Goal: Transaction & Acquisition: Purchase product/service

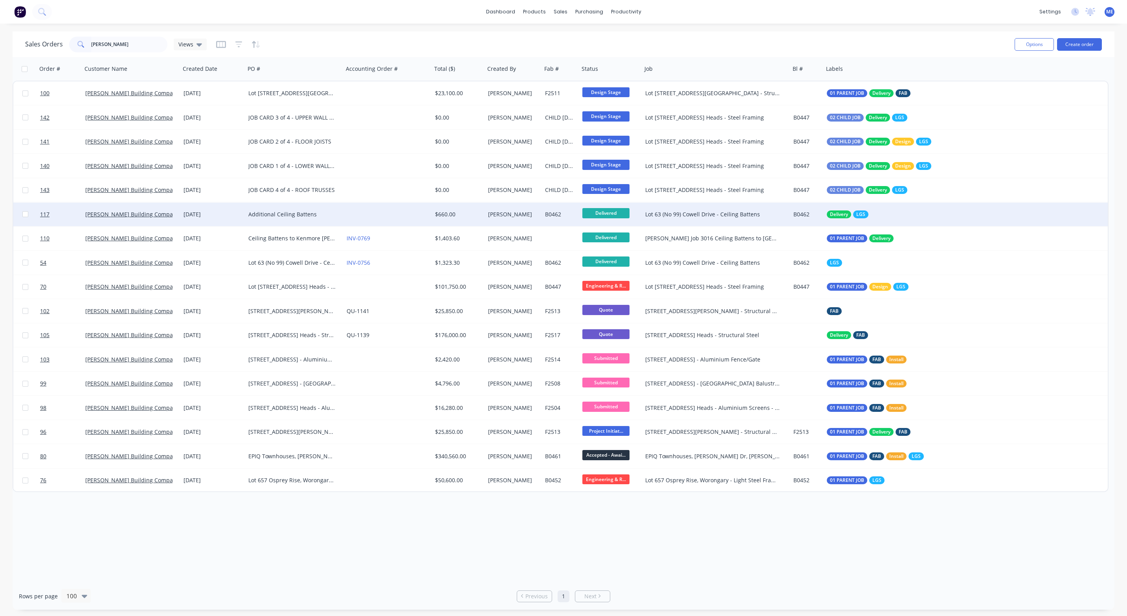
click at [323, 217] on div "Additional Ceiling Battens" at bounding box center [291, 214] width 87 height 8
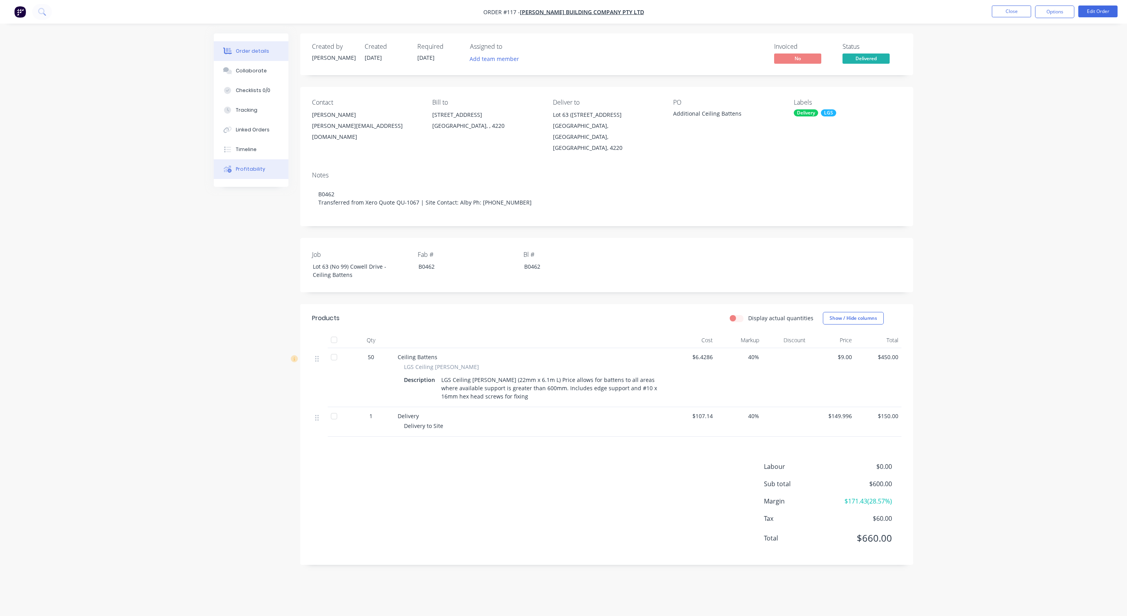
click at [246, 173] on button "Profitability" at bounding box center [251, 169] width 75 height 20
click at [562, 13] on span "[PERSON_NAME] Building Company Pty Ltd" at bounding box center [582, 11] width 124 height 7
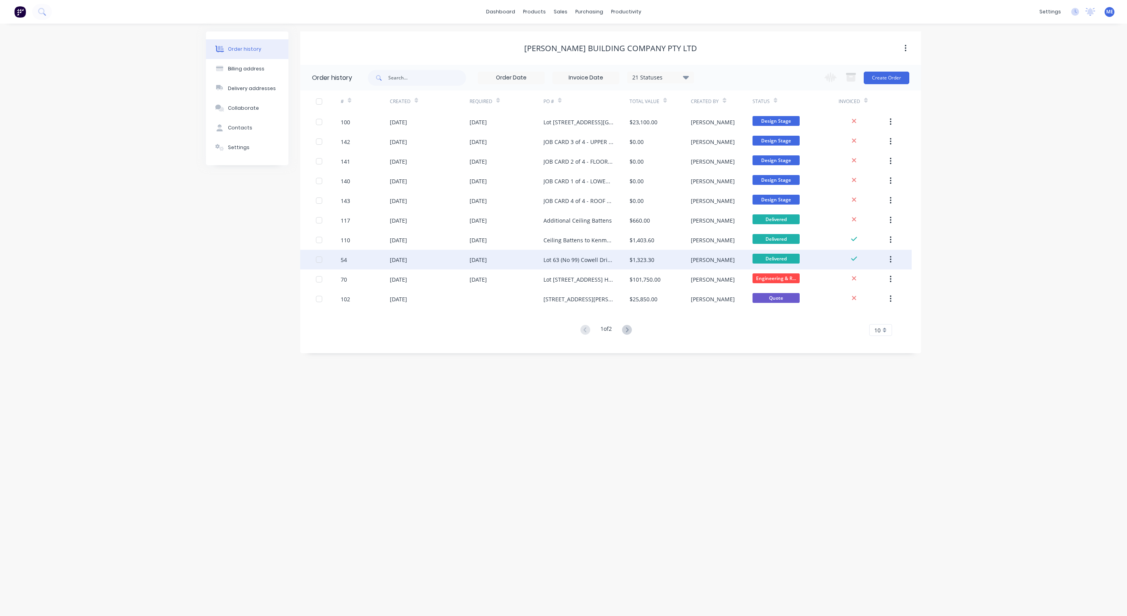
click at [562, 257] on div "Lot 63 (No 99) Cowell Drive - Ceiling Battens" at bounding box center [579, 260] width 70 height 8
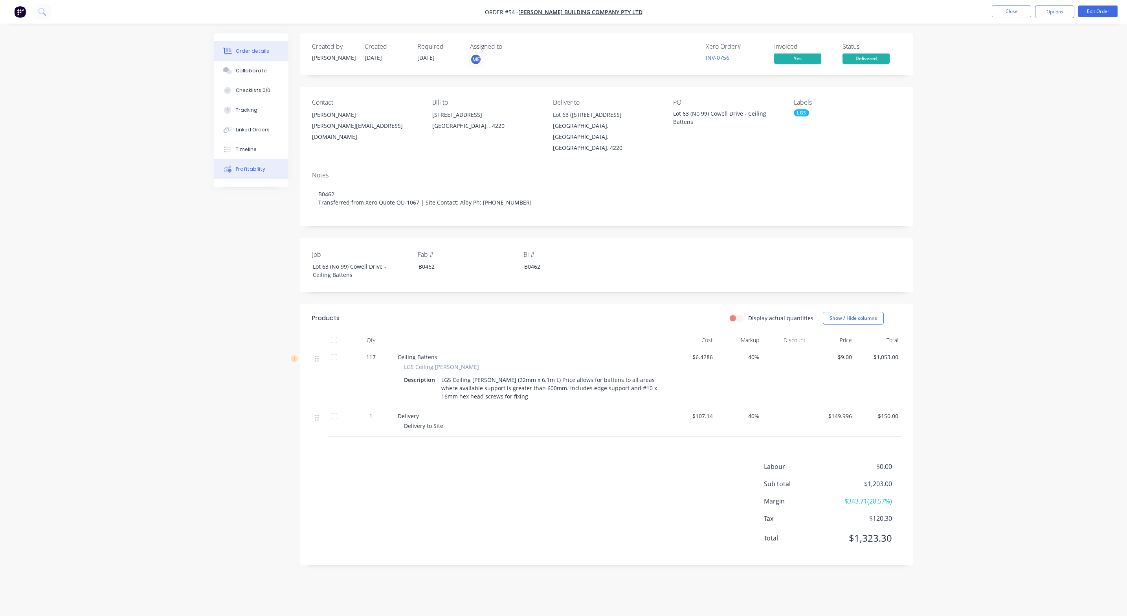
click at [257, 167] on div "Profitability" at bounding box center [250, 168] width 29 height 7
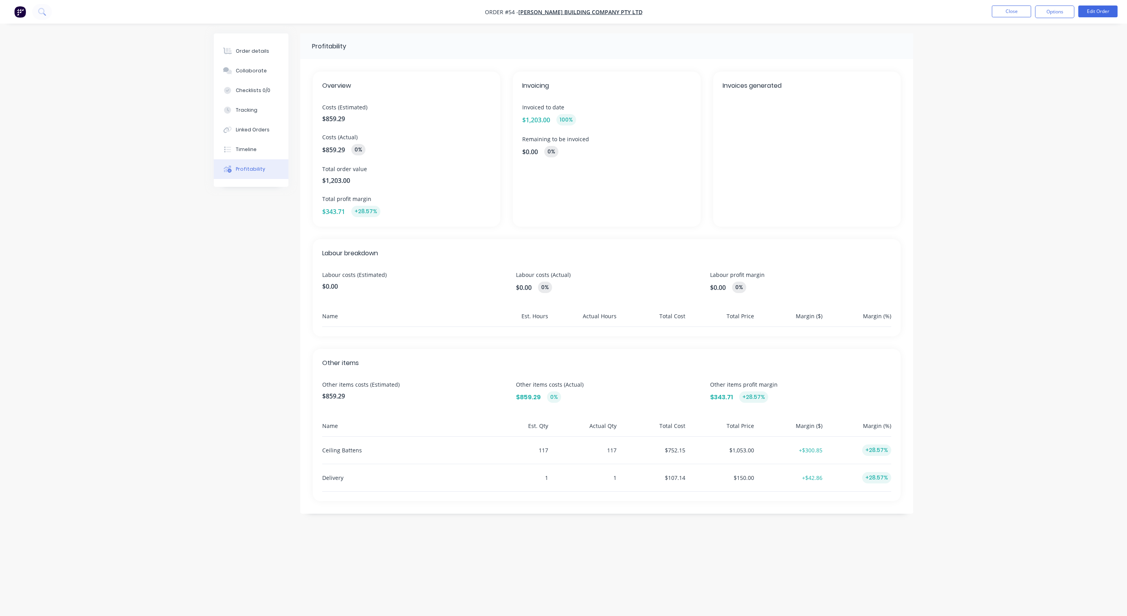
click at [132, 288] on div "Order details Collaborate Checklists 0/0 Tracking Linked Orders Timeline Profit…" at bounding box center [563, 308] width 1127 height 616
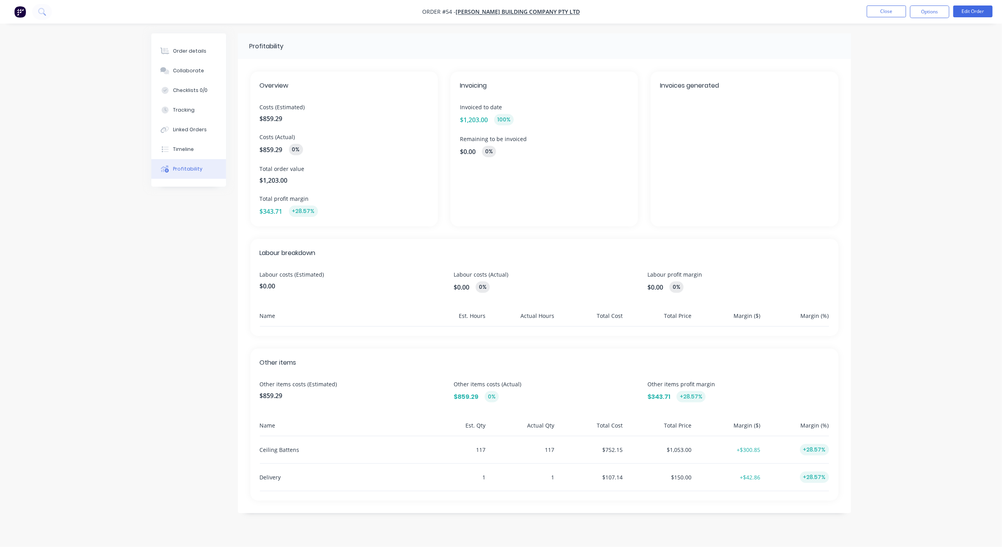
click at [127, 249] on div "Order details Collaborate Checklists 0/0 Tracking Linked Orders Timeline Profit…" at bounding box center [501, 273] width 1002 height 547
click at [99, 306] on div "Order details Collaborate Checklists 0/0 Tracking Linked Orders Timeline Profit…" at bounding box center [501, 273] width 1002 height 547
click at [195, 100] on button "Tracking" at bounding box center [188, 110] width 75 height 20
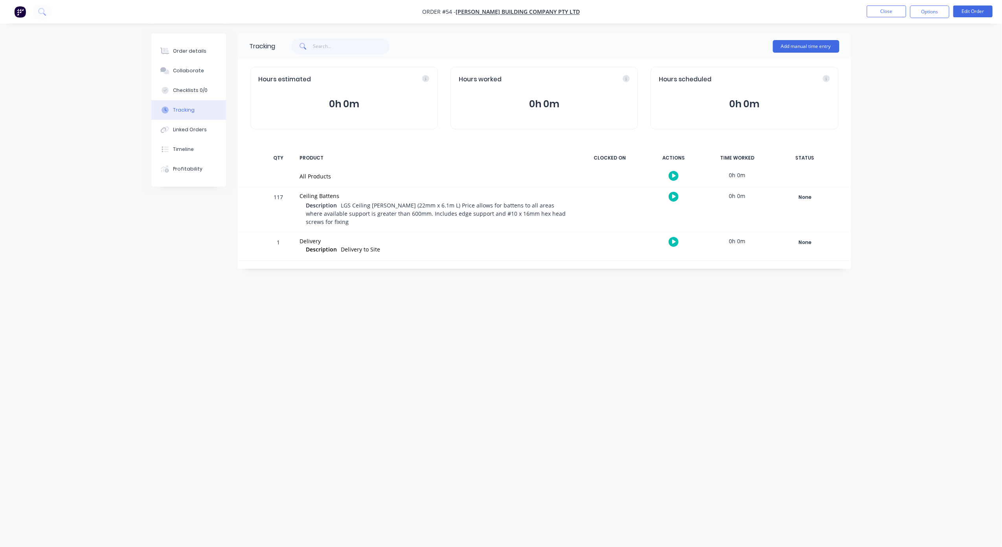
click at [189, 106] on button "Tracking" at bounding box center [188, 110] width 75 height 20
drag, startPoint x: 808, startPoint y: 44, endPoint x: 808, endPoint y: 49, distance: 5.1
click at [808, 49] on button "Add manual time entry" at bounding box center [806, 46] width 66 height 13
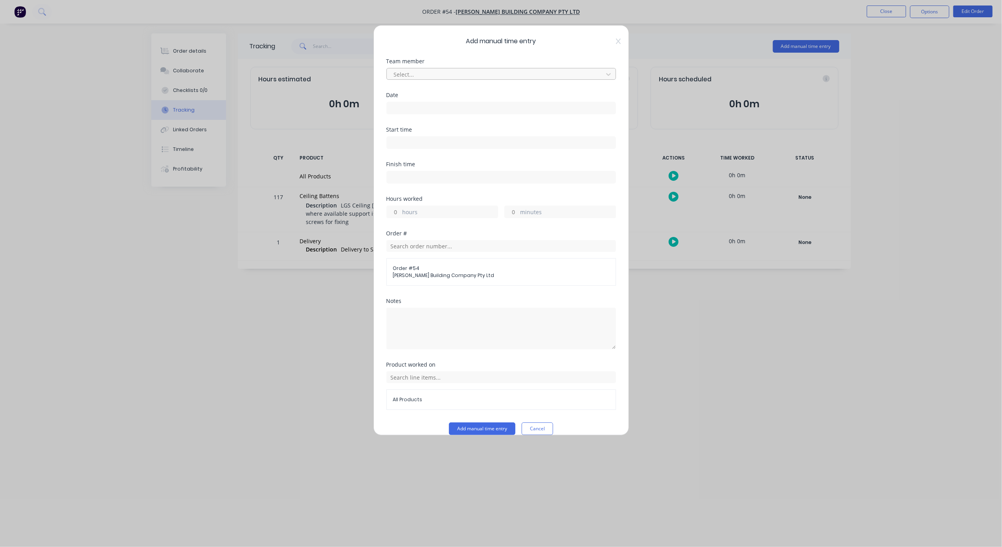
click at [544, 75] on div at bounding box center [496, 75] width 206 height 10
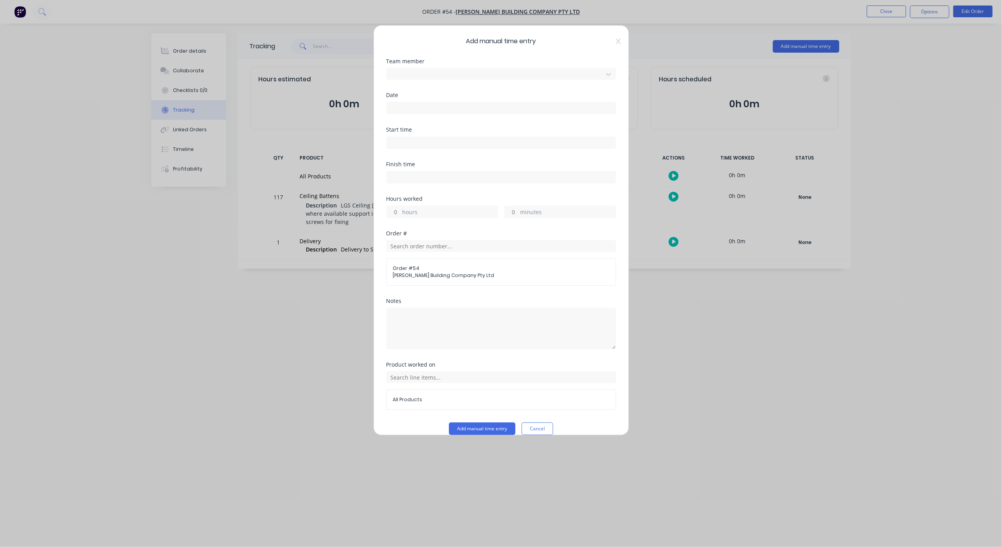
click at [422, 45] on span "Add manual time entry" at bounding box center [501, 41] width 230 height 9
click at [456, 246] on input "text" at bounding box center [501, 246] width 230 height 12
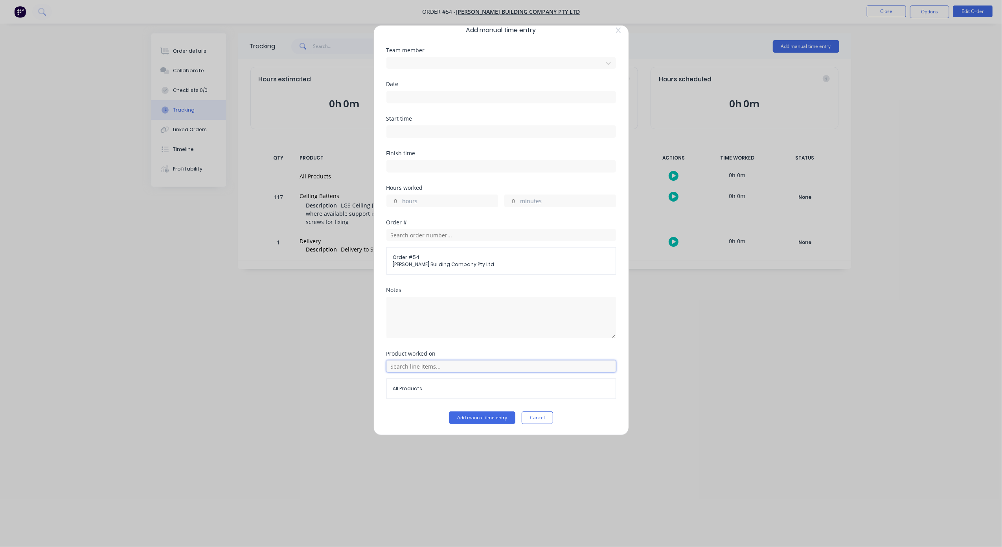
click at [465, 367] on input "text" at bounding box center [501, 366] width 230 height 12
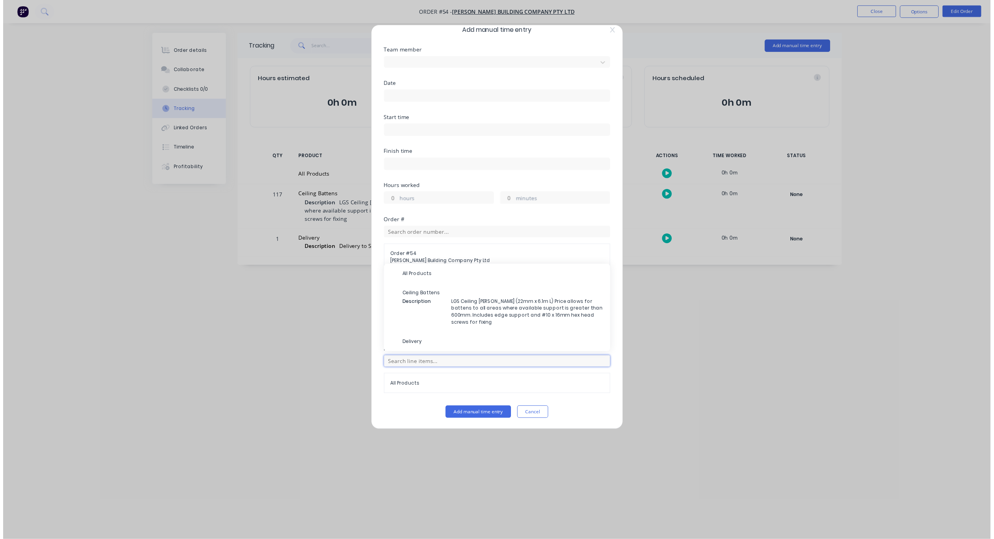
scroll to position [0, 0]
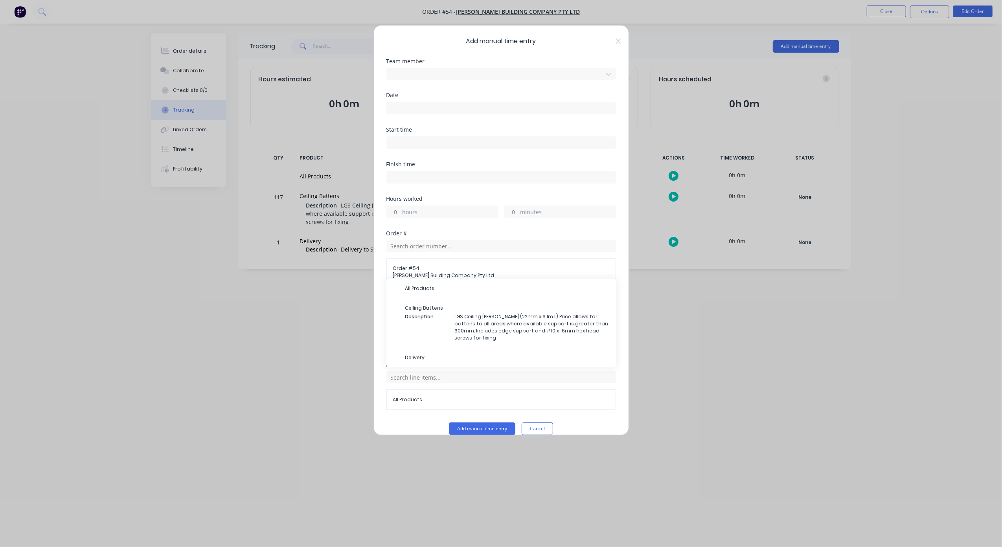
click at [529, 428] on button "Cancel" at bounding box center [537, 429] width 31 height 13
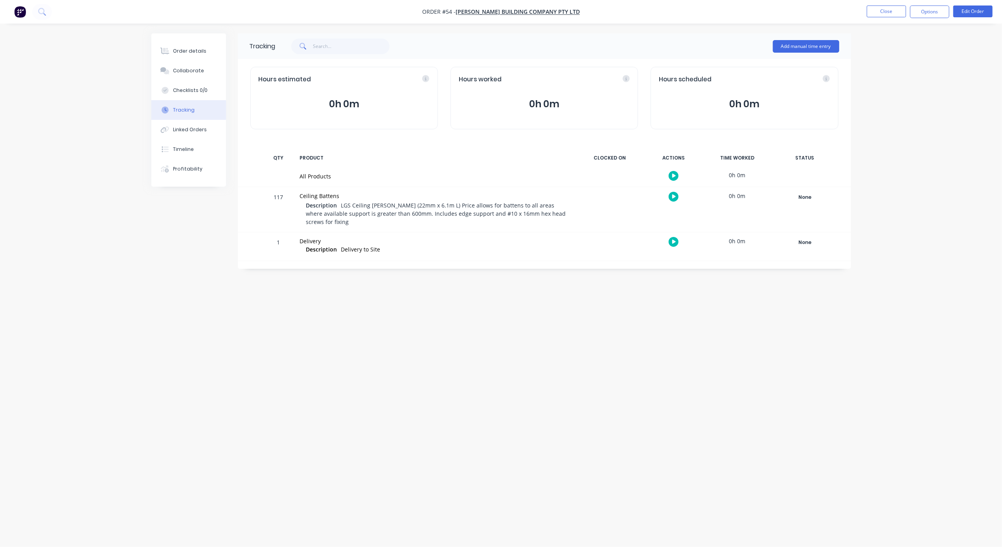
drag, startPoint x: 609, startPoint y: 403, endPoint x: 629, endPoint y: 389, distance: 24.9
click at [609, 403] on div "Tracking Add manual time entry Hours estimated 0h 0m Hours worked 0h 0m Hours s…" at bounding box center [501, 258] width 700 height 451
click at [936, 99] on div "Order details Collaborate Checklists 0/0 Tracking Linked Orders Timeline Profit…" at bounding box center [501, 273] width 1002 height 547
click at [914, 88] on div "Order details Collaborate Checklists 0/0 Tracking Linked Orders Timeline Profit…" at bounding box center [501, 273] width 1002 height 547
click at [427, 339] on div "Tracking Add manual time entry Hours estimated 0h 0m Hours worked 0h 0m Hours s…" at bounding box center [501, 258] width 700 height 451
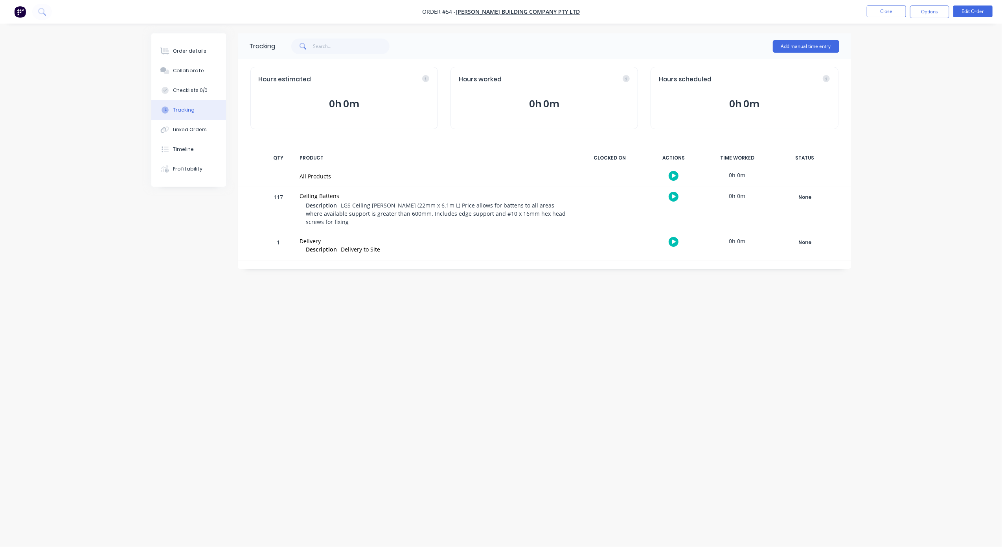
drag, startPoint x: 428, startPoint y: 343, endPoint x: 429, endPoint y: 329, distance: 14.2
click at [429, 332] on div "Tracking Add manual time entry Hours estimated 0h 0m Hours worked 0h 0m Hours s…" at bounding box center [501, 258] width 700 height 451
click at [605, 511] on div "Order details Collaborate Checklists 0/0 Tracking Linked Orders Timeline Profit…" at bounding box center [501, 273] width 1002 height 547
click at [472, 461] on div "Tracking Add manual time entry Hours estimated 0h 0m Hours worked 0h 0m Hours s…" at bounding box center [501, 258] width 700 height 451
drag, startPoint x: 552, startPoint y: 376, endPoint x: 555, endPoint y: 373, distance: 5.0
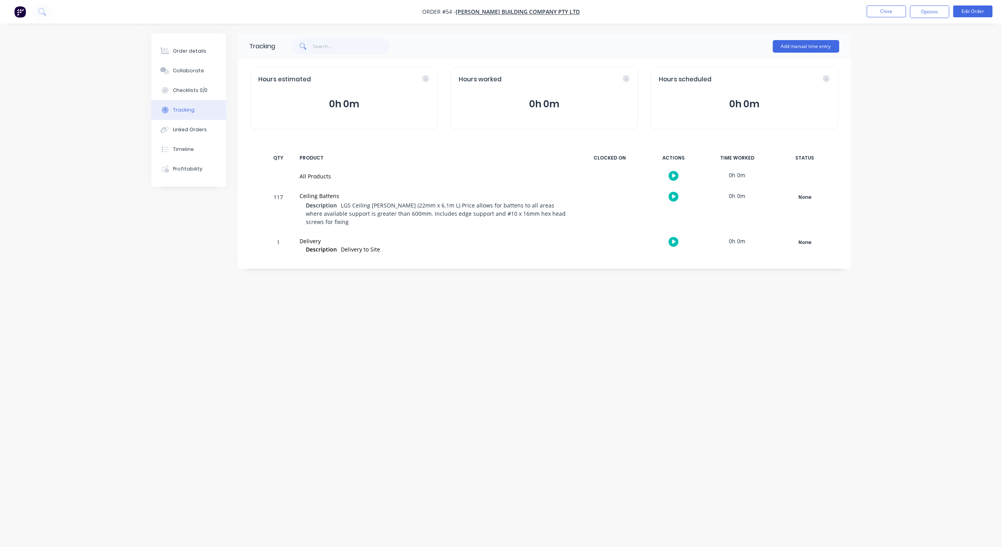
click at [555, 373] on div "Tracking Add manual time entry Hours estimated 0h 0m Hours worked 0h 0m Hours s…" at bounding box center [501, 258] width 700 height 451
click at [530, 364] on div "Tracking Add manual time entry Hours estimated 0h 0m Hours worked 0h 0m Hours s…" at bounding box center [501, 258] width 700 height 451
click at [524, 395] on div "Tracking Add manual time entry Hours estimated 0h 0m Hours worked 0h 0m Hours s…" at bounding box center [501, 258] width 700 height 451
click at [428, 351] on div "Tracking Add manual time entry Hours estimated 0h 0m Hours worked 0h 0m Hours s…" at bounding box center [501, 258] width 700 height 451
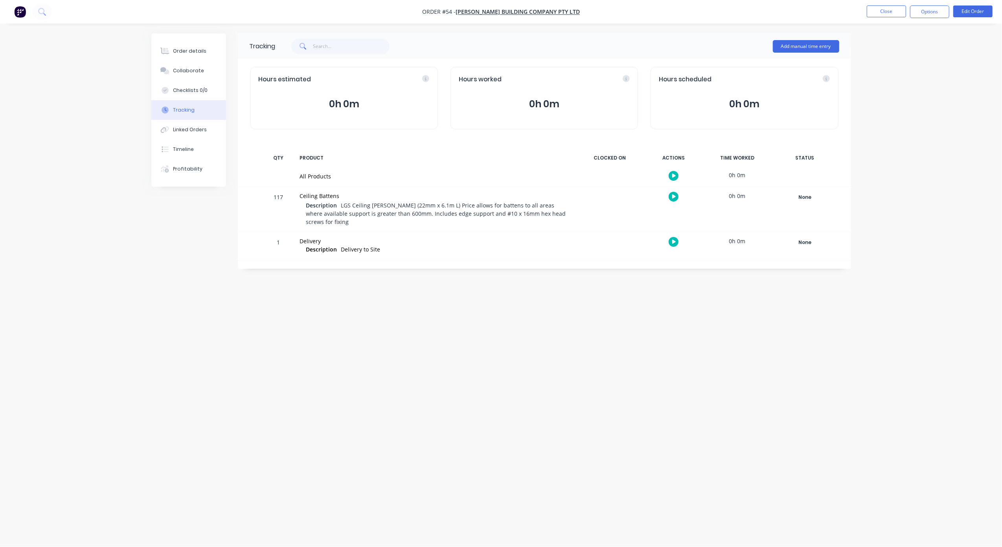
click at [92, 156] on div "Order details Collaborate Checklists 0/0 Tracking Linked Orders Timeline Profit…" at bounding box center [501, 273] width 1002 height 547
click at [82, 153] on div "Order details Collaborate Checklists 0/0 Tracking Linked Orders Timeline Profit…" at bounding box center [501, 273] width 1002 height 547
drag, startPoint x: 497, startPoint y: 413, endPoint x: 504, endPoint y: 419, distance: 9.2
click at [497, 413] on div "Tracking Add manual time entry Hours estimated 0h 0m Hours worked 0h 0m Hours s…" at bounding box center [501, 258] width 700 height 451
click at [519, 405] on div "Tracking Add manual time entry Hours estimated 0h 0m Hours worked 0h 0m Hours s…" at bounding box center [501, 258] width 700 height 451
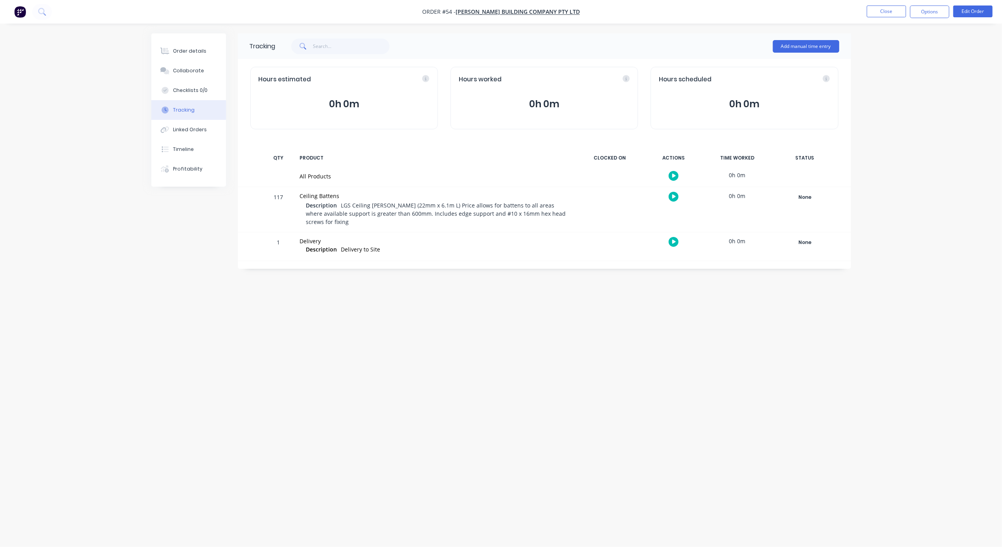
click at [458, 393] on div "Tracking Add manual time entry Hours estimated 0h 0m Hours worked 0h 0m Hours s…" at bounding box center [501, 258] width 700 height 451
click at [442, 392] on div "Tracking Add manual time entry Hours estimated 0h 0m Hours worked 0h 0m Hours s…" at bounding box center [501, 258] width 700 height 451
drag, startPoint x: 403, startPoint y: 335, endPoint x: 371, endPoint y: 180, distance: 158.6
click at [403, 335] on div "Tracking Add manual time entry Hours estimated 0h 0m Hours worked 0h 0m Hours s…" at bounding box center [501, 258] width 700 height 451
click at [887, 10] on button "Close" at bounding box center [886, 12] width 39 height 12
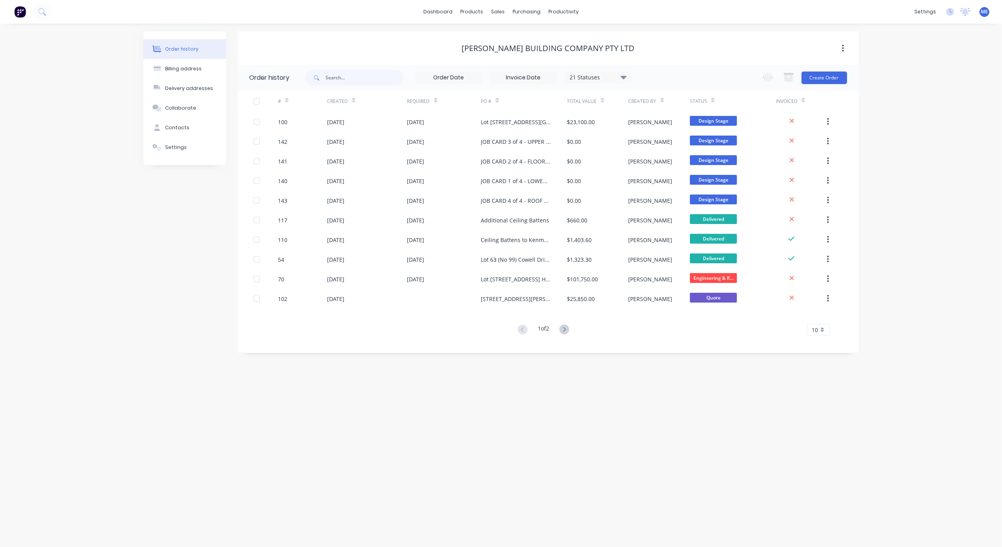
click at [19, 13] on img at bounding box center [20, 12] width 12 height 12
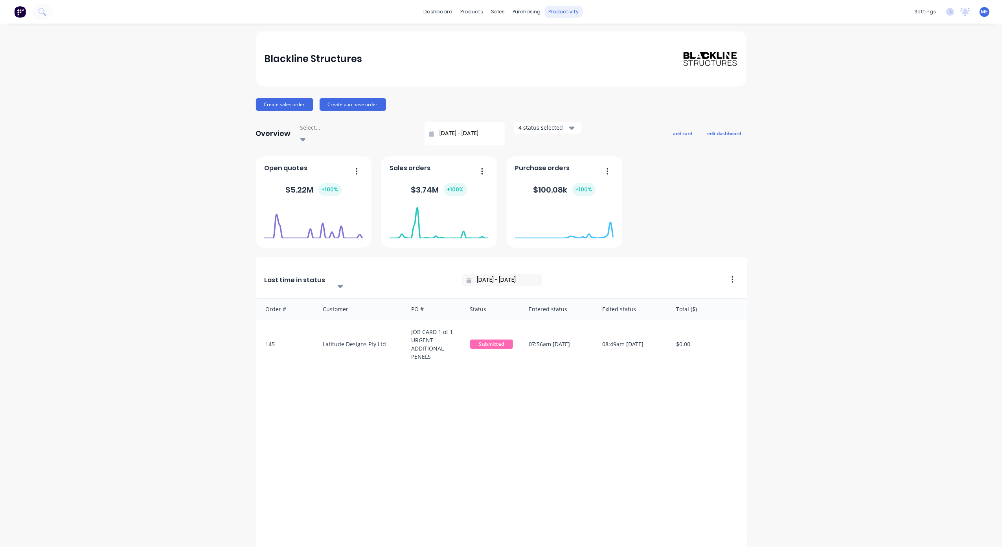
click at [560, 9] on div "productivity" at bounding box center [563, 12] width 38 height 12
click at [566, 35] on div "Workflow" at bounding box center [574, 37] width 24 height 7
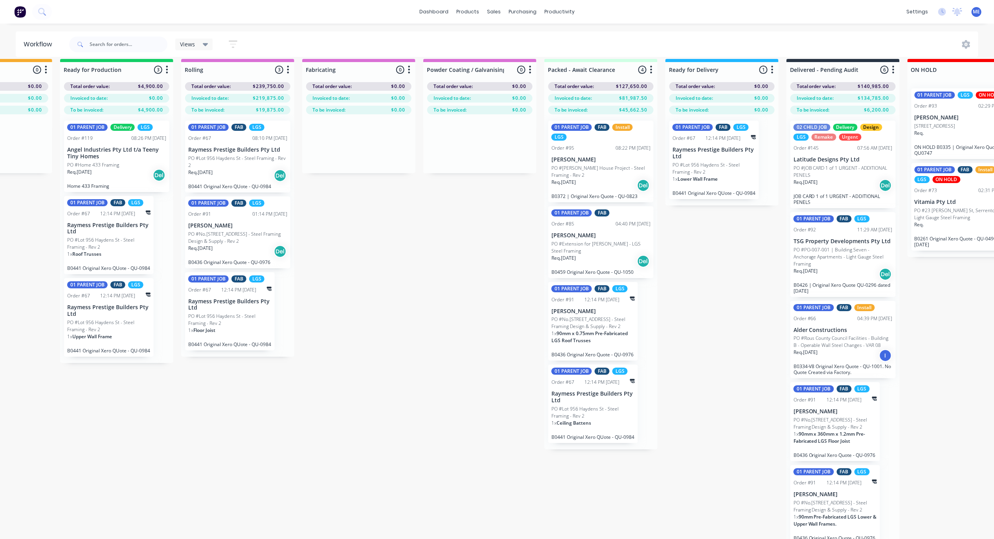
scroll to position [0, 683]
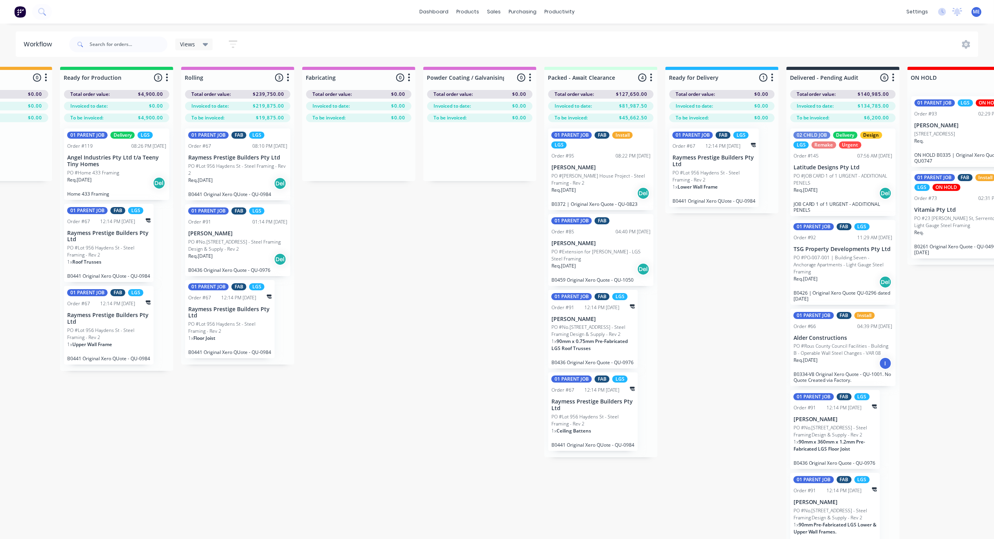
click at [701, 414] on div "Submitted 5 Status colour #FF69B4 hex #FF69B4 Save Cancel Summaries Total order…" at bounding box center [251, 317] width 1881 height 500
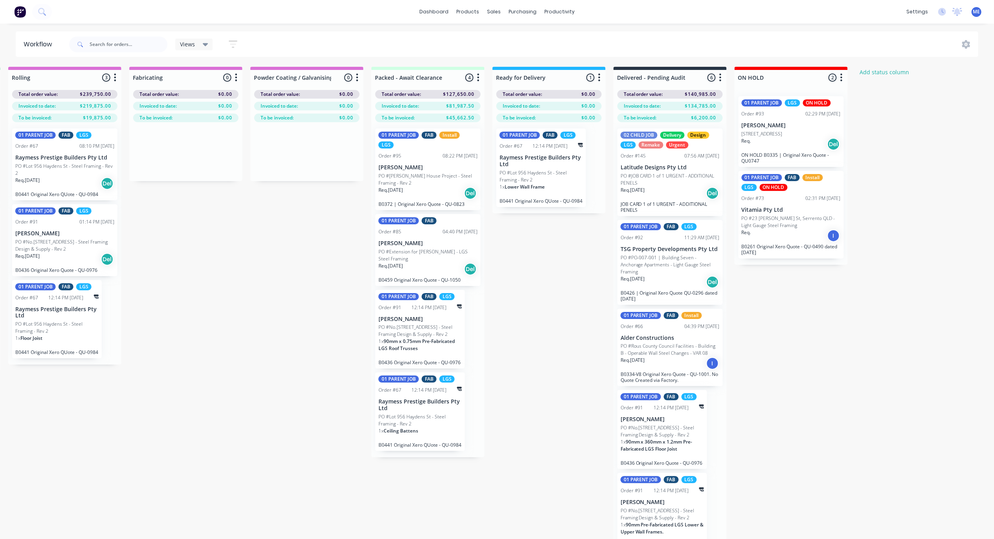
scroll to position [0, 887]
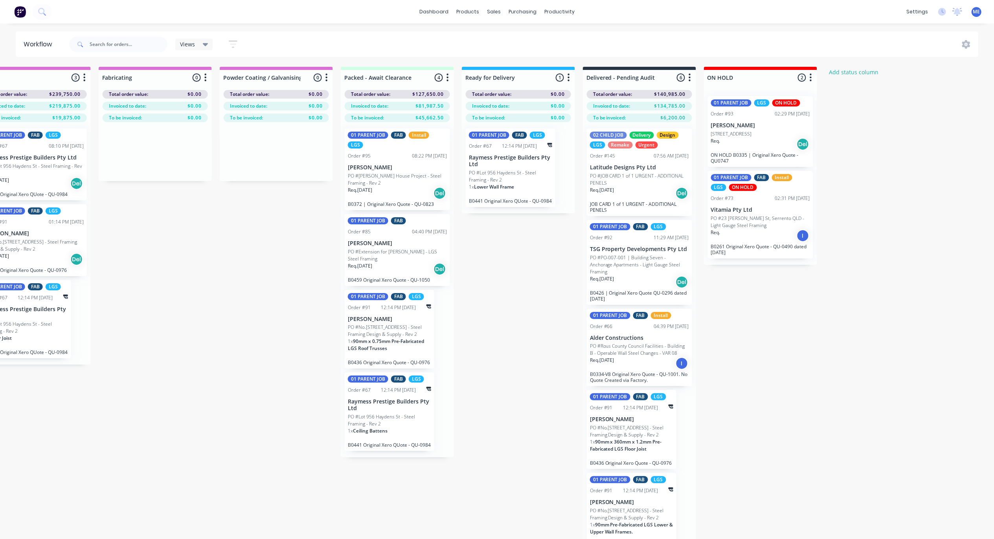
click at [622, 188] on div "Req. 28/08/25 Del" at bounding box center [639, 193] width 99 height 13
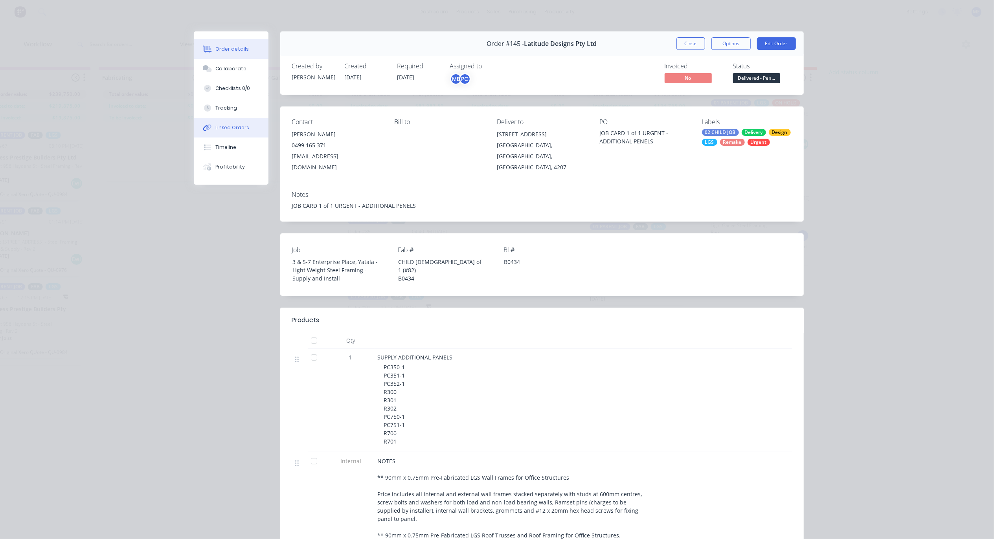
click at [215, 126] on div "Linked Orders" at bounding box center [232, 127] width 34 height 7
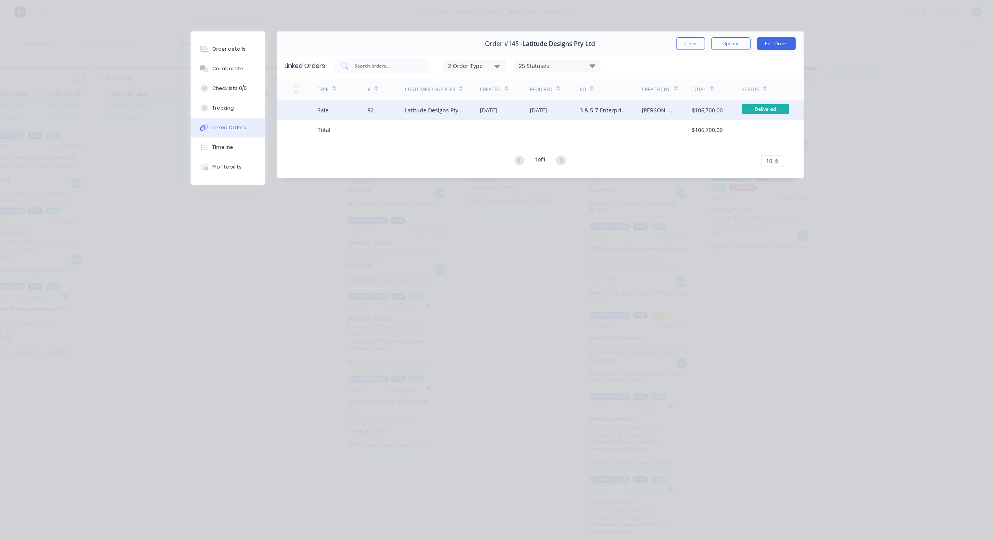
click at [440, 112] on div "Latitude Designs Pty Ltd" at bounding box center [434, 110] width 59 height 8
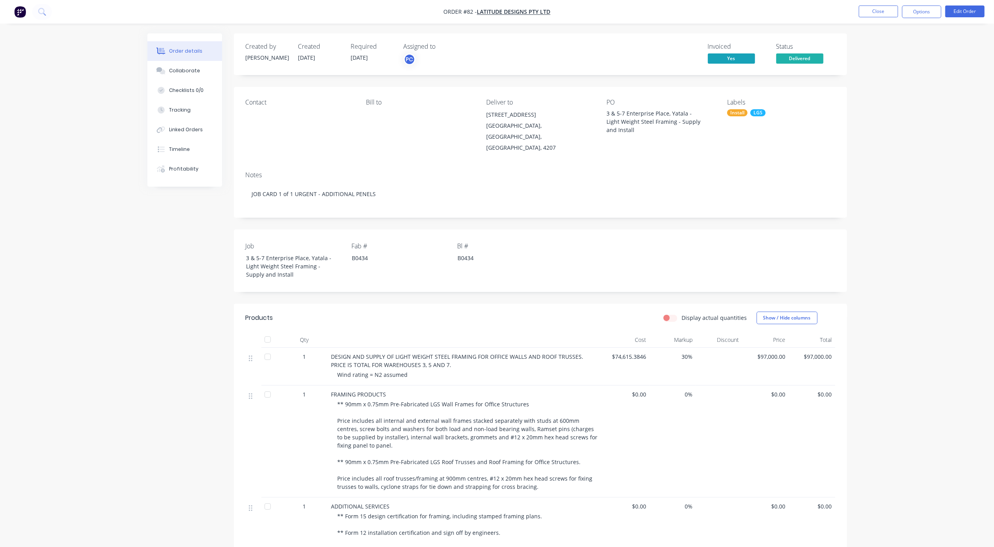
click at [927, 211] on div "Order details Collaborate Checklists 0/0 Tracking Linked Orders Timeline Profit…" at bounding box center [497, 358] width 994 height 717
click at [892, 221] on div "Order details Collaborate Checklists 0/0 Tracking Linked Orders Timeline Profit…" at bounding box center [497, 358] width 994 height 717
click at [898, 164] on div "Order details Collaborate Checklists 0/0 Tracking Linked Orders Timeline Profit…" at bounding box center [497, 358] width 994 height 717
click at [146, 276] on div "Order details Collaborate Checklists 0/0 Tracking Linked Orders Timeline Profit…" at bounding box center [497, 374] width 715 height 683
click at [878, 11] on button "Close" at bounding box center [878, 12] width 39 height 12
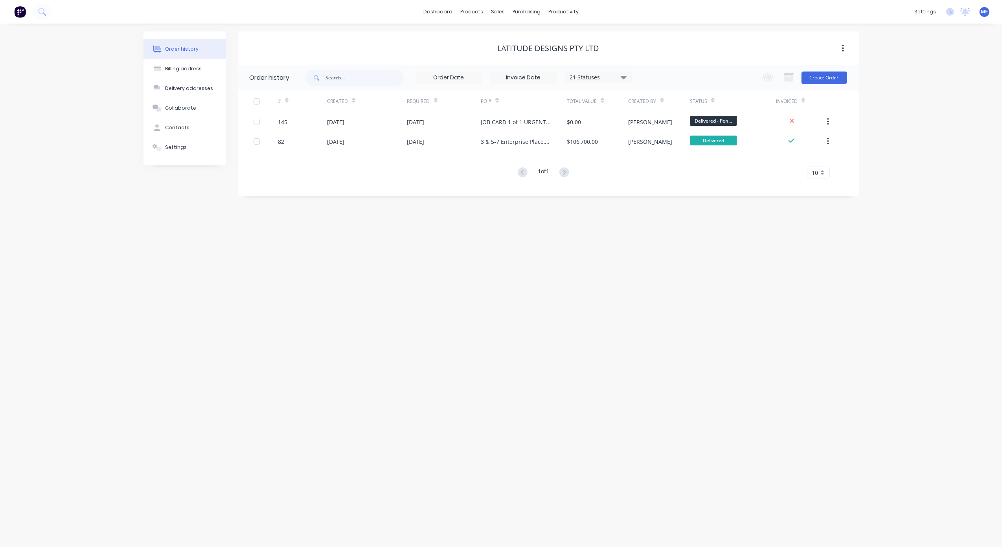
click at [215, 318] on div "Order history Billing address Delivery addresses Collaborate Contacts Settings …" at bounding box center [501, 286] width 1002 height 524
click at [15, 11] on img at bounding box center [20, 12] width 12 height 12
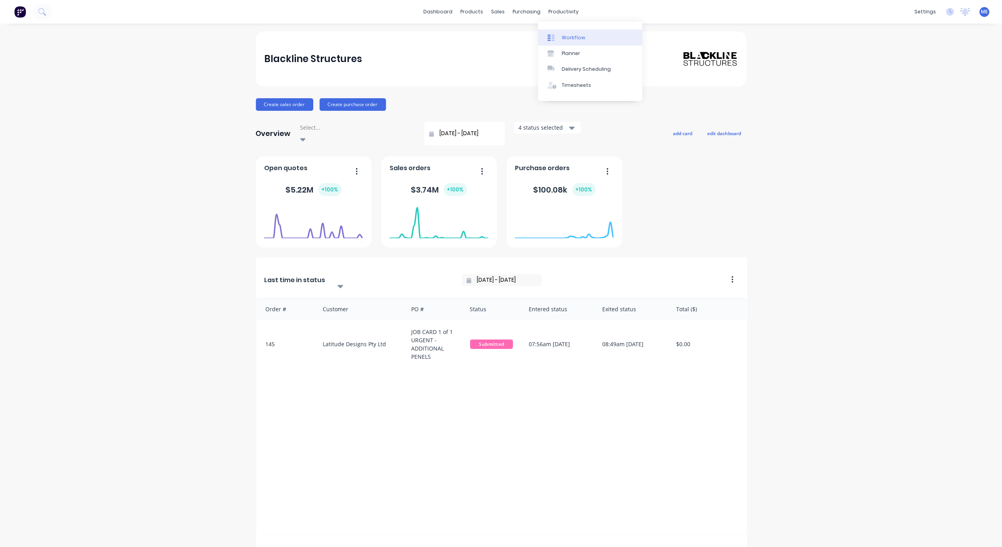
click at [581, 39] on div "Workflow" at bounding box center [574, 37] width 24 height 7
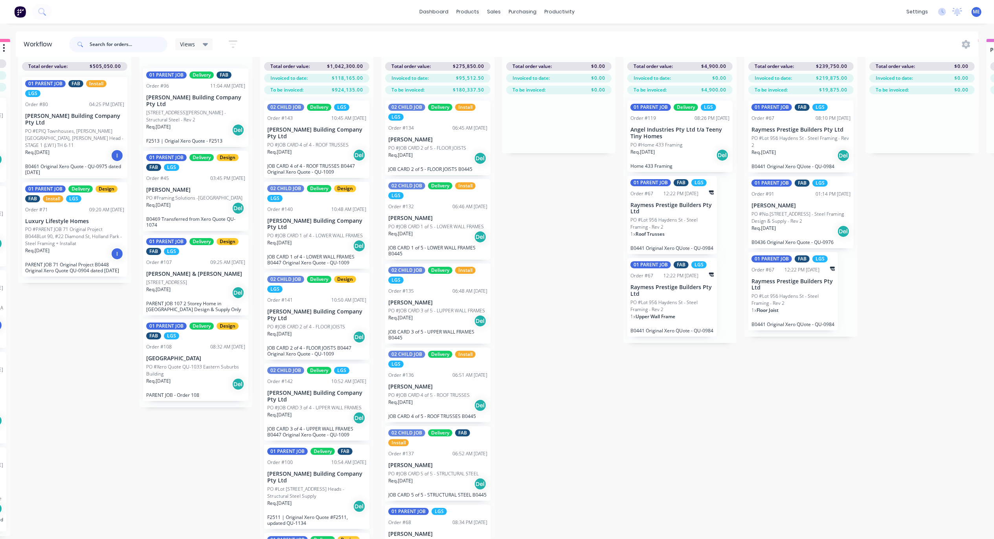
click at [107, 47] on input "text" at bounding box center [129, 45] width 78 height 16
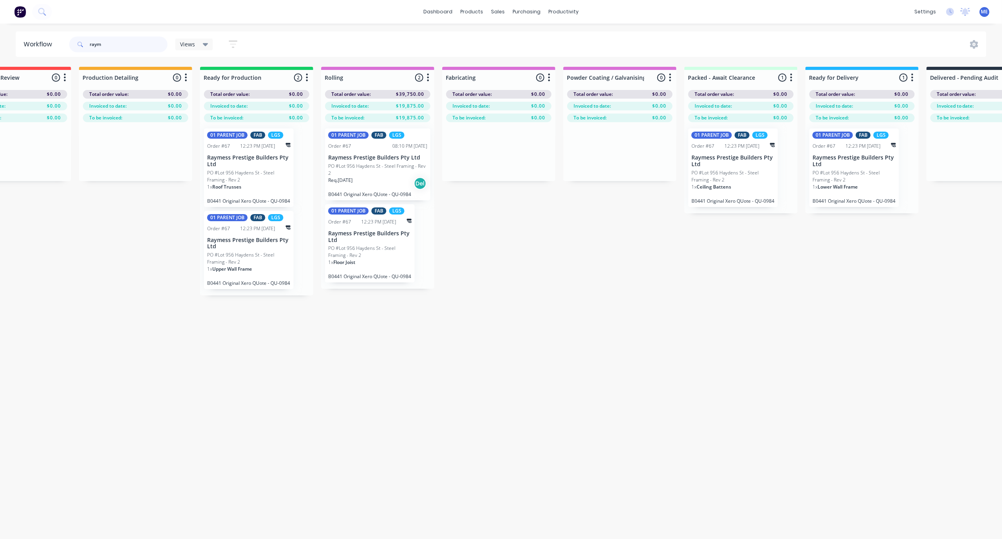
scroll to position [0, 554]
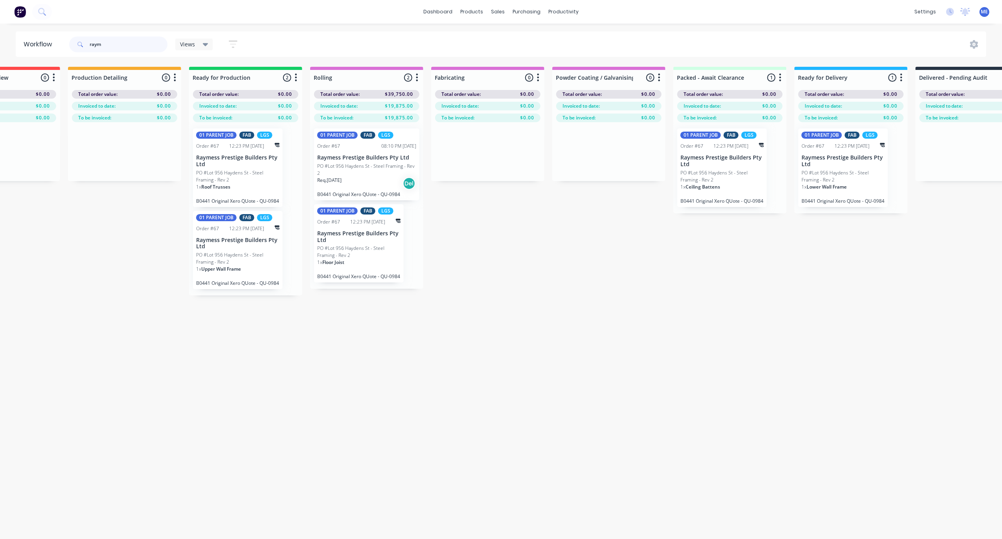
type input "raym"
click at [654, 219] on div "Submitted 0 Status colour #FF69B4 hex #FF69B4 Save Cancel Summaries Total order…" at bounding box center [380, 181] width 1881 height 229
click at [595, 291] on div "Submitted 0 Status colour #FF69B4 hex #FF69B4 Save Cancel Summaries Total order…" at bounding box center [380, 181] width 1881 height 229
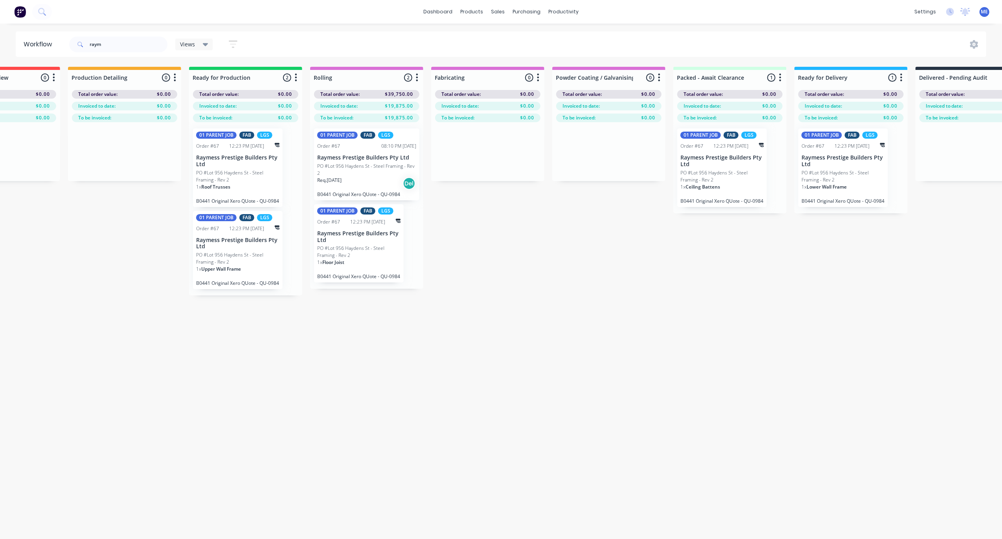
click at [530, 254] on div "Submitted 0 Status colour #FF69B4 hex #FF69B4 Save Cancel Summaries Total order…" at bounding box center [380, 181] width 1881 height 229
drag, startPoint x: 552, startPoint y: 255, endPoint x: 553, endPoint y: 263, distance: 8.7
click at [552, 256] on div "Submitted 0 Status colour #FF69B4 hex #FF69B4 Save Cancel Summaries Total order…" at bounding box center [380, 181] width 1881 height 229
click at [556, 254] on div "Submitted 0 Status colour #FF69B4 hex #FF69B4 Save Cancel Summaries Total order…" at bounding box center [380, 181] width 1881 height 229
click at [533, 255] on div "Submitted 0 Status colour #FF69B4 hex #FF69B4 Save Cancel Summaries Total order…" at bounding box center [380, 181] width 1881 height 229
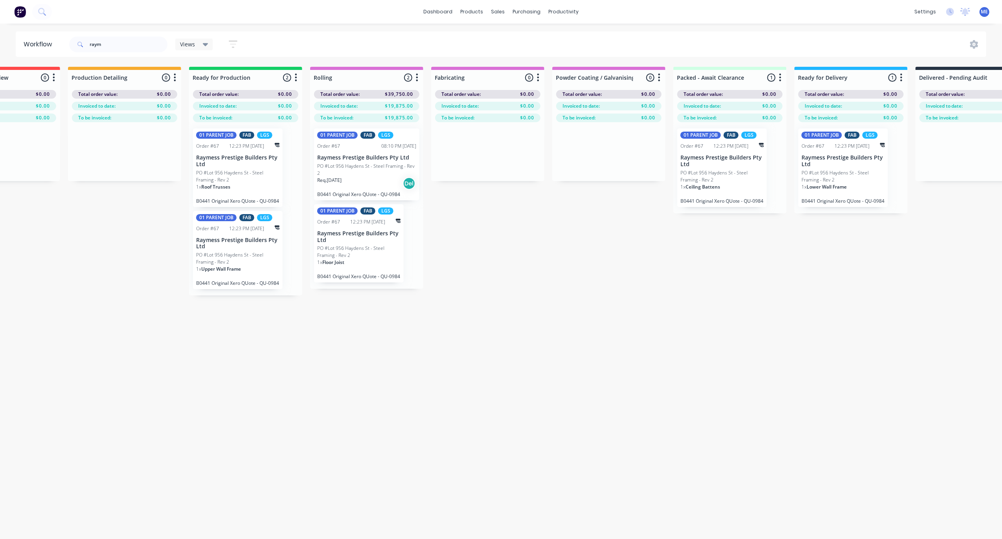
click at [536, 256] on div "Submitted 0 Status colour #FF69B4 hex #FF69B4 Save Cancel Summaries Total order…" at bounding box center [380, 181] width 1881 height 229
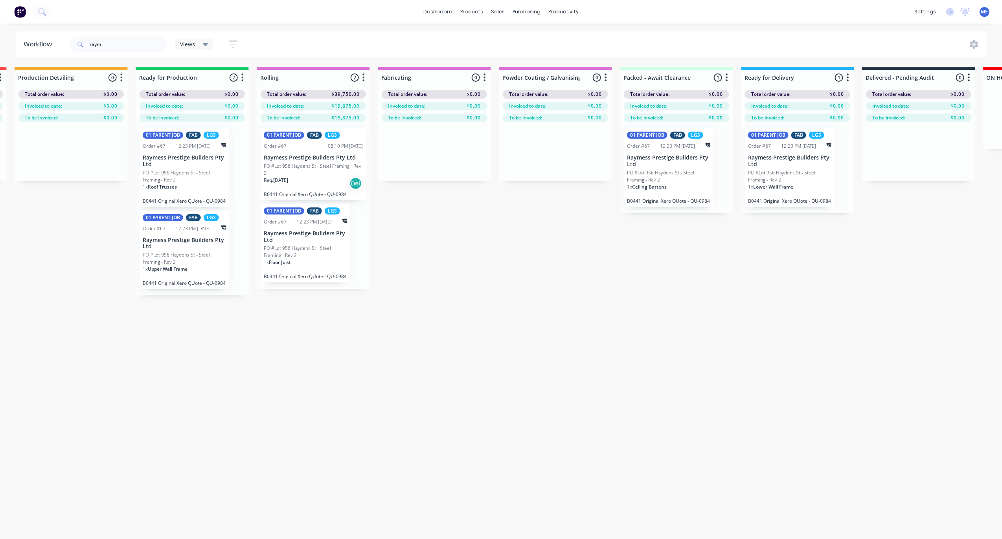
scroll to position [0, 610]
drag, startPoint x: 110, startPoint y: 48, endPoint x: 55, endPoint y: 44, distance: 55.1
click at [69, 44] on div "raym" at bounding box center [118, 45] width 98 height 16
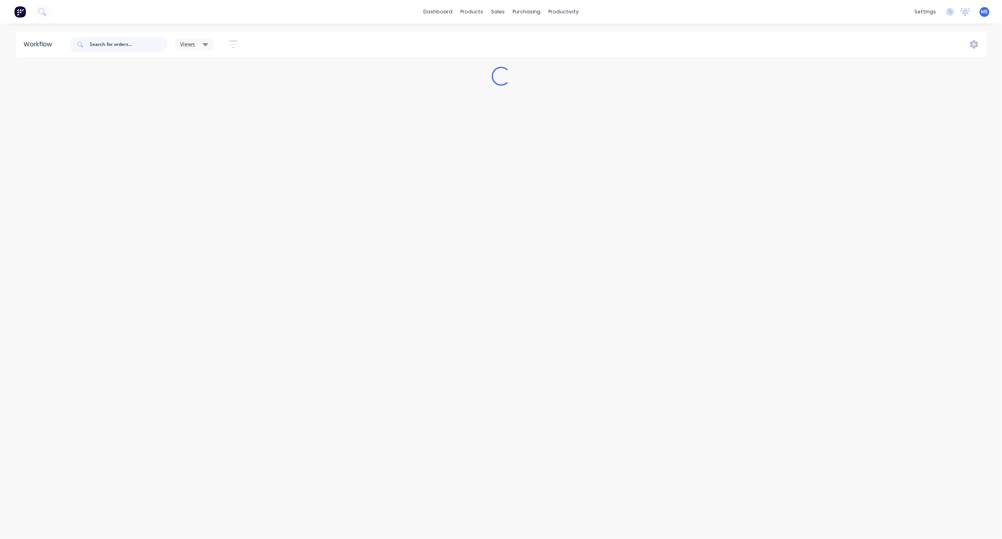
scroll to position [0, 0]
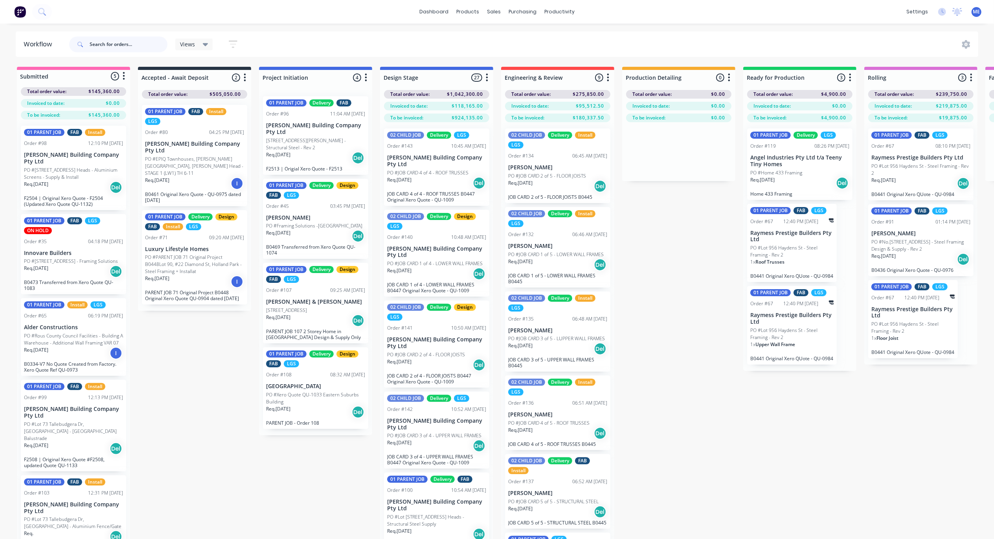
click at [120, 45] on input "text" at bounding box center [129, 45] width 78 height 16
type input "hayd"
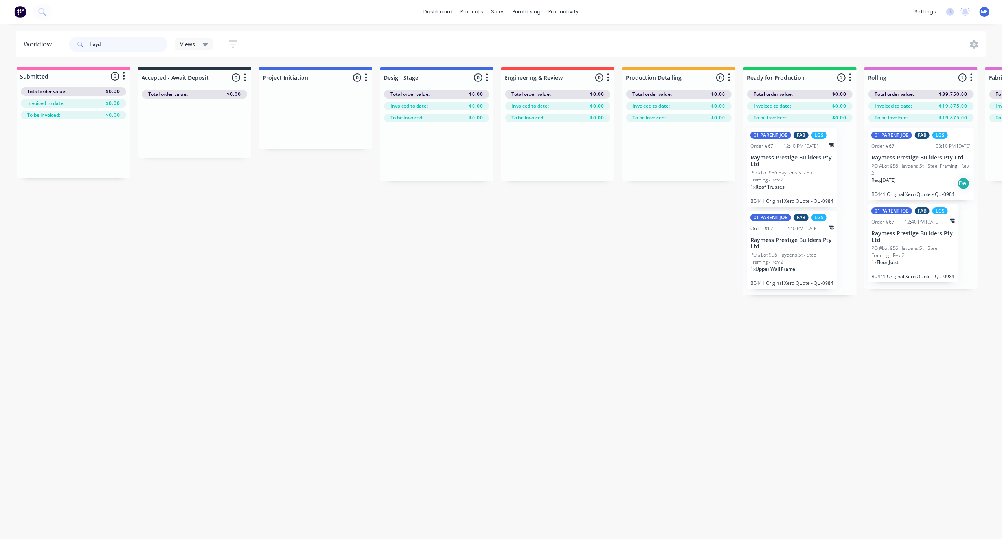
drag, startPoint x: 112, startPoint y: 46, endPoint x: 55, endPoint y: 42, distance: 56.7
click at [70, 46] on div "hayd" at bounding box center [118, 45] width 98 height 16
click at [320, 369] on div "Workflow Views Save new view None (Default) edit Demi's View edit Marlon's View…" at bounding box center [501, 277] width 1002 height 492
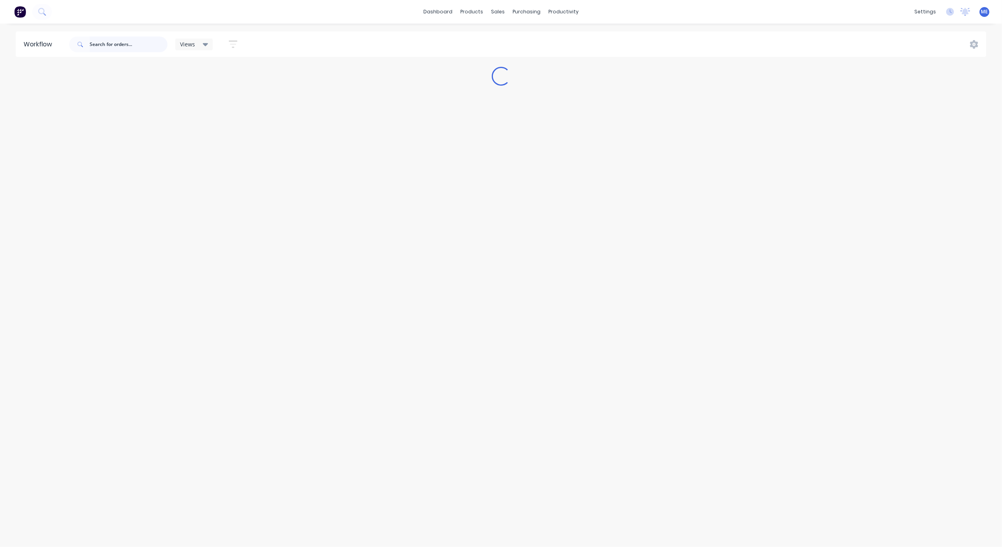
click at [103, 40] on input "text" at bounding box center [129, 45] width 78 height 16
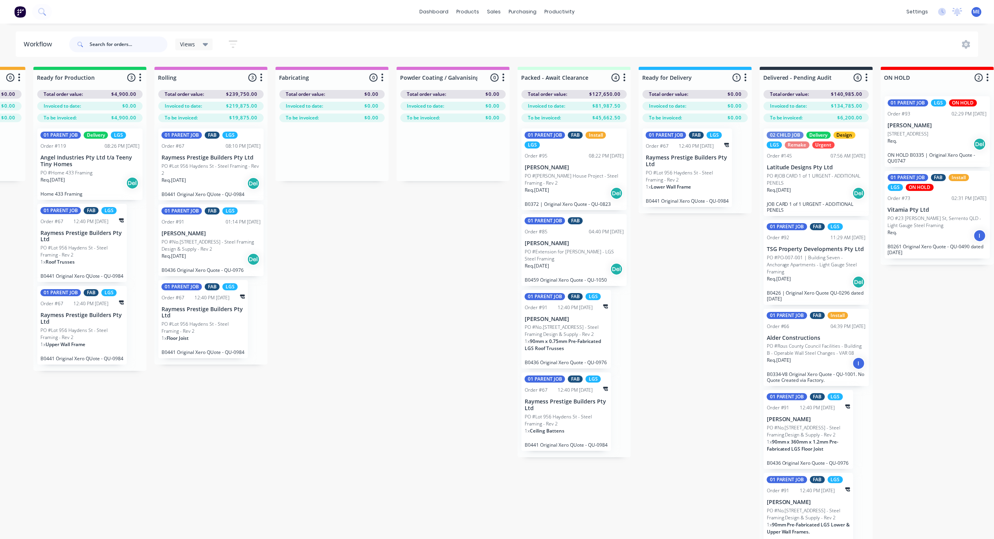
scroll to position [0, 717]
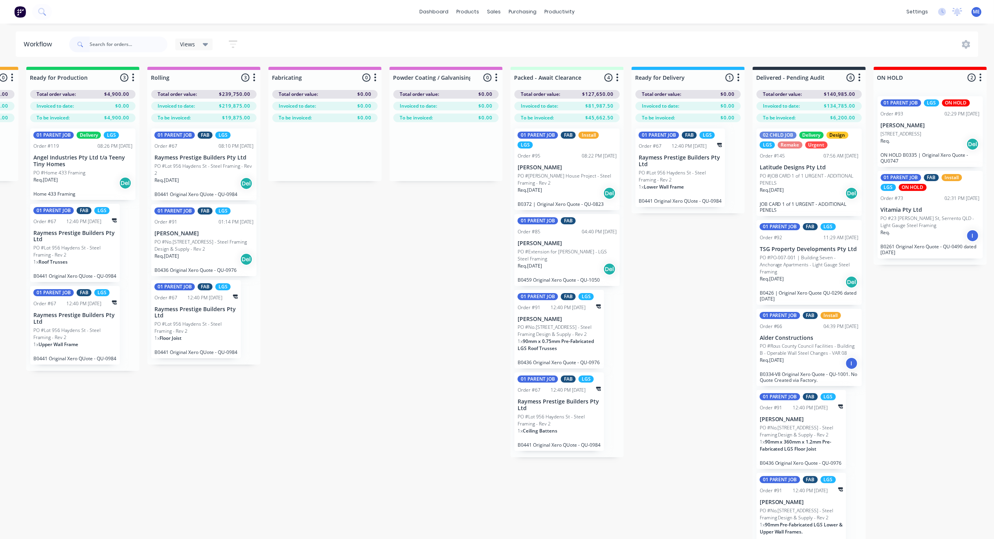
click at [213, 324] on p "PO #Lot 956 Haydens St - Steel Framing - Rev 2" at bounding box center [195, 328] width 83 height 14
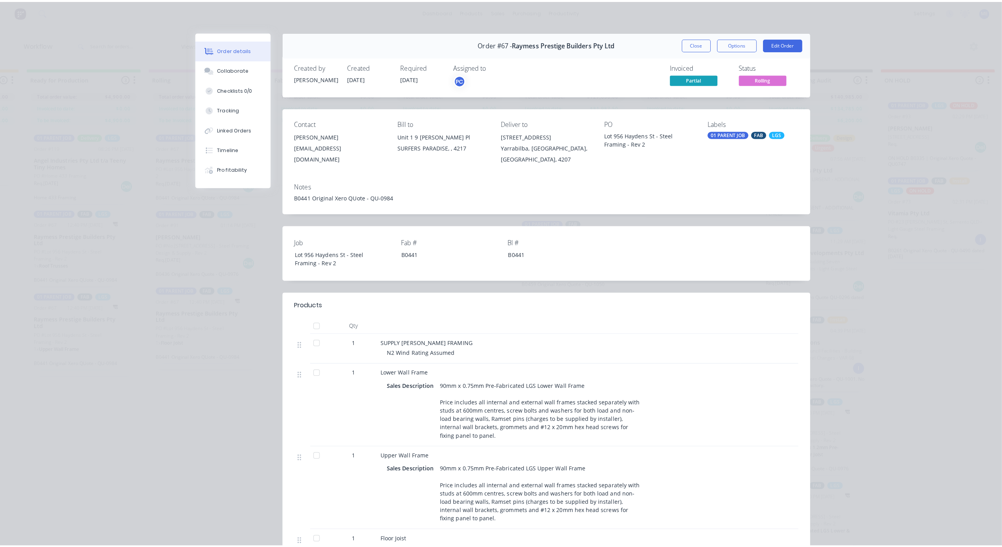
scroll to position [0, 0]
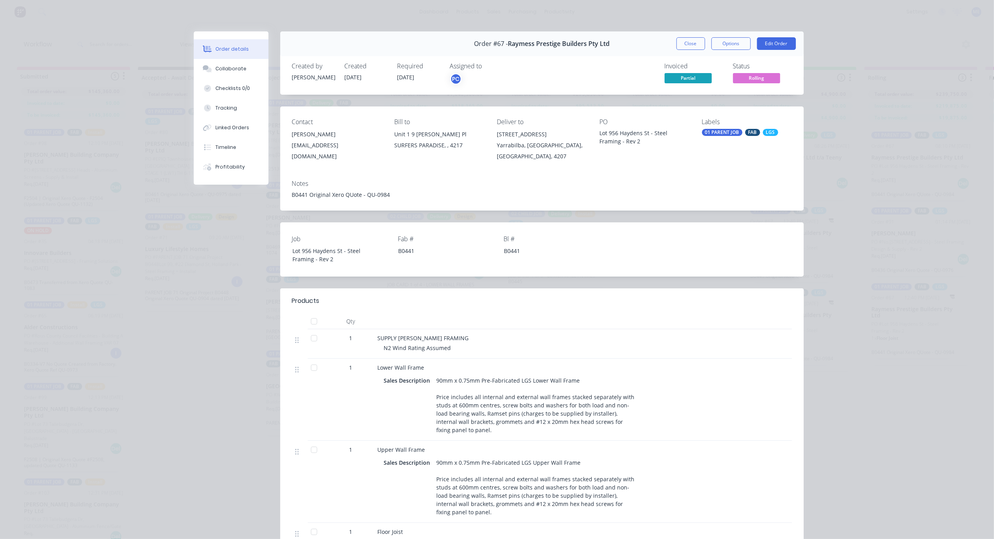
click at [221, 467] on div "Order #67 - Raymess Prestige Builders Pty Ltd Close Options Edit Order Created …" at bounding box center [499, 475] width 610 height 889
click at [123, 138] on div "Order details Collaborate Checklists 0/0 Tracking Linked Orders Timeline Profit…" at bounding box center [497, 269] width 994 height 539
drag, startPoint x: 123, startPoint y: 138, endPoint x: 95, endPoint y: 22, distance: 118.6
click at [95, 22] on div "Order details Collaborate Checklists 0/0 Tracking Linked Orders Timeline Profit…" at bounding box center [497, 269] width 994 height 539
click at [83, 22] on div "Order details Collaborate Checklists 0/0 Tracking Linked Orders Timeline Profit…" at bounding box center [497, 269] width 994 height 539
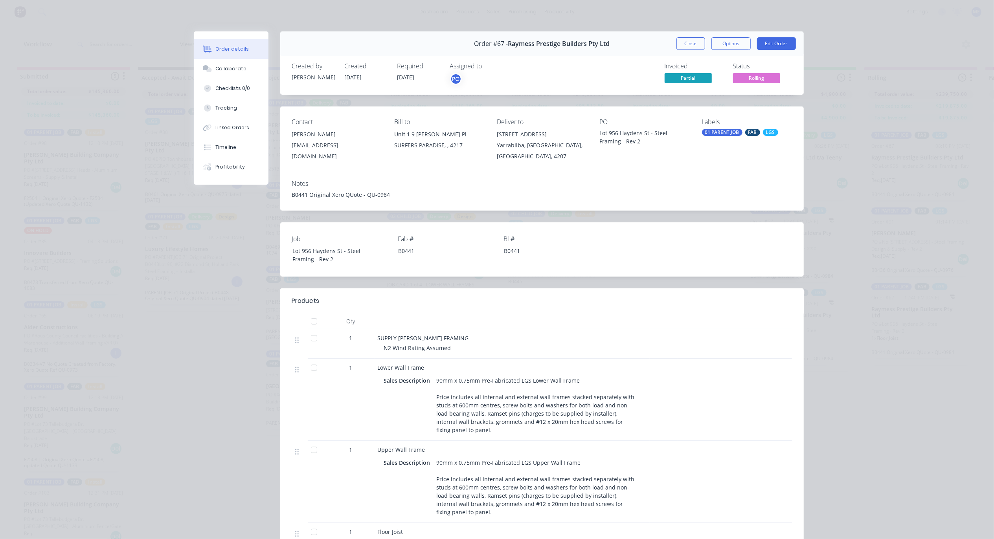
click at [684, 38] on button "Close" at bounding box center [691, 43] width 29 height 13
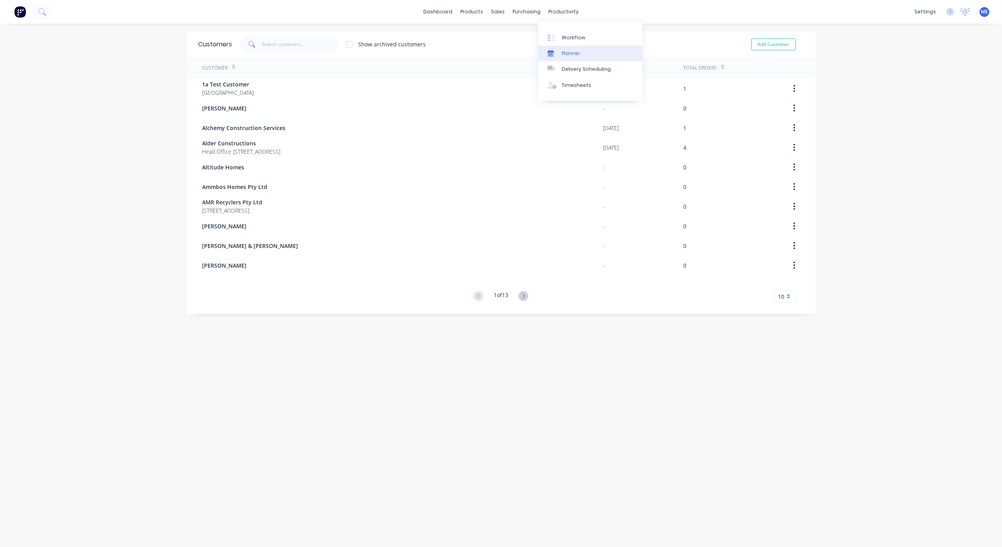
click at [568, 49] on link "Planner" at bounding box center [590, 54] width 104 height 16
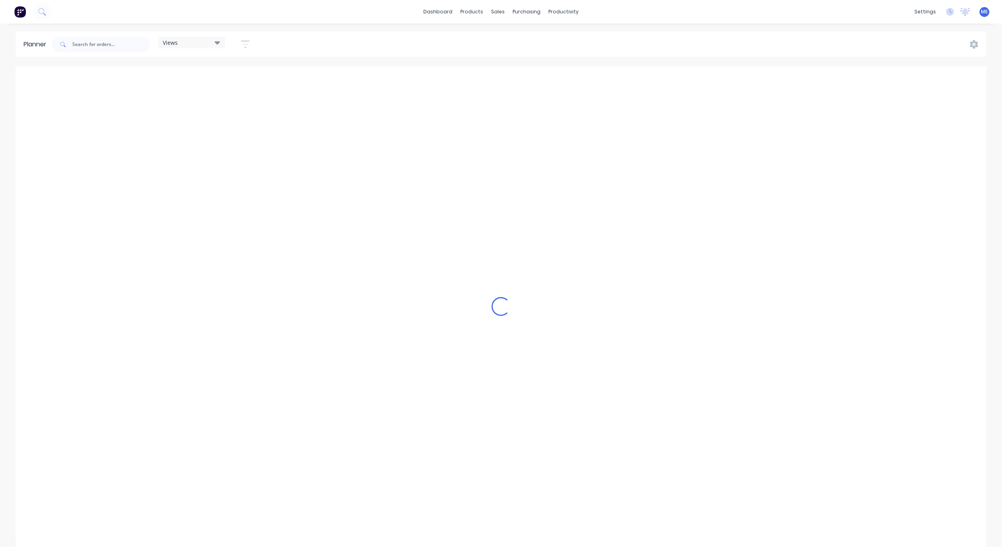
scroll to position [0, 304]
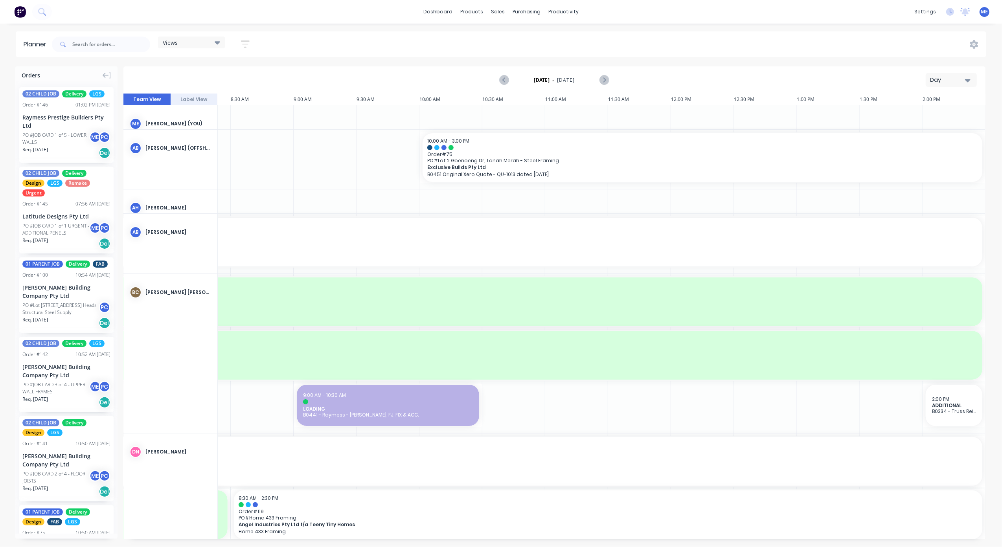
click at [193, 42] on div "Views" at bounding box center [191, 42] width 57 height 7
click at [193, 160] on button "INSTALLERS" at bounding box center [206, 162] width 84 height 9
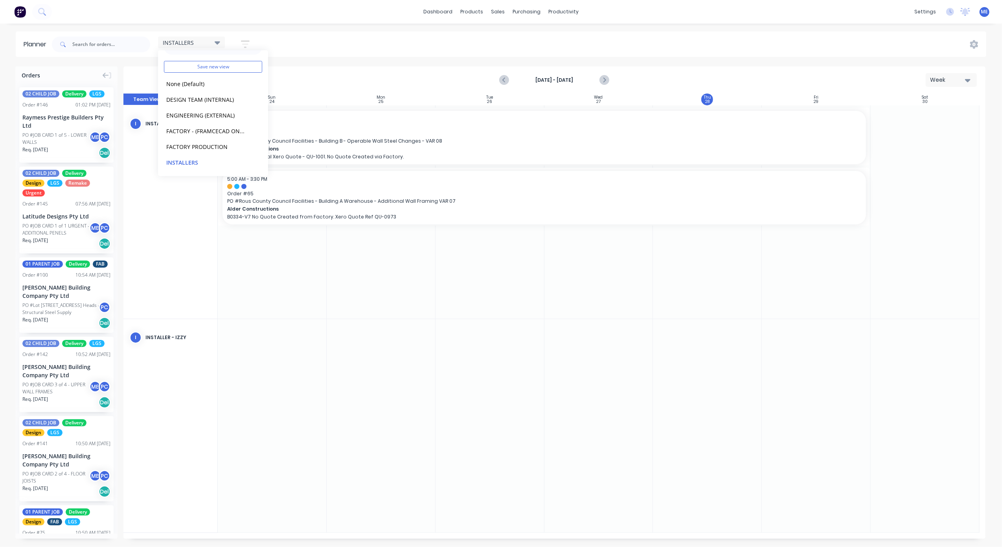
click at [366, 43] on div "INSTALLERS Save new view None (Default) edit DESIGN TEAM (INTERNAL) edit ENGINE…" at bounding box center [518, 45] width 936 height 24
click at [971, 79] on button "Week" at bounding box center [951, 80] width 51 height 14
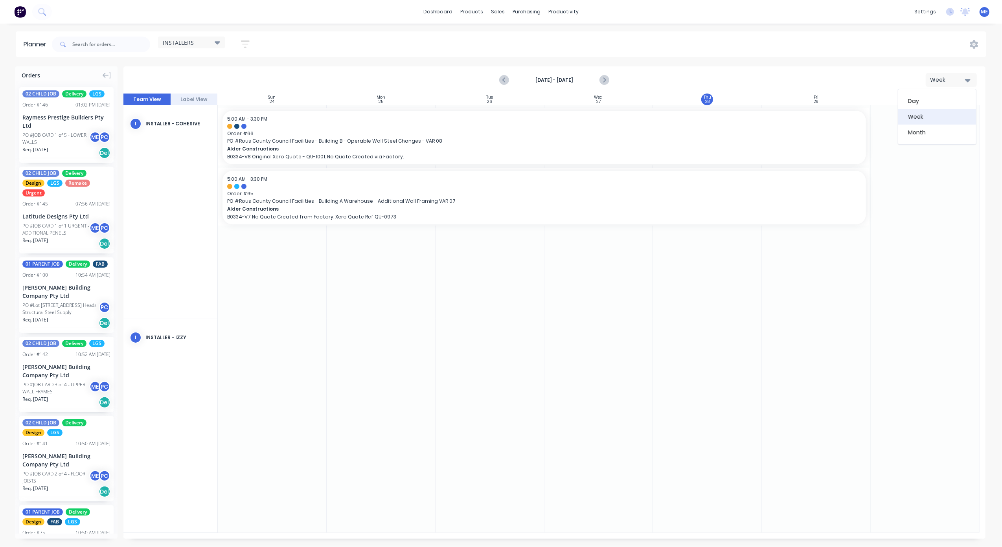
click at [956, 112] on div "Week" at bounding box center [937, 117] width 78 height 16
click at [599, 79] on icon "Next page" at bounding box center [603, 79] width 9 height 9
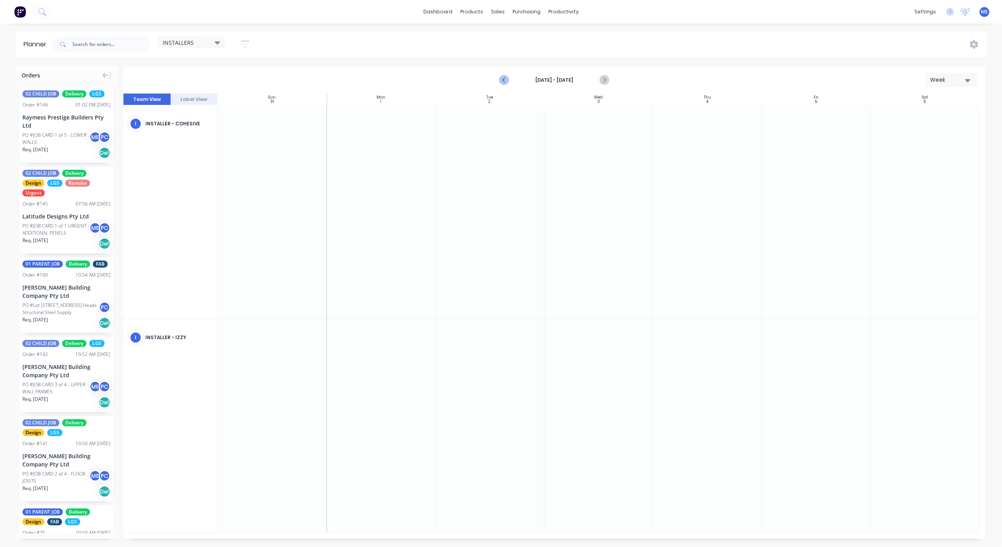
click at [503, 79] on icon "Previous page" at bounding box center [504, 79] width 9 height 9
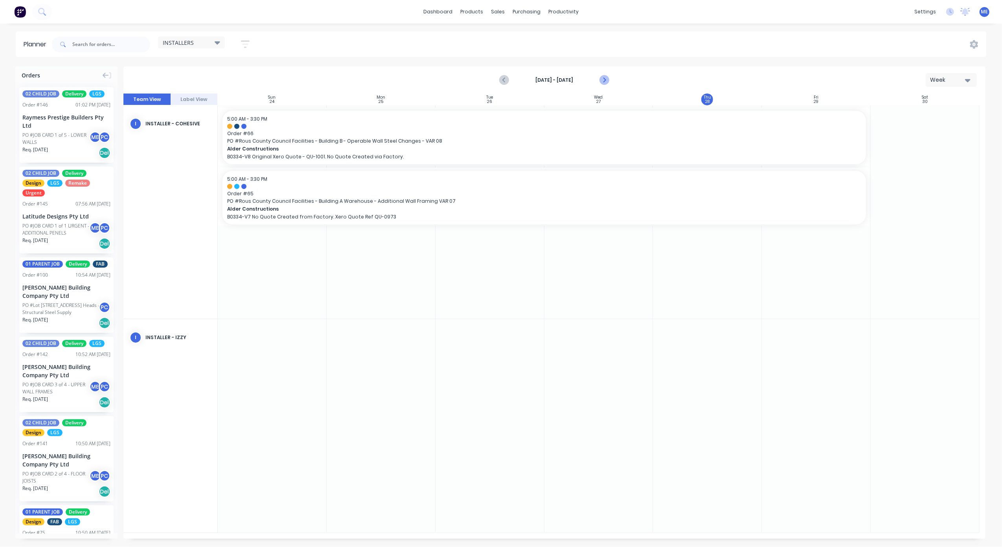
click at [606, 77] on icon "Next page" at bounding box center [603, 79] width 9 height 9
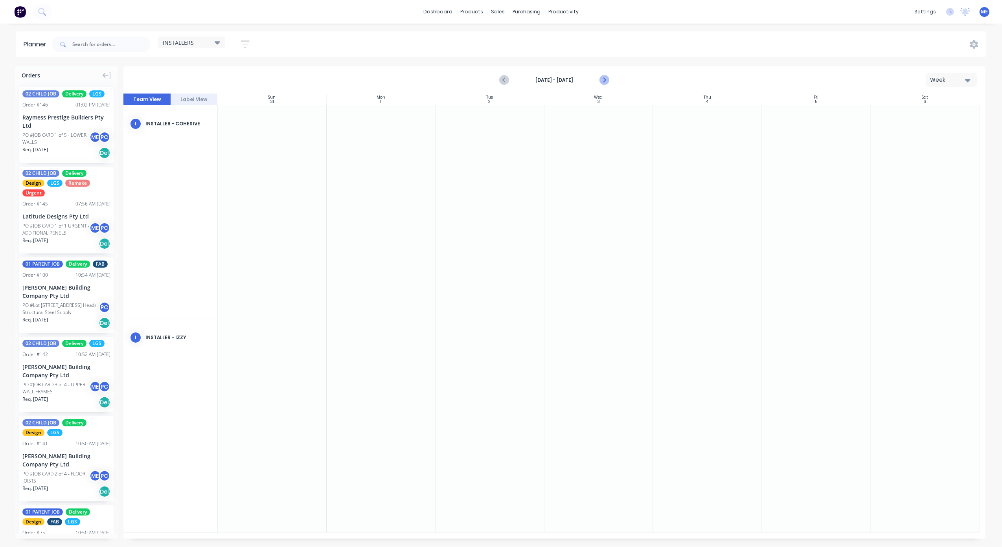
click at [606, 78] on icon "Next page" at bounding box center [603, 79] width 9 height 9
click at [502, 77] on icon "Previous page" at bounding box center [504, 79] width 9 height 9
click at [413, 49] on div "INSTALLERS Save new view None (Default) edit DESIGN TEAM (INTERNAL) edit ENGINE…" at bounding box center [518, 45] width 936 height 24
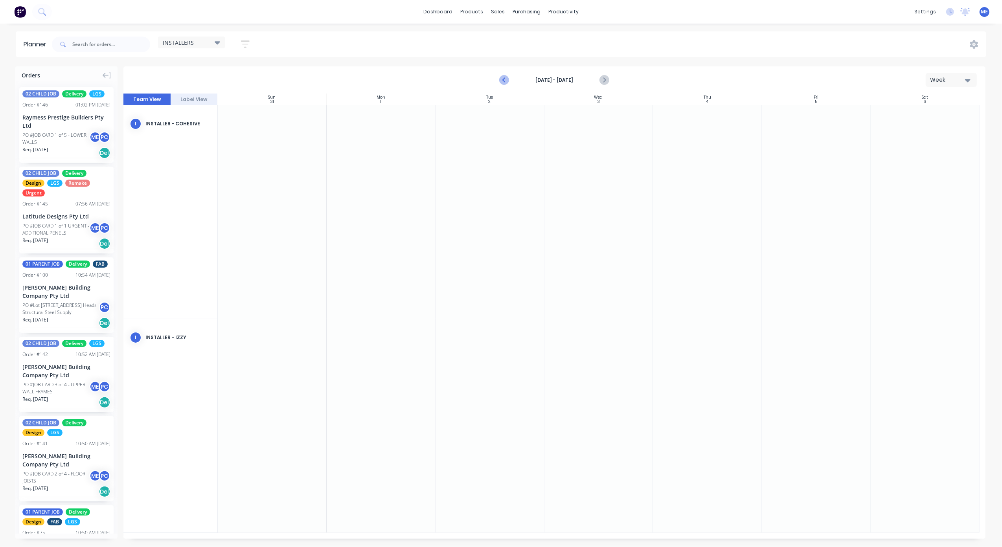
click at [508, 81] on icon "Previous page" at bounding box center [504, 79] width 9 height 9
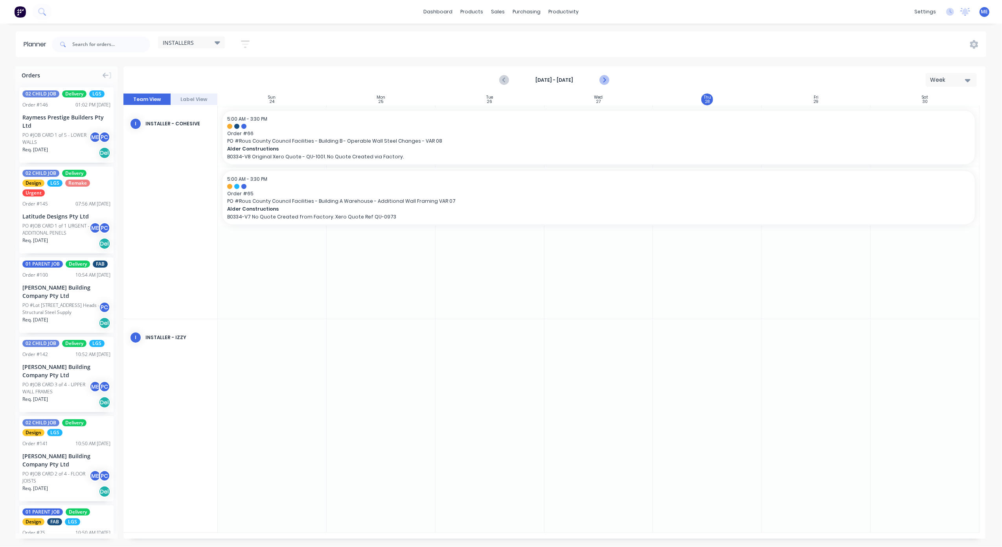
click at [604, 80] on icon "Next page" at bounding box center [603, 79] width 9 height 9
click at [606, 82] on icon "Next page" at bounding box center [603, 79] width 9 height 9
click at [499, 81] on button "Previous page" at bounding box center [505, 80] width 16 height 16
click at [505, 81] on icon "Previous page" at bounding box center [505, 80] width 4 height 6
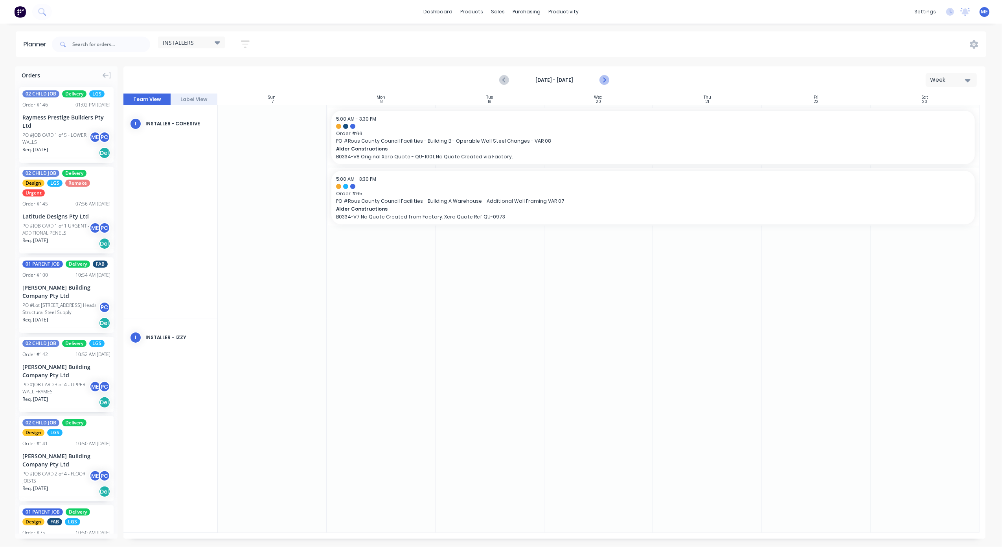
click at [605, 79] on icon "Next page" at bounding box center [604, 80] width 4 height 6
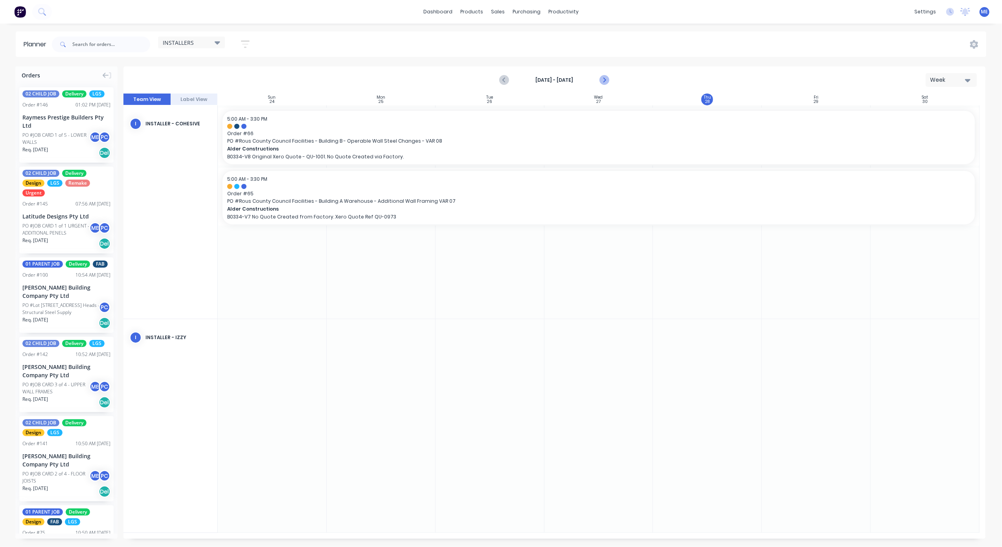
click at [604, 80] on icon "Next page" at bounding box center [603, 79] width 9 height 9
click at [603, 82] on icon "Next page" at bounding box center [604, 80] width 4 height 6
click at [506, 79] on icon "Previous page" at bounding box center [504, 79] width 9 height 9
click at [605, 80] on icon "Next page" at bounding box center [604, 80] width 4 height 6
click at [500, 81] on icon "Previous page" at bounding box center [504, 79] width 9 height 9
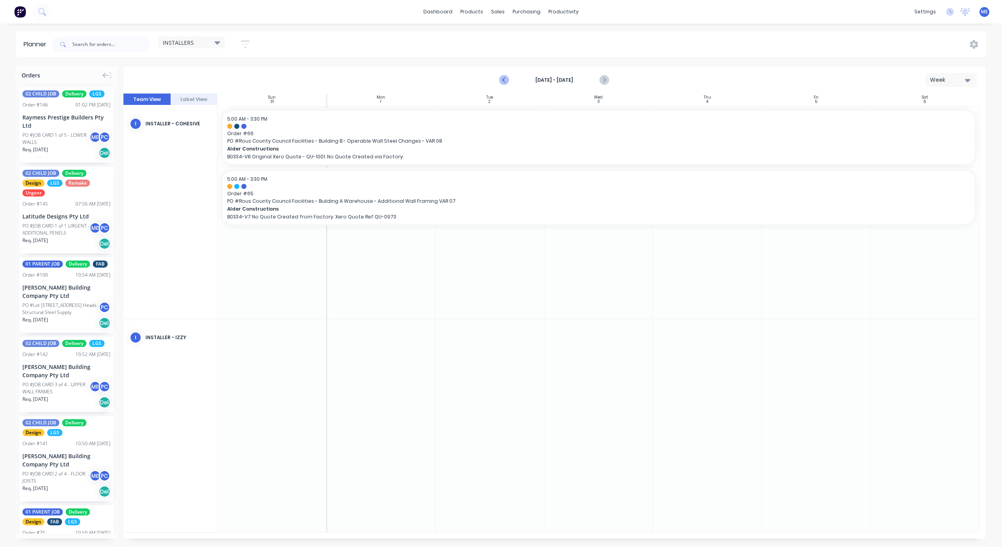
click at [500, 81] on icon "Previous page" at bounding box center [504, 79] width 9 height 9
click at [606, 81] on icon "Next page" at bounding box center [603, 79] width 9 height 9
click at [199, 42] on div "INSTALLERS" at bounding box center [191, 42] width 57 height 7
click at [202, 130] on button "ENGINEERING (EXTERNAL)" at bounding box center [206, 132] width 84 height 9
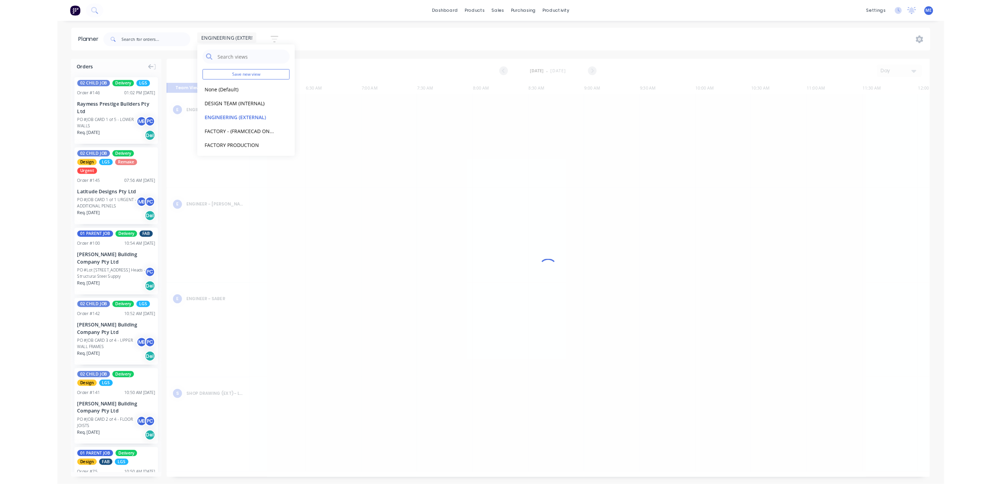
scroll to position [0, 301]
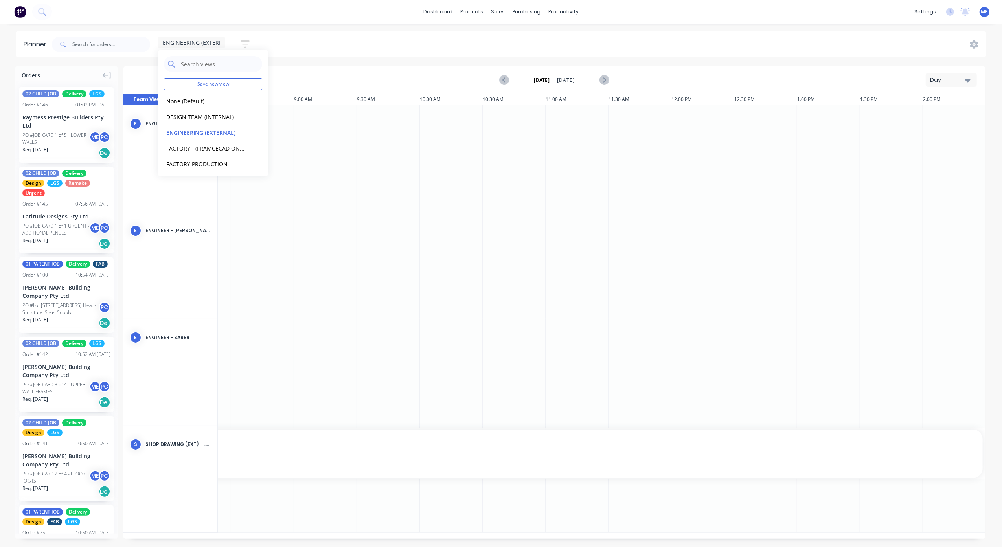
click at [947, 81] on div "Day" at bounding box center [948, 80] width 36 height 8
click at [929, 117] on div "Week" at bounding box center [937, 117] width 78 height 16
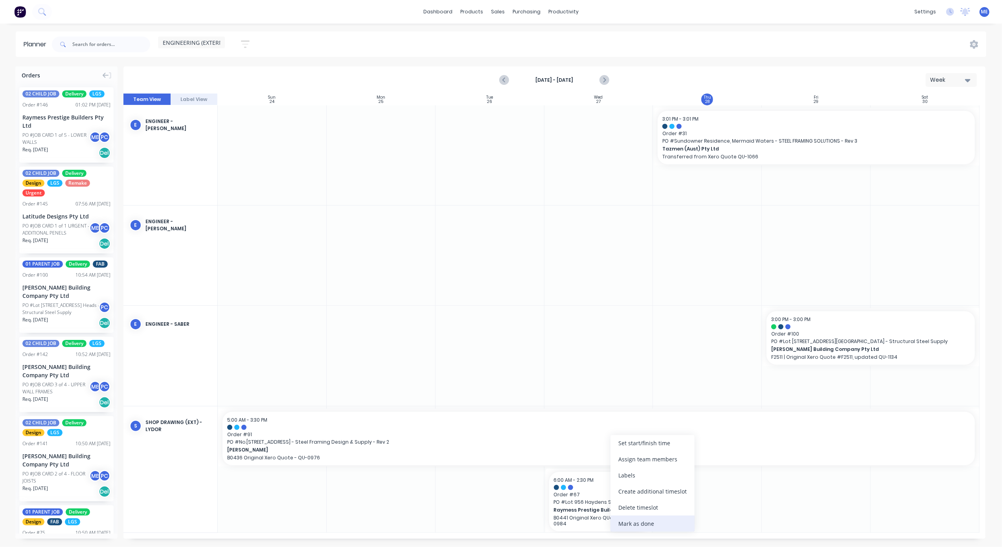
click at [620, 524] on div "Mark as done" at bounding box center [652, 524] width 84 height 16
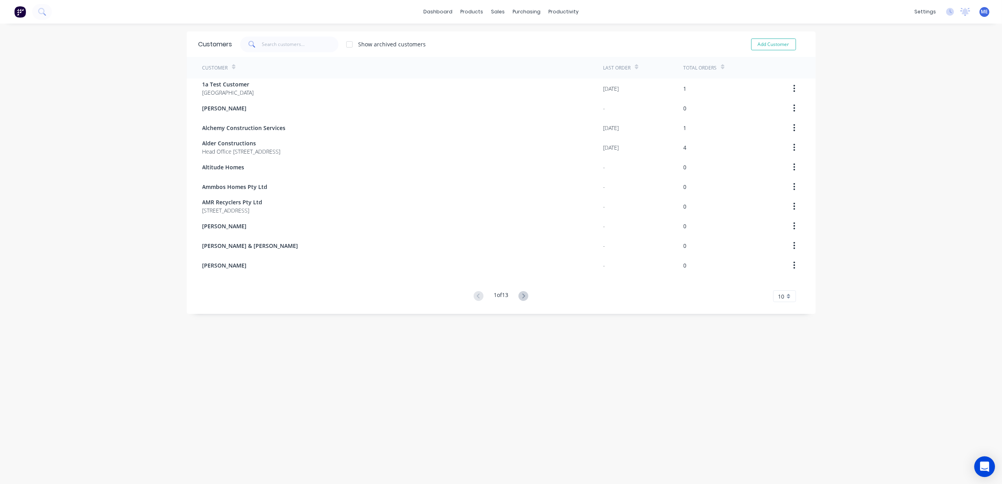
click at [989, 468] on div "Open Intercom Messenger" at bounding box center [985, 467] width 21 height 21
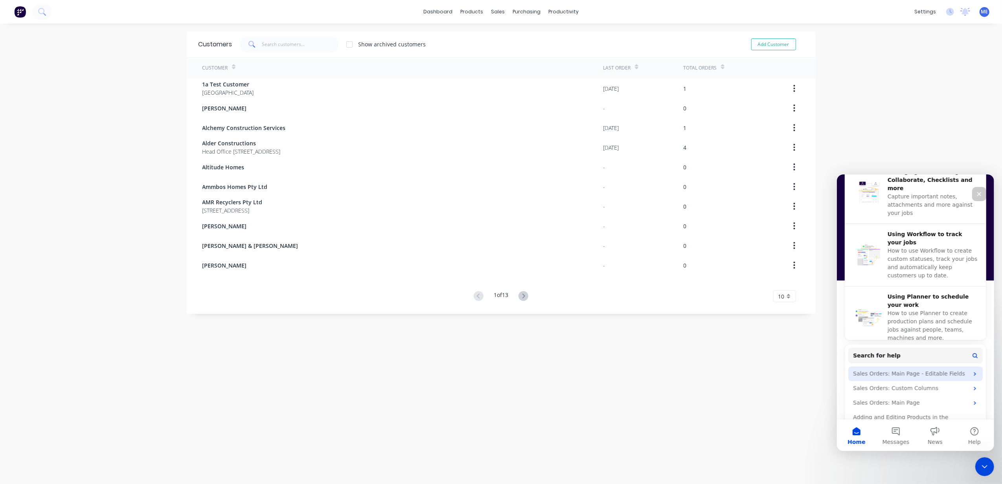
scroll to position [357, 0]
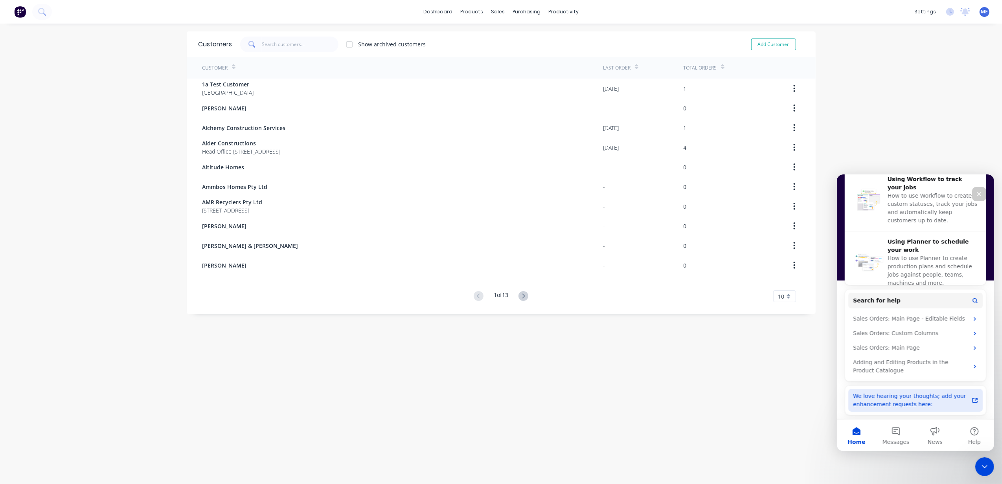
click at [886, 394] on div "We love hearing your thoughts; add your enhancement requests here:" at bounding box center [911, 400] width 116 height 17
click at [340, 364] on div "Customers Show archived customers Add Customer Customer Last Order Total Orders…" at bounding box center [501, 261] width 629 height 461
click at [561, 28] on div "Workflow Planner Delivery Scheduling Timesheets" at bounding box center [590, 61] width 104 height 79
click at [562, 35] on div "Workflow" at bounding box center [574, 37] width 24 height 7
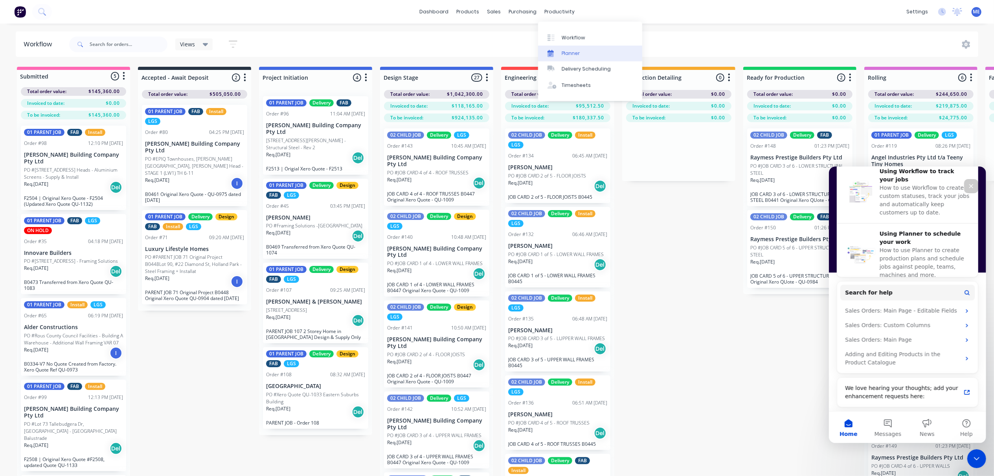
click at [571, 50] on div "Planner" at bounding box center [571, 53] width 18 height 7
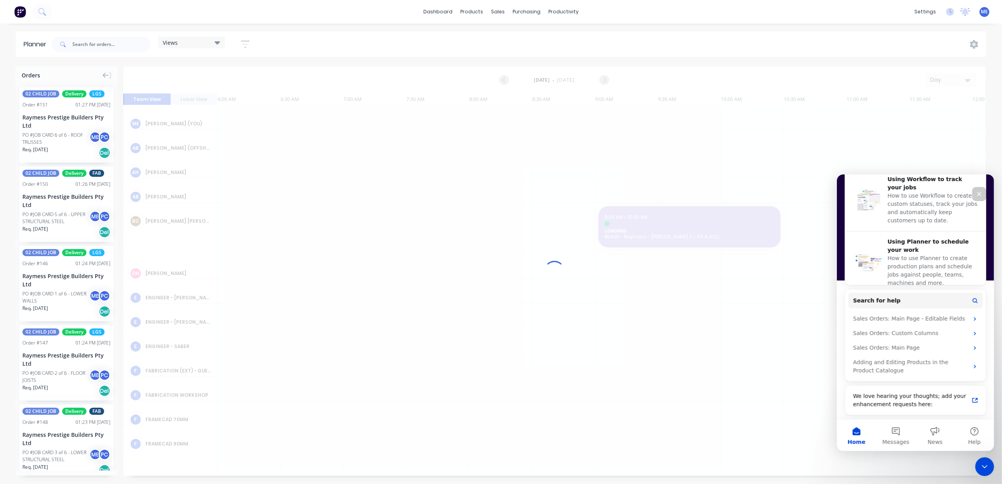
scroll to position [0, 304]
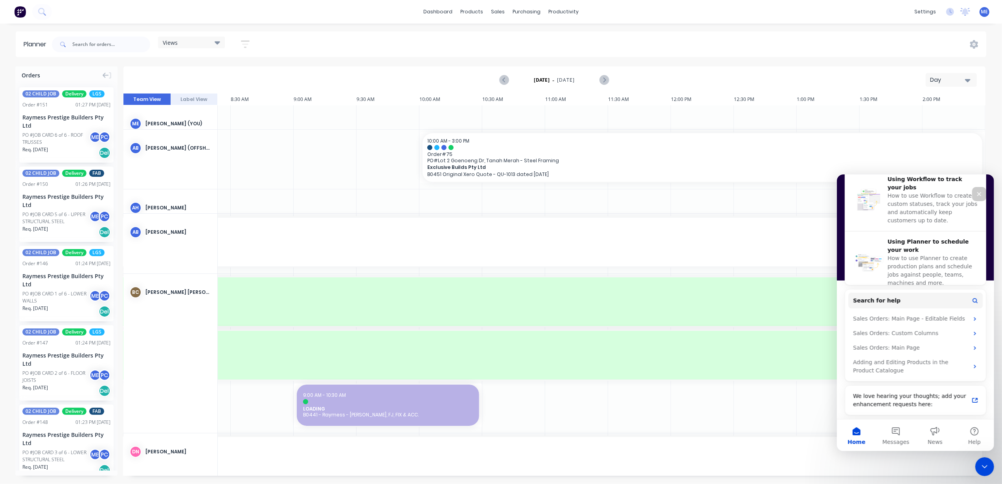
click at [184, 42] on div "Views" at bounding box center [191, 42] width 57 height 7
click at [188, 158] on button "INSTALLERS" at bounding box center [206, 162] width 84 height 9
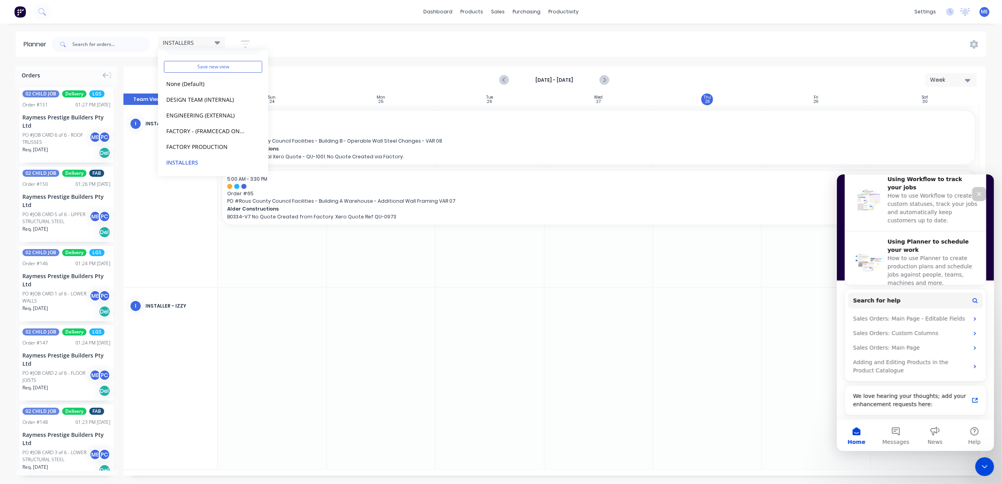
click at [60, 74] on div "Orders" at bounding box center [66, 73] width 102 height 15
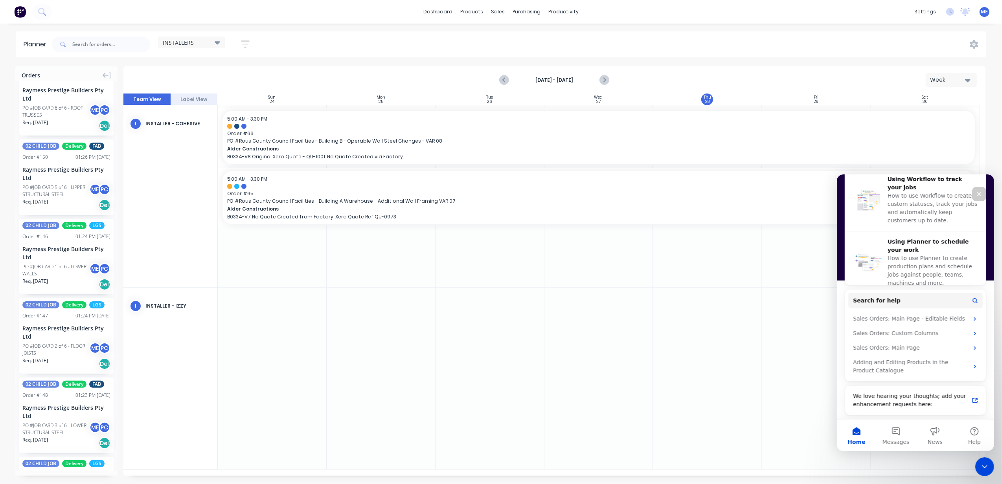
scroll to position [0, 0]
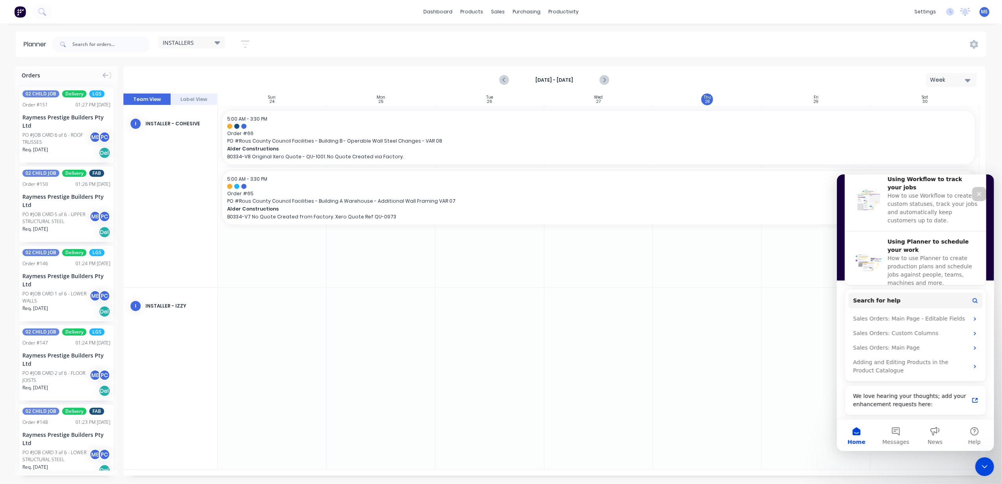
click at [265, 318] on div at bounding box center [272, 379] width 109 height 182
click at [271, 327] on div at bounding box center [272, 379] width 109 height 182
drag, startPoint x: 272, startPoint y: 329, endPoint x: 215, endPoint y: 340, distance: 59.0
click at [259, 351] on div at bounding box center [272, 379] width 109 height 182
click at [855, 437] on button "Home" at bounding box center [856, 434] width 39 height 31
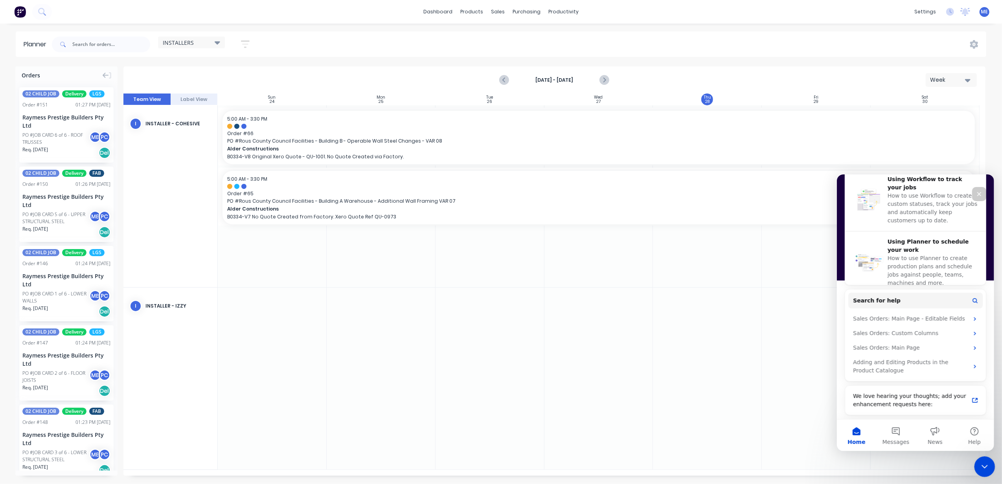
click at [981, 468] on icon "Close Intercom Messenger" at bounding box center [983, 465] width 9 height 9
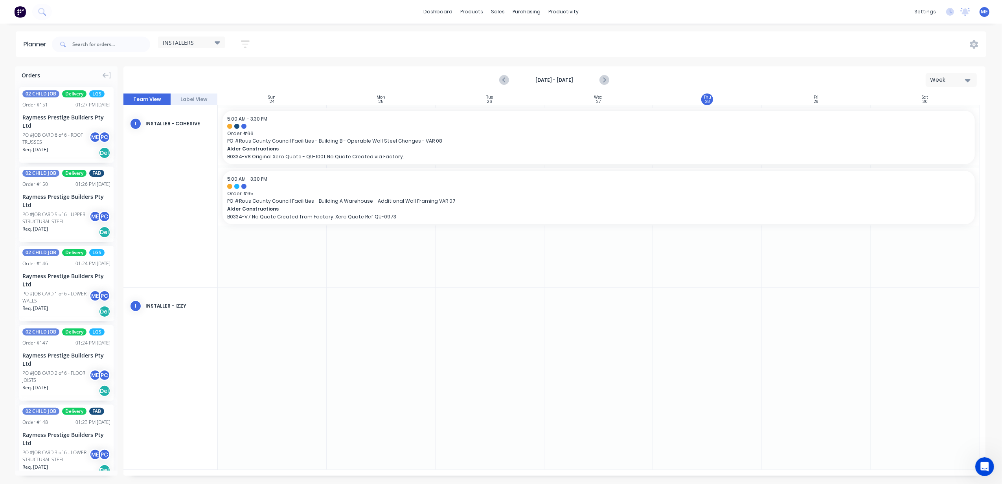
drag, startPoint x: 456, startPoint y: 346, endPoint x: 442, endPoint y: 335, distance: 18.2
click at [457, 346] on div at bounding box center [490, 379] width 109 height 182
click at [109, 45] on input "text" at bounding box center [111, 45] width 78 height 16
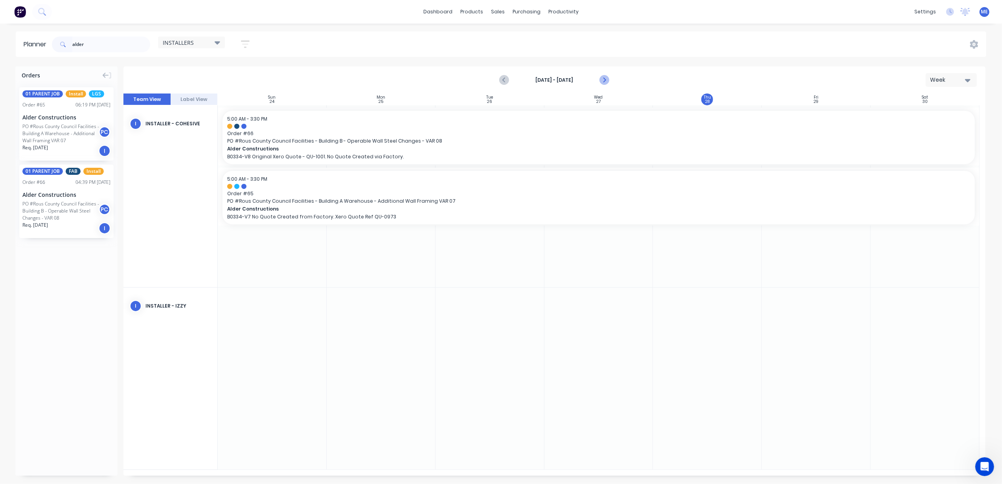
click at [605, 79] on icon "Next page" at bounding box center [604, 80] width 4 height 6
drag, startPoint x: 71, startPoint y: 134, endPoint x: 426, endPoint y: 345, distance: 412.6
drag, startPoint x: 433, startPoint y: 322, endPoint x: 513, endPoint y: 322, distance: 80.2
drag, startPoint x: 88, startPoint y: 47, endPoint x: 63, endPoint y: 48, distance: 25.2
click at [55, 48] on div "alder" at bounding box center [101, 45] width 98 height 16
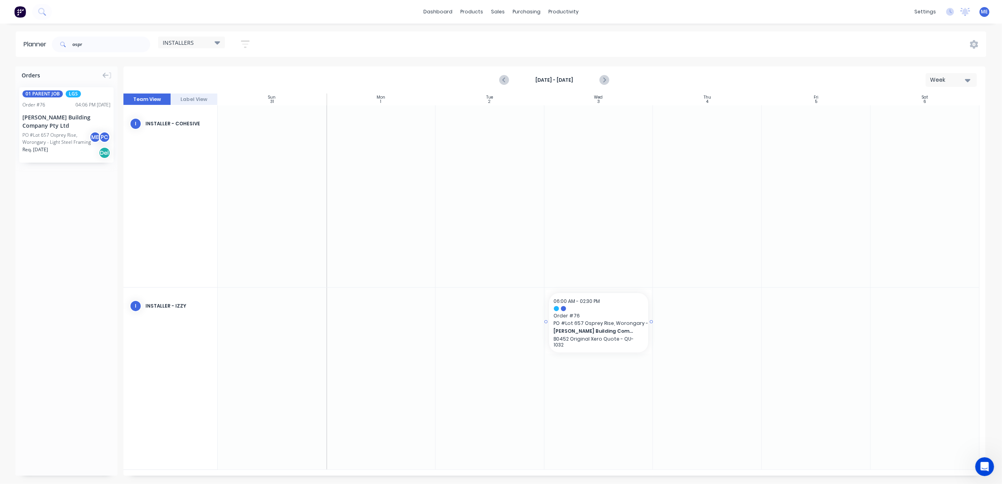
drag, startPoint x: 62, startPoint y: 136, endPoint x: 586, endPoint y: 356, distance: 567.9
drag, startPoint x: 651, startPoint y: 318, endPoint x: 811, endPoint y: 316, distance: 159.2
click at [95, 44] on input "ospr" at bounding box center [111, 45] width 78 height 16
type input "o"
type input "hayden"
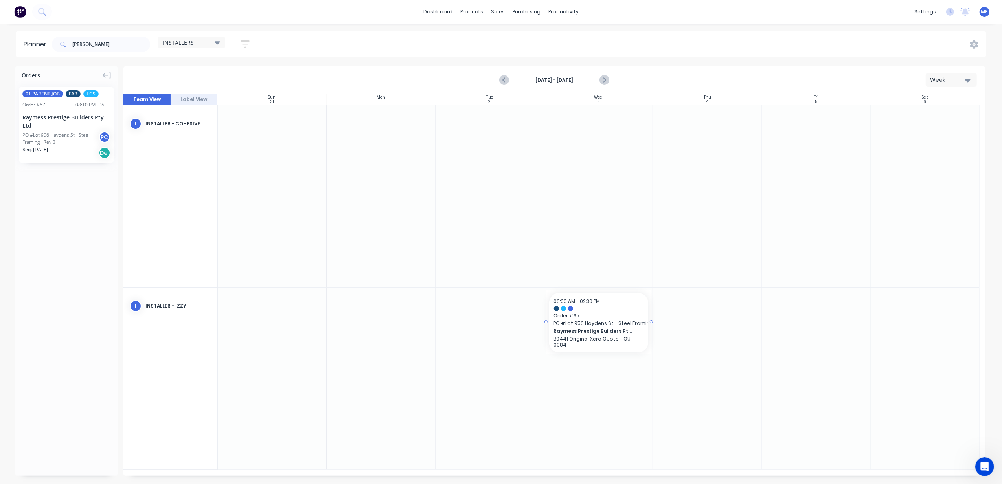
drag, startPoint x: 50, startPoint y: 127, endPoint x: 590, endPoint y: 355, distance: 586.3
drag, startPoint x: 652, startPoint y: 321, endPoint x: 846, endPoint y: 316, distance: 194.6
drag, startPoint x: 104, startPoint y: 51, endPoint x: 68, endPoint y: 51, distance: 36.6
click at [68, 51] on div "hayden" at bounding box center [101, 45] width 98 height 16
click at [120, 47] on input "text" at bounding box center [111, 45] width 78 height 16
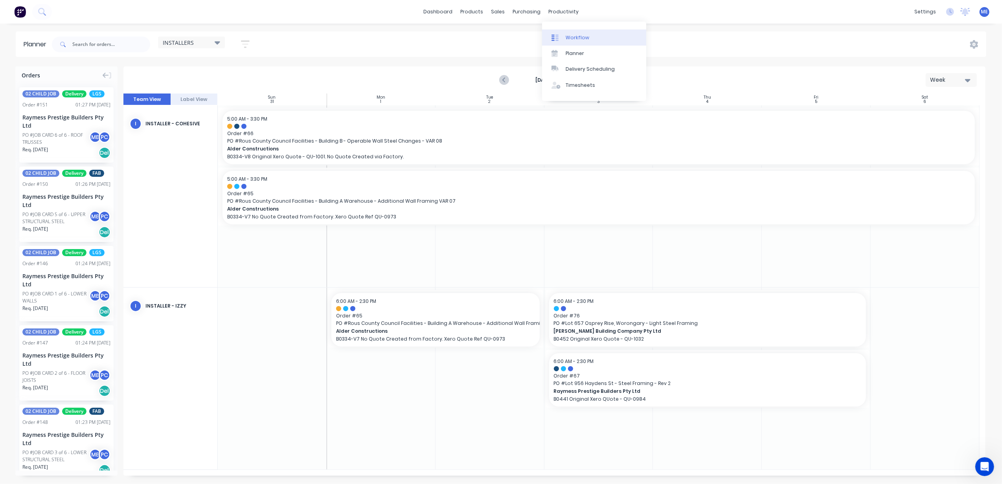
click at [567, 33] on link "Workflow" at bounding box center [594, 37] width 104 height 16
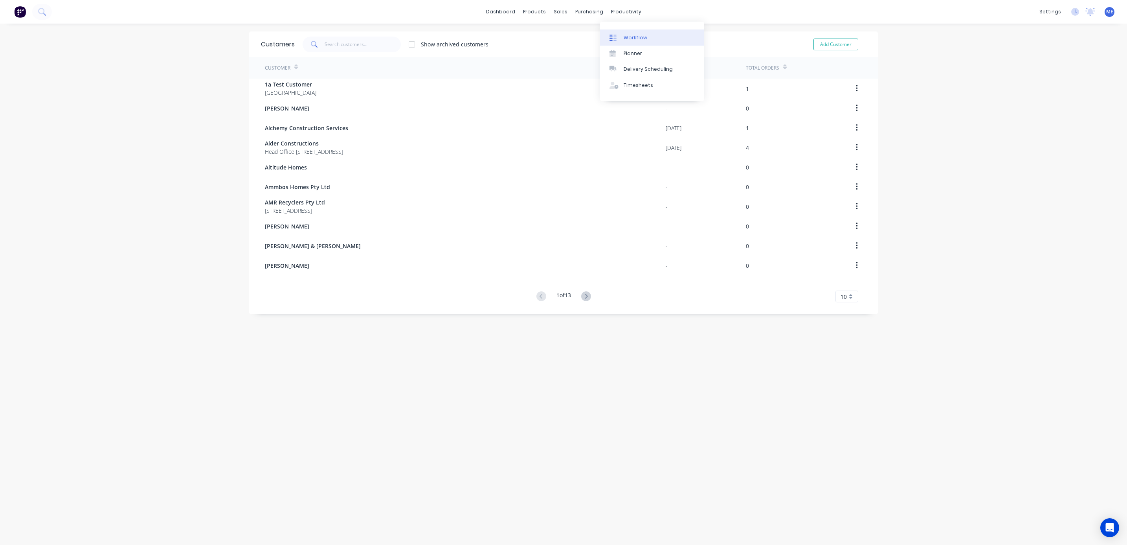
click at [634, 34] on div "Workflow" at bounding box center [636, 37] width 24 height 7
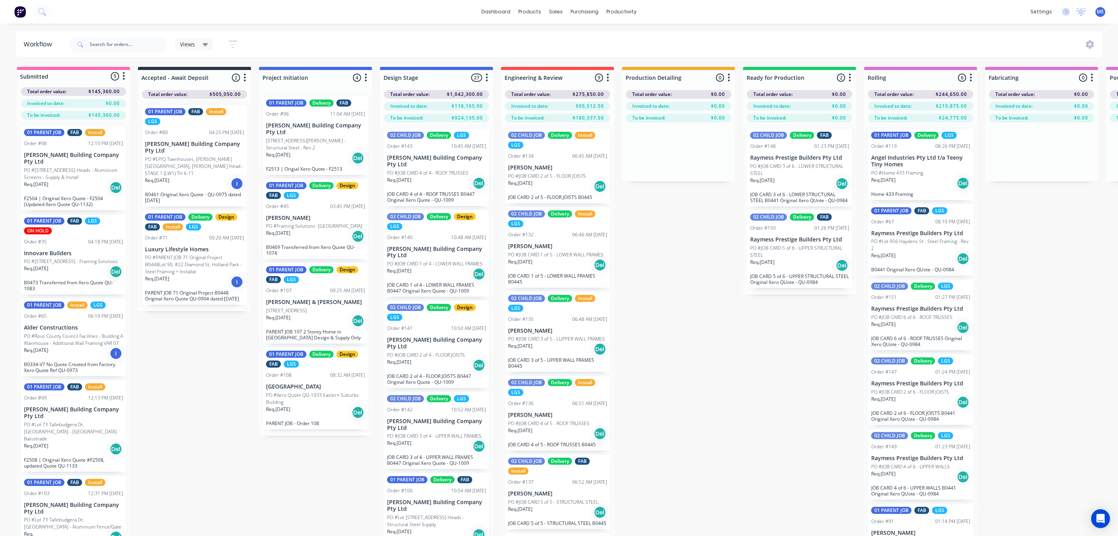
click at [657, 426] on div "Submitted 5 Status colour #FF69B4 hex #FF69B4 Save Cancel Summaries Total order…" at bounding box center [934, 315] width 1881 height 497
click at [127, 42] on input "text" at bounding box center [129, 45] width 78 height 16
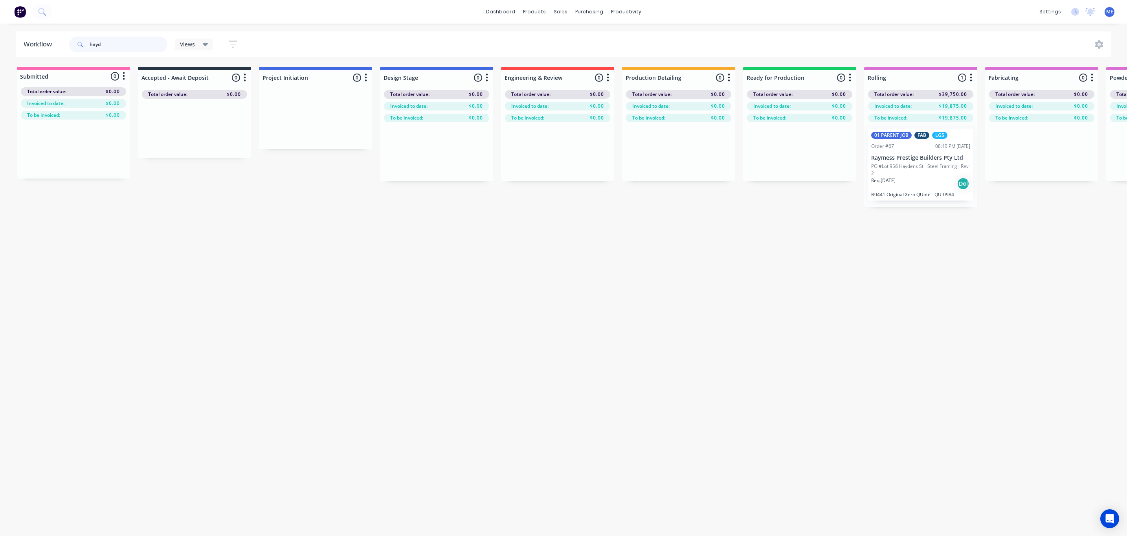
type input "hayd"
click at [907, 158] on p "Raymess Prestige Builders Pty Ltd" at bounding box center [921, 157] width 99 height 7
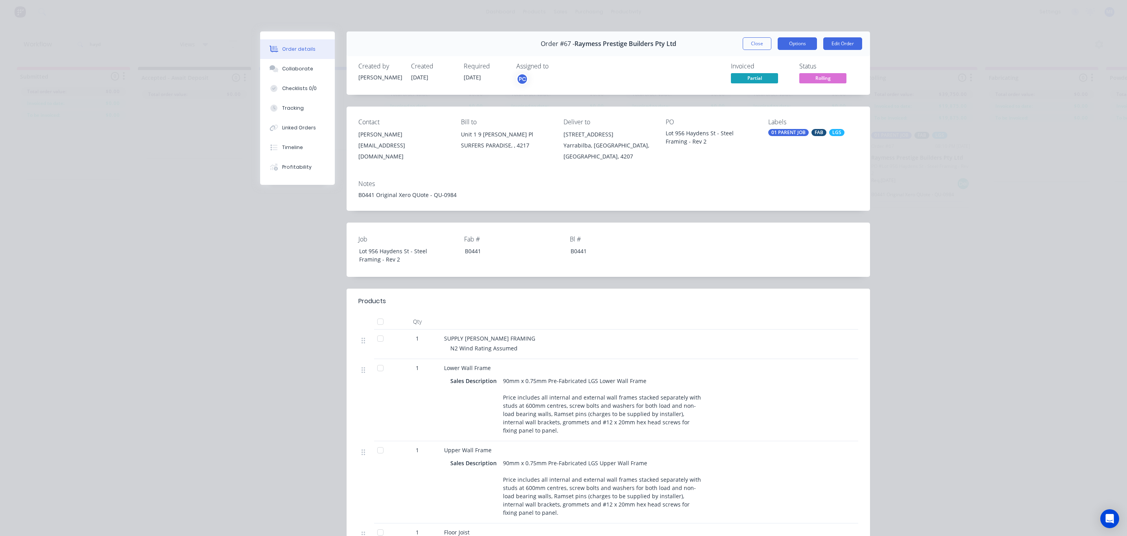
click at [788, 46] on button "Options" at bounding box center [797, 43] width 39 height 13
click at [746, 45] on button "Close" at bounding box center [757, 43] width 29 height 13
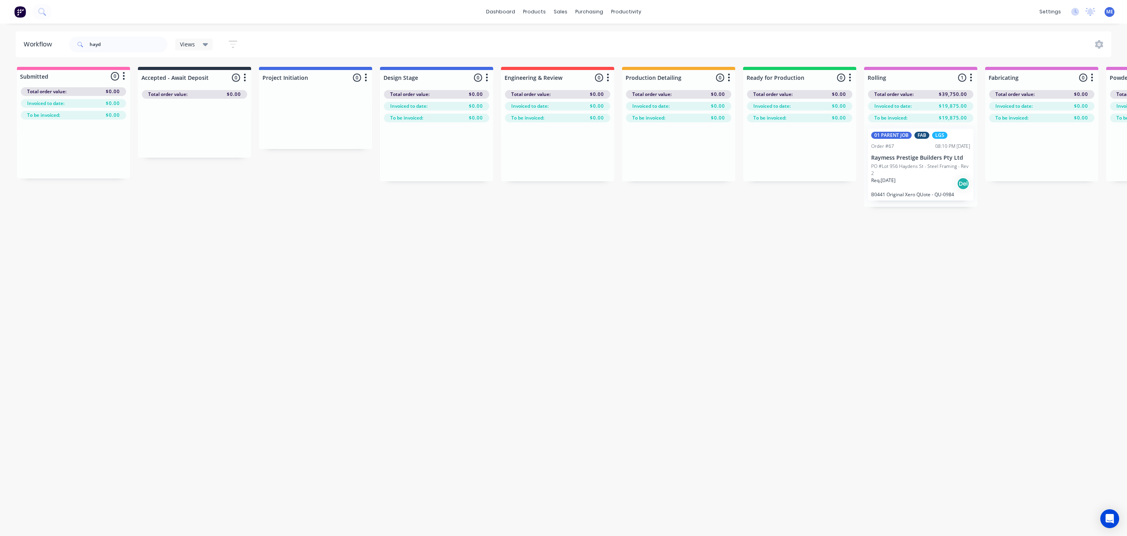
drag, startPoint x: 397, startPoint y: 239, endPoint x: 394, endPoint y: 198, distance: 41.3
click at [396, 241] on div "Workflow hayd Views Save new view None (Default) edit [PERSON_NAME]'s View edit…" at bounding box center [563, 275] width 1127 height 489
click at [581, 37] on div "Sales Orders" at bounding box center [590, 37] width 32 height 7
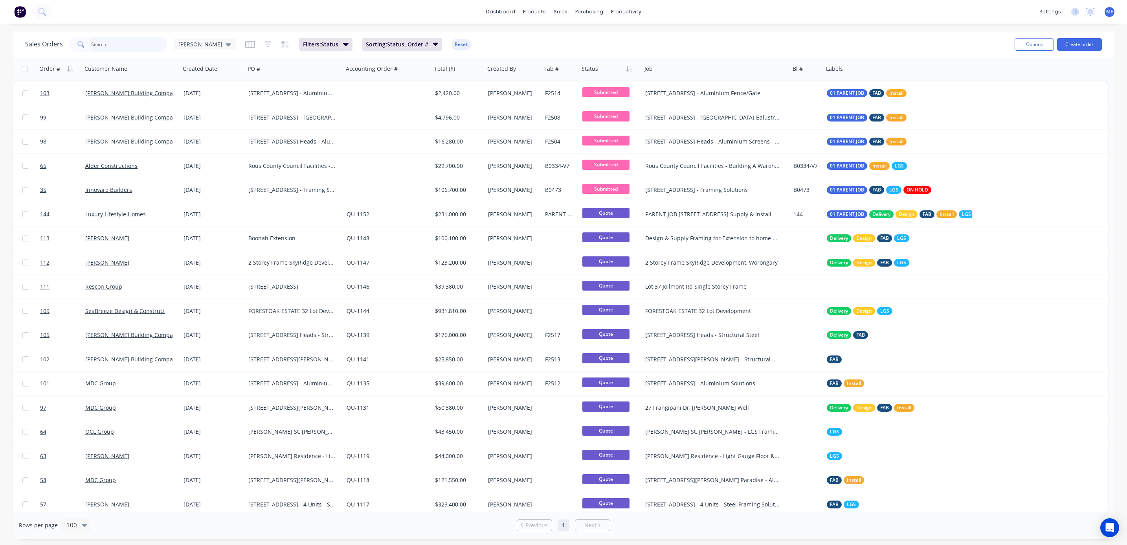
click at [104, 47] on input "text" at bounding box center [129, 45] width 77 height 16
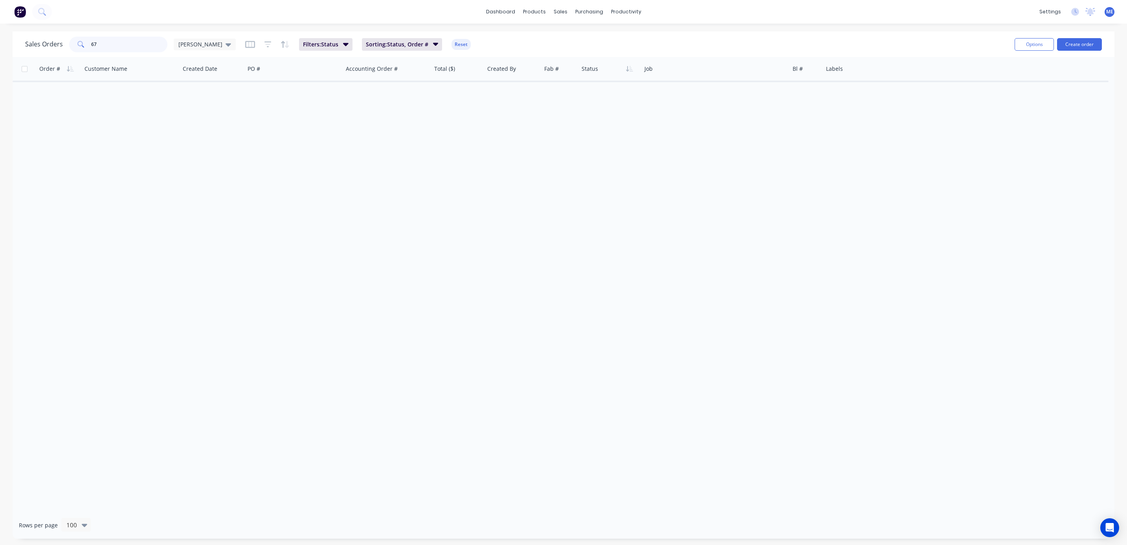
type input "67"
click at [192, 50] on div "Sales Orders 67 [PERSON_NAME]" at bounding box center [130, 45] width 211 height 16
click at [193, 48] on div "[PERSON_NAME]" at bounding box center [205, 45] width 62 height 12
click at [194, 112] on button "None" at bounding box center [221, 111] width 90 height 9
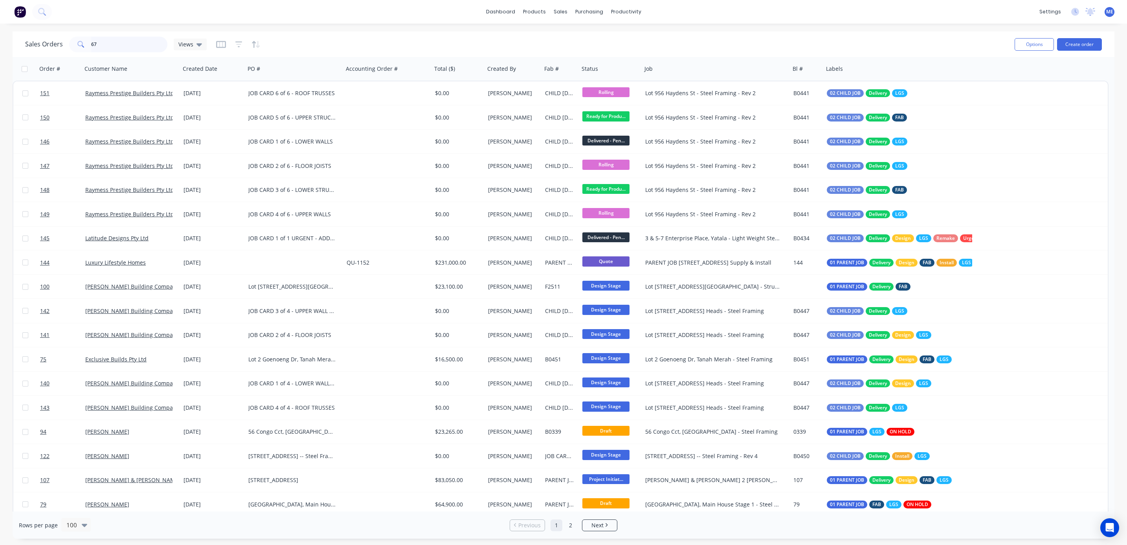
click at [127, 48] on input "67" at bounding box center [129, 45] width 77 height 16
click at [116, 71] on div at bounding box center [128, 69] width 87 height 16
click at [164, 71] on icon "button" at bounding box center [165, 69] width 7 height 6
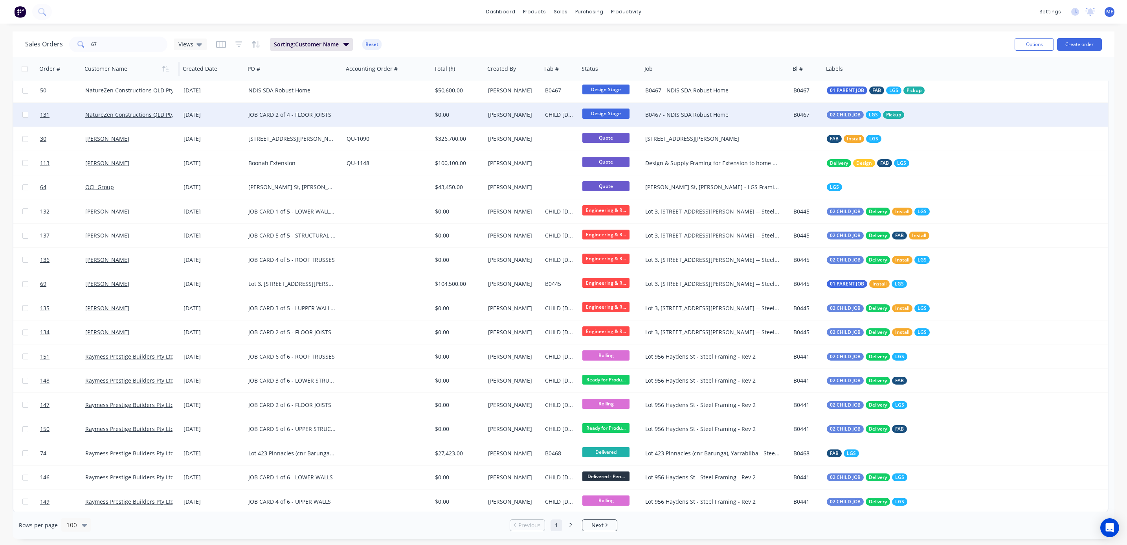
scroll to position [1986, 0]
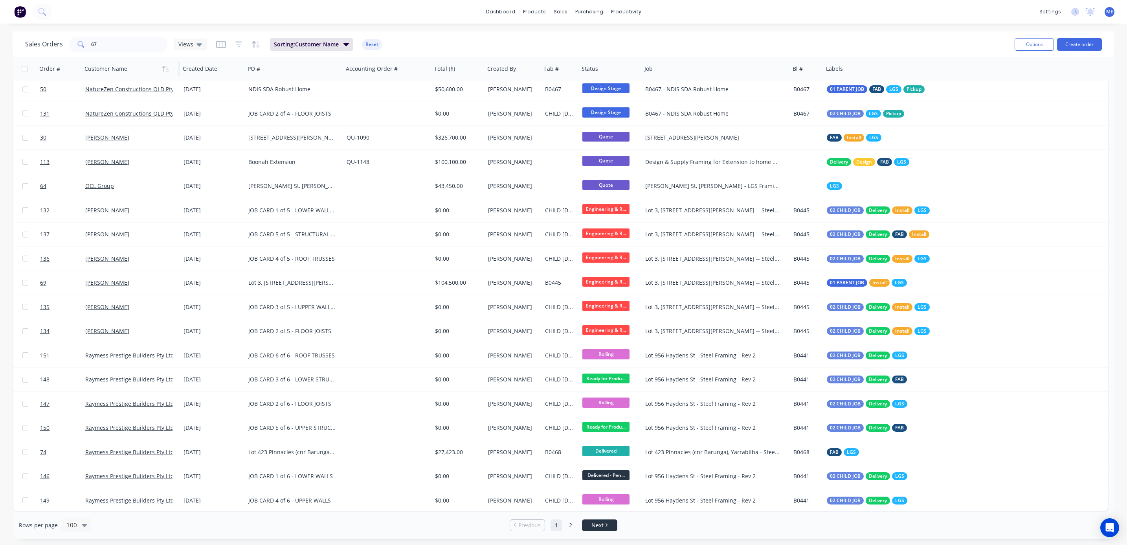
click at [604, 525] on span "Next" at bounding box center [598, 525] width 12 height 8
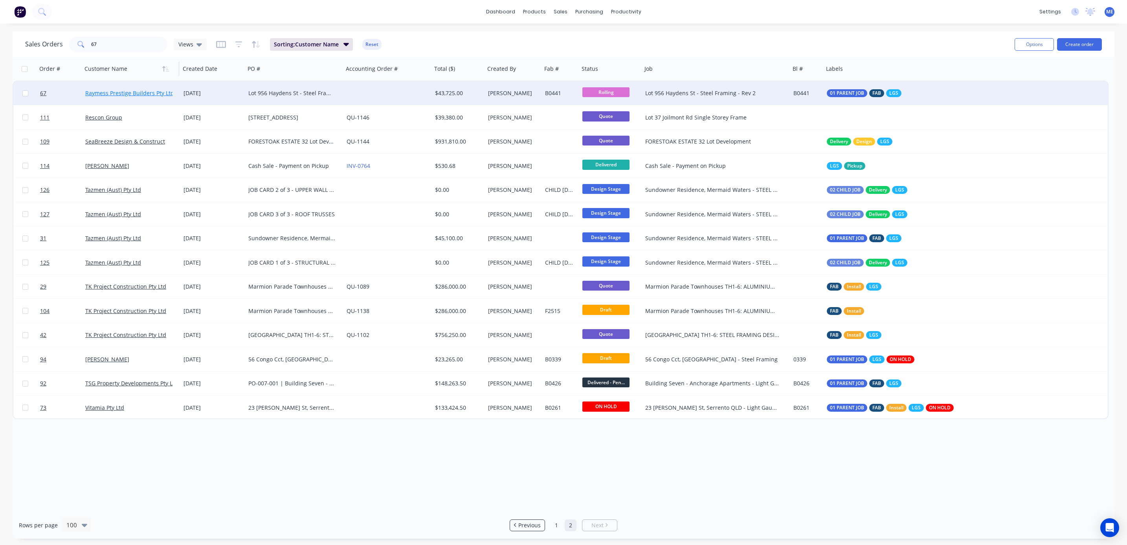
click at [142, 89] on link "Raymess Prestige Builders Pty Ltd" at bounding box center [129, 92] width 89 height 7
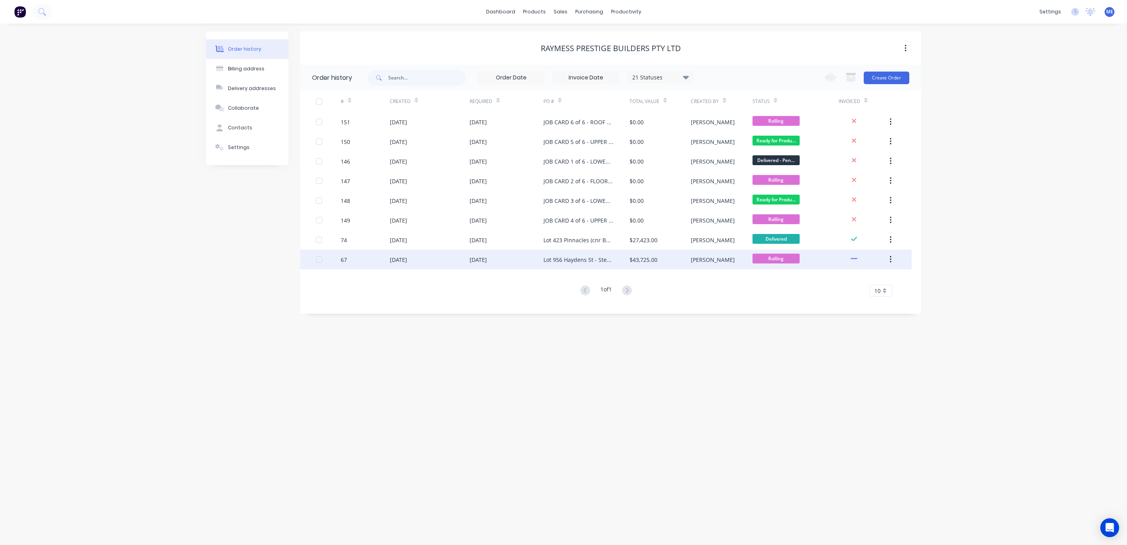
click at [407, 258] on div "[DATE]" at bounding box center [398, 260] width 17 height 8
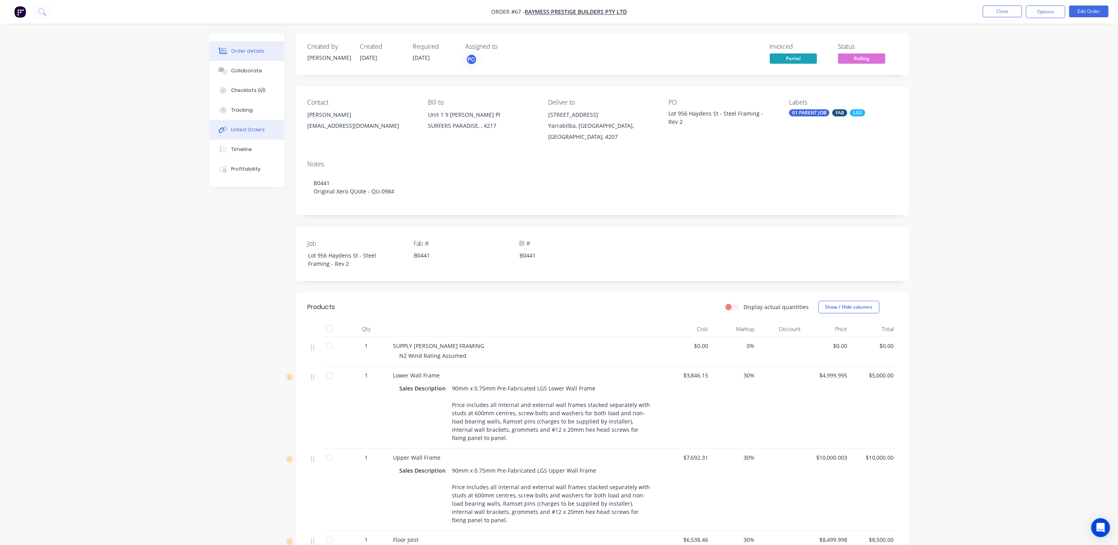
click at [256, 123] on button "Linked Orders" at bounding box center [247, 130] width 75 height 20
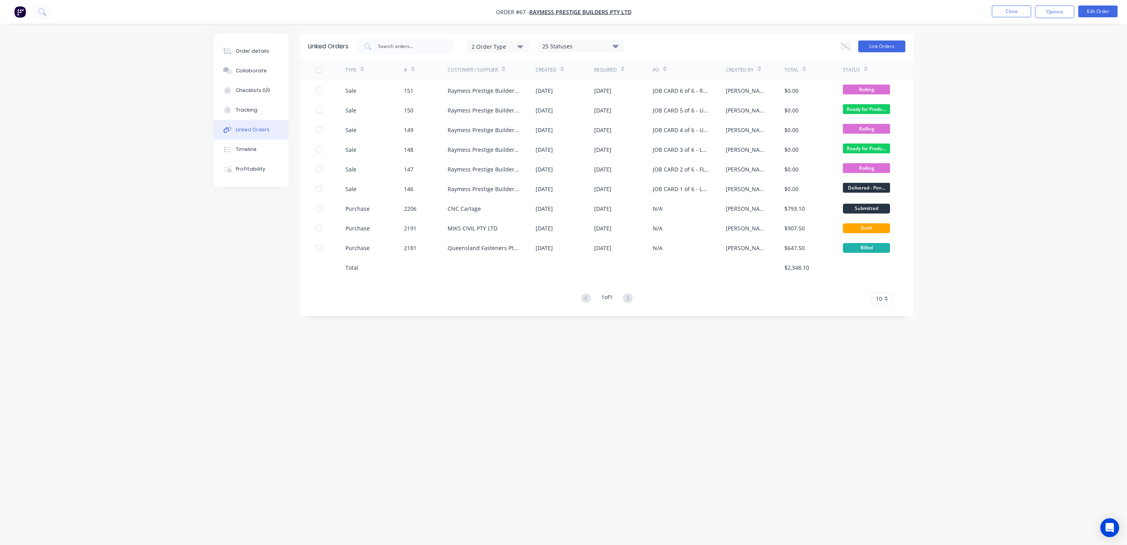
click at [879, 46] on button "Link Orders" at bounding box center [882, 46] width 47 height 12
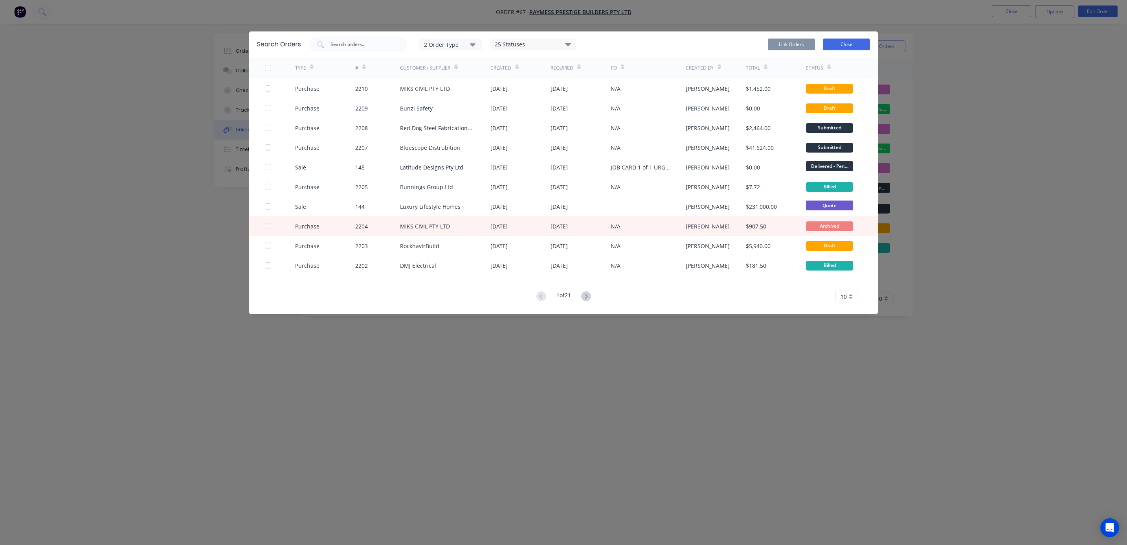
click at [843, 44] on button "Close" at bounding box center [846, 45] width 47 height 12
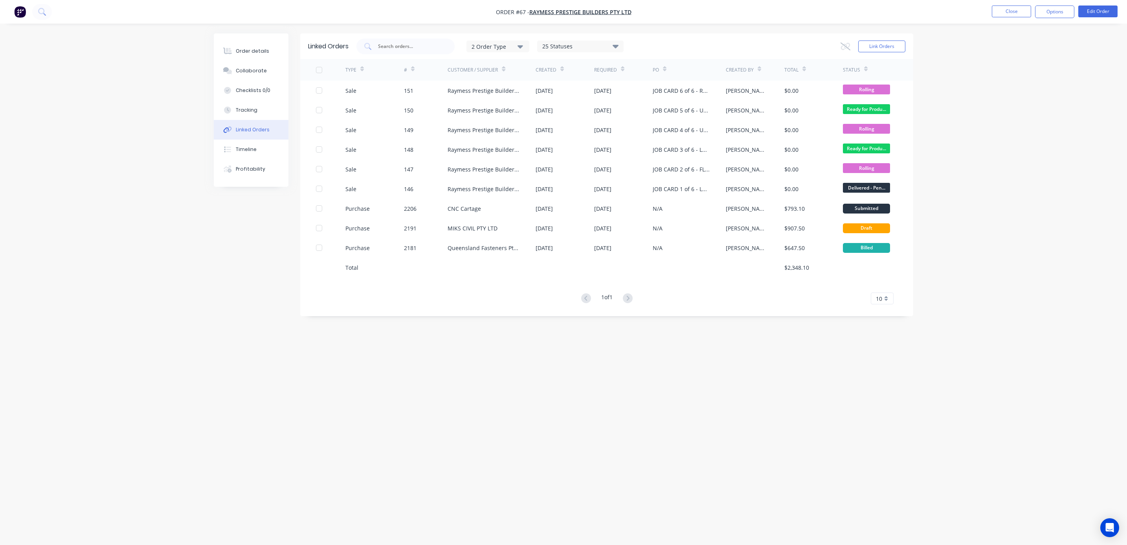
drag, startPoint x: 1012, startPoint y: 80, endPoint x: 1048, endPoint y: 28, distance: 62.8
click at [1013, 80] on div "Order details Collaborate Checklists 0/0 Tracking Linked Orders Timeline Profit…" at bounding box center [563, 272] width 1127 height 545
click at [1055, 9] on button "Options" at bounding box center [1054, 12] width 39 height 13
click at [1035, 129] on div "Purchase Products" at bounding box center [1031, 130] width 72 height 11
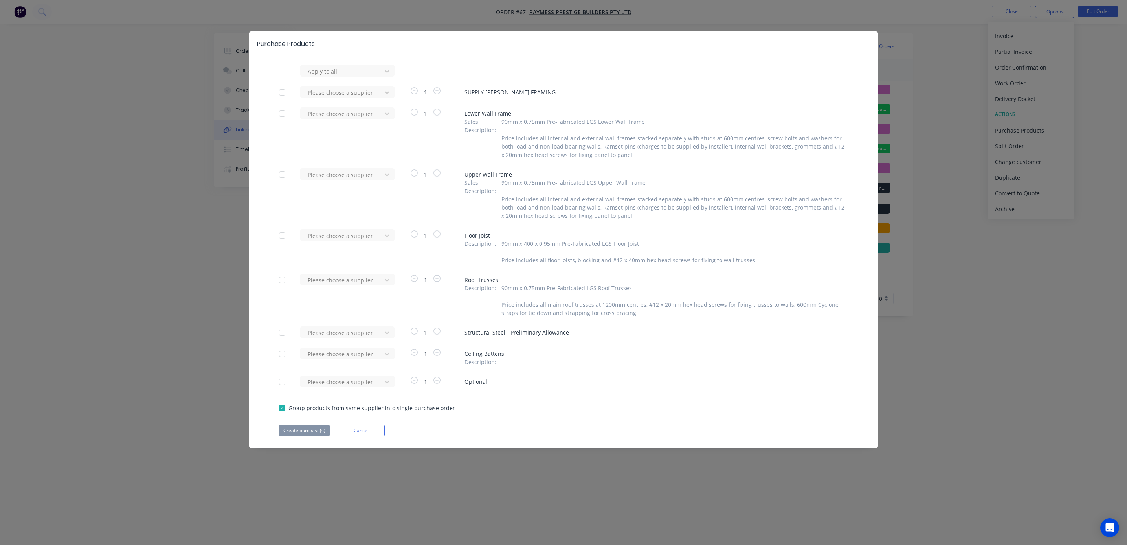
click at [281, 331] on div at bounding box center [282, 333] width 16 height 16
click at [353, 76] on div at bounding box center [342, 71] width 71 height 10
click at [353, 335] on div at bounding box center [342, 333] width 71 height 10
click at [350, 334] on div at bounding box center [342, 333] width 71 height 10
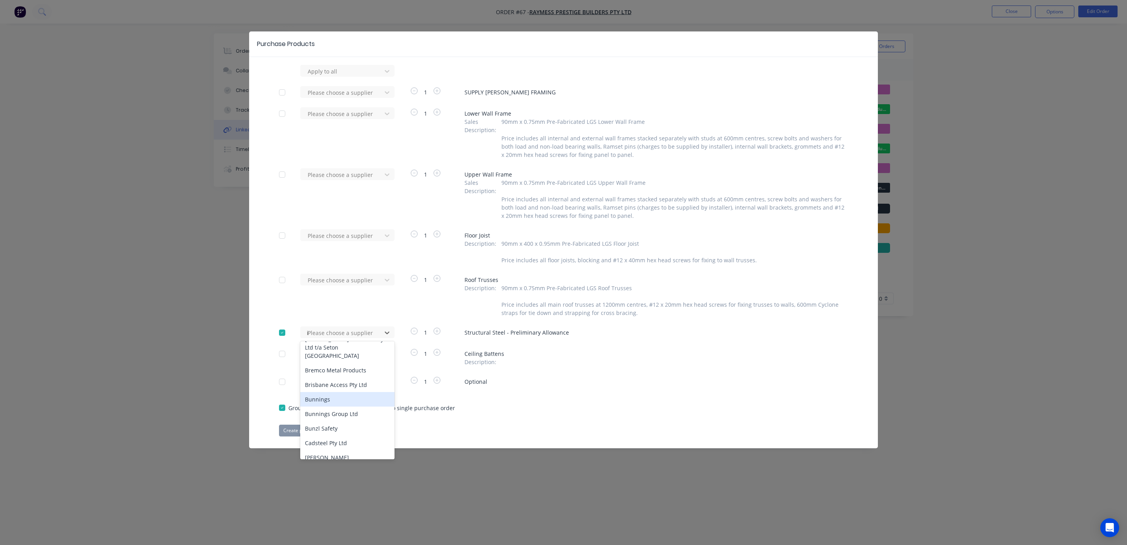
type input "in"
click at [340, 386] on div "Infrabuild Trading Pty Ltd" at bounding box center [347, 379] width 94 height 15
click at [282, 407] on div at bounding box center [282, 408] width 16 height 16
click at [316, 432] on button "Create purchase(s)" at bounding box center [304, 431] width 51 height 12
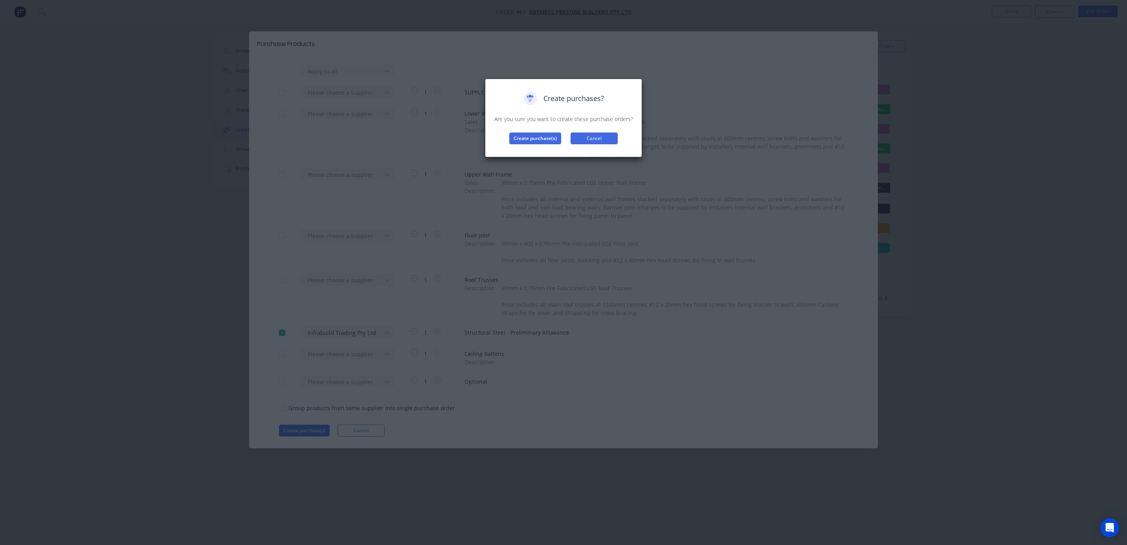
click at [596, 140] on button "Cancel" at bounding box center [594, 138] width 47 height 12
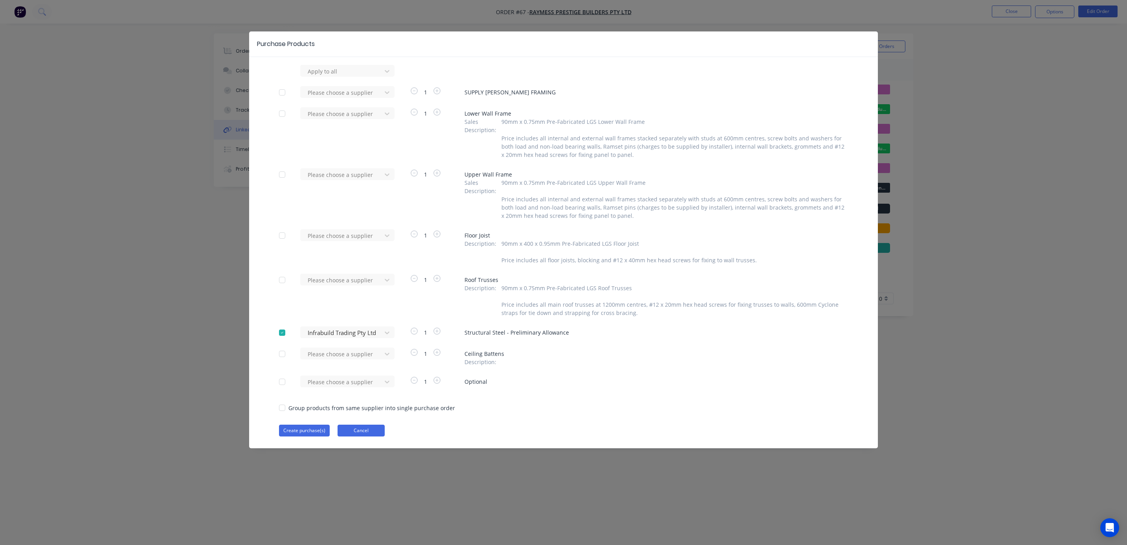
click at [373, 434] on button "Cancel" at bounding box center [361, 431] width 47 height 12
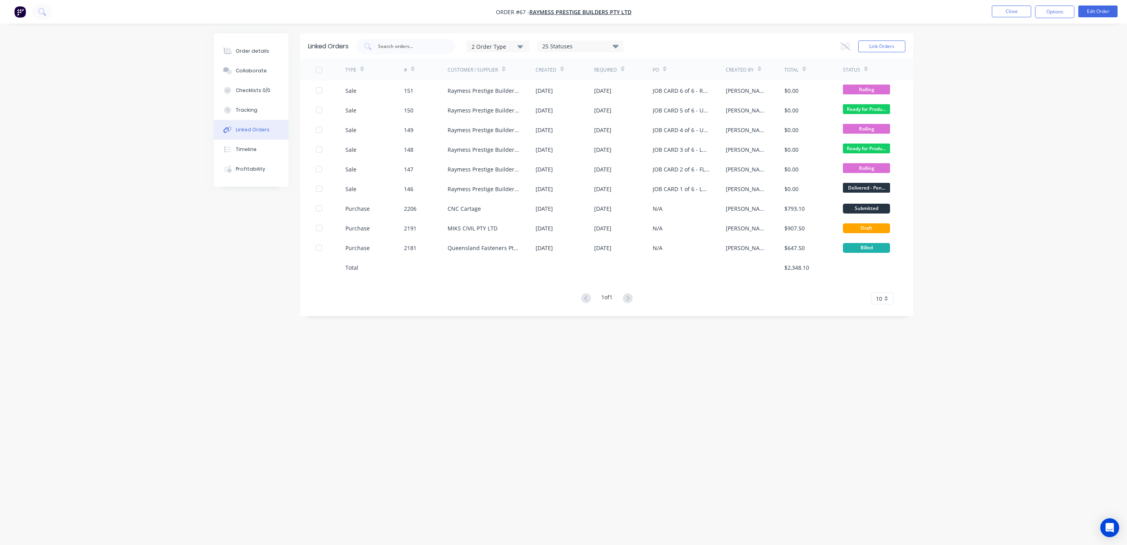
click at [1032, 203] on div "Order details Collaborate Checklists 0/0 Tracking Linked Orders Timeline Profit…" at bounding box center [563, 272] width 1127 height 545
click at [1052, 5] on nav "Order #67 - Raymess Prestige Builders Pty Ltd Close Options Edit Order" at bounding box center [563, 12] width 1127 height 24
click at [1054, 10] on button "Options" at bounding box center [1054, 12] width 39 height 13
click at [941, 112] on div "Order details Collaborate Checklists 0/0 Tracking Linked Orders Timeline Profit…" at bounding box center [563, 272] width 1127 height 545
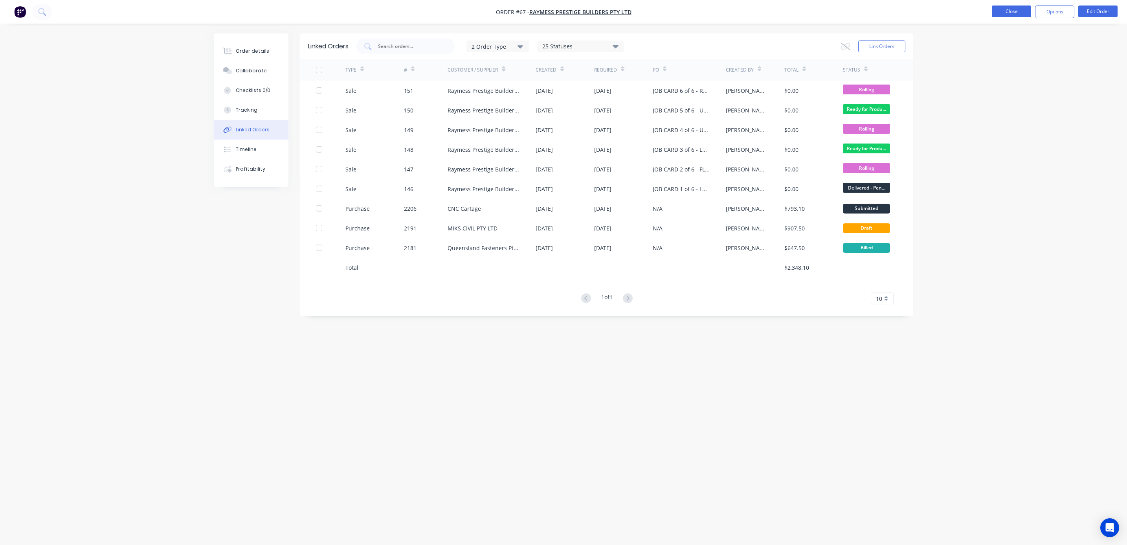
click at [1019, 11] on button "Close" at bounding box center [1011, 12] width 39 height 12
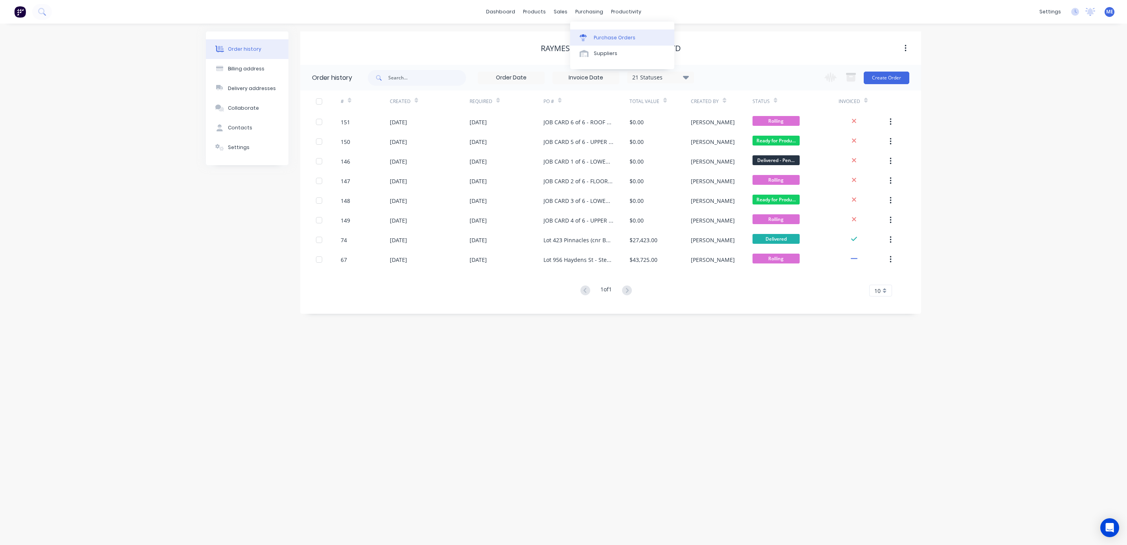
click at [604, 33] on link "Purchase Orders" at bounding box center [622, 37] width 104 height 16
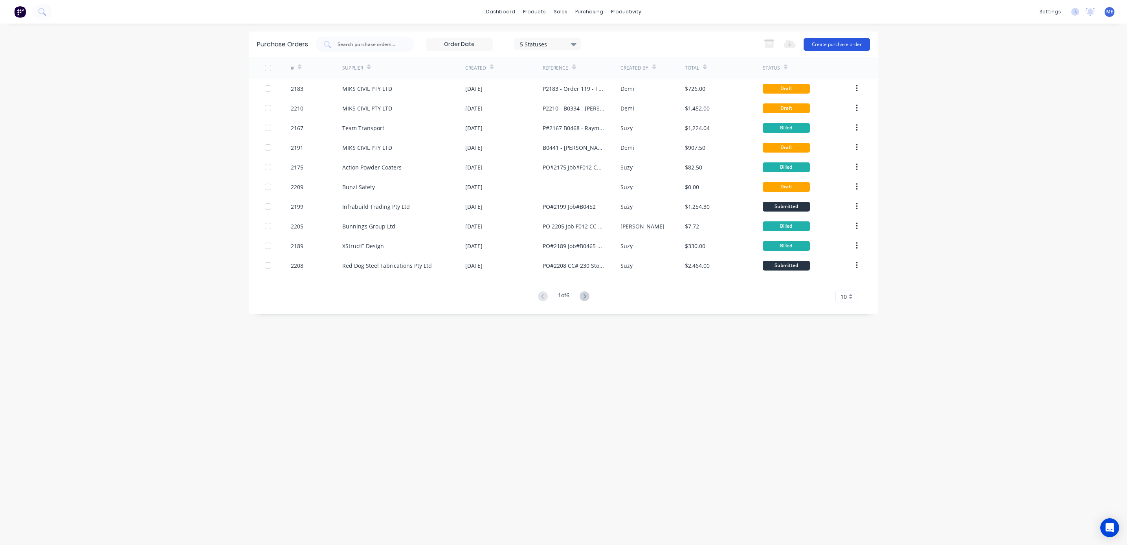
click at [826, 41] on button "Create purchase order" at bounding box center [837, 44] width 66 height 13
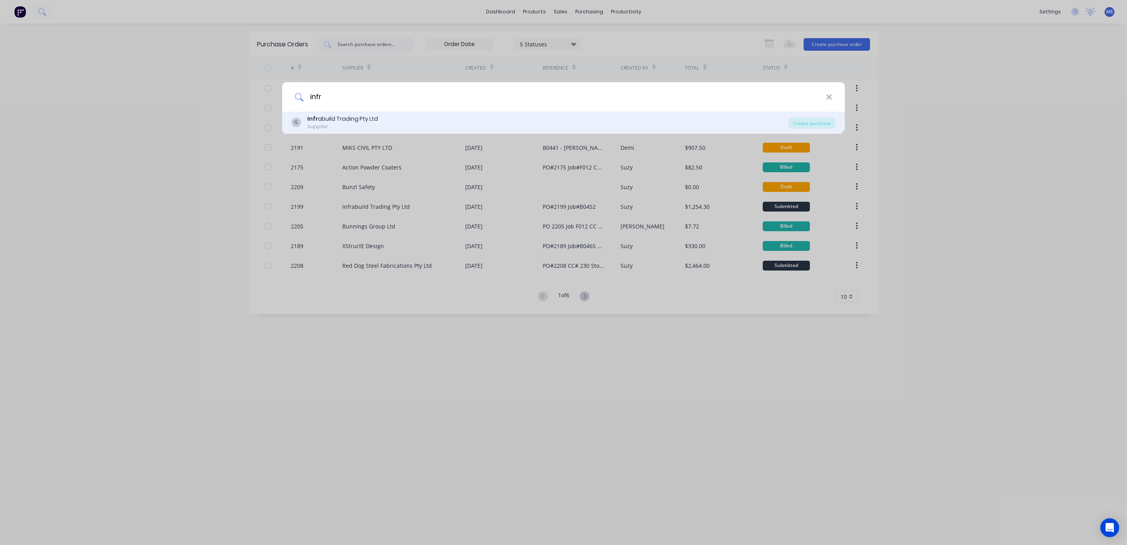
type input "infr"
click at [359, 121] on div "Infr abuild Trading Pty Ltd" at bounding box center [342, 119] width 71 height 8
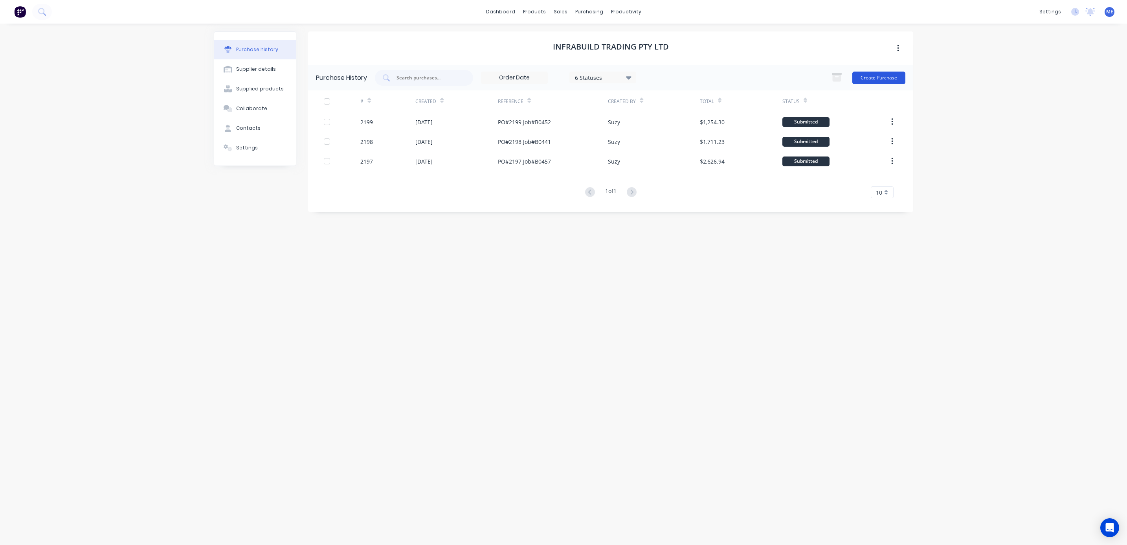
click at [889, 78] on button "Create Purchase" at bounding box center [879, 78] width 53 height 13
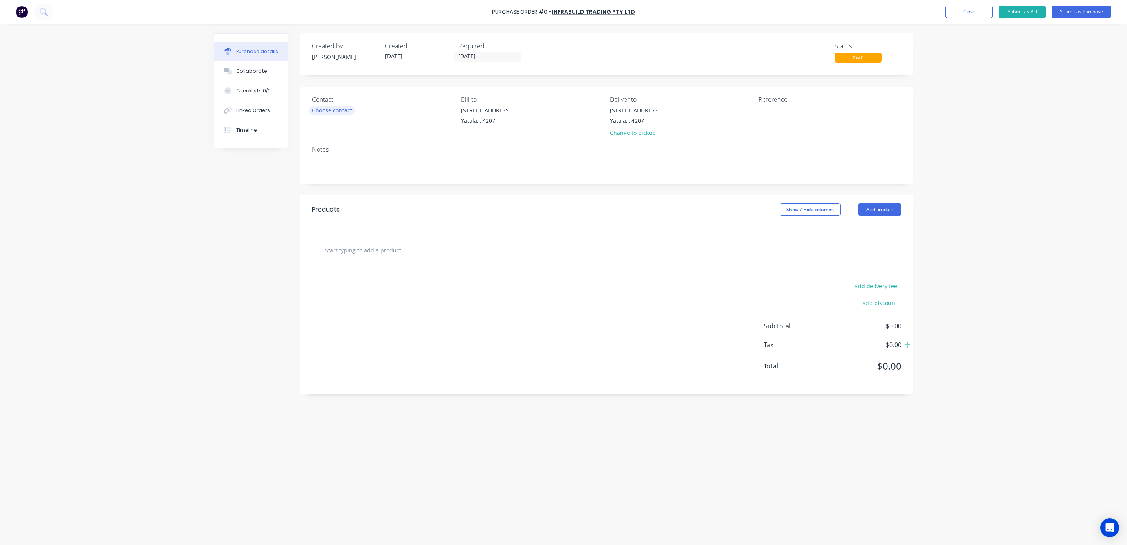
click at [332, 112] on div "Choose contact" at bounding box center [332, 110] width 40 height 8
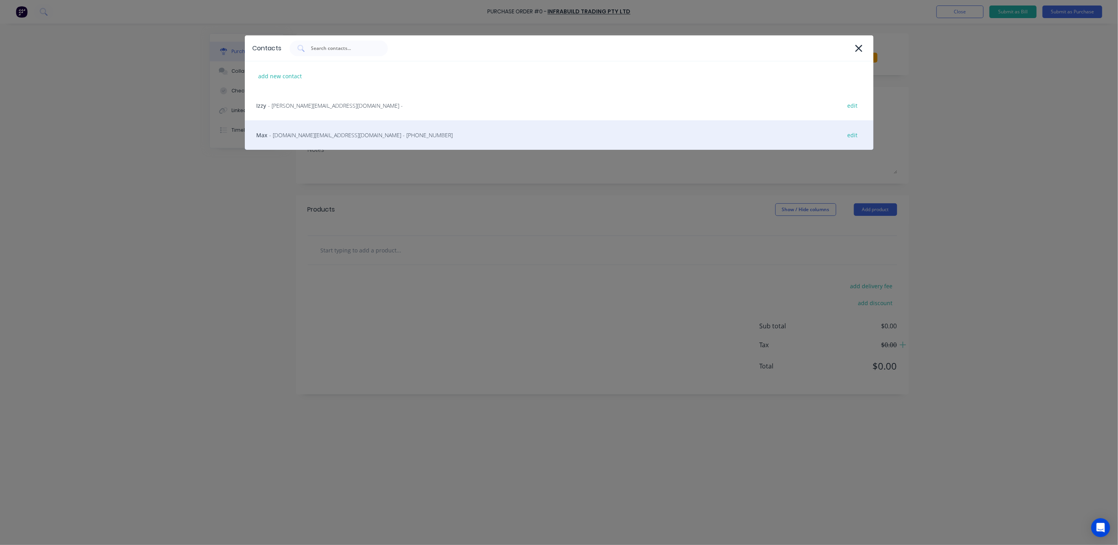
click at [305, 133] on span "- yatala.sc@infrabuild.com - (07) 3382 7111" at bounding box center [362, 135] width 184 height 8
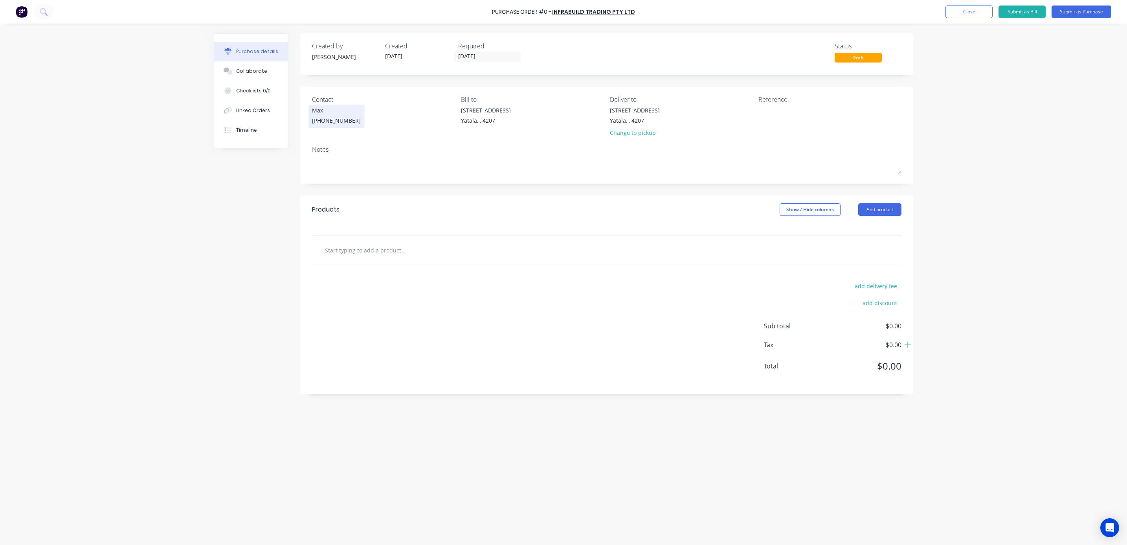
click at [338, 121] on div "(07) 3382 7111" at bounding box center [336, 120] width 49 height 8
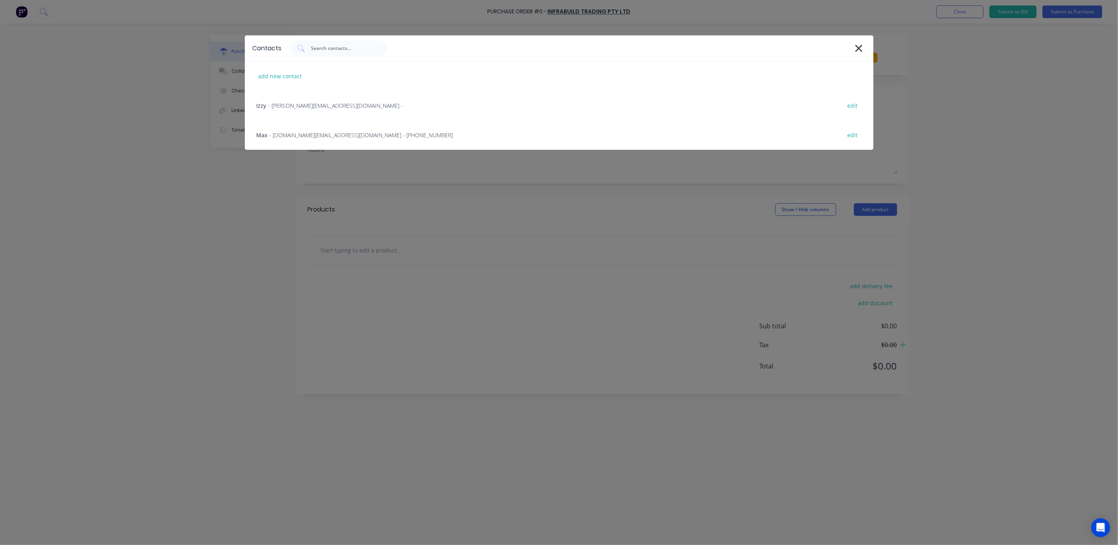
click at [193, 238] on div "Contacts add new contact Izzy - i.khan@blacklinesteel.com.au - edit Max - yatal…" at bounding box center [559, 272] width 1118 height 545
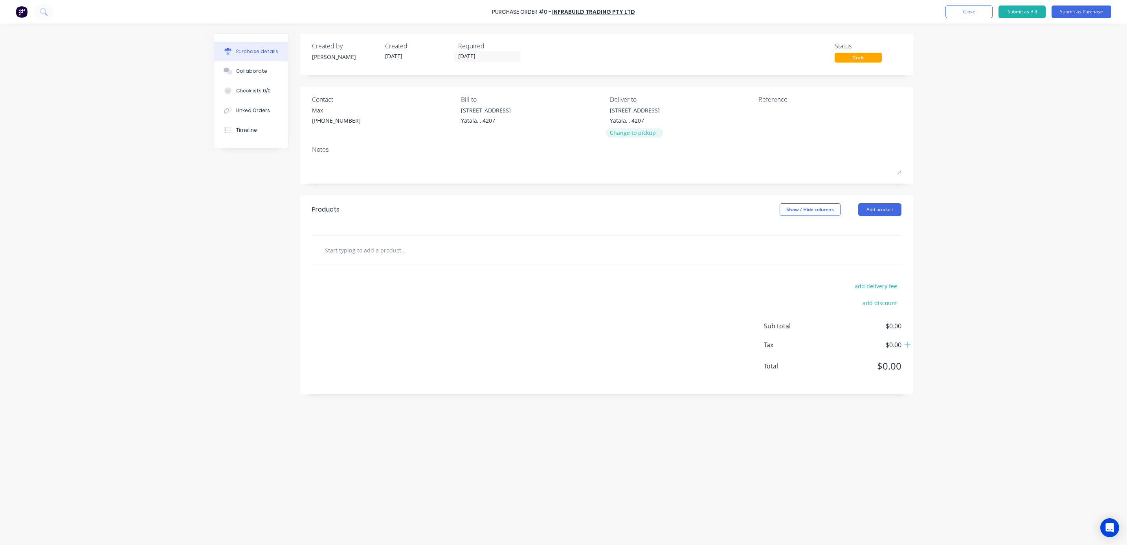
click at [623, 131] on div "Change to pickup" at bounding box center [635, 133] width 50 height 8
click at [626, 113] on input at bounding box center [646, 112] width 72 height 12
click at [770, 106] on textarea at bounding box center [808, 115] width 98 height 18
click at [769, 110] on textarea at bounding box center [808, 115] width 98 height 18
paste textarea "PO#2199 Job#B0452"
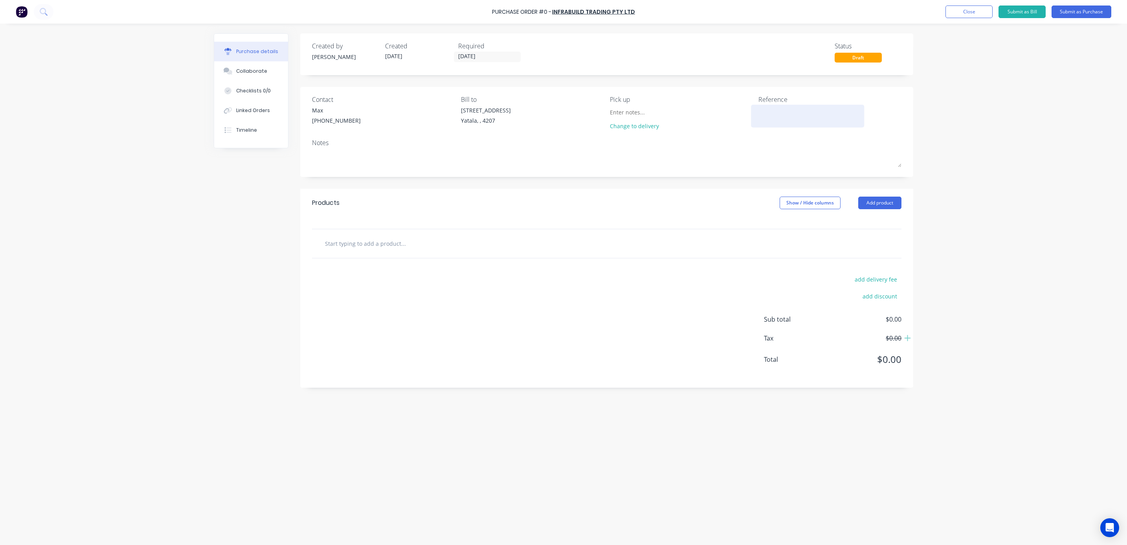
type textarea "PO#2199 Job#B0452"
type textarea "x"
drag, startPoint x: 789, startPoint y: 119, endPoint x: 781, endPoint y: 119, distance: 8.3
click at [781, 119] on textarea "PO#2199 Job#B0452" at bounding box center [808, 115] width 98 height 18
type textarea "PO#2199 Job#B0441 Order 67"
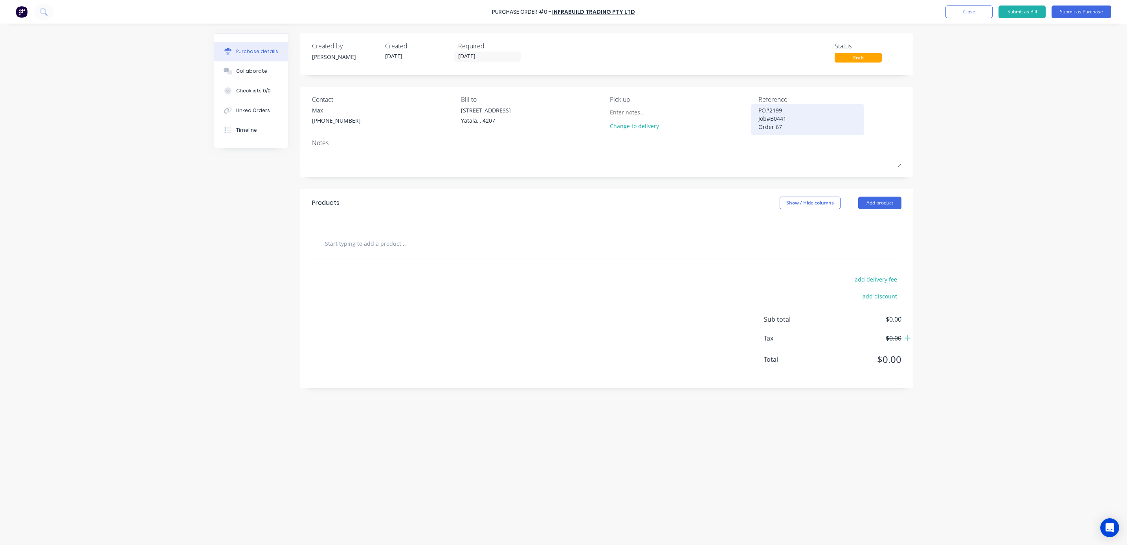
click at [765, 109] on textarea "PO#2199 Job#B0441 Order 67" at bounding box center [808, 118] width 98 height 25
type textarea "x"
click at [809, 117] on textarea "PO#2199 Job#B0441 Order 67" at bounding box center [808, 118] width 98 height 25
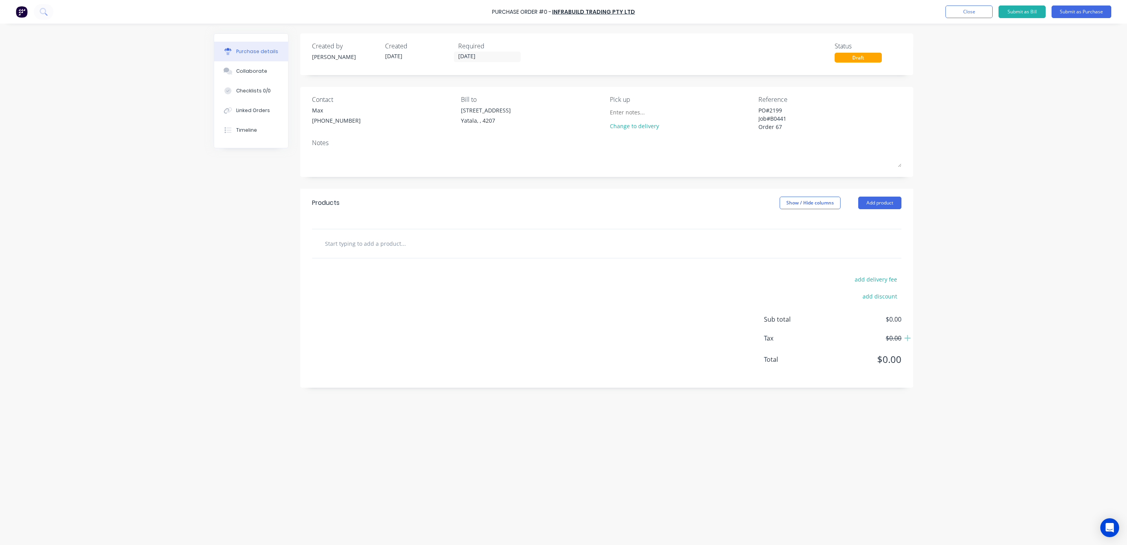
type textarea "PO#2199 Job#B0441 Order 67"
type textarea "x"
type textarea "PO#2199 Job#B0441 Order 67"
drag, startPoint x: 787, startPoint y: 110, endPoint x: 758, endPoint y: 111, distance: 29.1
click at [759, 111] on div "PO#2199 Job#B0441 Order 67" at bounding box center [808, 119] width 98 height 27
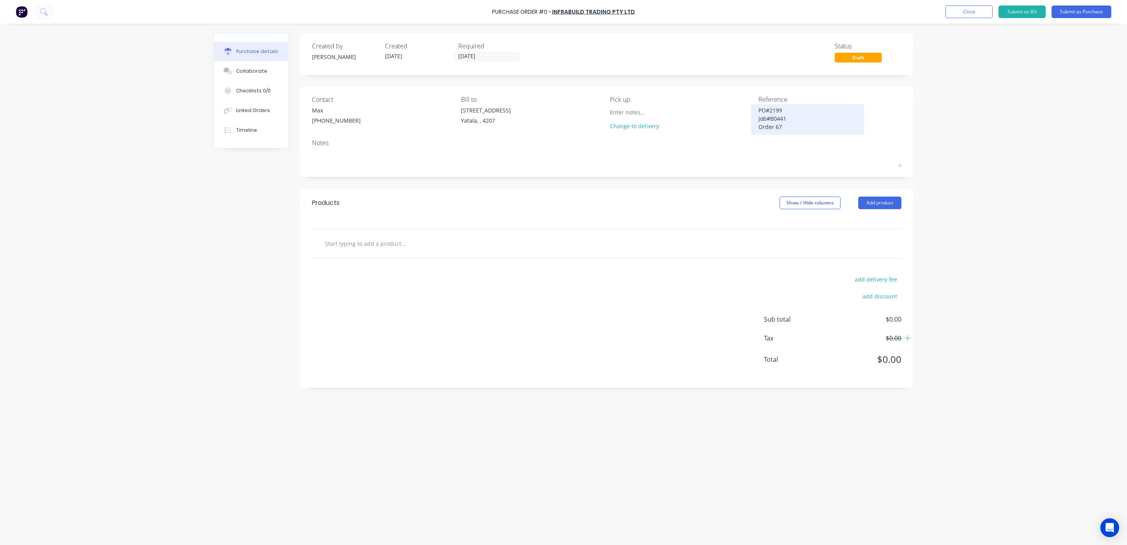
type textarea "x"
type textarea "PO#2199"
type textarea "x"
type textarea "PO#2199 Job#B0441 Order 67"
drag, startPoint x: 804, startPoint y: 111, endPoint x: 775, endPoint y: 110, distance: 28.7
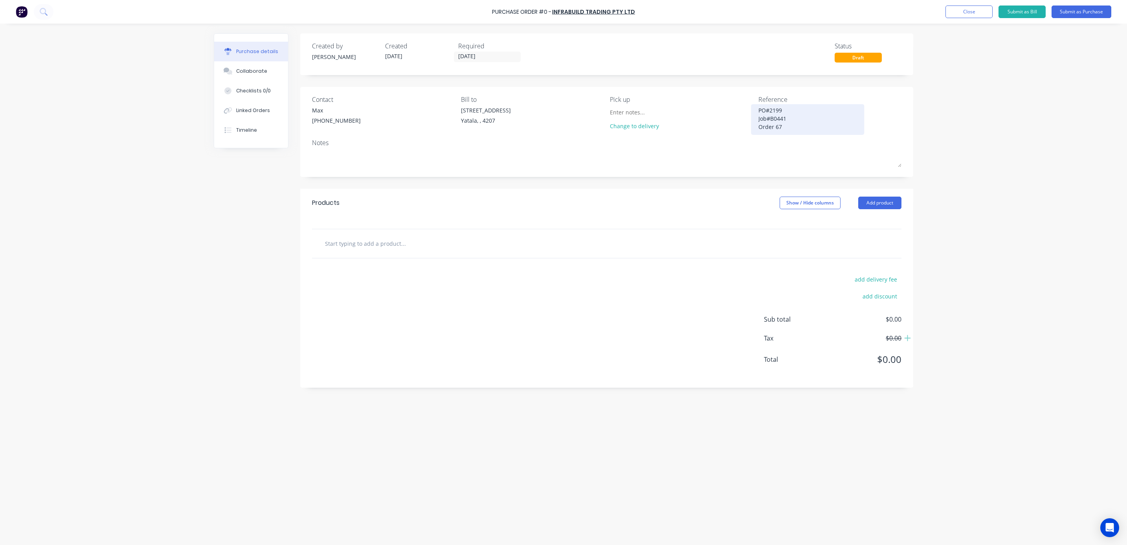
click at [802, 111] on textarea "PO#2199 Job#B0441 Order 67" at bounding box center [808, 118] width 98 height 25
click at [768, 108] on textarea "PO#2199 Job#B0441 Order 67" at bounding box center [808, 118] width 98 height 25
type textarea "x"
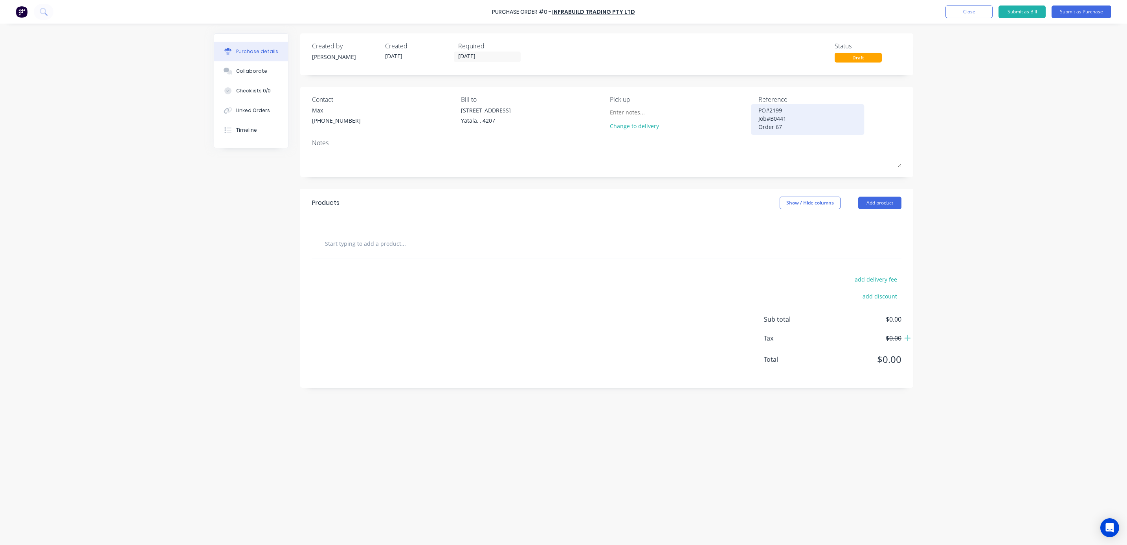
type textarea "Job#B0441 Order 67"
click at [770, 107] on textarea "Job#B0441 Order 67" at bounding box center [808, 115] width 98 height 18
click at [770, 108] on textarea "Job#B0441 Order 67" at bounding box center [808, 115] width 98 height 18
type textarea "x"
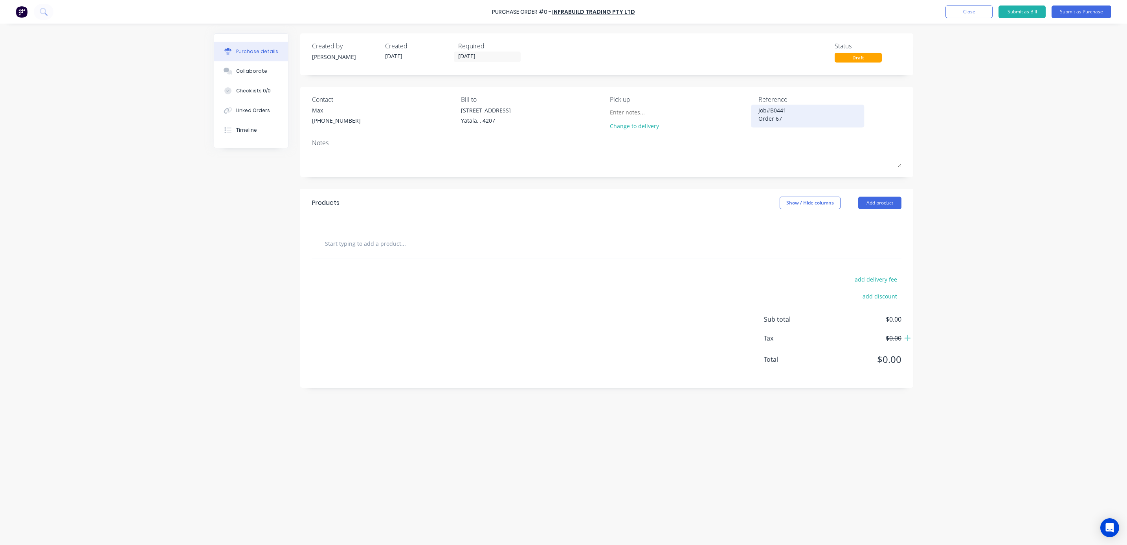
click at [770, 108] on textarea "Job#B0441 Order 67" at bounding box center [808, 115] width 98 height 18
type textarea "Order 67"
type textarea "x"
type textarea "Order 67"
click at [384, 242] on input "text" at bounding box center [403, 243] width 157 height 16
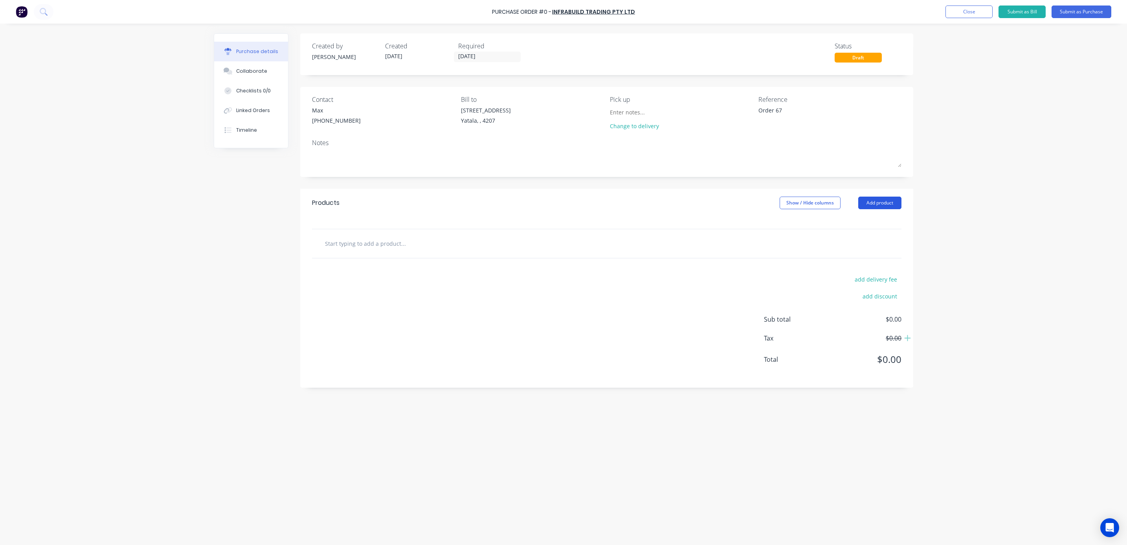
click at [881, 198] on button "Add product" at bounding box center [880, 203] width 43 height 13
click at [857, 240] on div "Basic product" at bounding box center [864, 238] width 61 height 11
click at [426, 255] on div at bounding box center [414, 256] width 66 height 11
click at [441, 272] on div at bounding box center [428, 270] width 80 height 11
click at [427, 256] on div at bounding box center [414, 256] width 66 height 11
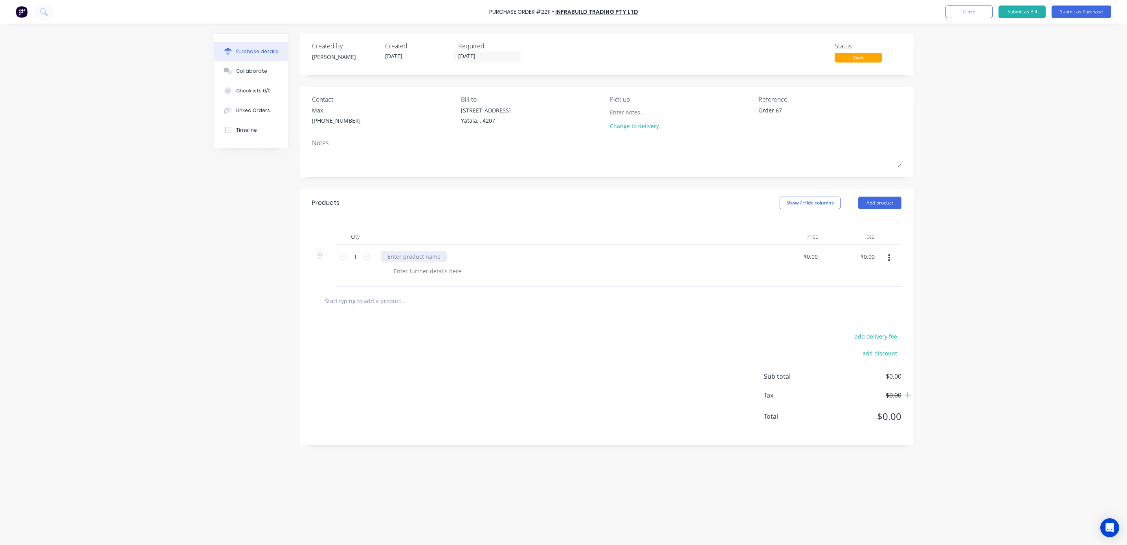
click at [418, 259] on div at bounding box center [414, 256] width 66 height 11
click at [410, 250] on div at bounding box center [571, 266] width 393 height 42
type textarea "x"
click at [417, 268] on div at bounding box center [428, 270] width 80 height 11
type textarea "x"
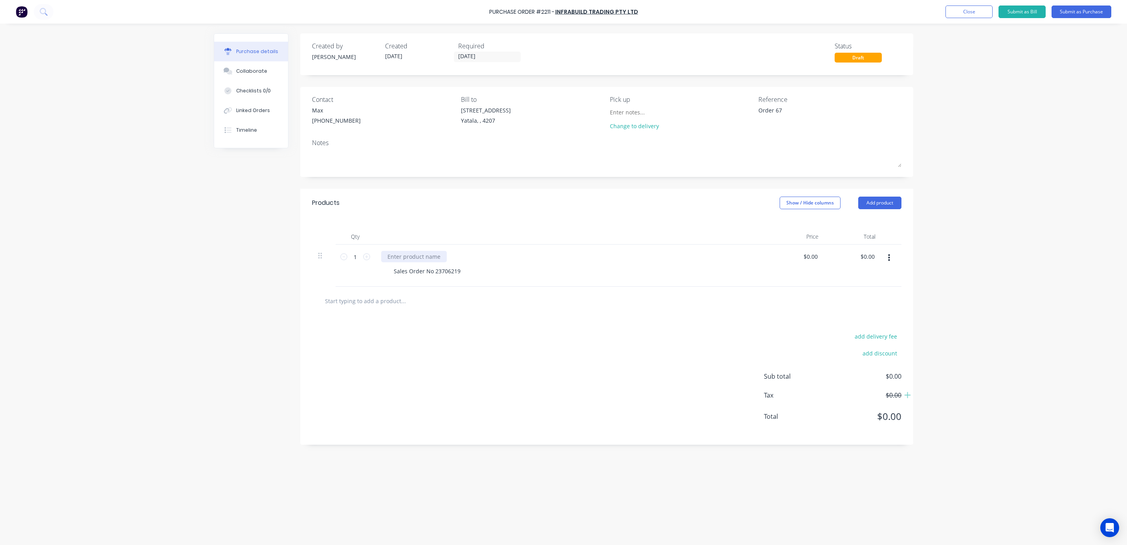
click at [418, 257] on div at bounding box center [414, 256] width 66 height 11
type textarea "x"
type input "0.0000"
click at [809, 256] on input "0.0000" at bounding box center [811, 256] width 18 height 11
type textarea "x"
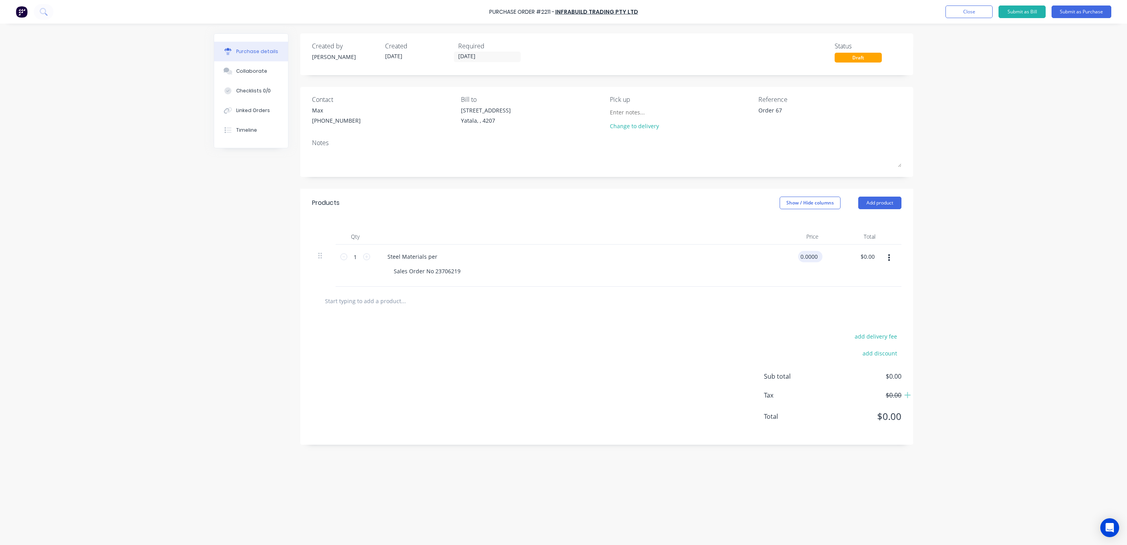
type input "$0.00"
click at [820, 254] on div "$0.00 $0.00" at bounding box center [812, 256] width 21 height 11
type textarea "x"
type input "0"
click at [814, 256] on input "0" at bounding box center [811, 256] width 18 height 11
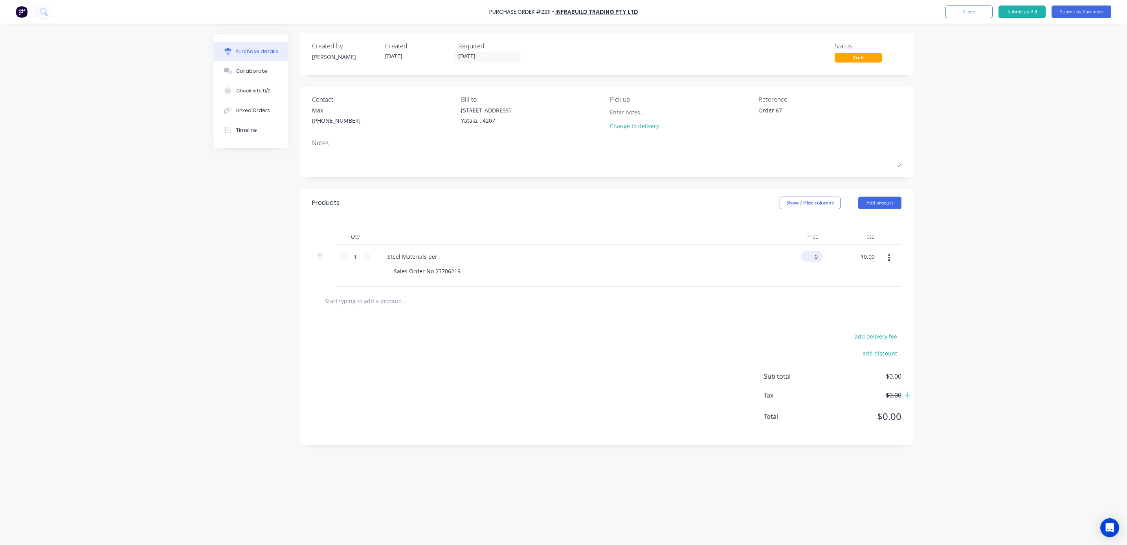
type textarea "x"
click at [814, 256] on input "0" at bounding box center [814, 256] width 11 height 11
type input "5577.74"
type textarea "x"
type input "$5,577.74"
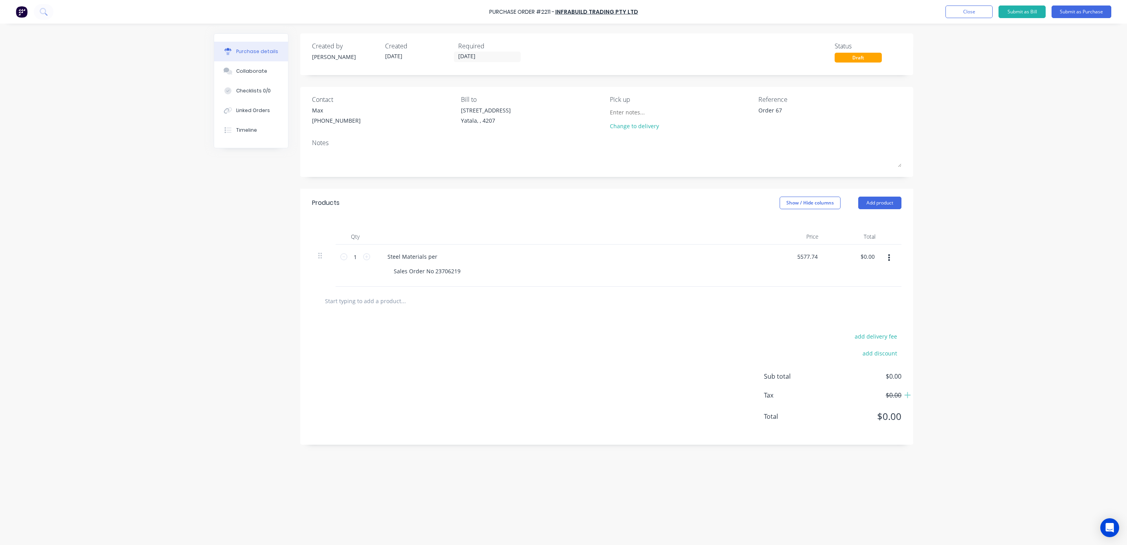
type input "5577.74"
type textarea "x"
type input "$5,577.74"
click at [1013, 281] on div "Purchase Order #2211 - Infrabuild Trading Pty Ltd Add product Close Submit as B…" at bounding box center [563, 272] width 1127 height 545
click at [224, 351] on div "Created by Michael Created 28/08/25 Required 28/08/25 Status Draft Contact Max …" at bounding box center [564, 282] width 700 height 498
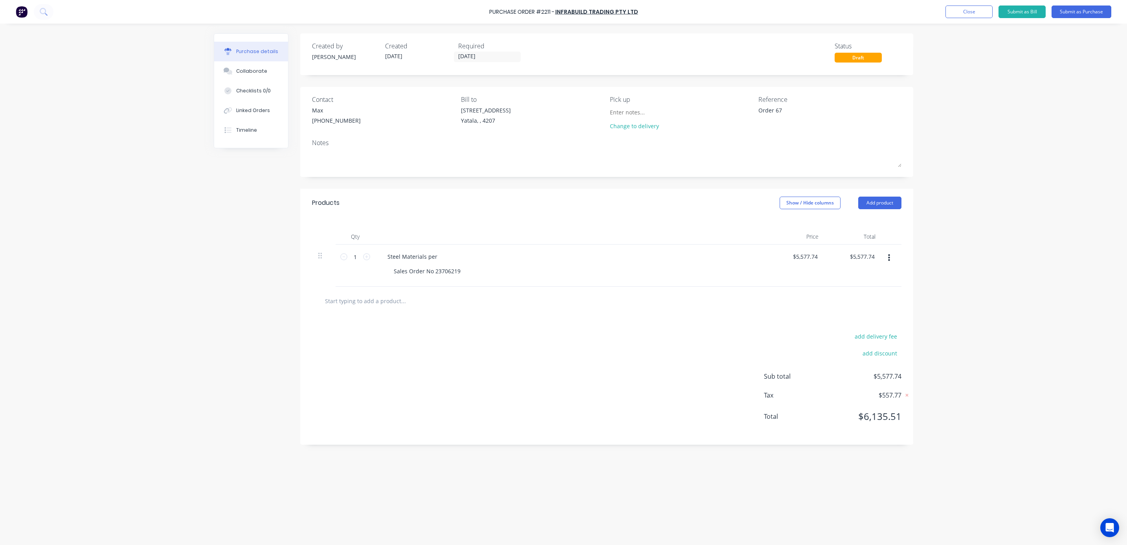
click at [330, 139] on div "Notes" at bounding box center [607, 142] width 590 height 9
click at [321, 144] on div "Notes" at bounding box center [607, 142] width 590 height 9
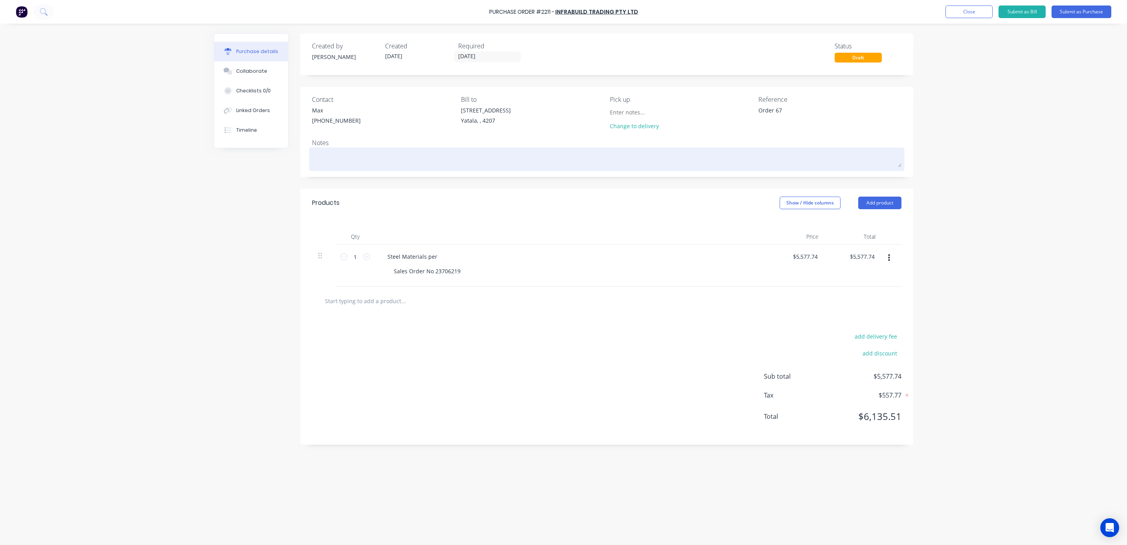
click at [325, 160] on textarea at bounding box center [607, 158] width 590 height 18
type textarea "x"
type textarea "S"
type textarea "x"
type textarea "St"
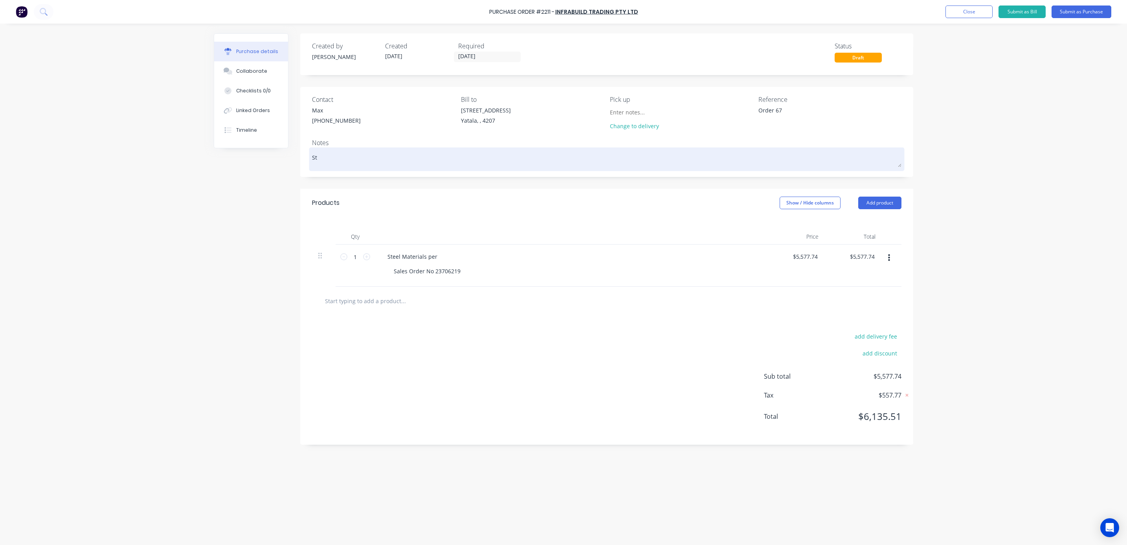
type textarea "x"
type textarea "Str"
type textarea "x"
type textarea "Stru"
type textarea "x"
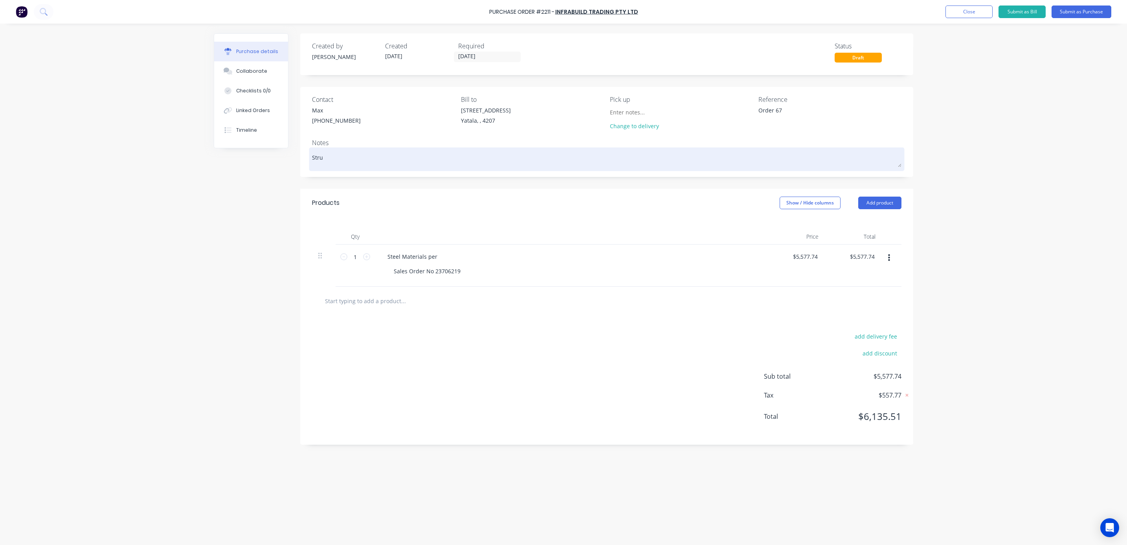
type textarea "Struc"
type textarea "x"
type textarea "Strucu"
type textarea "x"
type textarea "Strucut"
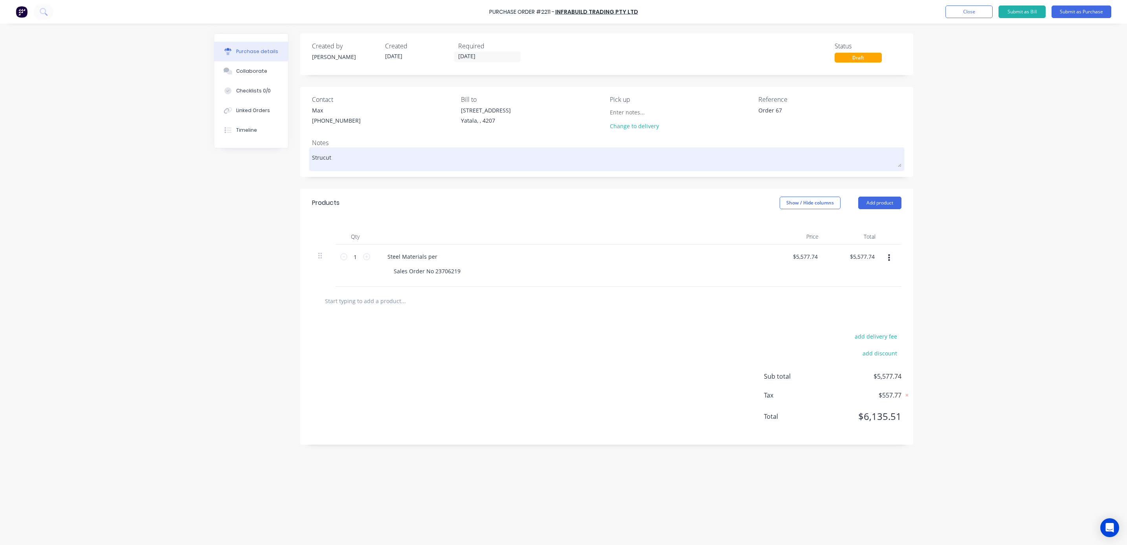
type textarea "x"
type textarea "Strucutr"
type textarea "x"
type textarea "Strucutra"
type textarea "x"
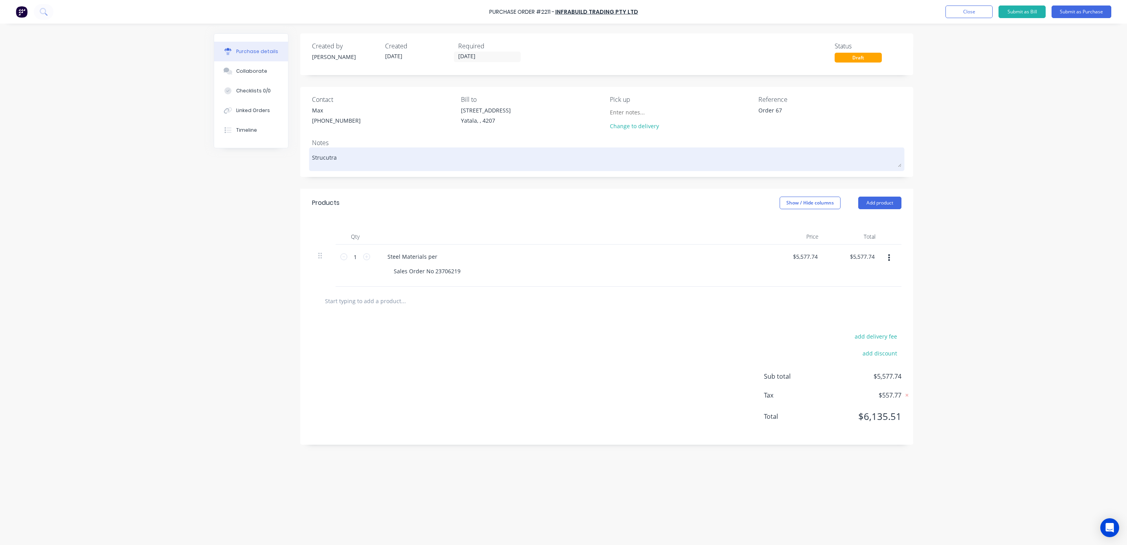
type textarea "Strucutral"
type textarea "x"
type textarea "Strucutral"
type textarea "x"
type textarea "Strucutral S"
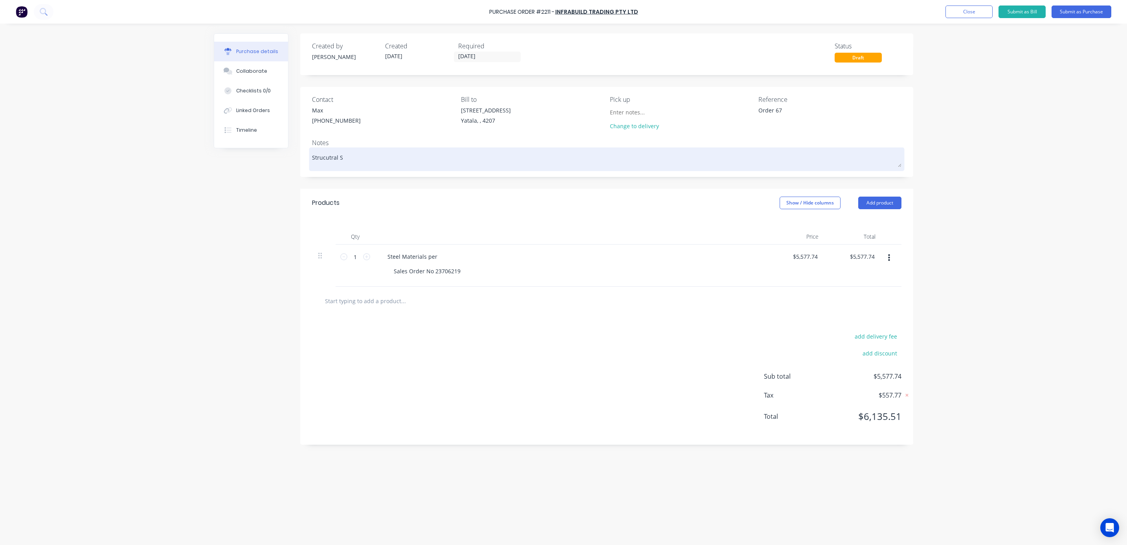
type textarea "x"
type textarea "Strucutral"
type textarea "x"
type textarea "Strucutral"
type textarea "x"
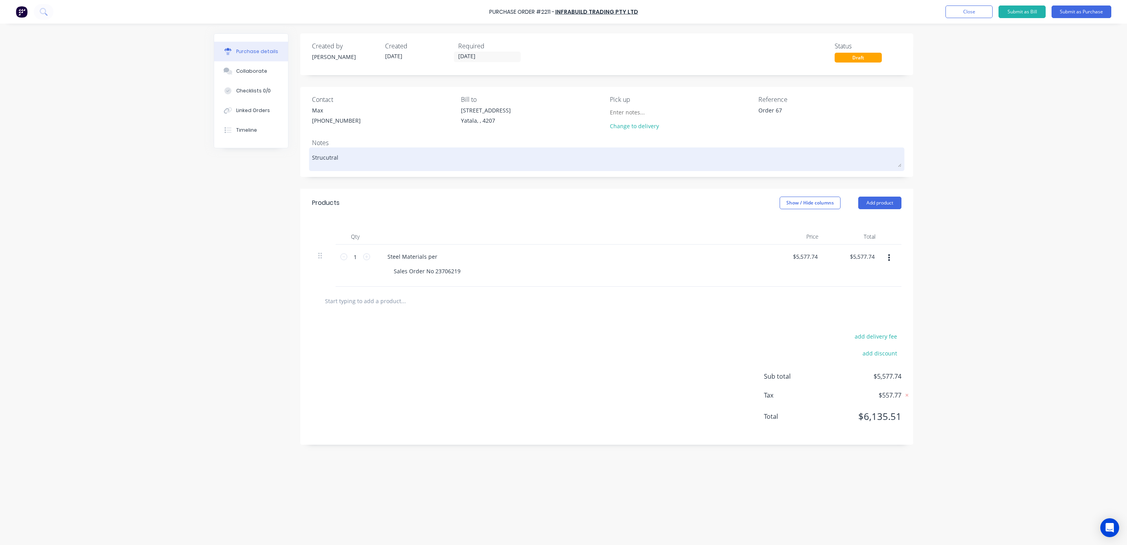
type textarea "Strucutra"
type textarea "x"
type textarea "Strucutr"
type textarea "x"
type textarea "Strucut"
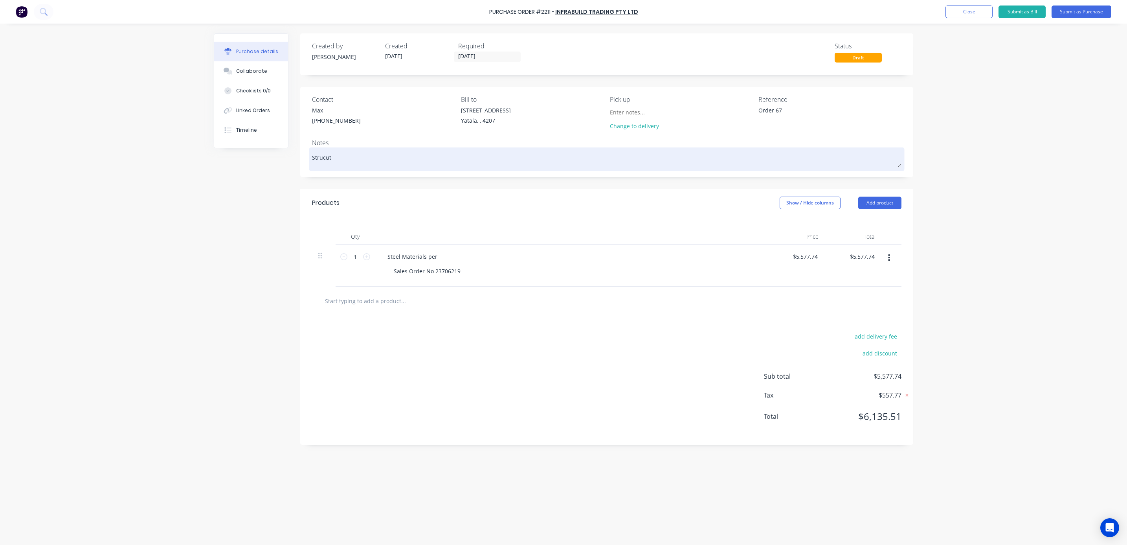
type textarea "x"
type textarea "Strucu"
type textarea "x"
type textarea "Struc"
type textarea "x"
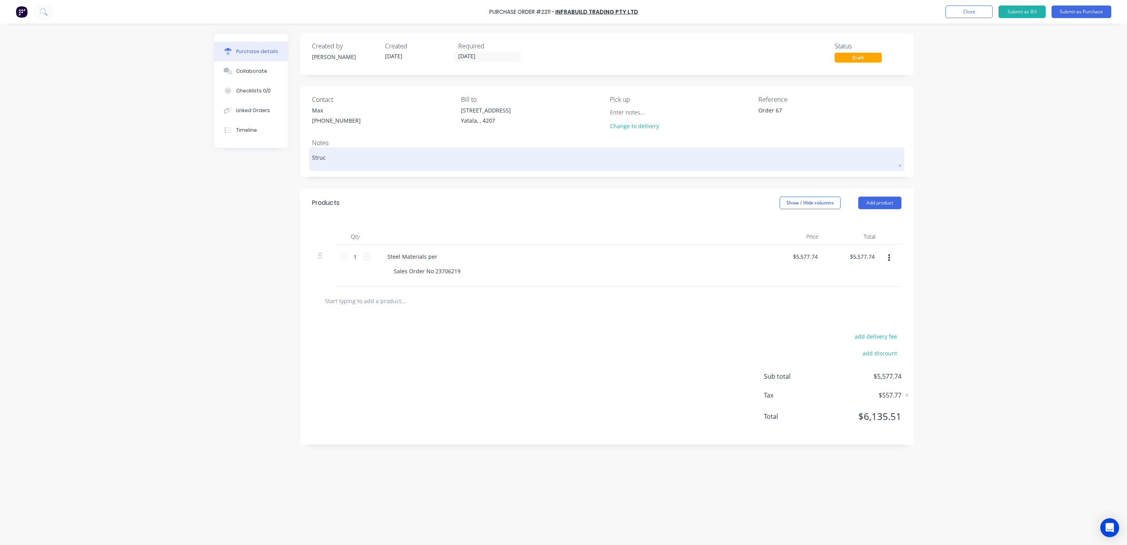
type textarea "Struct"
type textarea "x"
type textarea "Structu"
type textarea "x"
type textarea "Structur"
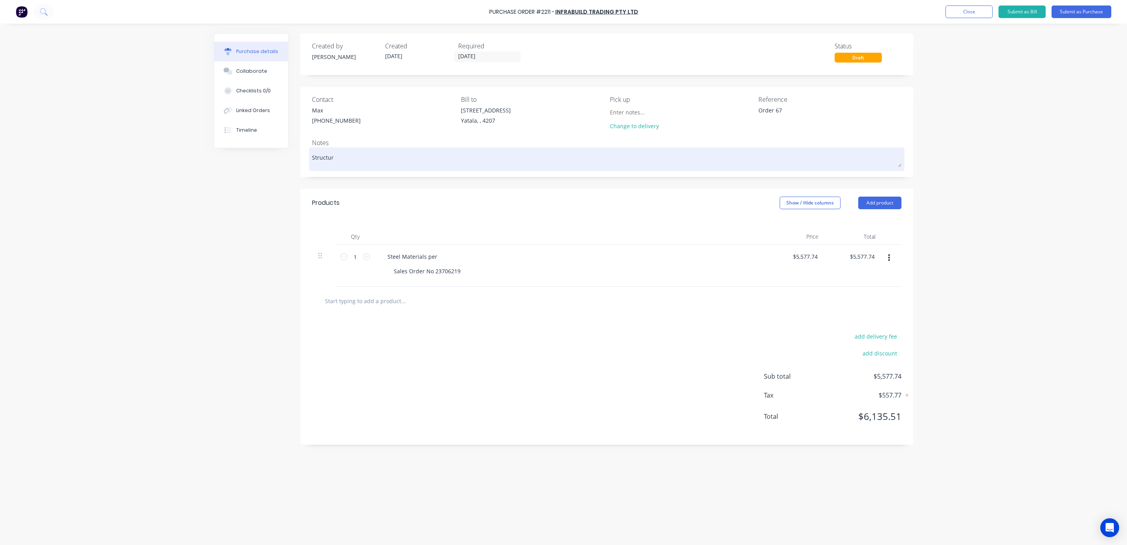
type textarea "x"
type textarea "Structura"
type textarea "x"
type textarea "Structural"
type textarea "x"
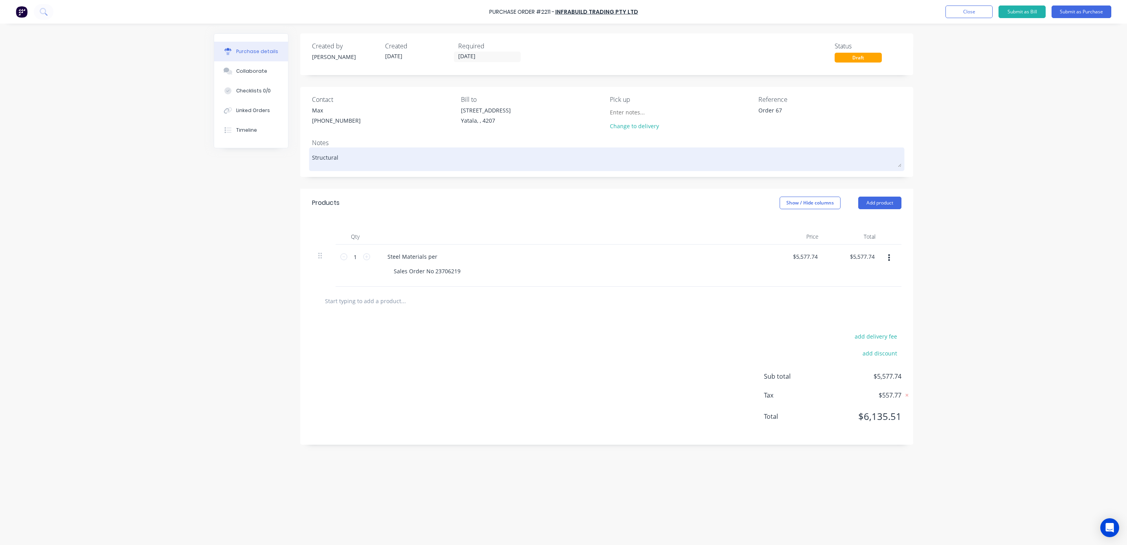
type textarea "Structural"
type textarea "x"
type textarea "Structural S"
type textarea "x"
type textarea "Structural St"
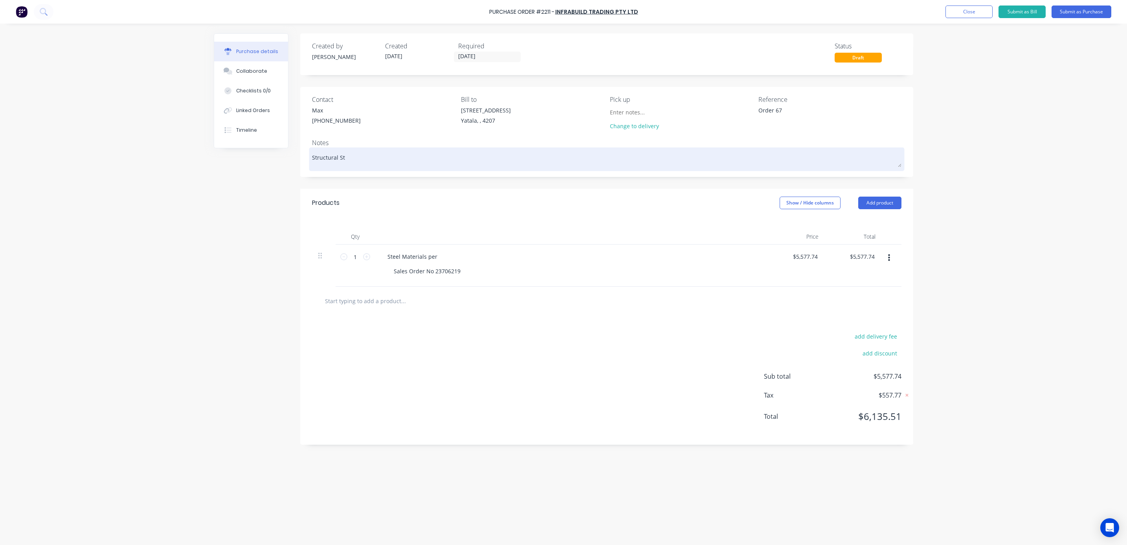
type textarea "x"
type textarea "Structural Ste"
type textarea "x"
type textarea "Structural Stee"
type textarea "x"
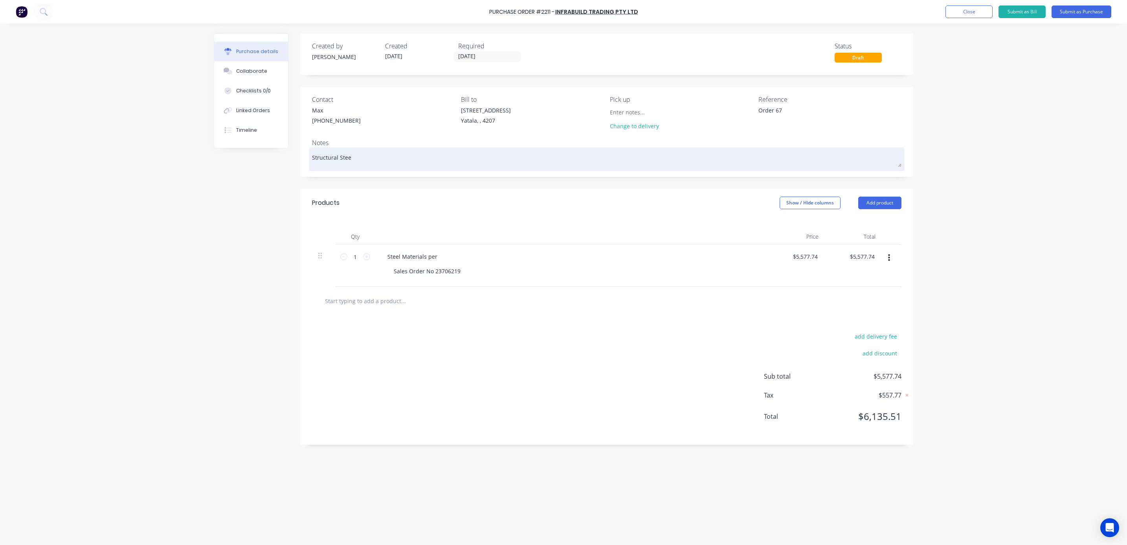
type textarea "Structural Steel"
type textarea "x"
type textarea "Structural Steel"
type textarea "x"
type textarea "Structural Steel M"
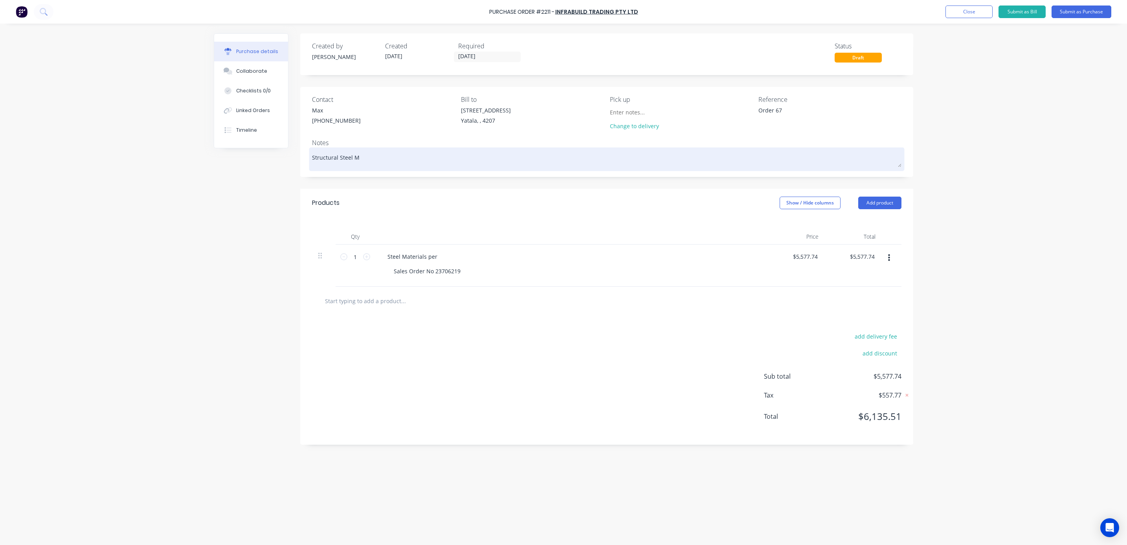
type textarea "x"
type textarea "Structural Steel Ma"
type textarea "x"
type textarea "Structural Steel Mat"
type textarea "x"
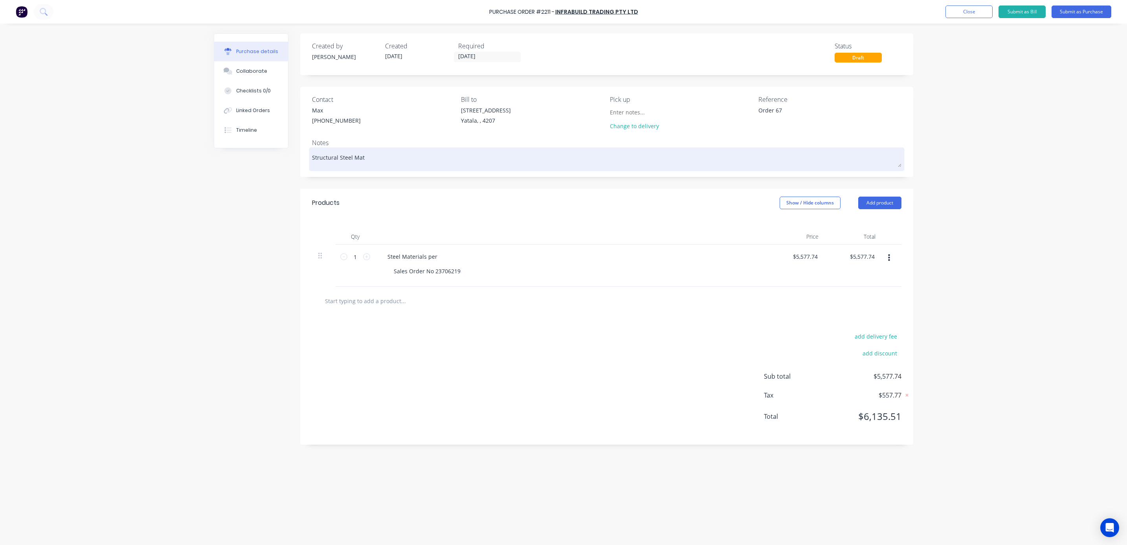
type textarea "Structural Steel Mate"
type textarea "x"
type textarea "Structural Steel Mater"
type textarea "x"
type textarea "Structural Steel Materi"
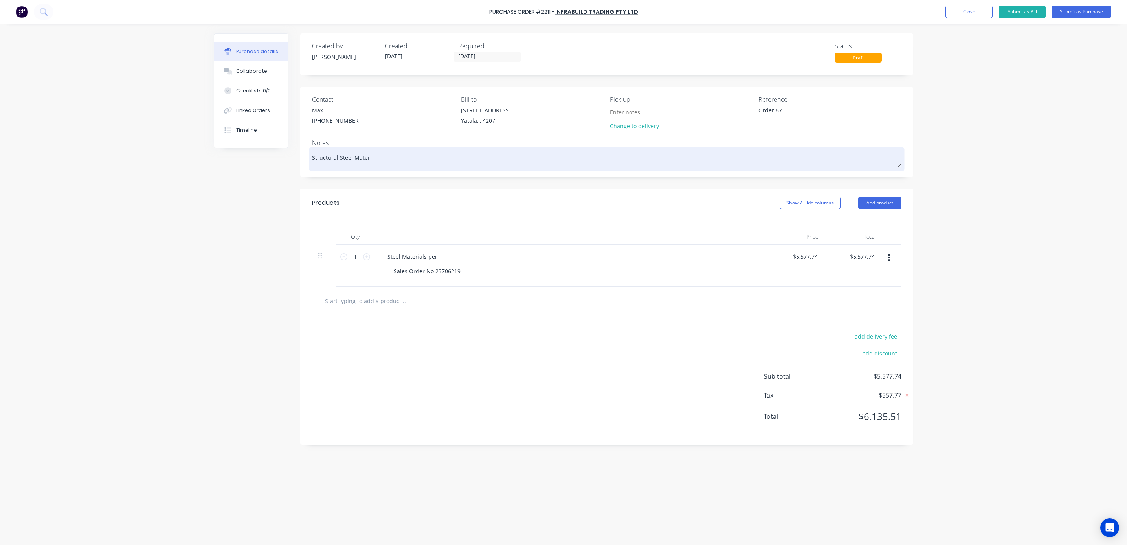
type textarea "x"
type textarea "Structural Steel Materia"
type textarea "x"
type textarea "Structural Steel Material"
type textarea "x"
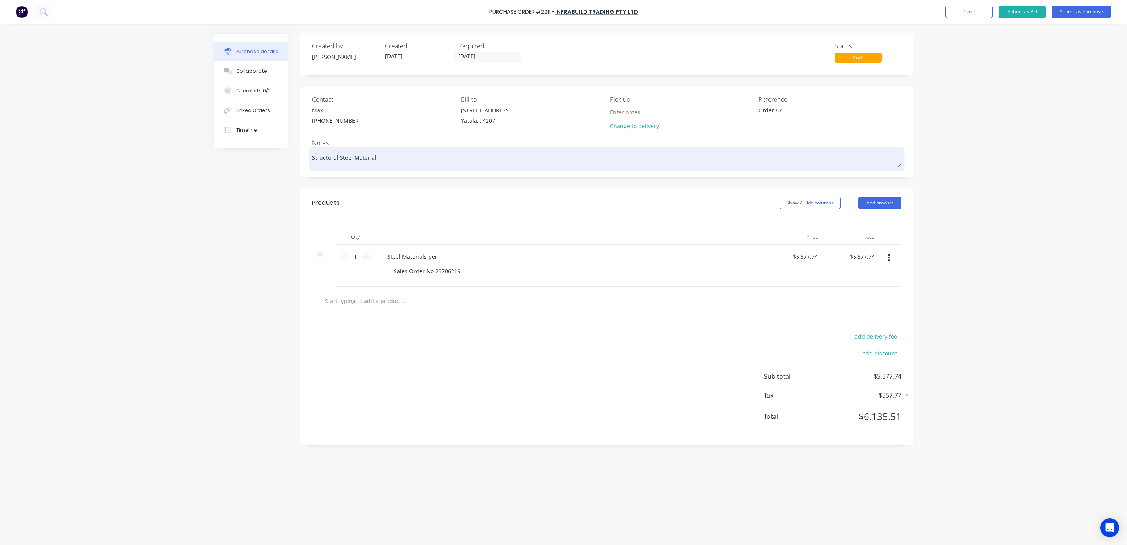
type textarea "Structural Steel Materials"
type textarea "x"
type textarea "Structural Steel Materials"
type textarea "x"
type textarea "Structural Steel Materials o"
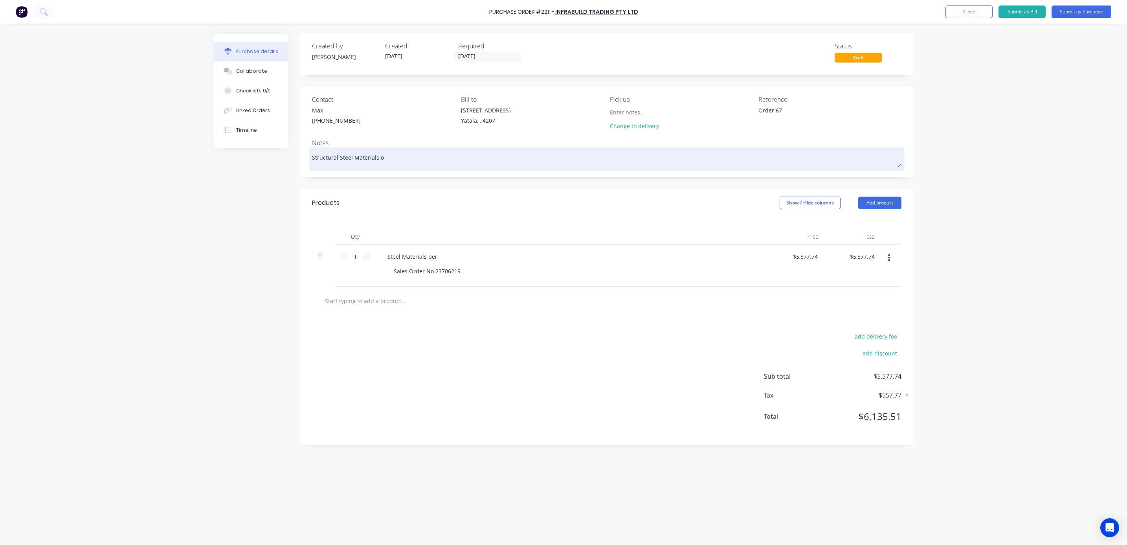
type textarea "x"
type textarea "Structural Steel Materials oe"
type textarea "x"
type textarea "Structural Steel Materials oer"
type textarea "x"
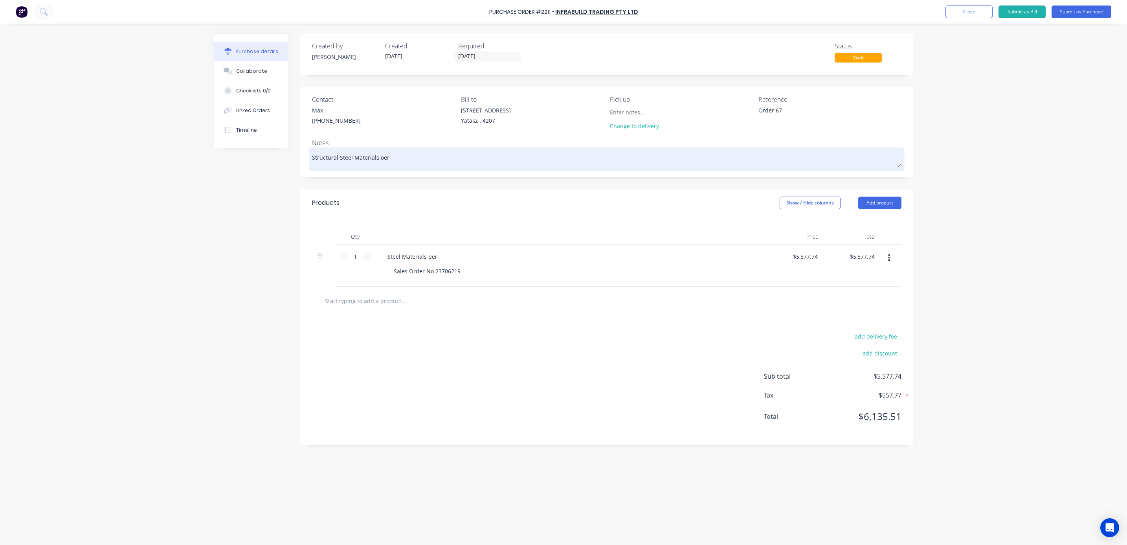
type textarea "Structural Steel Materials oe"
type textarea "x"
type textarea "Structural Steel Materials o"
type textarea "x"
type textarea "Structural Steel Materials"
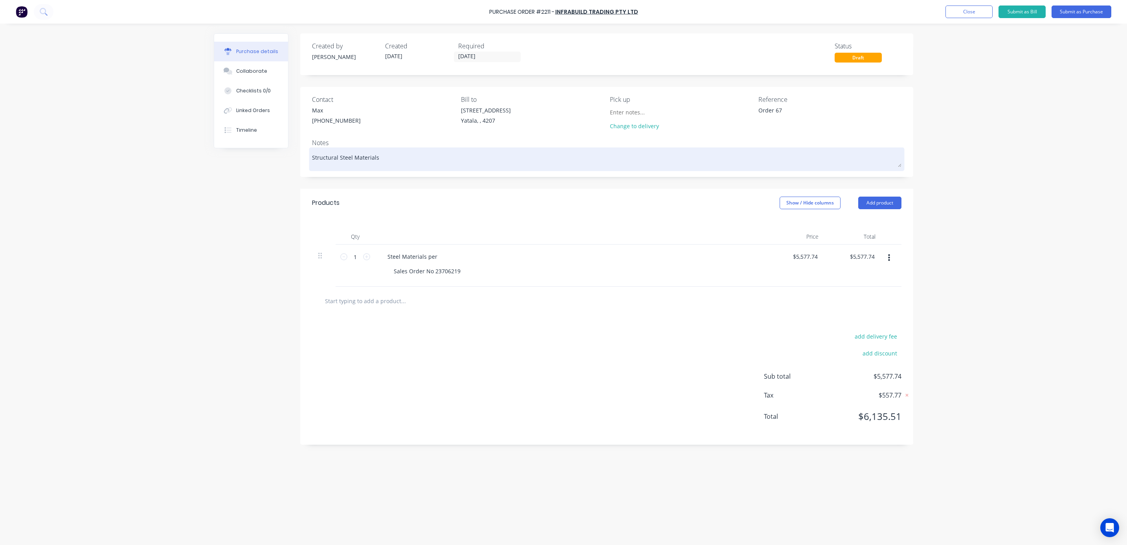
type textarea "x"
type textarea "Structural Steel Materials p"
type textarea "x"
type textarea "Structural Steel Materials pe"
type textarea "x"
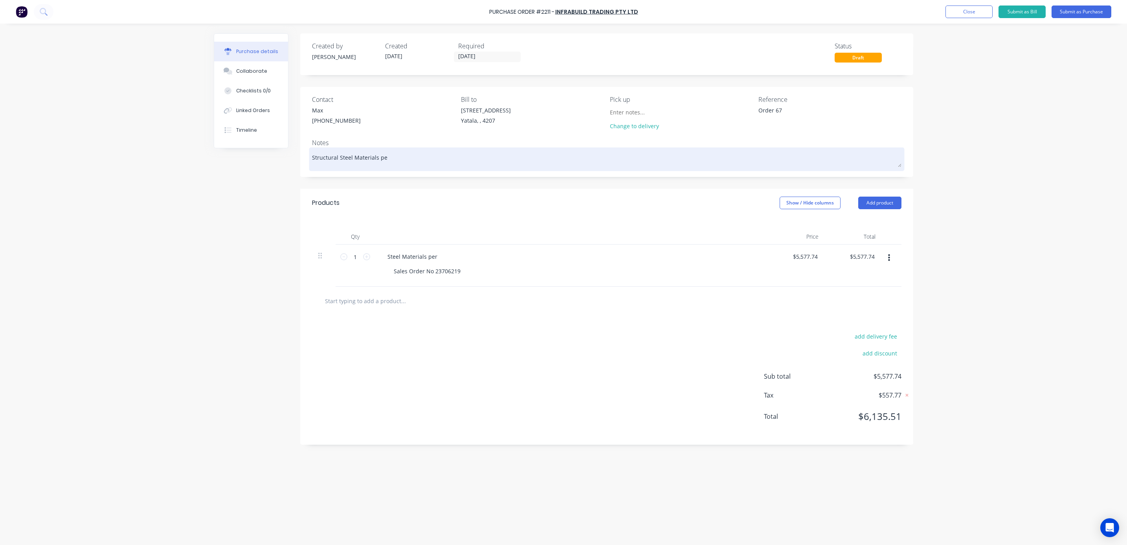
type textarea "Structural Steel Materials per"
type textarea "x"
type textarea "Structural Steel Materials per"
type textarea "x"
type textarea "Structural Steel Materials per S"
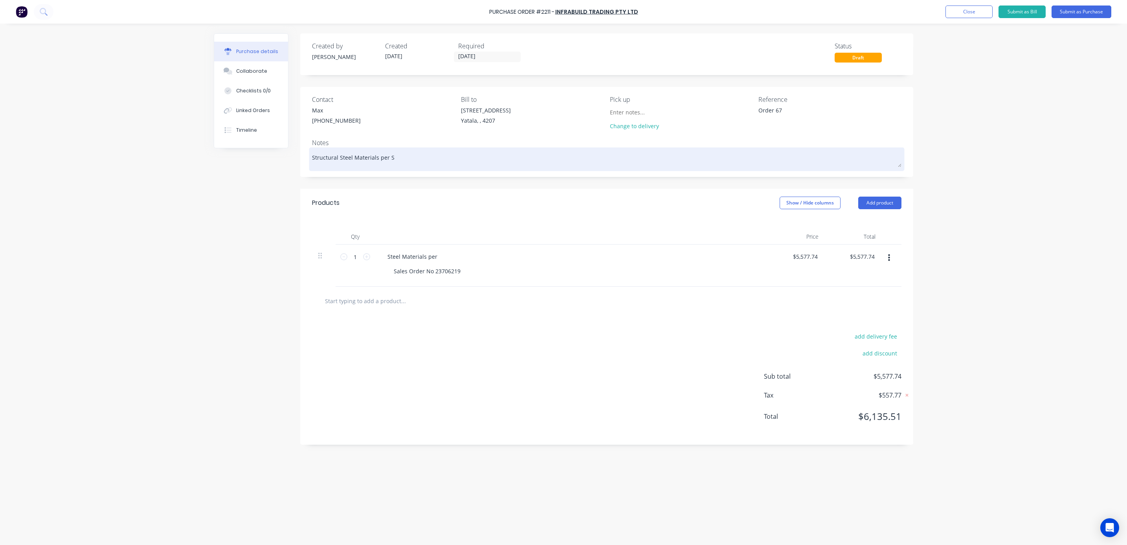
type textarea "x"
type textarea "Structural Steel Materials per Sa"
type textarea "x"
type textarea "Structural Steel Materials per Sal"
type textarea "x"
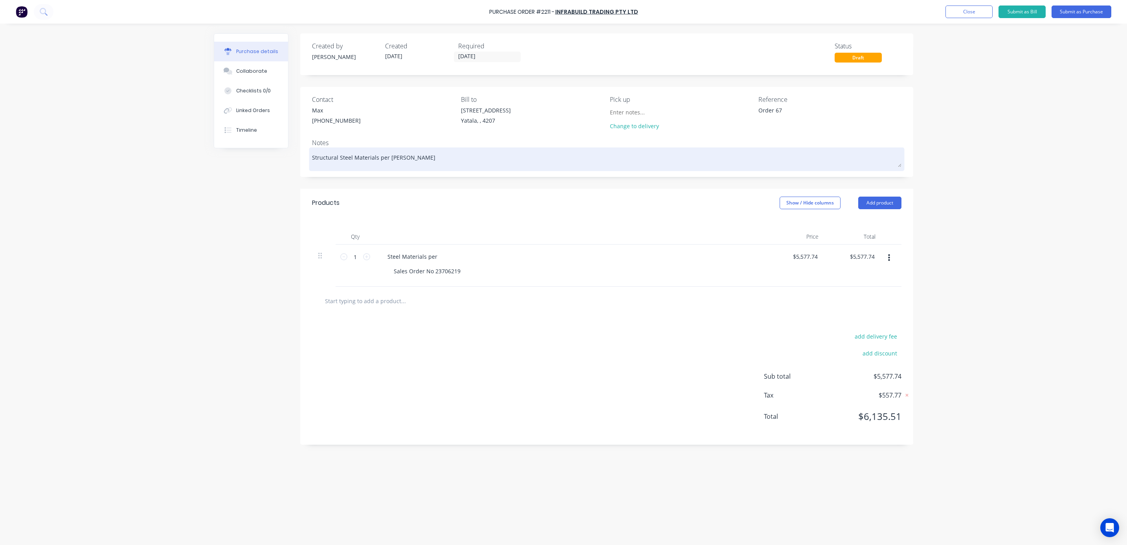
type textarea "Structural Steel Materials per Sale"
type textarea "x"
type textarea "Structural Steel Materials per Sales"
type textarea "x"
type textarea "Structural Steel Materials per Sales"
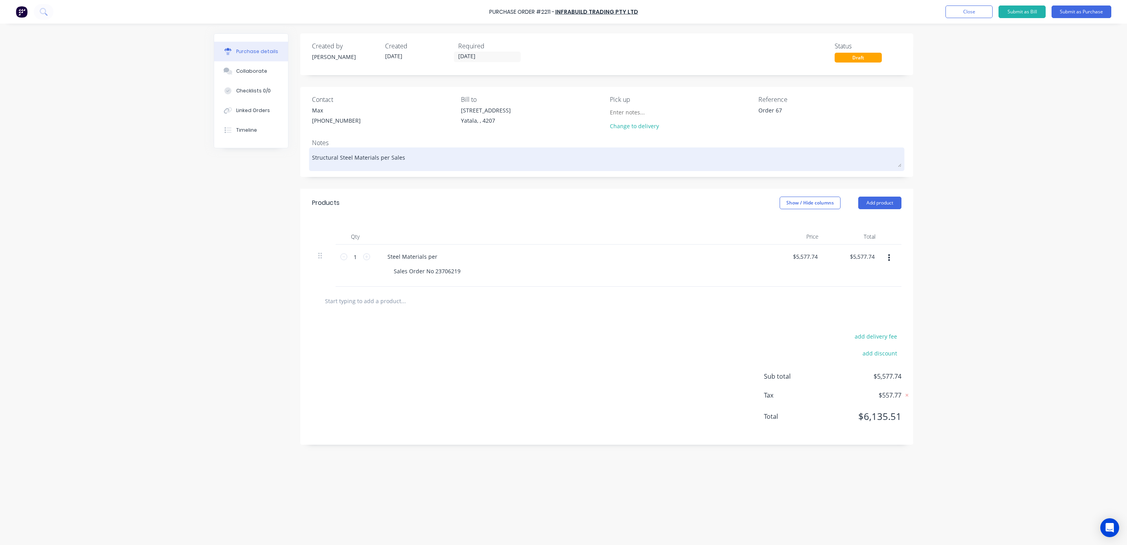
type textarea "x"
type textarea "Structural Steel Materials per Sales C"
type textarea "x"
type textarea "Structural Steel Materials per Sales Co"
type textarea "x"
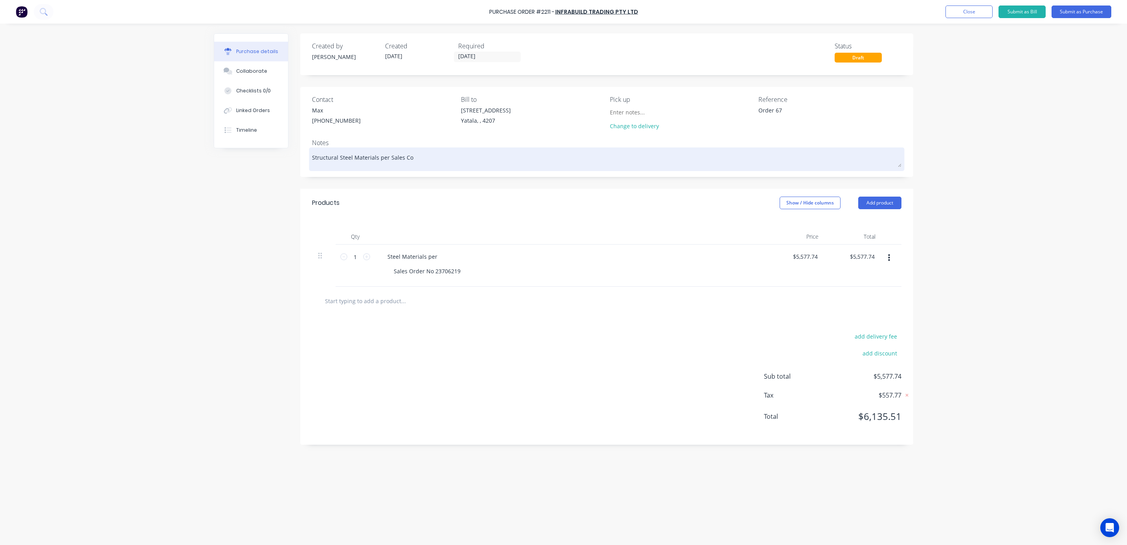
type textarea "Structural Steel Materials per Sales Con"
type textarea "x"
type textarea "Structural Steel Materials per Sales Conf"
type textarea "x"
type textarea "Structural Steel Materials per Sales Confi"
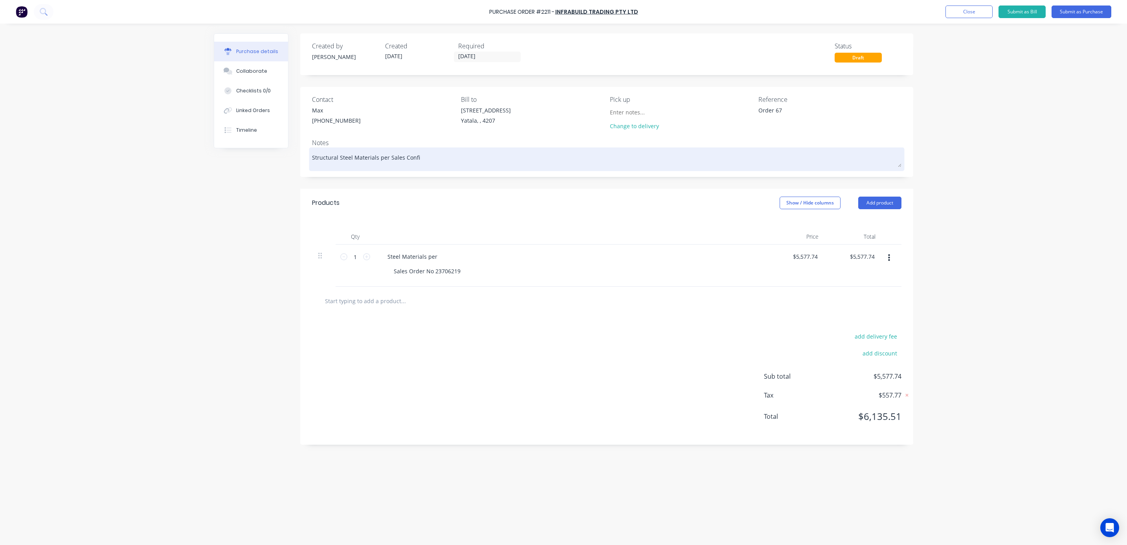
type textarea "x"
type textarea "Structural Steel Materials per Sales Confir"
type textarea "x"
type textarea "Structural Steel Materials per Sales Confirm"
type textarea "x"
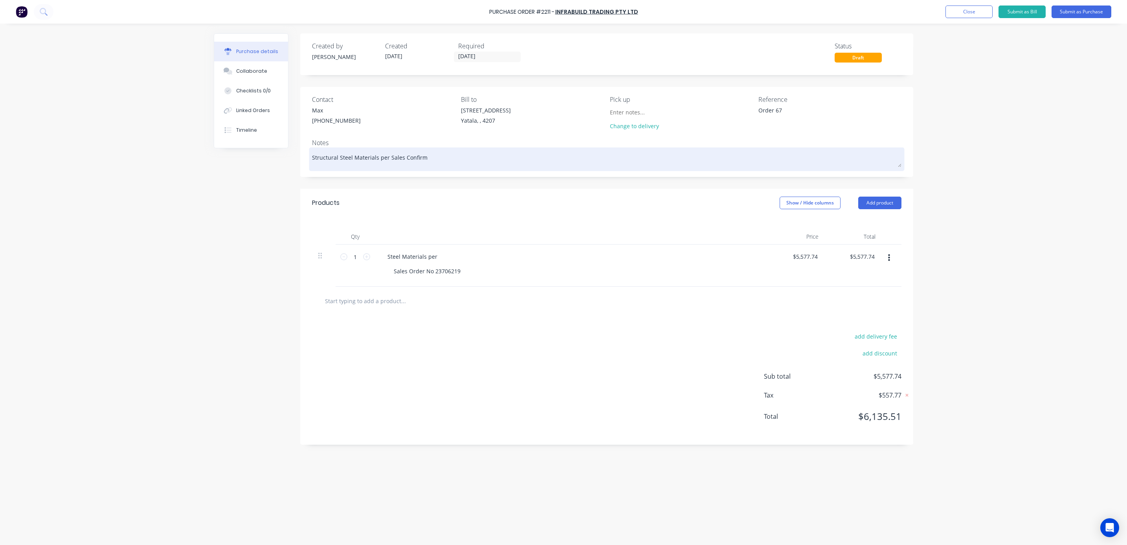
type textarea "Structural Steel Materials per Sales Confirma"
type textarea "x"
type textarea "Structural Steel Materials per Sales Confirmat"
type textarea "x"
type textarea "Structural Steel Materials per Sales Confirmati"
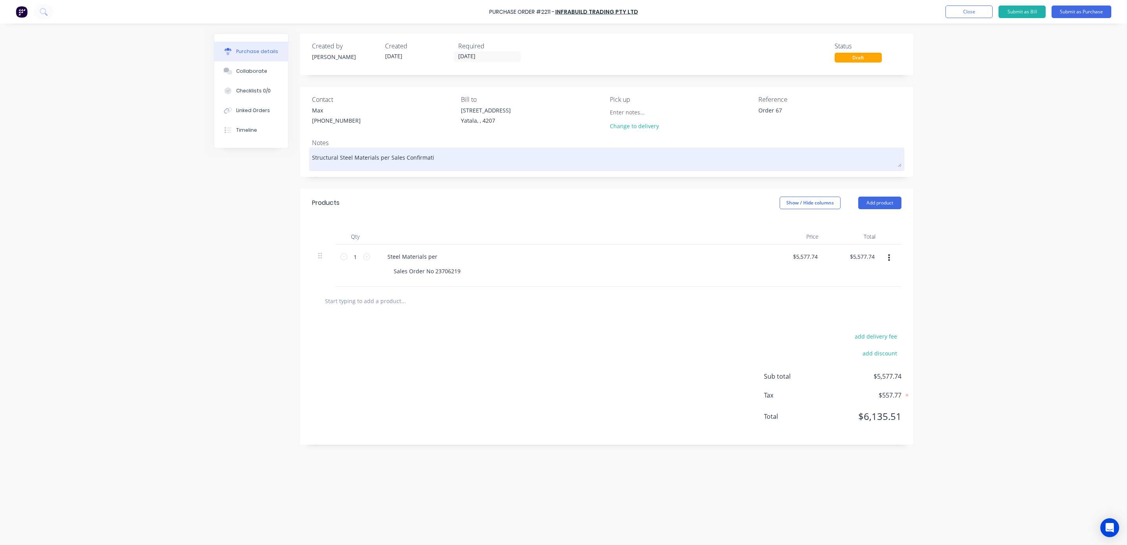
type textarea "x"
type textarea "Structural Steel Materials per Sales Confirmatio"
type textarea "x"
type textarea "Structural Steel Materials per Sales Confirmation"
type textarea "x"
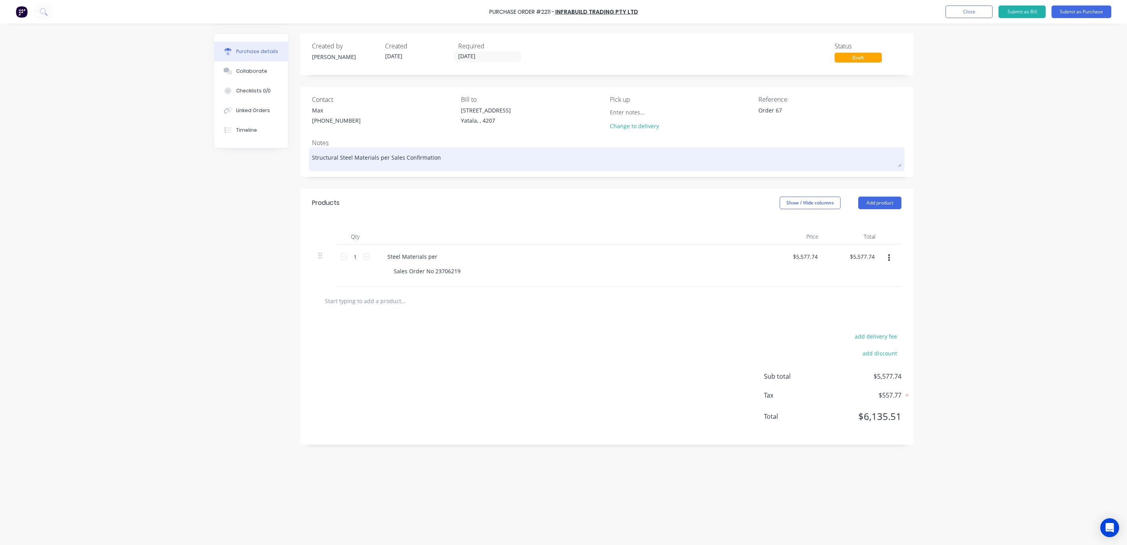
type textarea "Structural Steel Materials per Sales Confirmation"
type textarea "x"
type textarea "Structural Steel Materials per Sales Confirmation N"
type textarea "x"
type textarea "Structural Steel Materials per Sales Confirmation No"
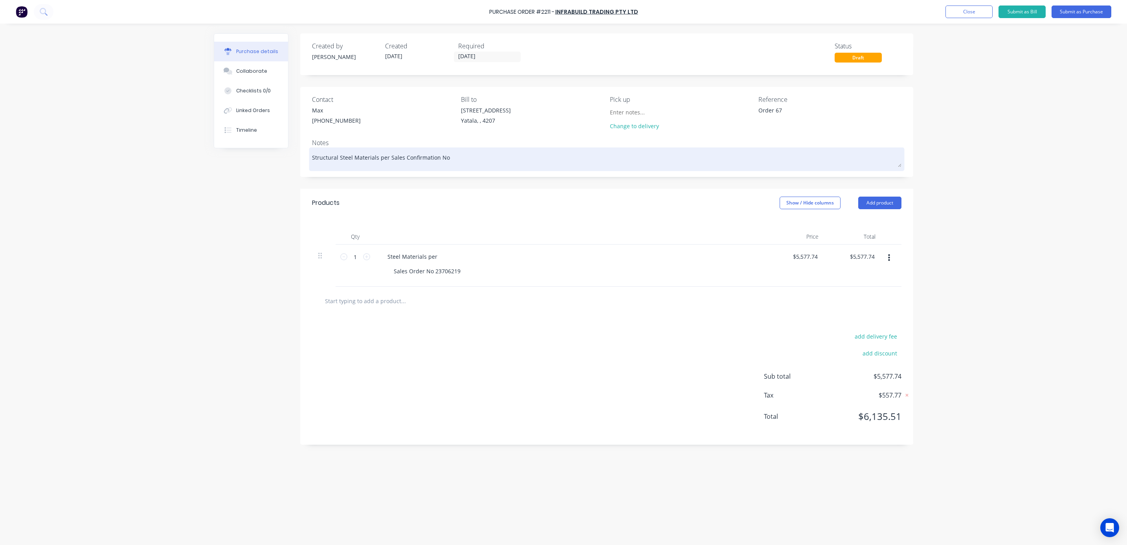
type textarea "x"
type textarea "Structural Steel Materials per Sales Confirmation No."
type textarea "x"
type textarea "Structural Steel Materials per Sales Confirmation No."
type textarea "x"
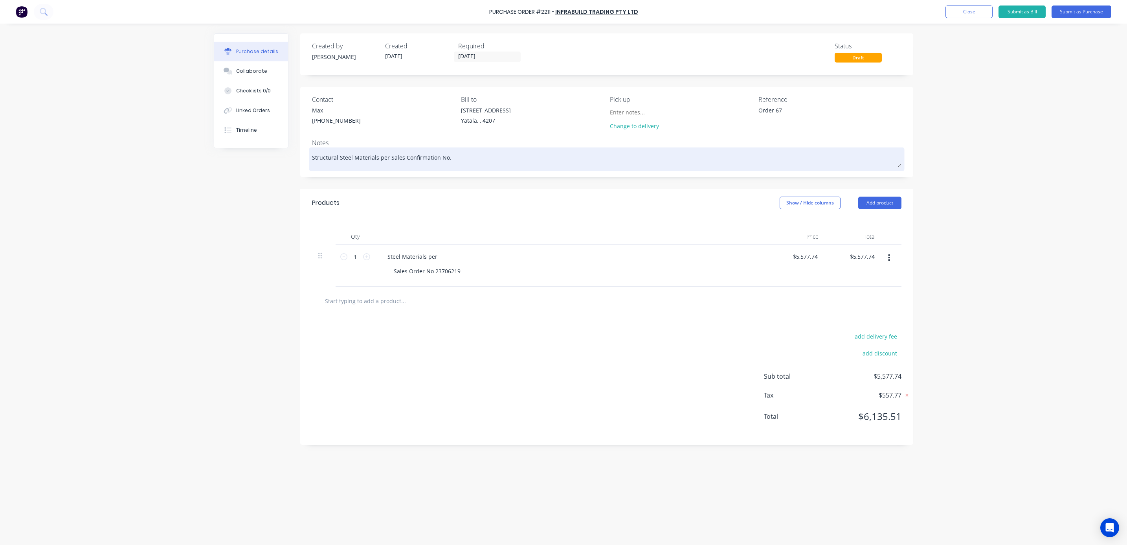
type textarea "Structural Steel Materials per Sales Confirmation No. 2"
type textarea "x"
type textarea "Structural Steel Materials per Sales Confirmation No. 23"
type textarea "x"
type textarea "Structural Steel Materials per Sales Confirmation No. 237"
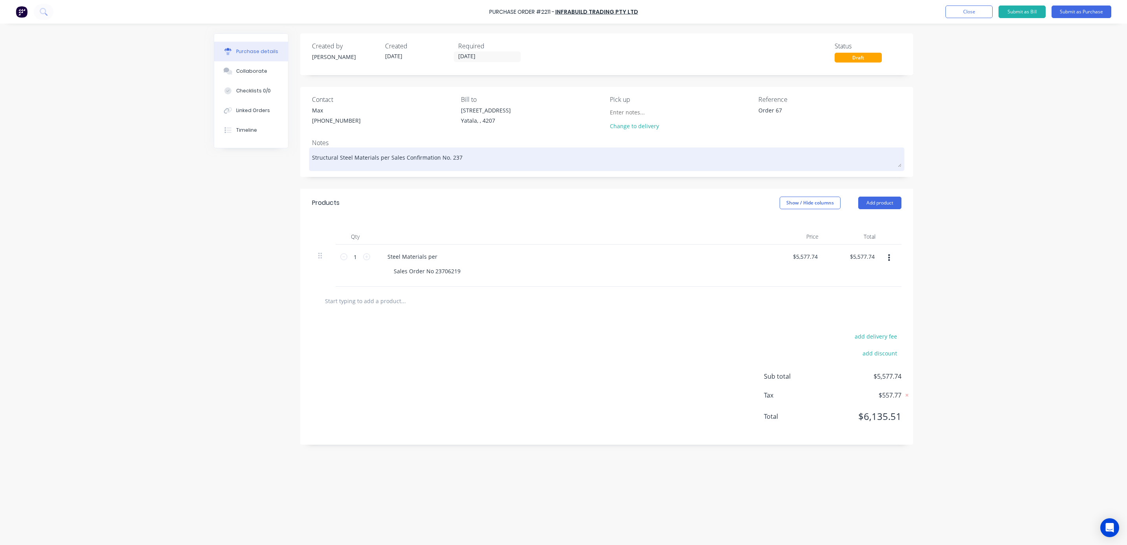
type textarea "x"
type textarea "Structural Steel Materials per Sales Confirmation No. 2370"
type textarea "x"
type textarea "Structural Steel Materials per Sales Confirmation No. 23706"
type textarea "x"
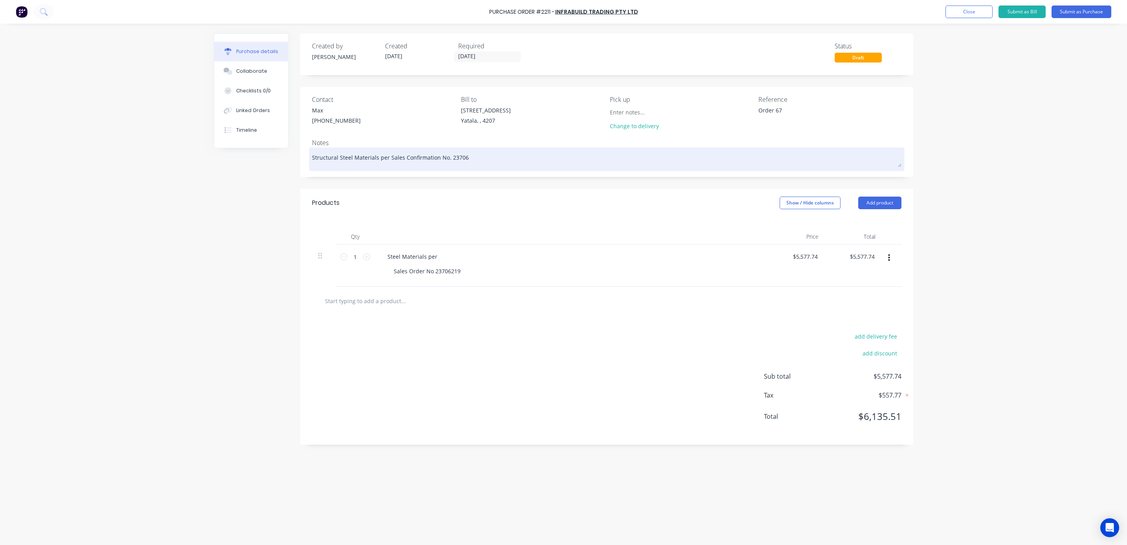
type textarea "Structural Steel Materials per Sales Confirmation No. 237062"
type textarea "x"
type textarea "Structural Steel Materials per Sales Confirmation No. 2370621"
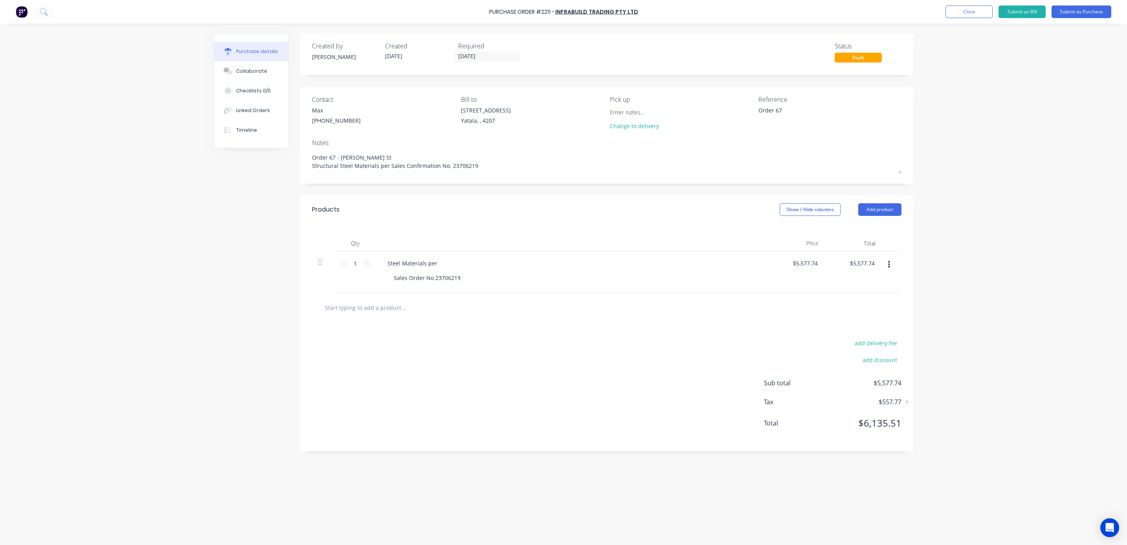
click at [234, 264] on div "Created by Michael Created 28/08/25 Required 28/08/25 Status Draft Contact Max …" at bounding box center [564, 282] width 700 height 498
click at [759, 110] on div "Order 67" at bounding box center [808, 116] width 98 height 20
click at [759, 110] on textarea "Order 67" at bounding box center [808, 115] width 98 height 18
click at [1029, 150] on div "Purchase Order #2211 - Infrabuild Trading Pty Ltd Add product Close Submit as B…" at bounding box center [563, 272] width 1127 height 545
click at [1059, 145] on div "Purchase Order #2211 - Infrabuild Trading Pty Ltd Add product Close Submit as B…" at bounding box center [563, 272] width 1127 height 545
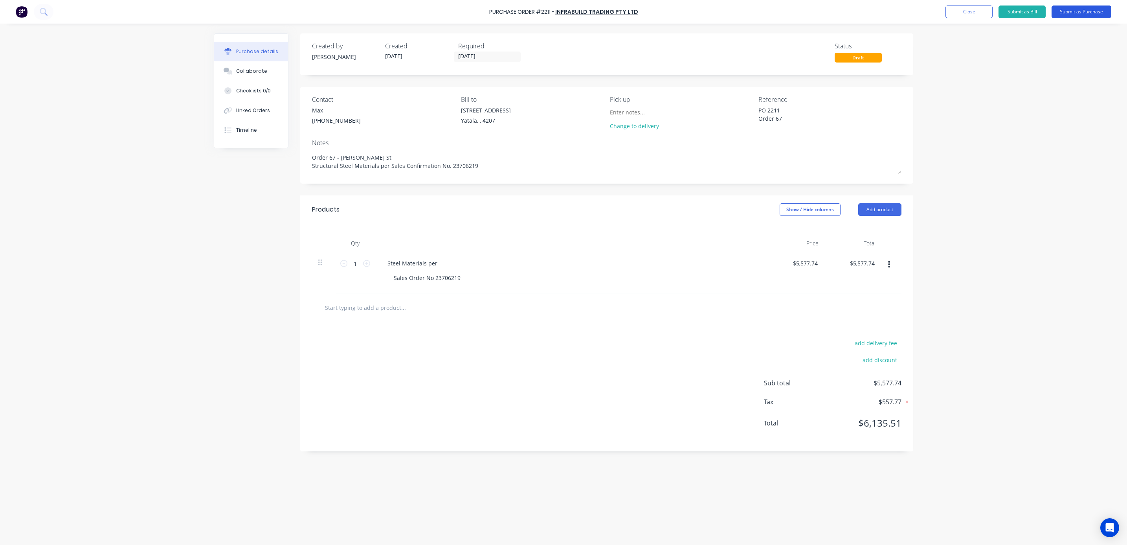
click at [1059, 14] on button "Submit as Purchase" at bounding box center [1082, 12] width 60 height 13
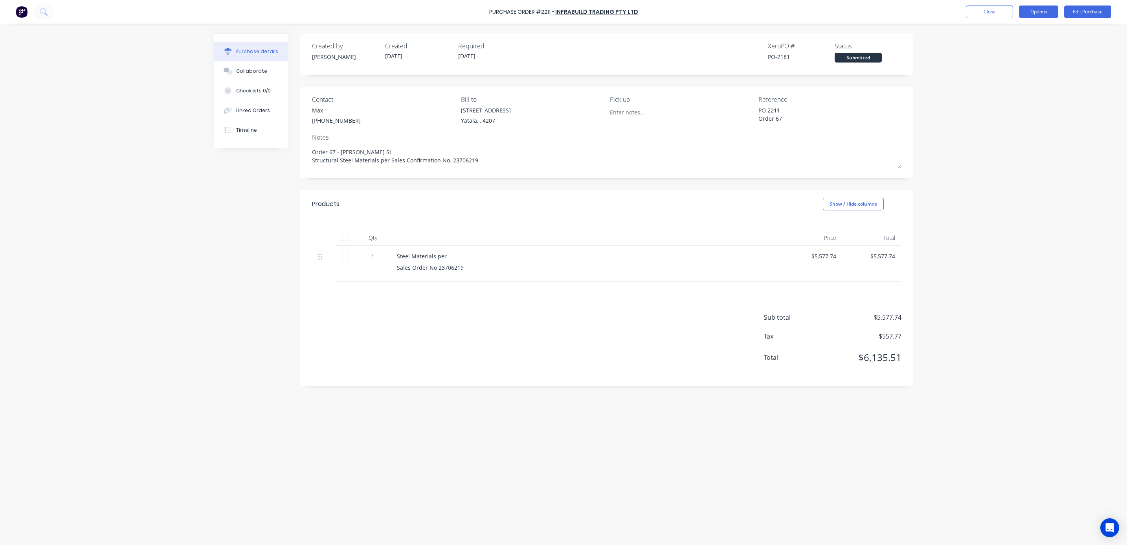
click at [1034, 9] on button "Options" at bounding box center [1038, 12] width 39 height 13
click at [1014, 29] on div "Print / Email" at bounding box center [1021, 31] width 61 height 11
click at [995, 49] on div "With pricing" at bounding box center [1021, 47] width 61 height 11
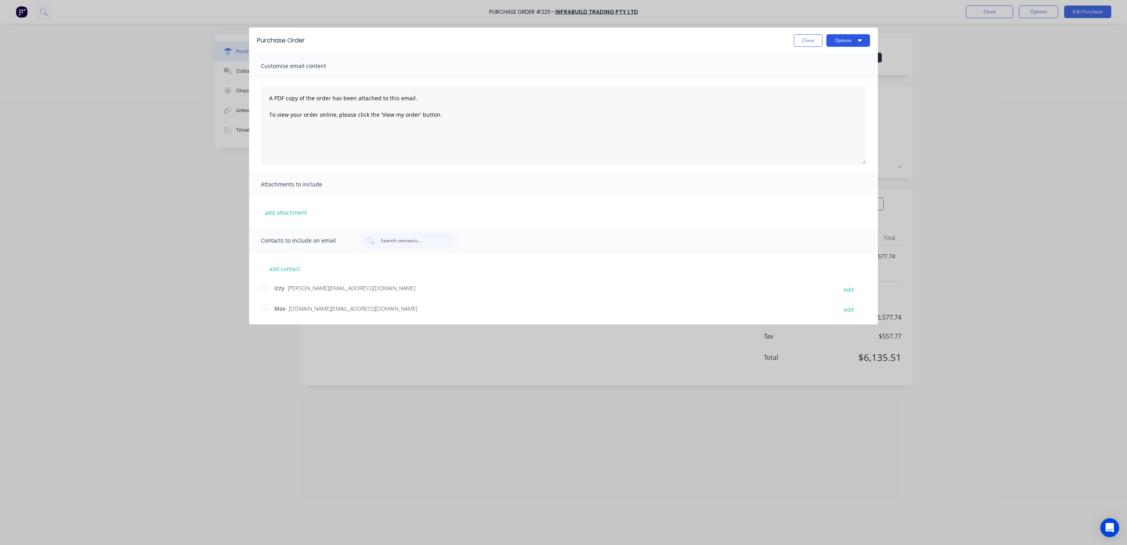
click at [840, 34] on button "Options" at bounding box center [849, 40] width 44 height 13
click at [828, 61] on div "Print" at bounding box center [833, 60] width 61 height 11
click at [805, 41] on button "Close" at bounding box center [808, 40] width 29 height 13
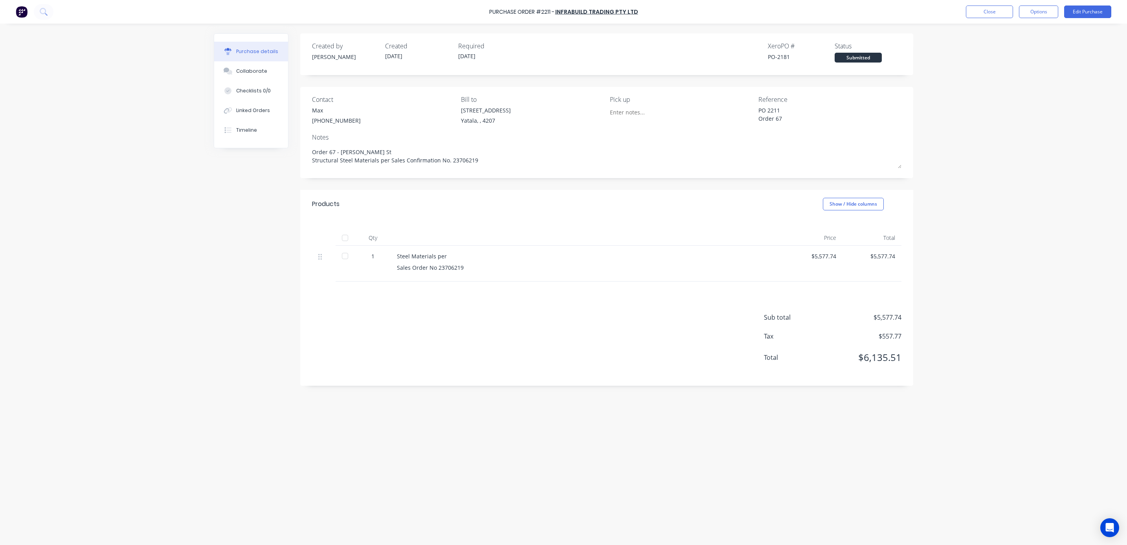
click at [998, 96] on div "Purchase Order #2211 - Infrabuild Trading Pty Ltd Close Options Edit Purchase P…" at bounding box center [563, 272] width 1127 height 545
click at [1035, 15] on button "Options" at bounding box center [1038, 12] width 39 height 13
click at [946, 77] on div "Purchase Order #2211 - Infrabuild Trading Pty Ltd Close Options Print / Email C…" at bounding box center [563, 272] width 1127 height 545
click at [960, 74] on div "Purchase Order #2211 - Infrabuild Trading Pty Ltd Close Options Edit Purchase P…" at bounding box center [563, 272] width 1127 height 545
click at [983, 11] on button "Close" at bounding box center [989, 12] width 47 height 13
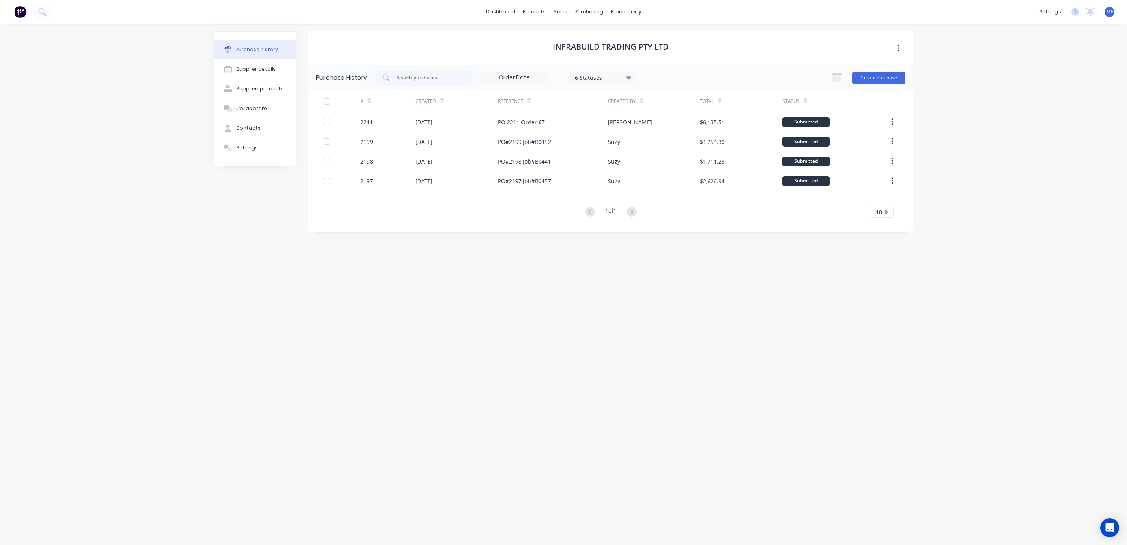
click at [500, 300] on div "Infrabuild Trading Pty Ltd Purchase History 6 Statuses 6 Statuses Create Purcha…" at bounding box center [610, 280] width 605 height 498
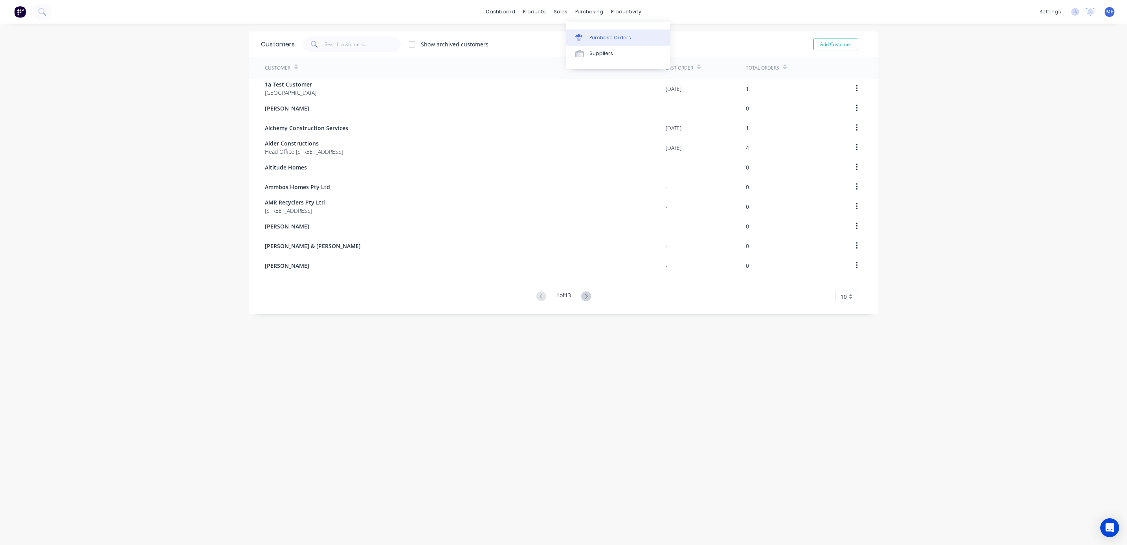
click at [591, 33] on link "Purchase Orders" at bounding box center [618, 37] width 104 height 16
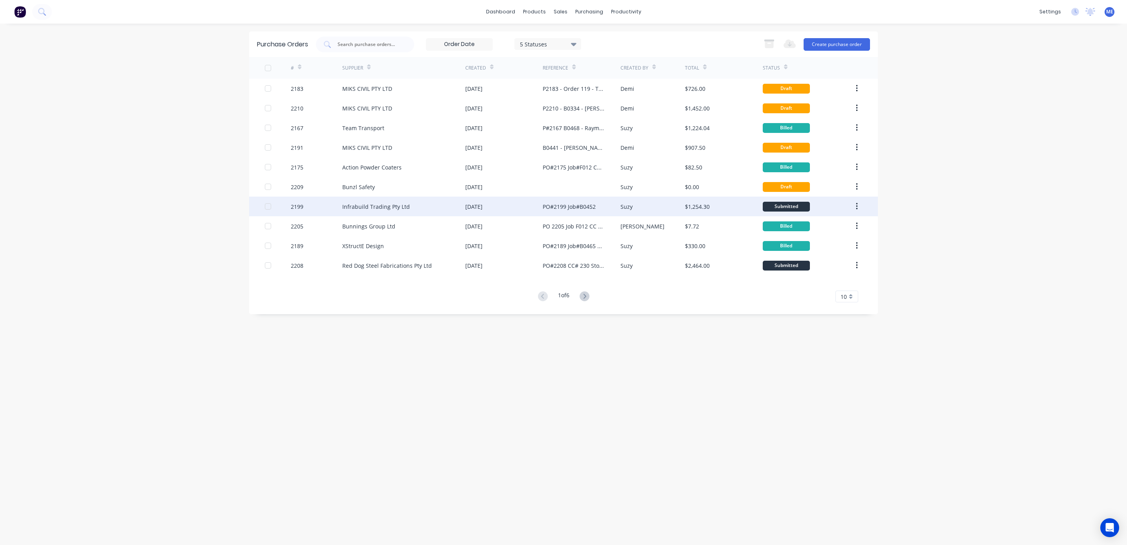
click at [568, 207] on div "PO#2199 Job#B0452" at bounding box center [569, 206] width 53 height 8
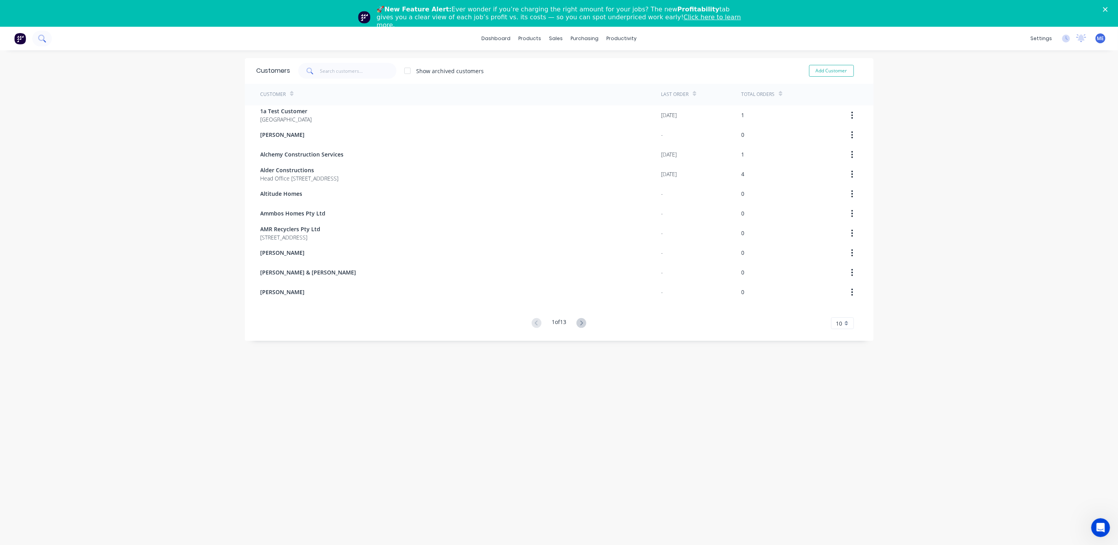
click at [46, 35] on button at bounding box center [42, 39] width 20 height 16
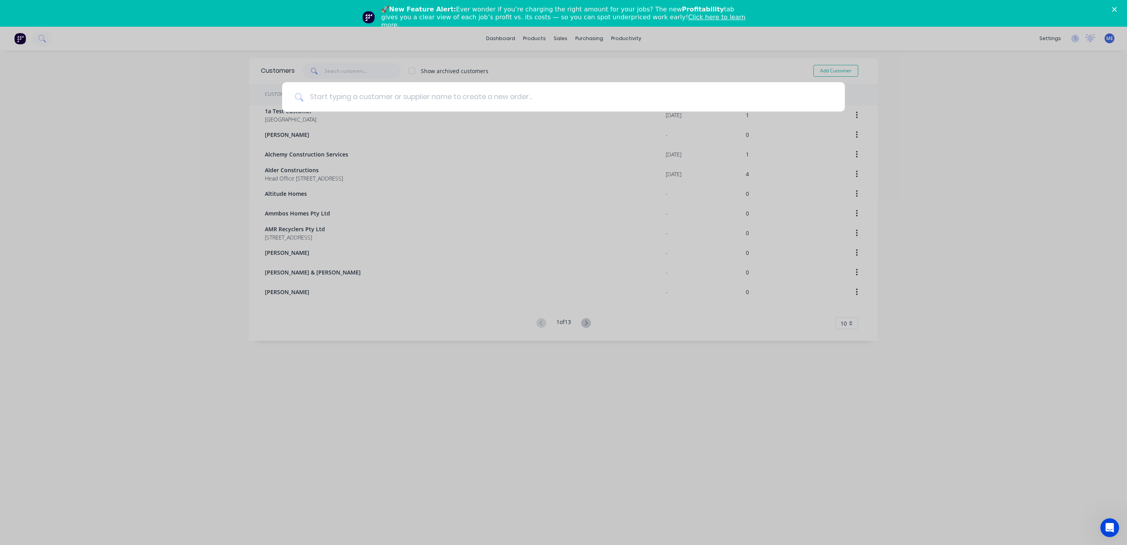
click at [377, 97] on input at bounding box center [567, 96] width 529 height 29
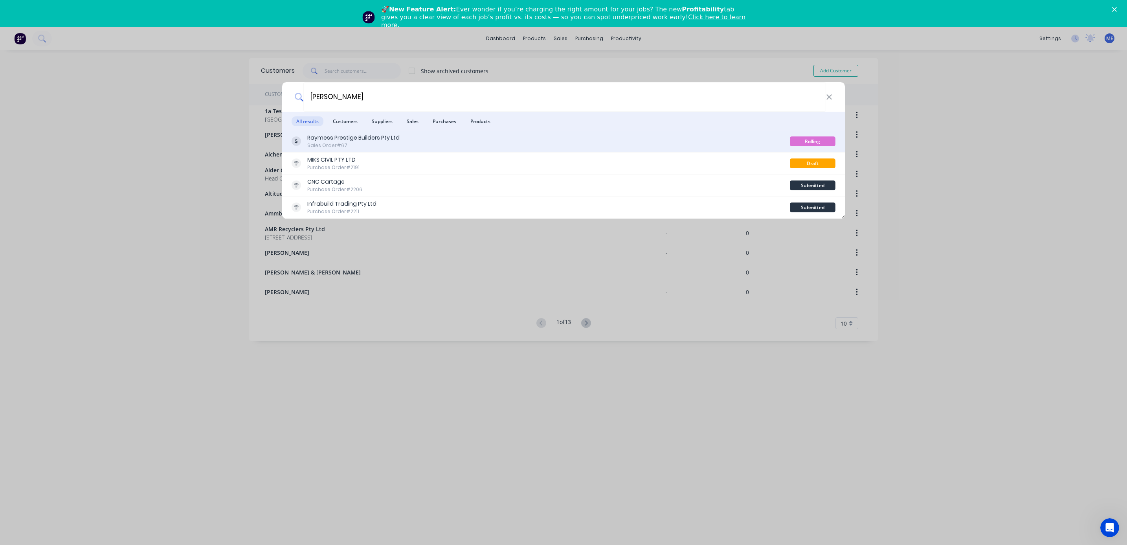
type input "hayde"
click at [352, 143] on div "Sales Order #67" at bounding box center [353, 145] width 92 height 7
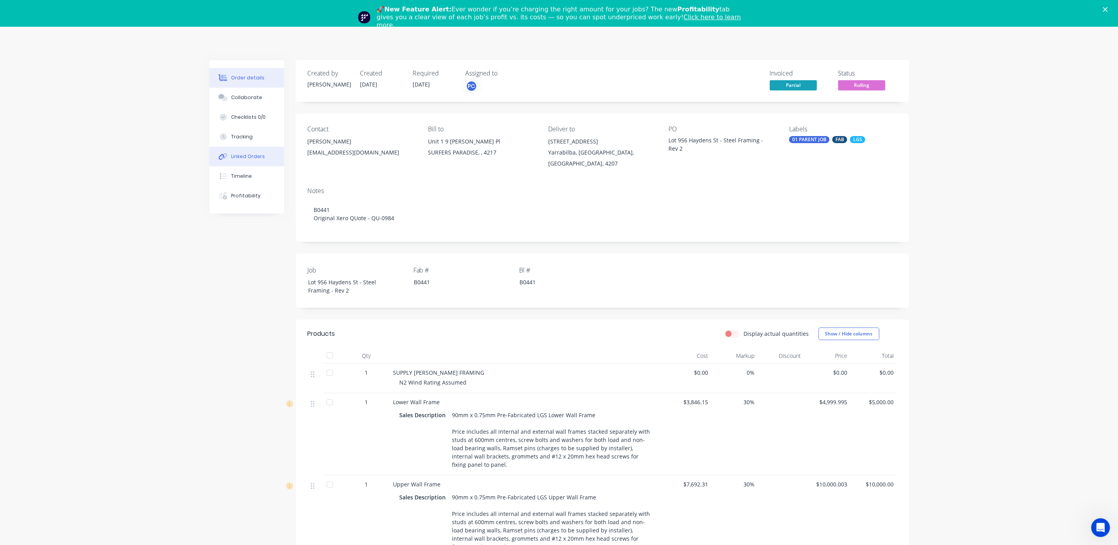
click at [244, 156] on div "Linked Orders" at bounding box center [248, 156] width 34 height 7
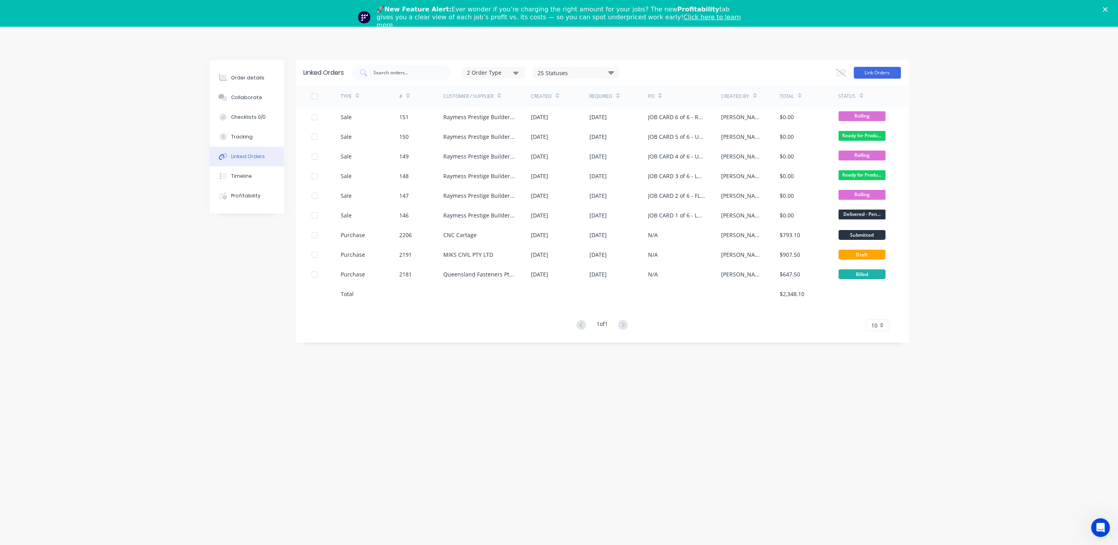
click at [879, 71] on button "Link Orders" at bounding box center [877, 73] width 47 height 12
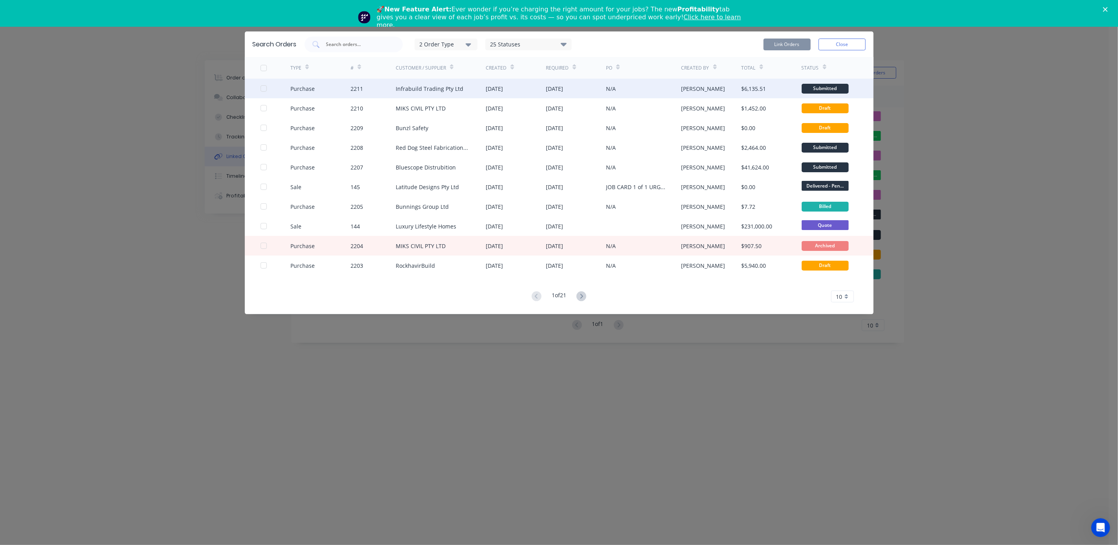
click at [441, 90] on div "Infrabuild Trading Pty Ltd" at bounding box center [430, 89] width 68 height 8
click at [458, 89] on div "Infrabuild Trading Pty Ltd" at bounding box center [430, 89] width 68 height 8
click at [265, 88] on div at bounding box center [264, 89] width 16 height 16
click at [787, 45] on button "Link Orders" at bounding box center [787, 45] width 47 height 12
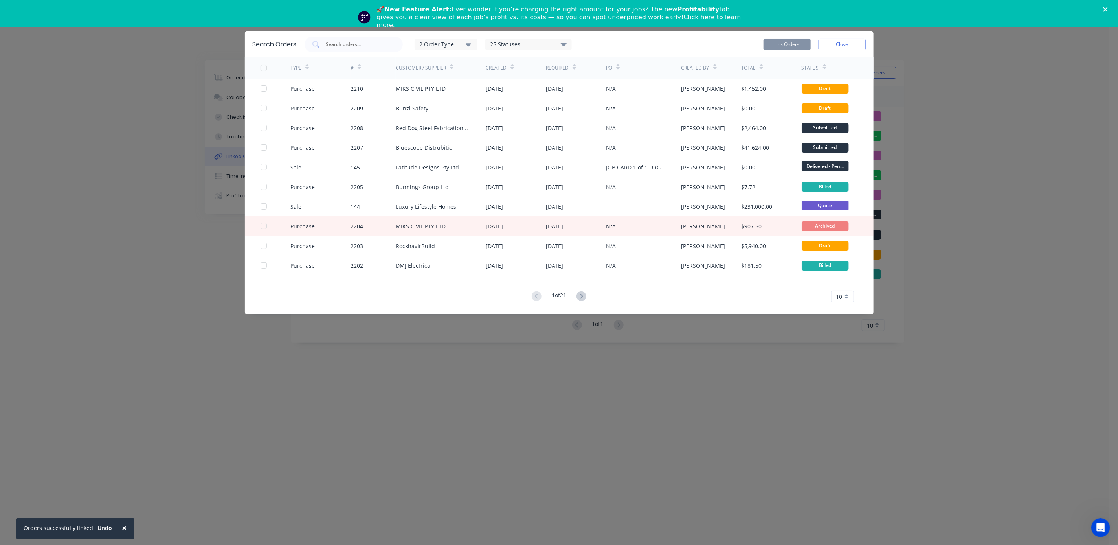
click at [837, 45] on button "Close" at bounding box center [842, 45] width 47 height 12
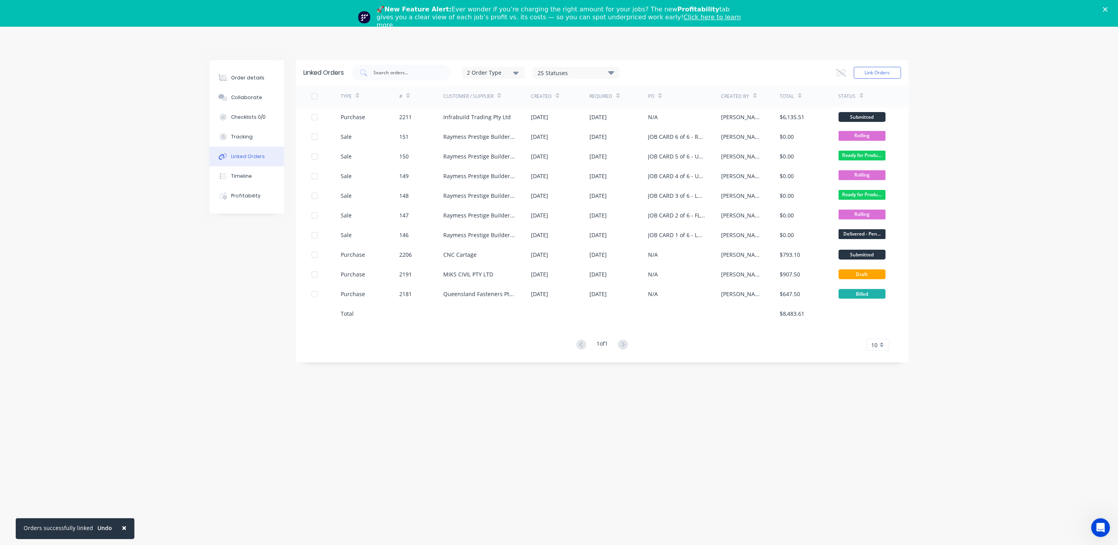
drag, startPoint x: 994, startPoint y: 125, endPoint x: 992, endPoint y: 152, distance: 27.2
click at [994, 125] on div "Order details Collaborate Checklists 0/0 Tracking Linked Orders Timeline Profit…" at bounding box center [559, 299] width 1118 height 545
click at [440, 436] on div "Linked Orders 2 Order Type 25 Statuses Sales Order Status All Archived Draft Qu…" at bounding box center [560, 284] width 700 height 448
click at [780, 454] on div "Linked Orders 2 Order Type 25 Statuses Sales Order Status All Archived Draft Qu…" at bounding box center [560, 284] width 700 height 448
click at [128, 101] on div "Order details Collaborate Checklists 0/0 Tracking Linked Orders Timeline Profit…" at bounding box center [559, 299] width 1118 height 545
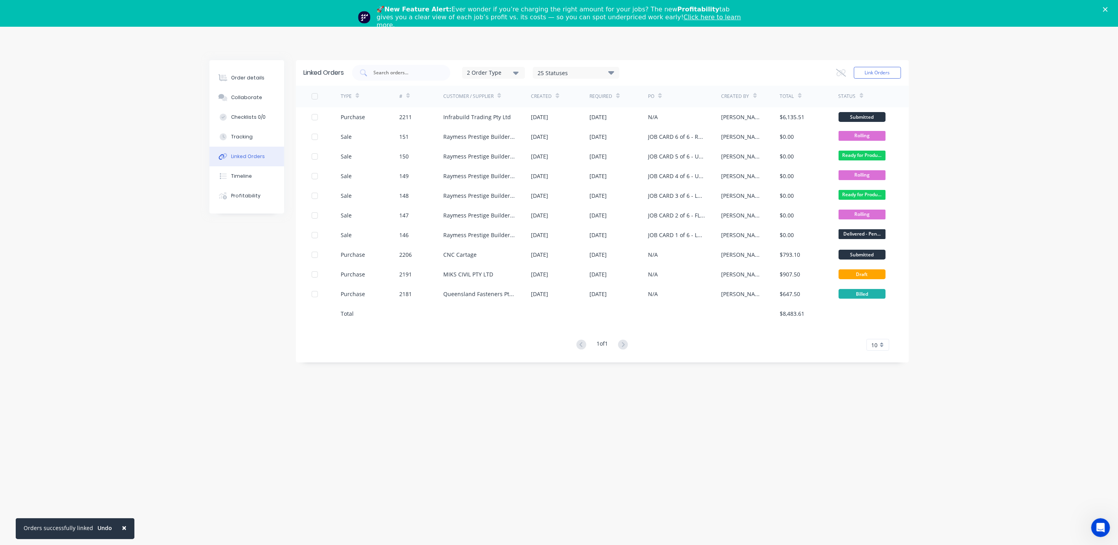
click at [1108, 10] on icon "Close" at bounding box center [1105, 9] width 5 height 5
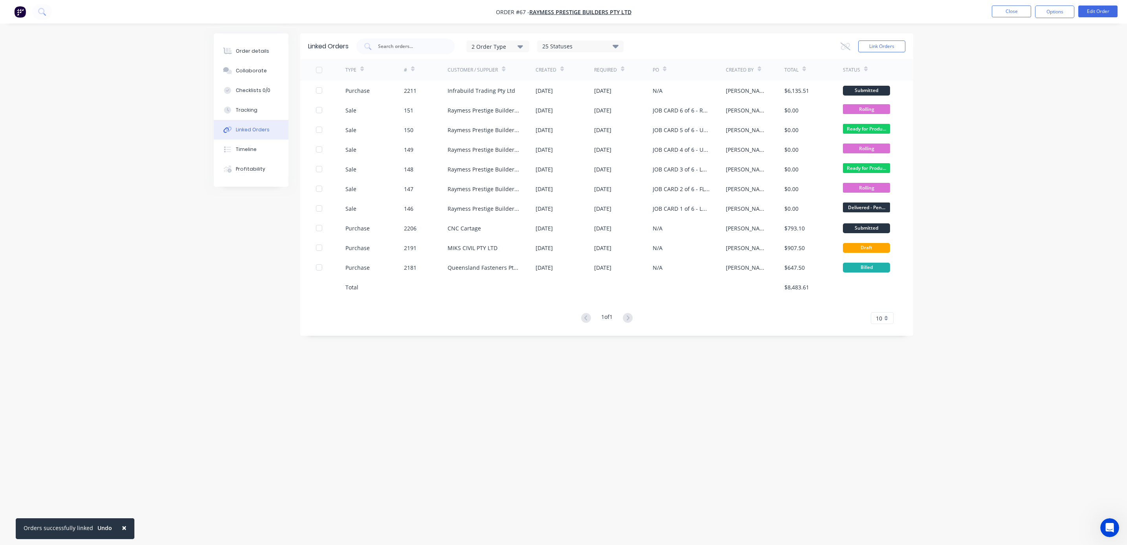
click at [18, 12] on img "button" at bounding box center [20, 12] width 12 height 12
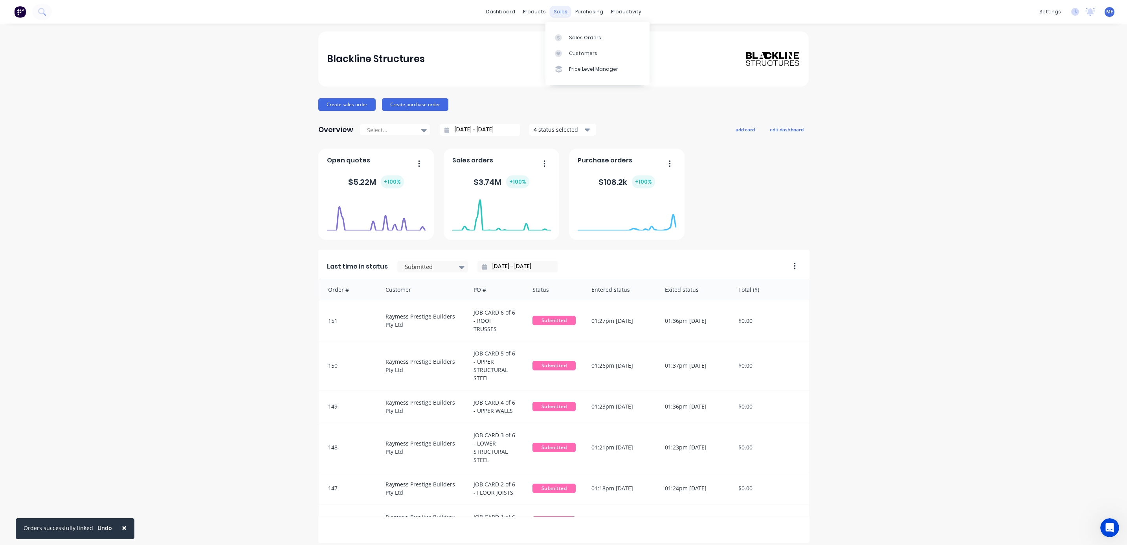
click at [552, 11] on div "sales" at bounding box center [561, 12] width 22 height 12
click at [569, 37] on div "Sales Orders" at bounding box center [585, 37] width 32 height 7
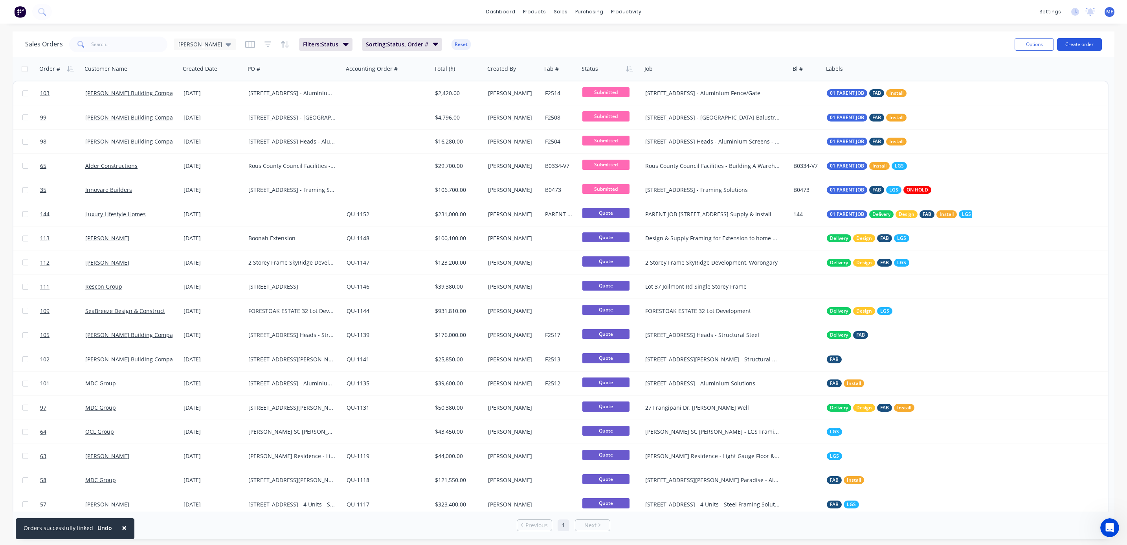
click at [1076, 41] on button "Create order" at bounding box center [1079, 44] width 45 height 13
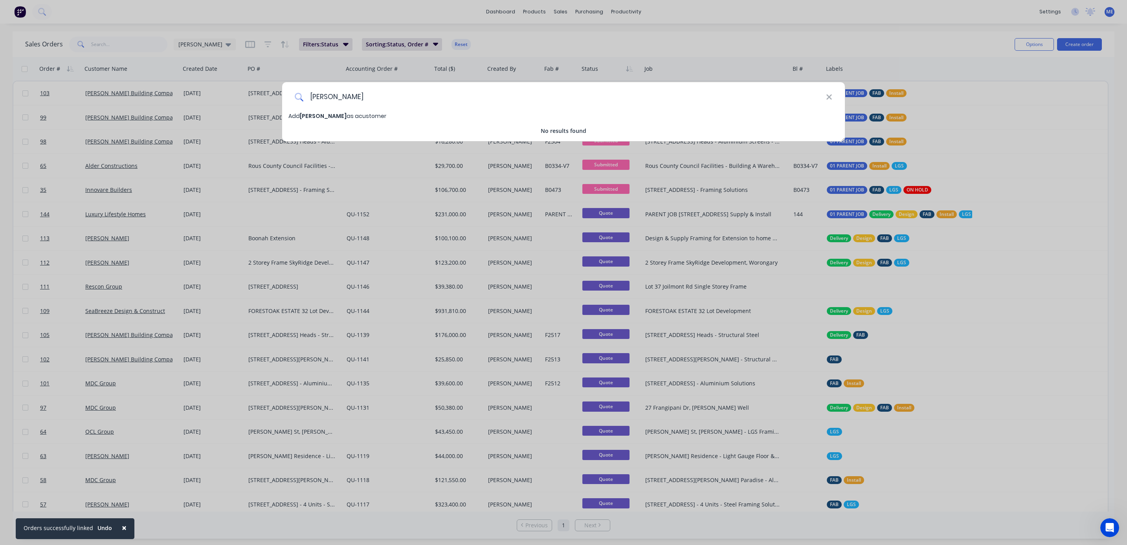
type input "Dennis Uhrhane"
click at [315, 116] on span "Dennis Uhrhane" at bounding box center [323, 116] width 47 height 8
select select "AU"
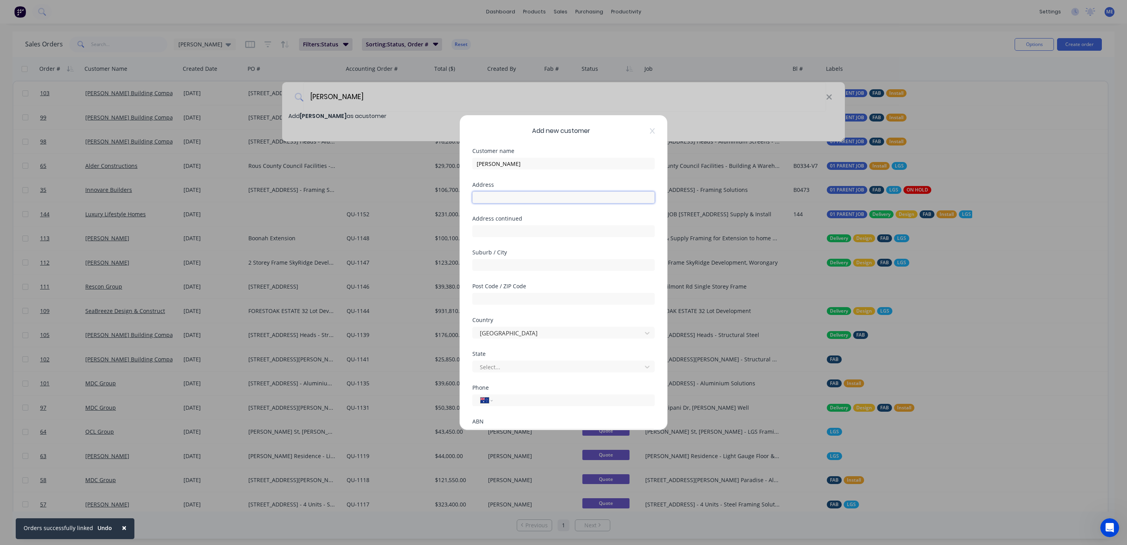
click at [504, 198] on input "text" at bounding box center [564, 197] width 182 height 12
type input "373 Kropp Road"
type input "Woodford"
type input "4514"
click at [509, 364] on div at bounding box center [558, 367] width 159 height 10
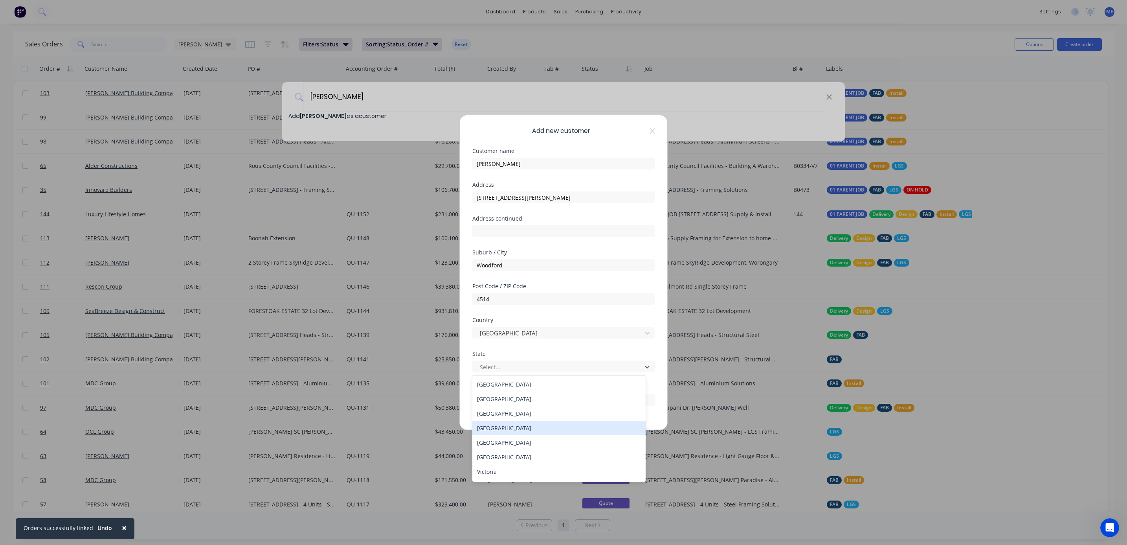
click at [509, 430] on div "Queensland" at bounding box center [559, 428] width 173 height 15
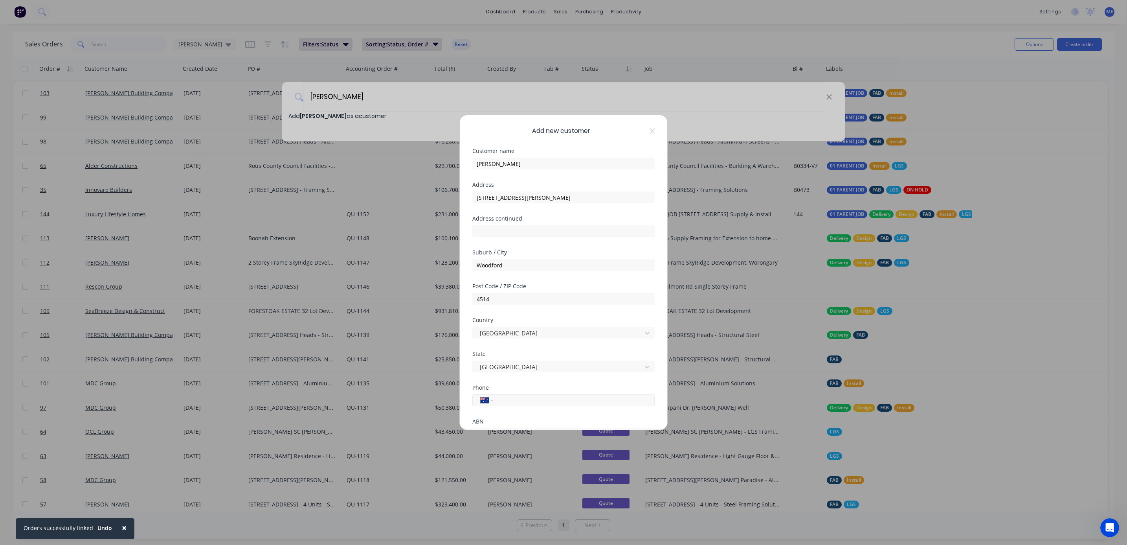
click at [530, 401] on input "tel" at bounding box center [572, 400] width 148 height 9
click at [545, 399] on input "tel" at bounding box center [572, 400] width 148 height 9
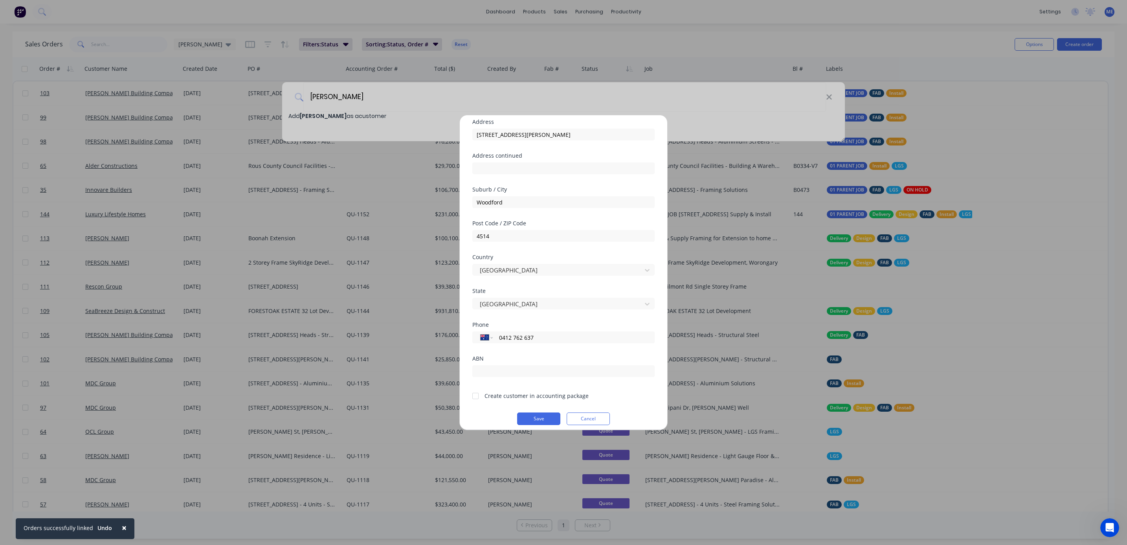
scroll to position [70, 0]
type input "0412 762 637"
click at [500, 390] on div "Create customer in accounting package" at bounding box center [537, 389] width 104 height 8
click at [475, 388] on div at bounding box center [476, 390] width 16 height 16
click at [541, 416] on button "Save" at bounding box center [538, 412] width 43 height 13
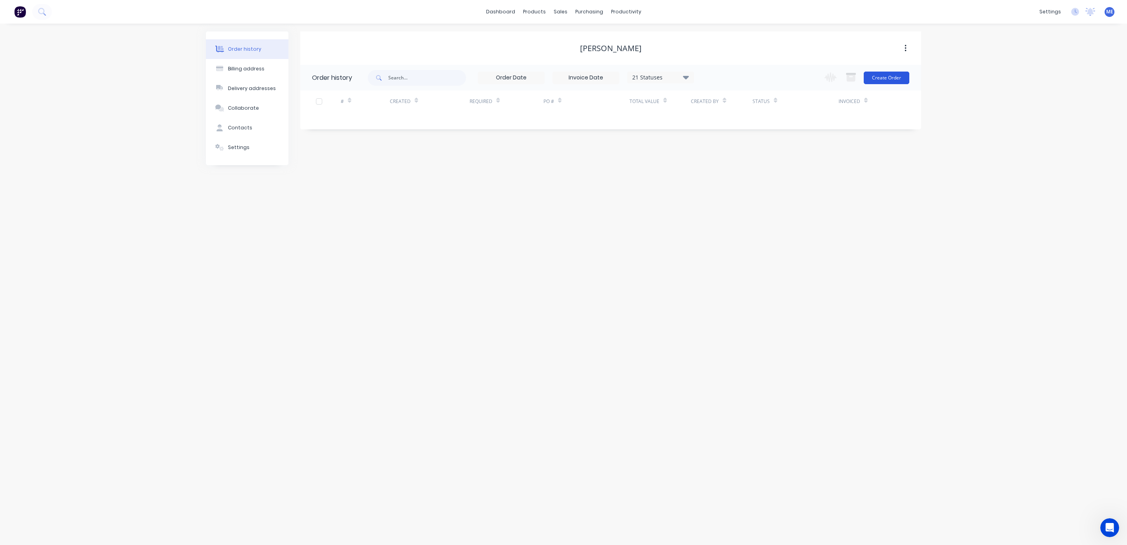
click at [893, 78] on button "Create Order" at bounding box center [887, 78] width 46 height 13
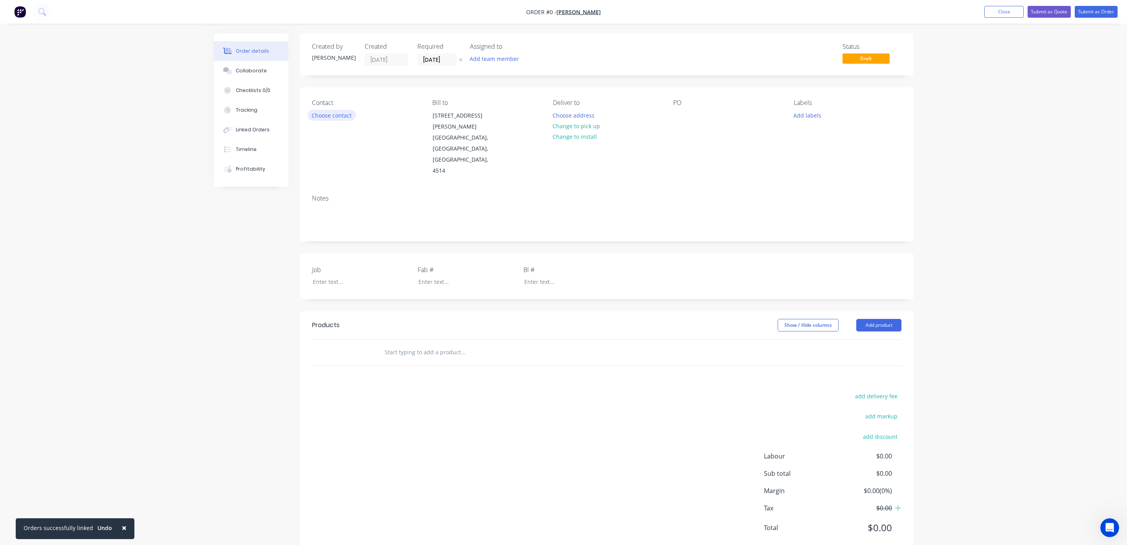
click at [331, 120] on button "Choose contact" at bounding box center [332, 115] width 48 height 11
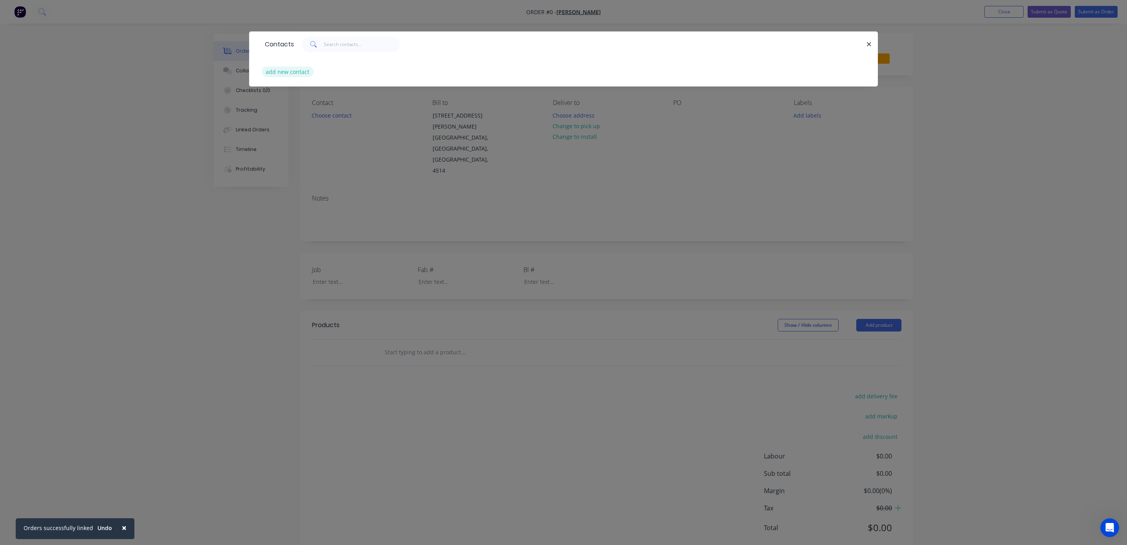
click at [294, 72] on button "add new contact" at bounding box center [288, 71] width 52 height 11
select select "AU"
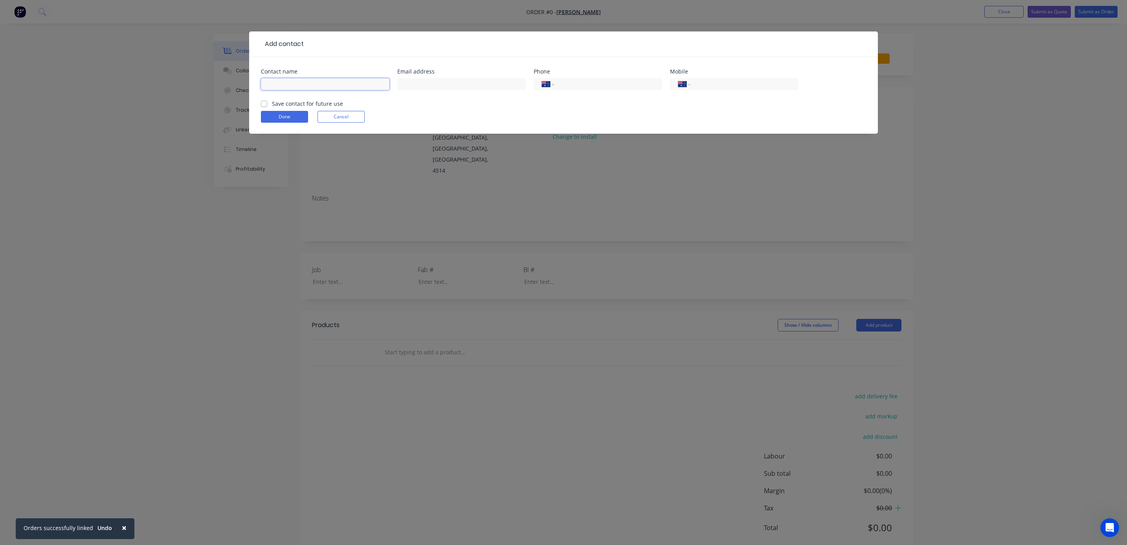
click at [315, 83] on input "text" at bounding box center [325, 84] width 129 height 12
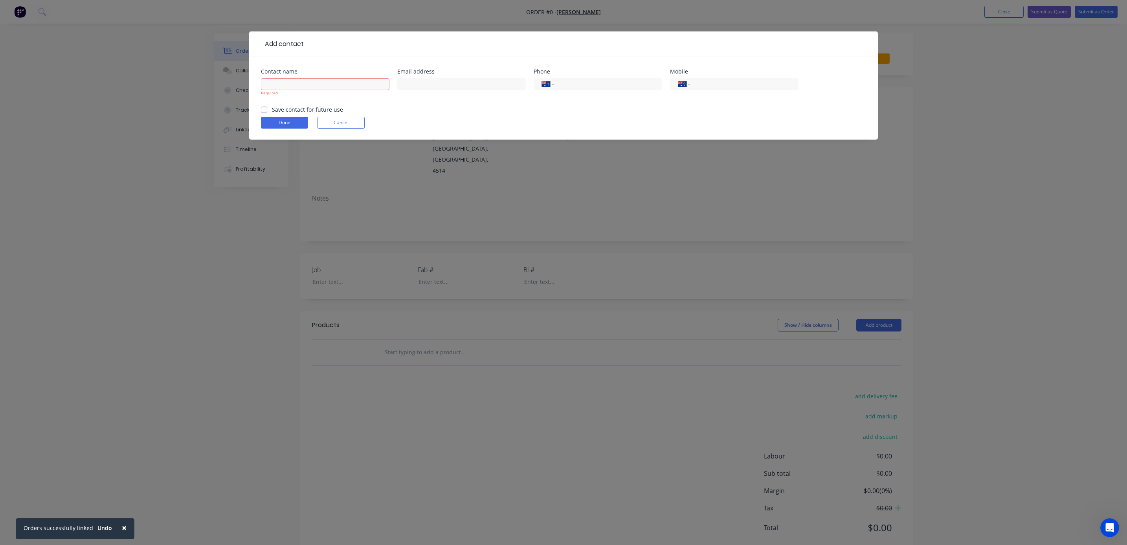
click at [301, 103] on form "Contact name Required Email address Phone International Afghanistan Åland Islan…" at bounding box center [563, 104] width 605 height 71
click at [299, 83] on input "text" at bounding box center [325, 84] width 129 height 12
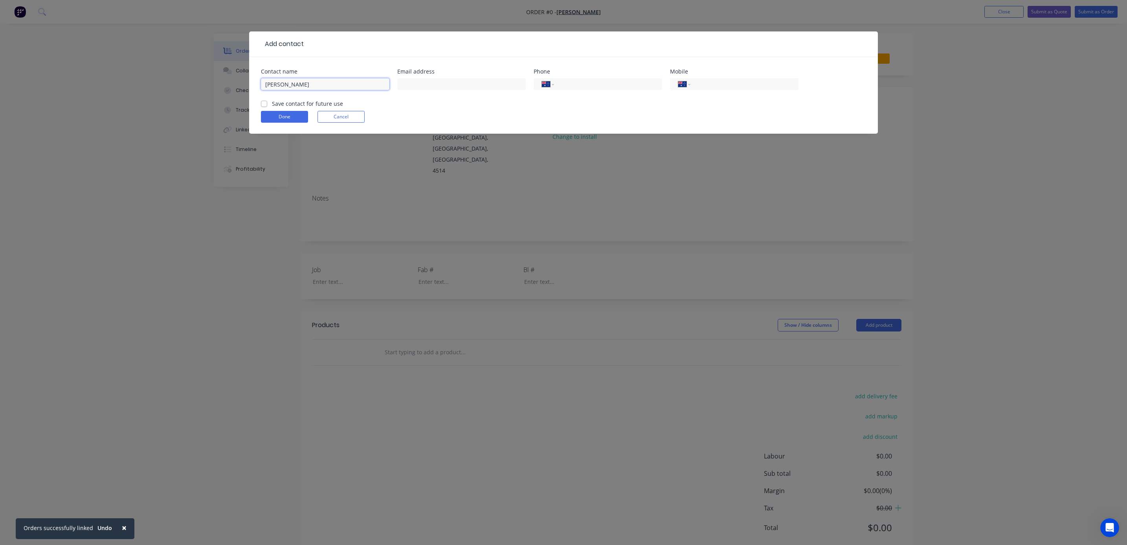
type input "Dennis Uhrhane"
paste input "ninauhrhane@gmail.com"
type input "ninauhrhane@gmail.com"
click at [574, 85] on input "tel" at bounding box center [607, 84] width 94 height 9
type input "0412 762 637"
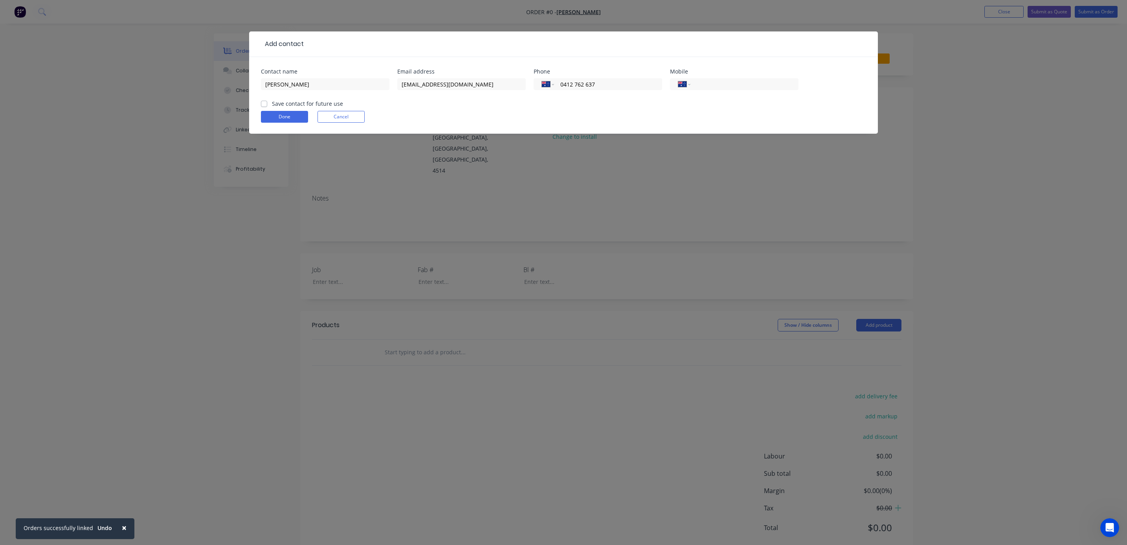
click at [309, 105] on label "Save contact for future use" at bounding box center [307, 103] width 71 height 8
click at [267, 105] on input "Save contact for future use" at bounding box center [264, 102] width 6 height 7
checkbox input "true"
click at [300, 114] on button "Done" at bounding box center [284, 117] width 47 height 12
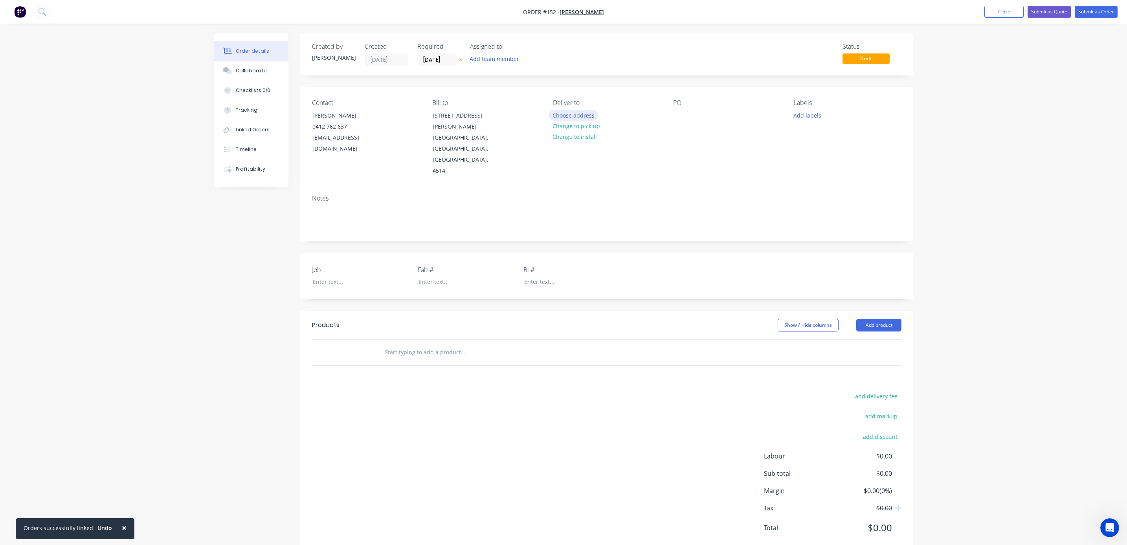
click at [574, 117] on button "Choose address" at bounding box center [574, 115] width 50 height 11
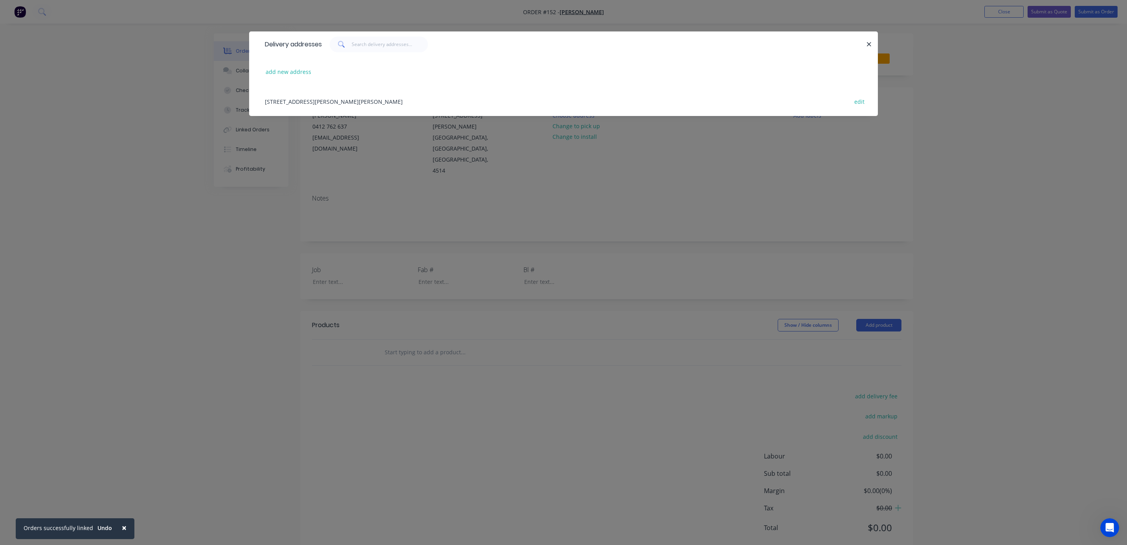
click at [333, 101] on div "373 Kropp Road, Woodford, Queensland, Australia, 4514 edit" at bounding box center [563, 100] width 605 height 29
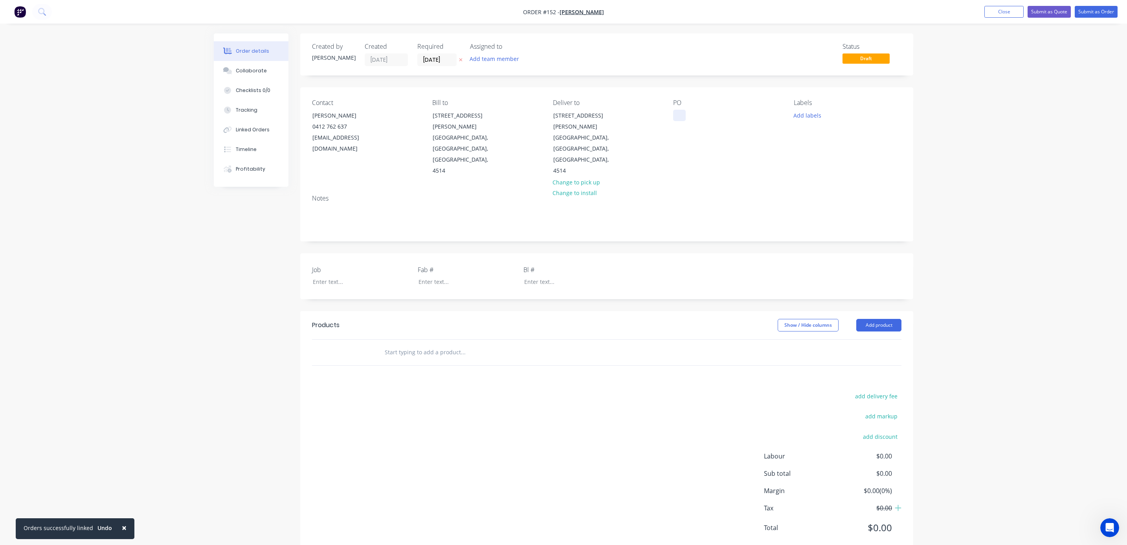
click at [676, 114] on div at bounding box center [679, 115] width 13 height 11
click at [814, 112] on button "Add labels" at bounding box center [807, 115] width 36 height 11
click at [807, 186] on div at bounding box center [808, 186] width 16 height 16
click at [808, 215] on div at bounding box center [808, 214] width 16 height 16
click at [809, 229] on div at bounding box center [808, 229] width 16 height 16
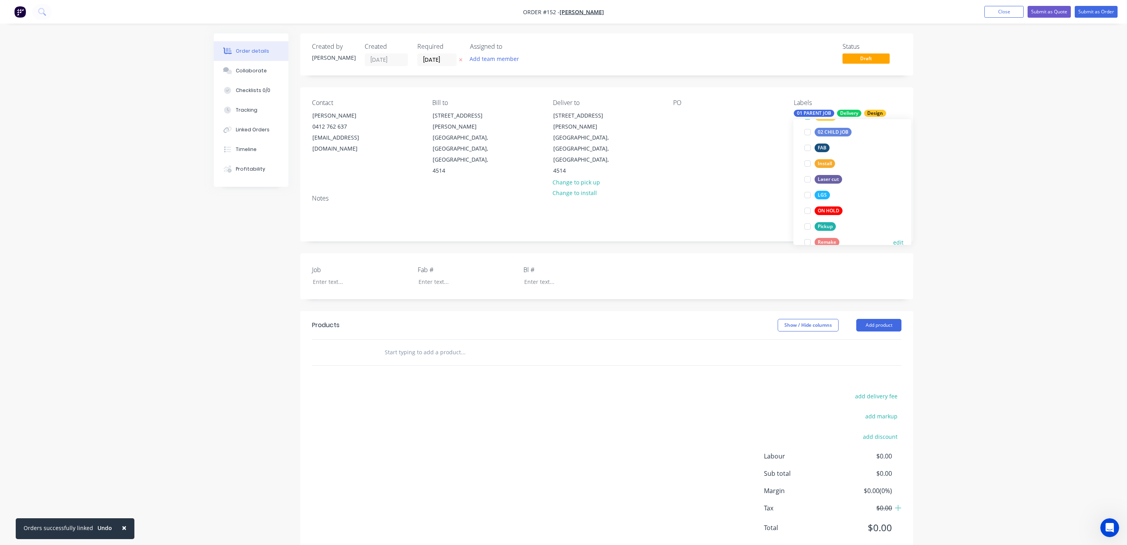
scroll to position [118, 0]
click at [805, 125] on div at bounding box center [808, 127] width 16 height 16
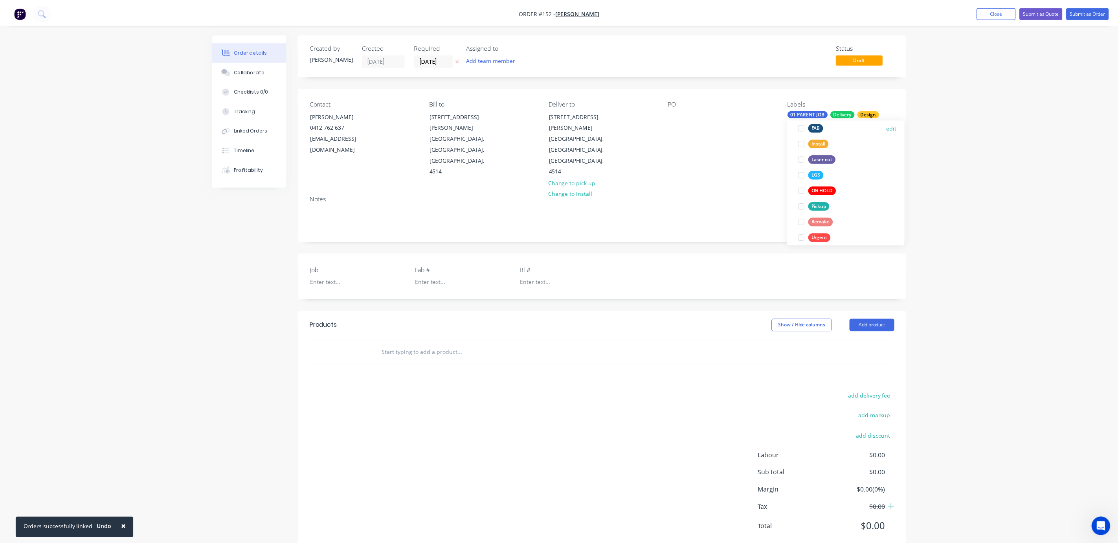
scroll to position [102, 0]
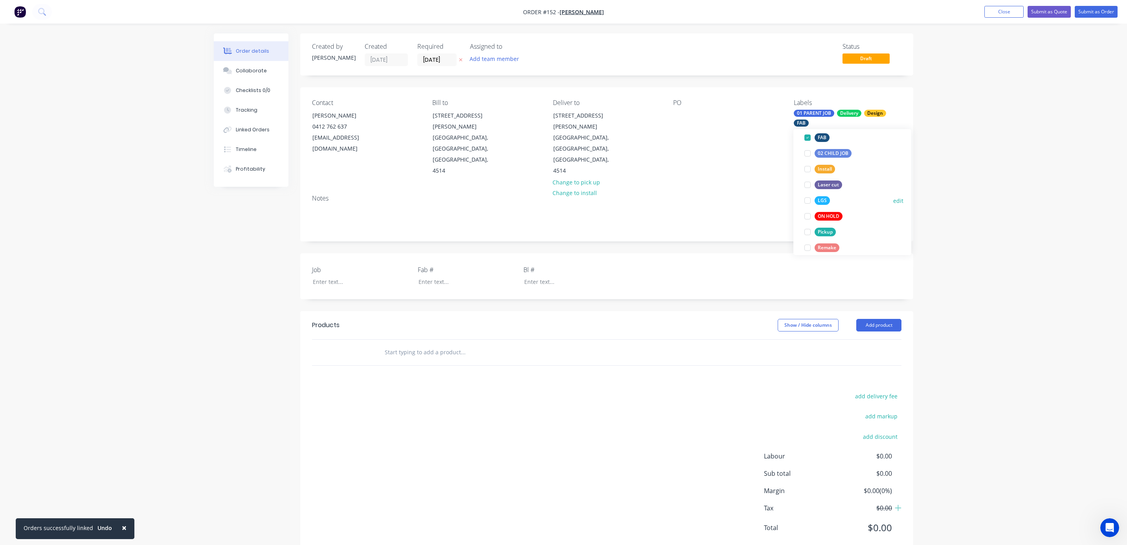
drag, startPoint x: 805, startPoint y: 203, endPoint x: 805, endPoint y: 198, distance: 5.1
click at [805, 203] on div at bounding box center [808, 201] width 16 height 16
click at [805, 183] on div at bounding box center [808, 185] width 16 height 16
click at [154, 263] on div "Order details Collaborate Checklists 0/0 Tracking Linked Orders Timeline Profit…" at bounding box center [563, 283] width 1127 height 566
click at [334, 276] on div at bounding box center [356, 281] width 98 height 11
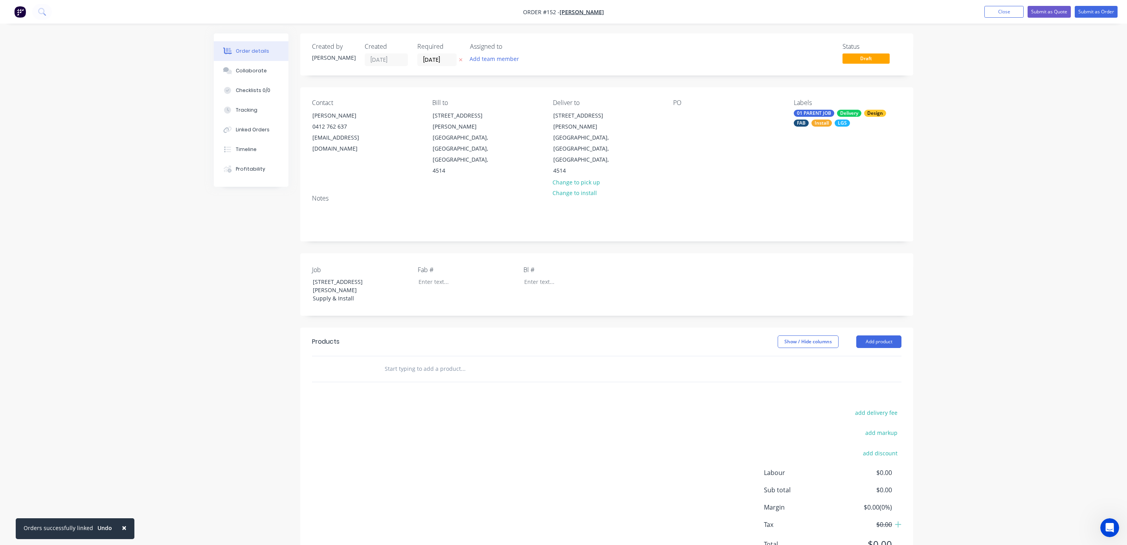
drag, startPoint x: 186, startPoint y: 279, endPoint x: 234, endPoint y: 308, distance: 55.9
click at [191, 281] on div "Order details Collaborate Checklists 0/0 Tracking Linked Orders Timeline Profit…" at bounding box center [563, 291] width 1127 height 583
click at [417, 361] on input "text" at bounding box center [462, 369] width 157 height 16
click at [877, 335] on button "Add product" at bounding box center [879, 341] width 45 height 13
click at [873, 371] on div "Basic product" at bounding box center [864, 376] width 61 height 11
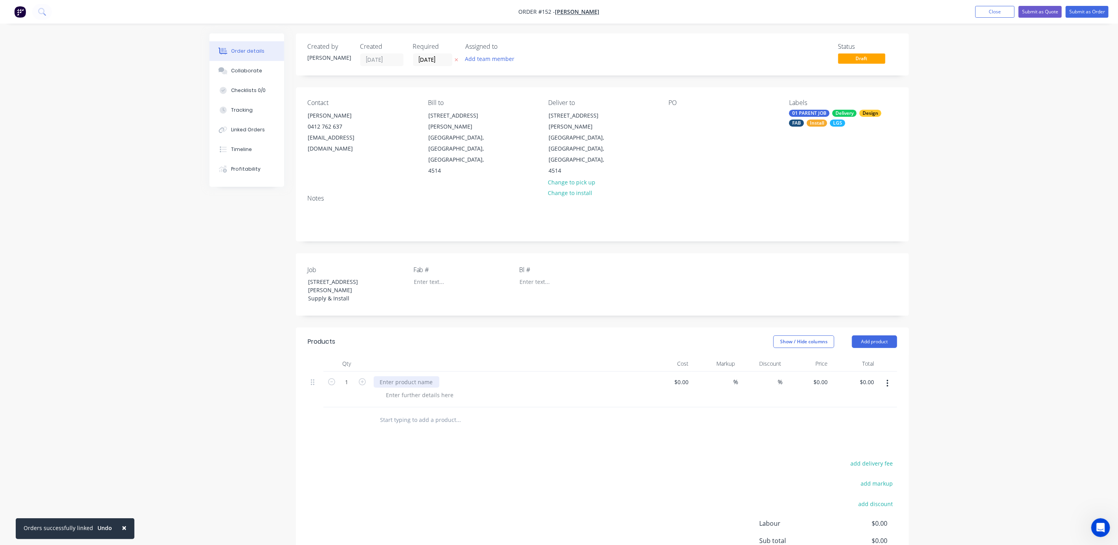
click at [415, 376] on div at bounding box center [407, 381] width 66 height 11
paste div
click at [411, 389] on div at bounding box center [420, 394] width 80 height 11
click at [413, 389] on div at bounding box center [420, 394] width 80 height 11
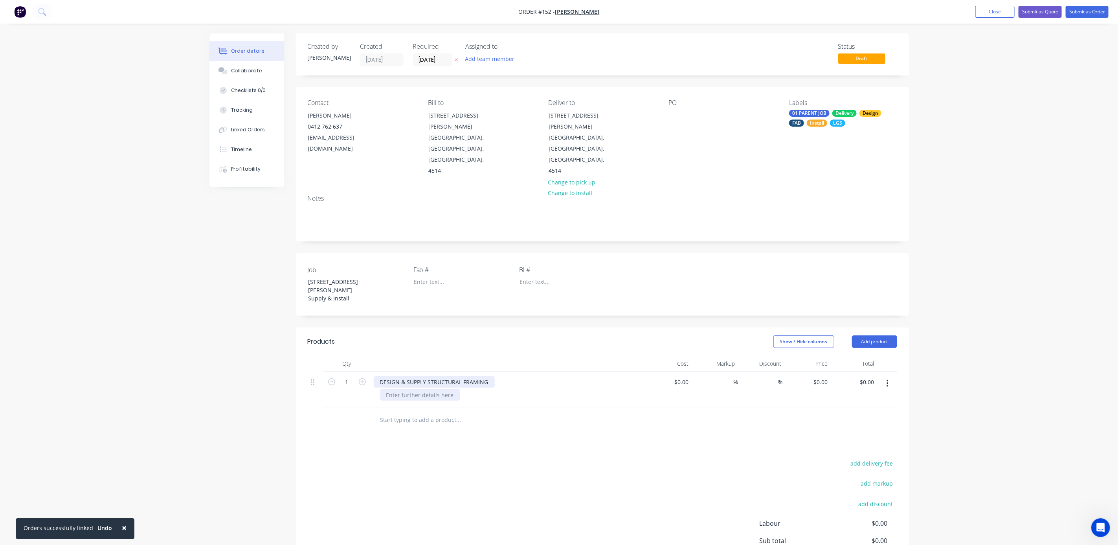
click at [451, 376] on div "DESIGN & SUPPLY STRUCTURAL FRAMING" at bounding box center [434, 381] width 121 height 11
click at [440, 389] on div at bounding box center [420, 394] width 80 height 11
click at [409, 389] on div at bounding box center [420, 394] width 80 height 11
paste div
click at [403, 376] on div "DESIGN & SUPPLY STRUCTURAL FRAMING" at bounding box center [434, 381] width 121 height 11
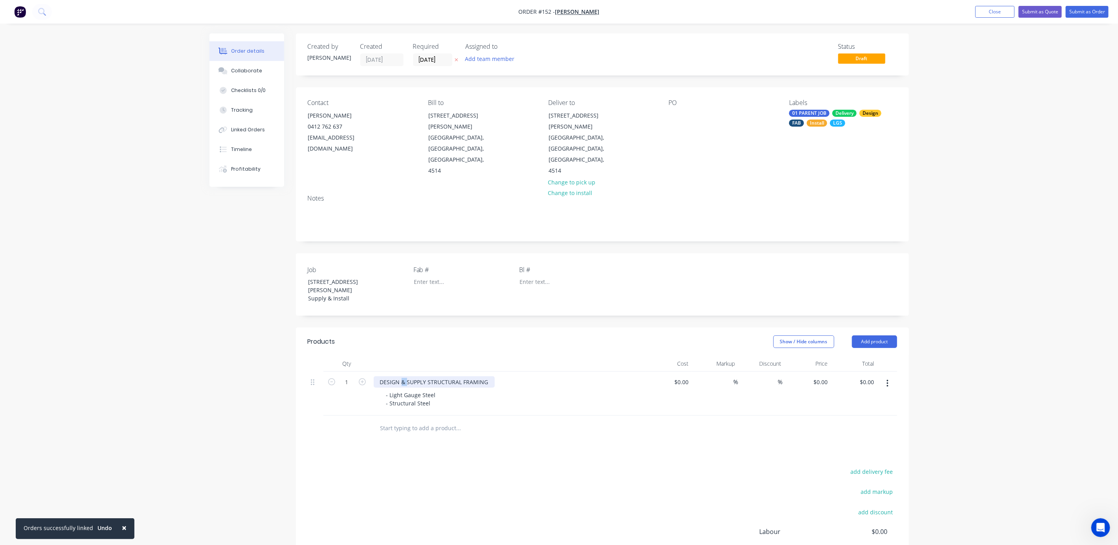
click at [403, 376] on div "DESIGN & SUPPLY STRUCTURAL FRAMING" at bounding box center [434, 381] width 121 height 11
click at [680, 376] on div "$0.00" at bounding box center [681, 381] width 21 height 11
type input "$115,000.00"
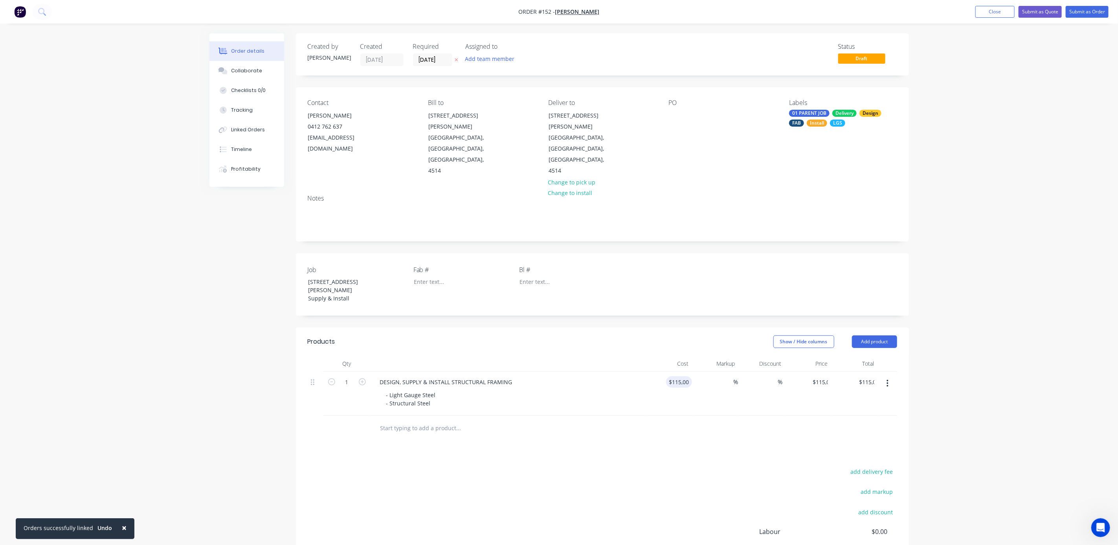
click at [1031, 368] on div "Order details Collaborate Checklists 0/0 Tracking Linked Orders Timeline Profit…" at bounding box center [559, 321] width 1118 height 642
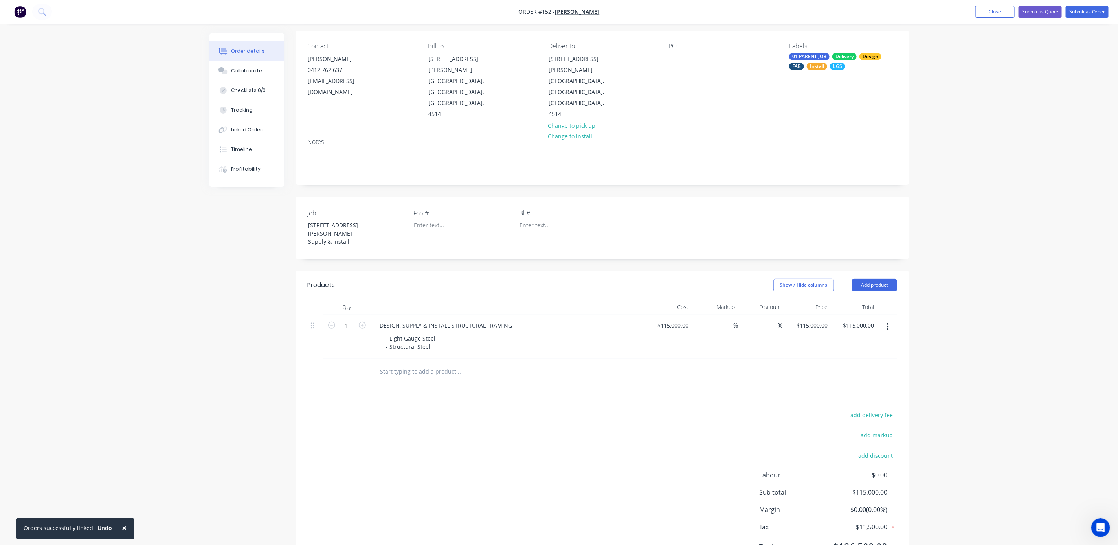
click at [441, 364] on input "text" at bounding box center [458, 372] width 157 height 16
drag, startPoint x: 881, startPoint y: 242, endPoint x: 900, endPoint y: 293, distance: 54.3
click at [882, 279] on button "Add product" at bounding box center [874, 285] width 45 height 13
click at [864, 409] on div "Notes (External)" at bounding box center [860, 414] width 61 height 11
click at [408, 364] on div at bounding box center [402, 369] width 57 height 11
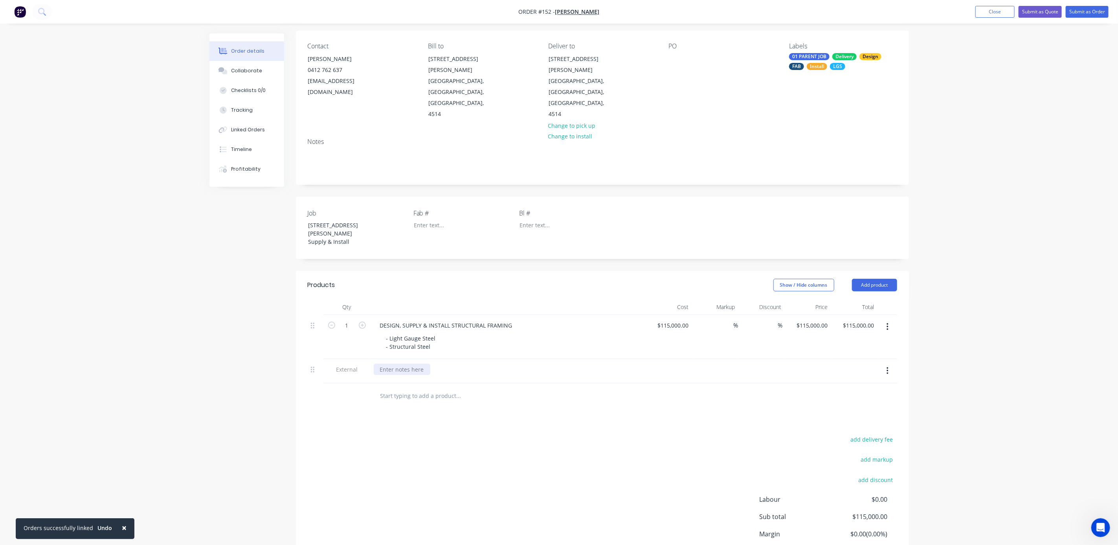
paste div
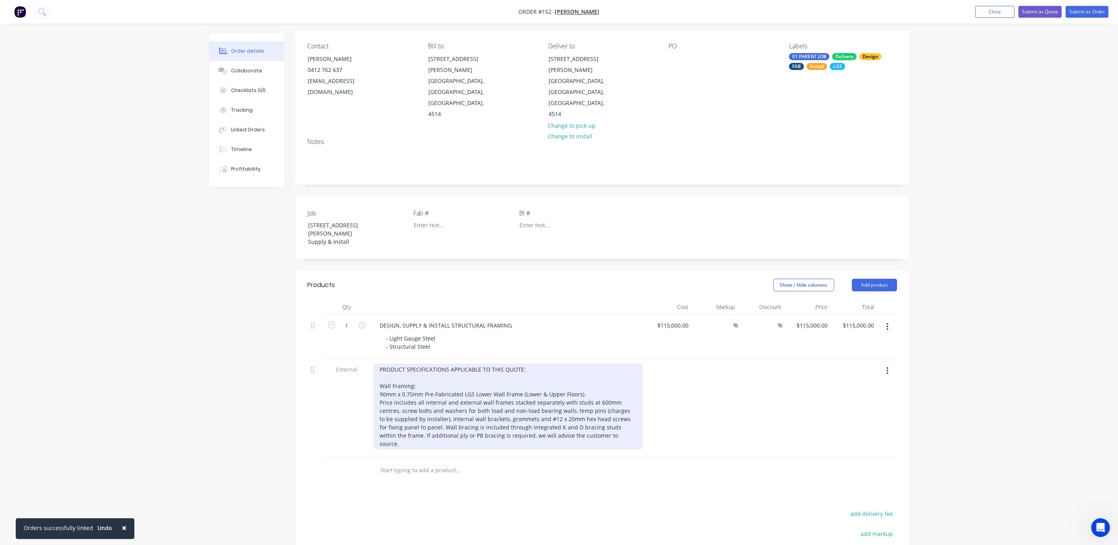
click at [527, 364] on div "PRODUCT SPECIFICATIONS APPLICABLE TO THIS QUOTE: Wall Framing: 90mm x 0.75mm Pr…" at bounding box center [508, 407] width 269 height 86
click at [479, 364] on div "PRODUCT SPECIFICATIONS APPLICABLE TO THIS QUOTE: Wall Framing: 90mm x 0.75mm Pr…" at bounding box center [508, 407] width 269 height 86
drag, startPoint x: 504, startPoint y: 354, endPoint x: 564, endPoint y: 353, distance: 59.8
click at [564, 364] on div "PRODUCT SPECIFICATIONS APPLICABLE TO THIS QUOTE: Wall Framing: 90mm x 0.75mm Pr…" at bounding box center [508, 407] width 269 height 86
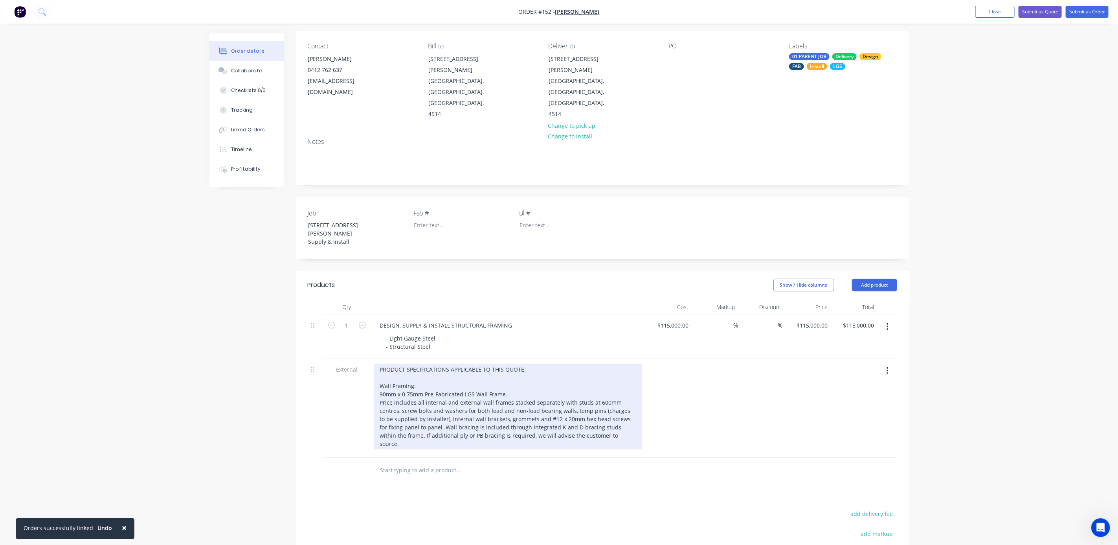
click at [601, 397] on div "PRODUCT SPECIFICATIONS APPLICABLE TO THIS QUOTE: Wall Framing: 90mm x 0.75mm Pr…" at bounding box center [508, 407] width 269 height 86
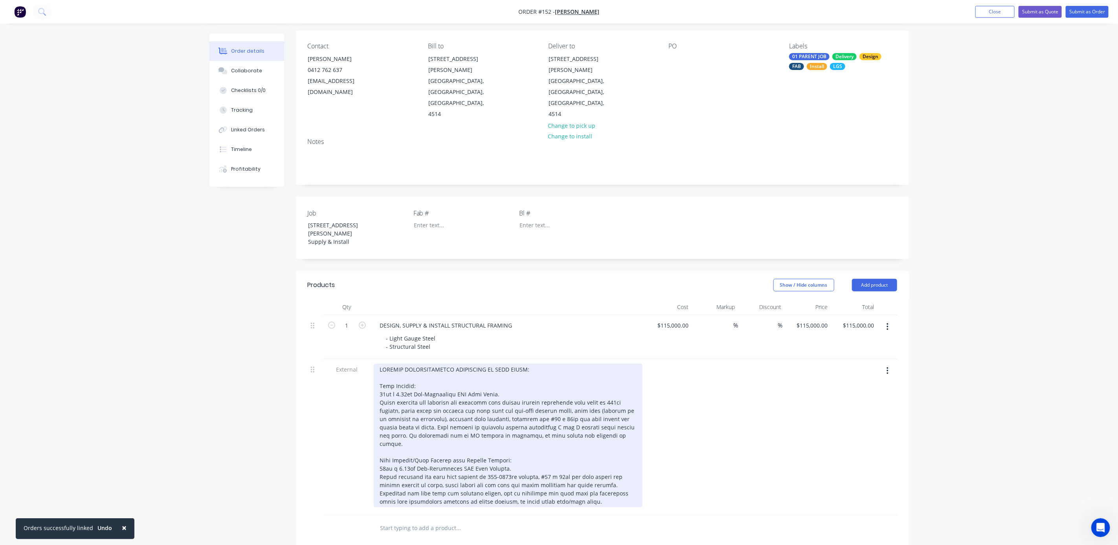
drag, startPoint x: 540, startPoint y: 451, endPoint x: 544, endPoint y: 453, distance: 4.6
click at [539, 451] on div at bounding box center [508, 435] width 269 height 143
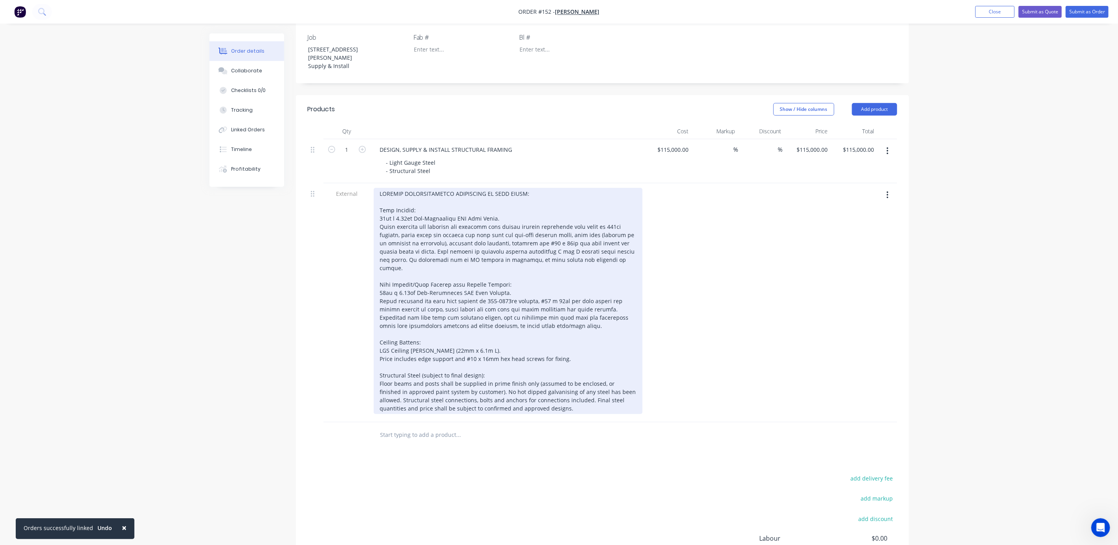
scroll to position [234, 0]
click at [420, 327] on div "Ceiling Battens: LGS Ceiling Batten (22mm x 6.1m L). Price includes edge suppor…" at bounding box center [508, 300] width 269 height 226
drag, startPoint x: 380, startPoint y: 334, endPoint x: 428, endPoint y: 333, distance: 48.8
click at [428, 333] on div "Ceiling Battens: LGS Ceiling Batten (22mm x 6.1m L). Price includes edge suppor…" at bounding box center [508, 300] width 269 height 226
drag, startPoint x: 527, startPoint y: 349, endPoint x: 598, endPoint y: 342, distance: 71.1
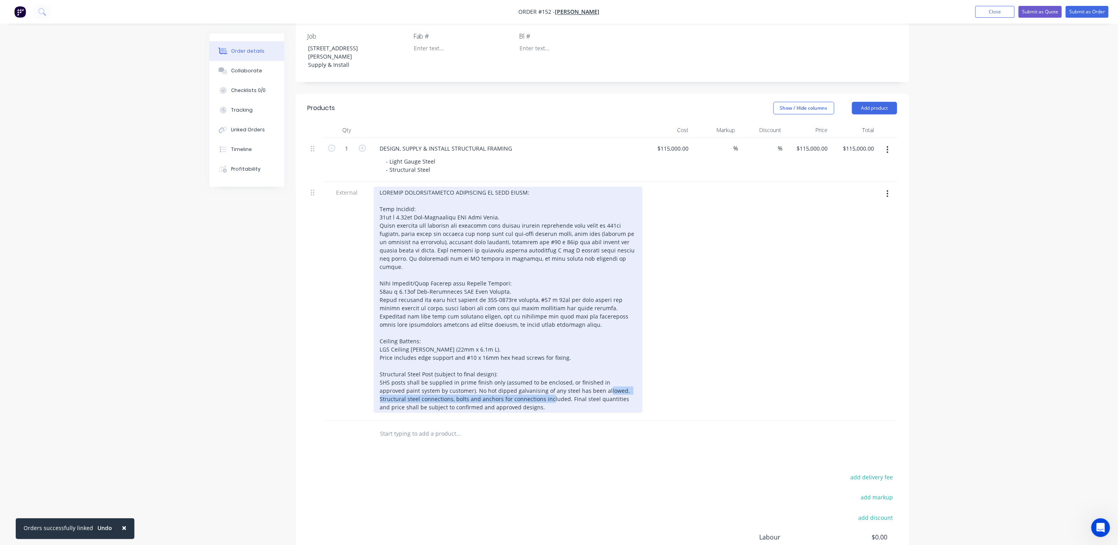
click at [598, 342] on div "Ceiling Battens: LGS Ceiling Batten (22mm x 6.1m L). Price includes edge suppor…" at bounding box center [508, 300] width 269 height 226
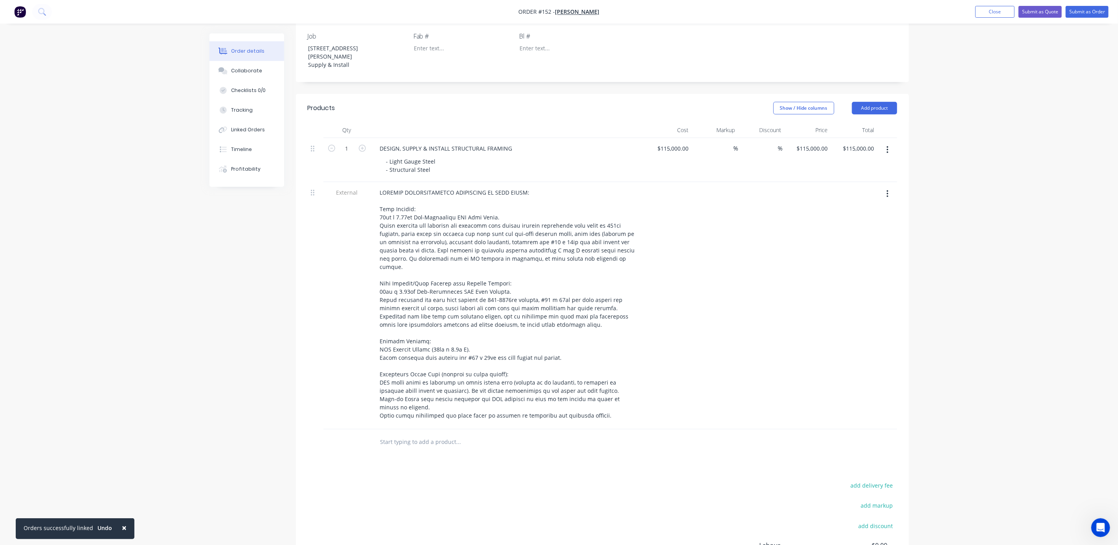
drag, startPoint x: 390, startPoint y: 383, endPoint x: 398, endPoint y: 383, distance: 7.5
click at [390, 434] on input "text" at bounding box center [458, 442] width 157 height 16
paste input "QUOTATION SPECIFIC NOTES: Design & Certification: Form 15 design certification …"
type input "QUOTATION SPECIFIC NOTES: Design & Certification: Form 15 design certification …"
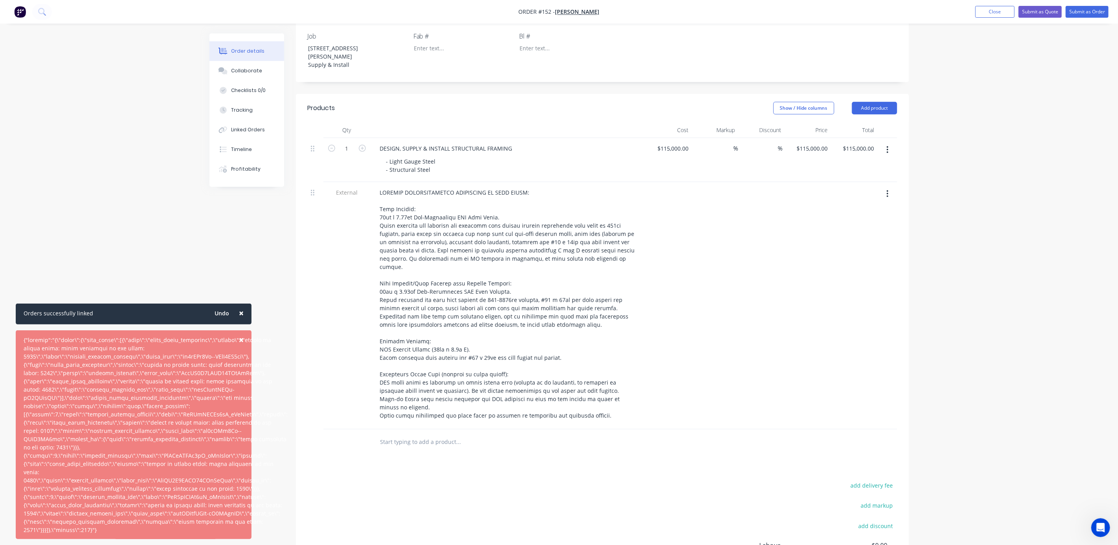
click at [241, 311] on span "×" at bounding box center [241, 312] width 5 height 11
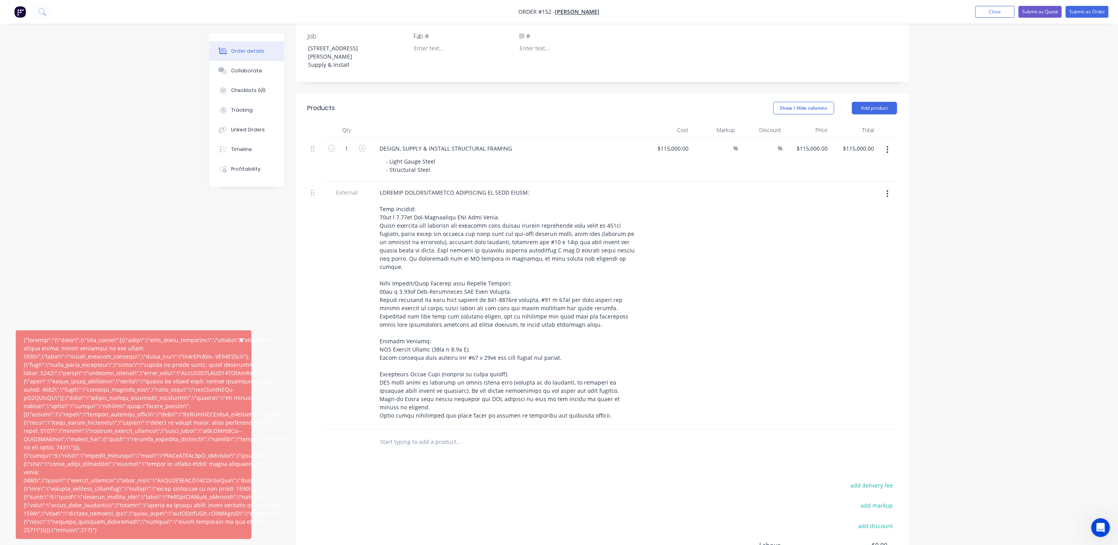
click at [426, 434] on input "text" at bounding box center [458, 442] width 157 height 16
click at [880, 102] on button "Add product" at bounding box center [874, 108] width 45 height 13
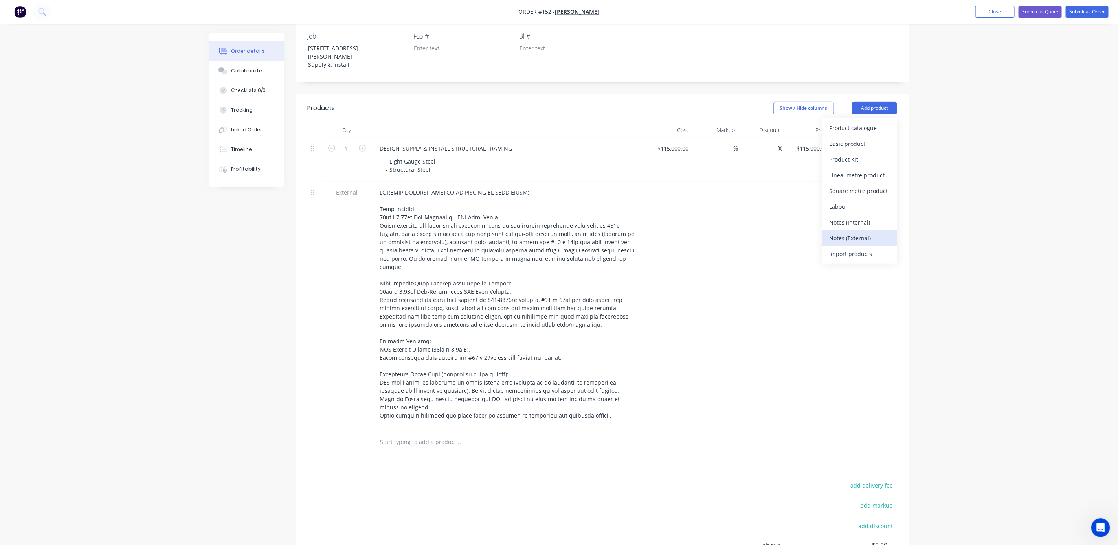
click at [860, 232] on div "Notes (External)" at bounding box center [860, 237] width 61 height 11
click at [397, 434] on div at bounding box center [402, 439] width 57 height 11
paste div
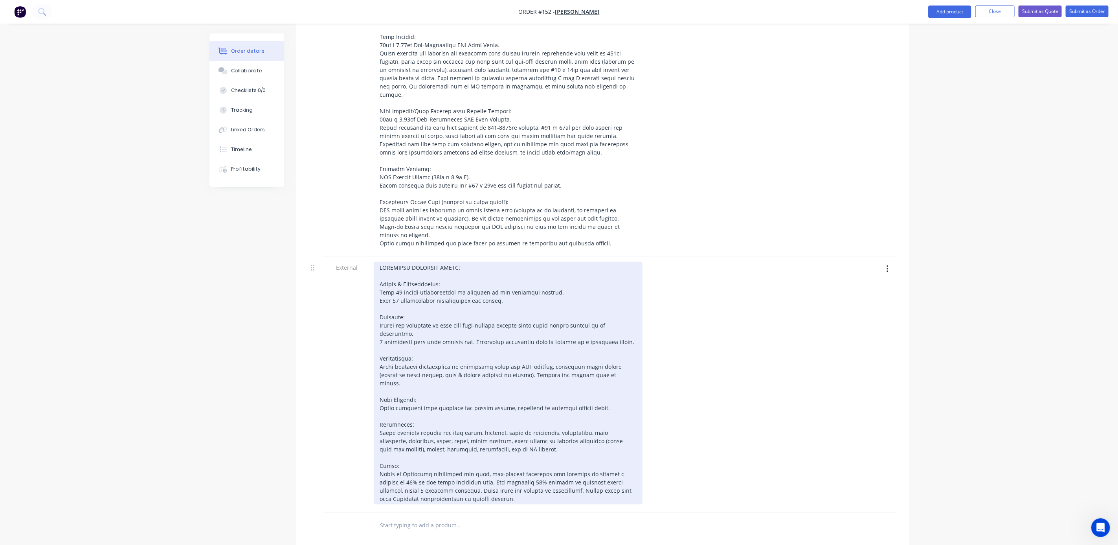
scroll to position [410, 0]
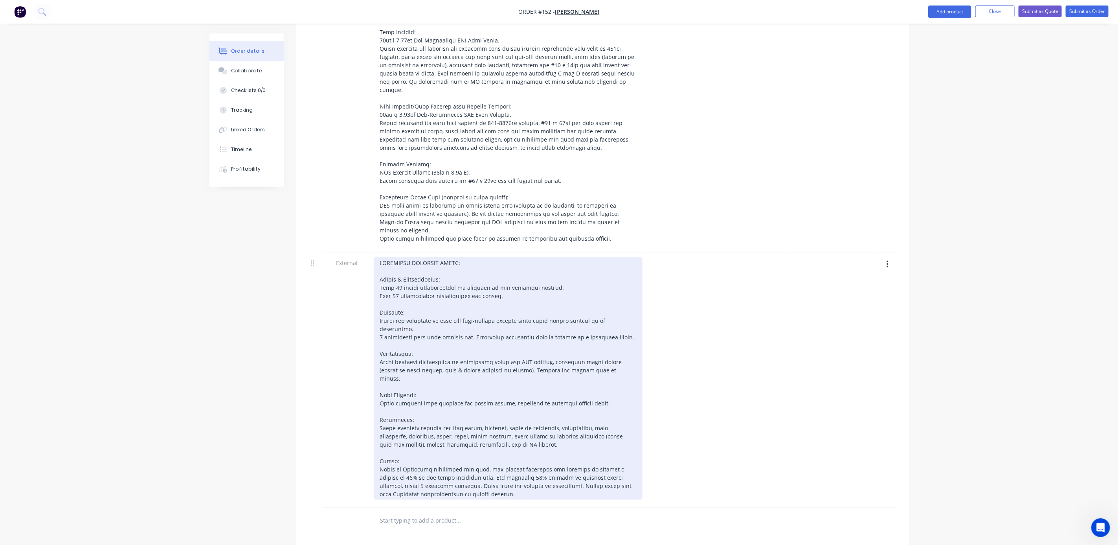
drag, startPoint x: 446, startPoint y: 325, endPoint x: 439, endPoint y: 313, distance: 14.3
click at [445, 324] on div at bounding box center [508, 378] width 269 height 243
click at [381, 274] on div at bounding box center [508, 378] width 269 height 243
drag, startPoint x: 542, startPoint y: 295, endPoint x: 489, endPoint y: 305, distance: 54.0
click at [489, 305] on div at bounding box center [508, 378] width 269 height 243
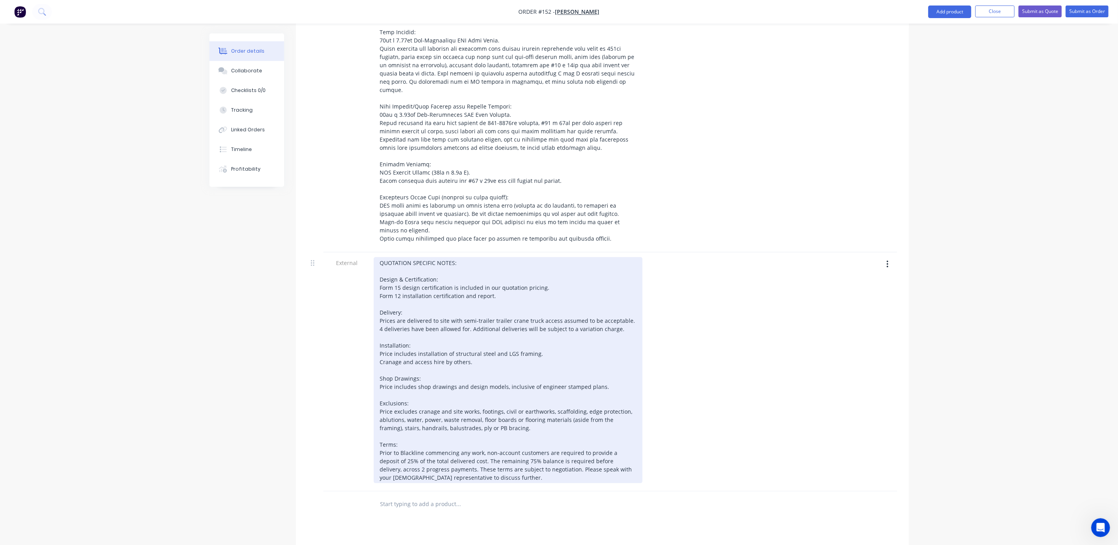
click at [489, 305] on div "QUOTATION SPECIFIC NOTES: Design & Certification: Form 15 design certification …" at bounding box center [508, 370] width 269 height 226
click at [418, 354] on div "QUOTATION SPECIFIC NOTES: Design & Certification: Form 15 design certification …" at bounding box center [508, 370] width 269 height 226
click at [389, 405] on div "QUOTATION SPECIFIC NOTES: Design & Certification: Form 15 design certification …" at bounding box center [508, 370] width 269 height 226
click at [510, 404] on div "QUOTATION SPECIFIC NOTES: Design & Certification: Form 15 design certification …" at bounding box center [508, 370] width 269 height 226
drag, startPoint x: 603, startPoint y: 404, endPoint x: 455, endPoint y: 416, distance: 147.9
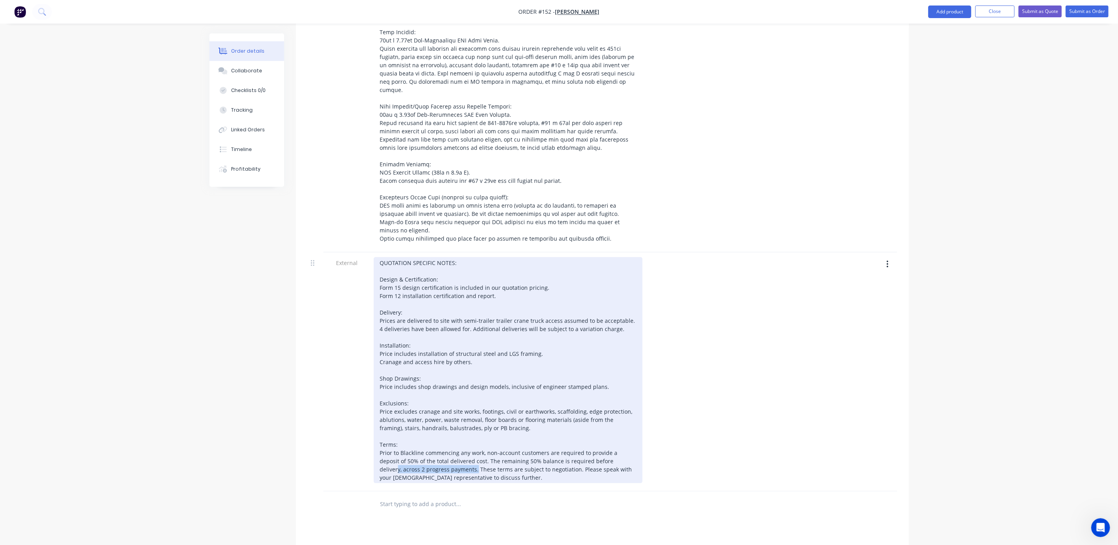
click at [431, 409] on div "QUOTATION SPECIFIC NOTES: Design & Certification: Form 15 design certification …" at bounding box center [508, 370] width 269 height 226
click at [455, 416] on div "QUOTATION SPECIFIC NOTES: Design & Certification: Form 15 design certification …" at bounding box center [508, 374] width 269 height 234
click at [480, 411] on div "QUOTATION SPECIFIC NOTES: Design & Certification: Form 15 design certification …" at bounding box center [508, 374] width 269 height 234
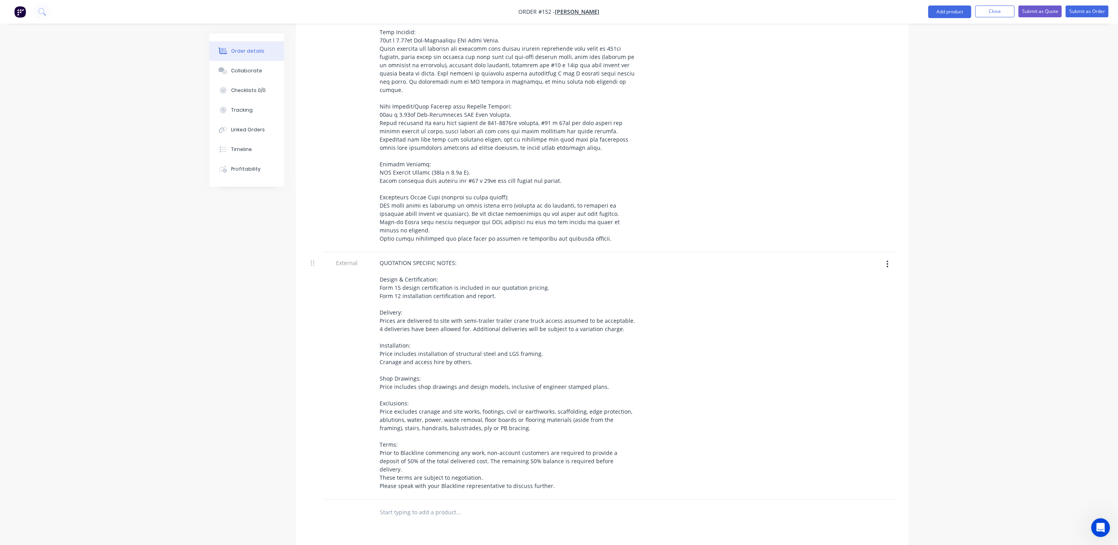
click at [541, 504] on div at bounding box center [492, 512] width 236 height 16
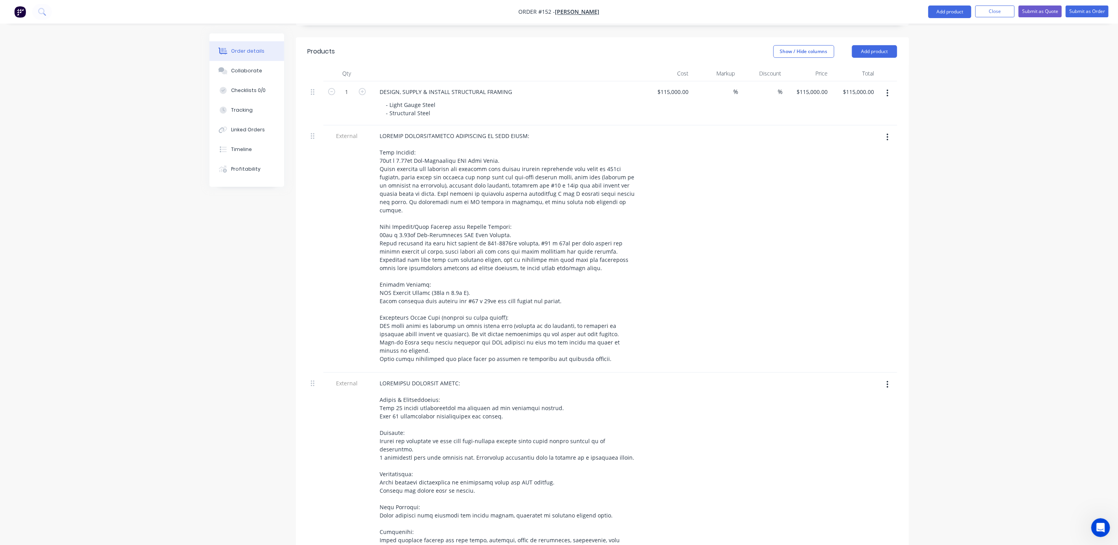
scroll to position [0, 0]
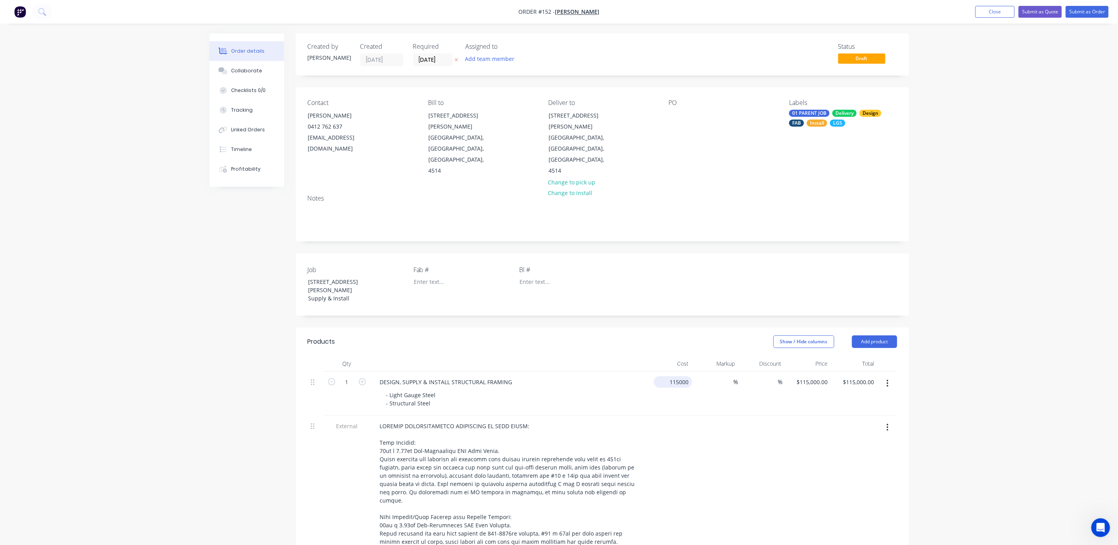
click at [679, 376] on input "115000" at bounding box center [674, 381] width 35 height 11
type input "$120,000.00"
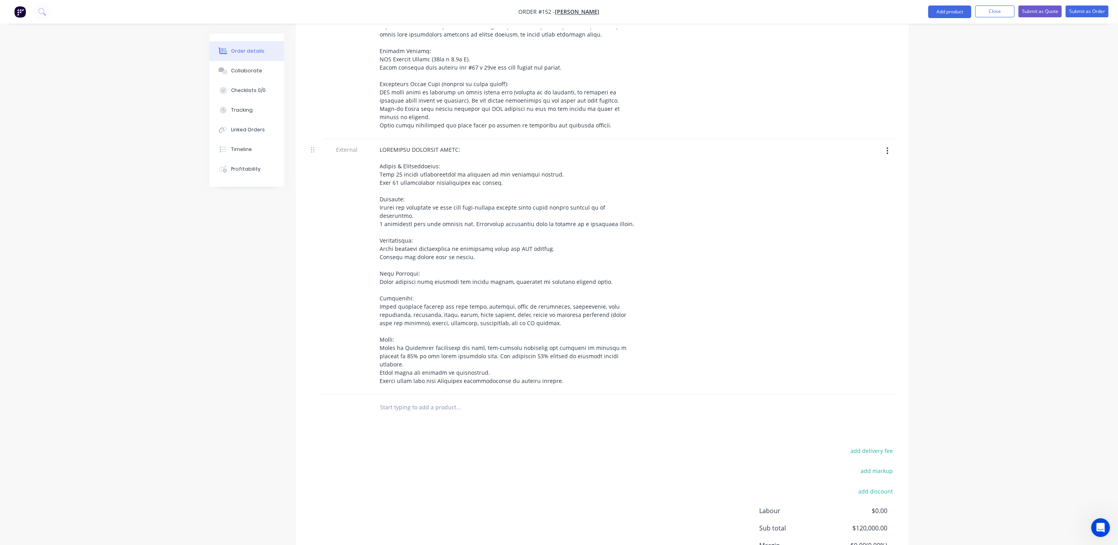
scroll to position [526, 0]
click at [466, 368] on div "Products Show / Hide columns Add product Qty Cost Markup Discount Price Total 1…" at bounding box center [602, 203] width 613 height 805
drag, startPoint x: 1054, startPoint y: 344, endPoint x: 1026, endPoint y: 347, distance: 28.4
click at [1054, 344] on div "Order details Collaborate Checklists 0/0 Tracking Linked Orders Timeline Profit…" at bounding box center [559, 46] width 1118 height 1144
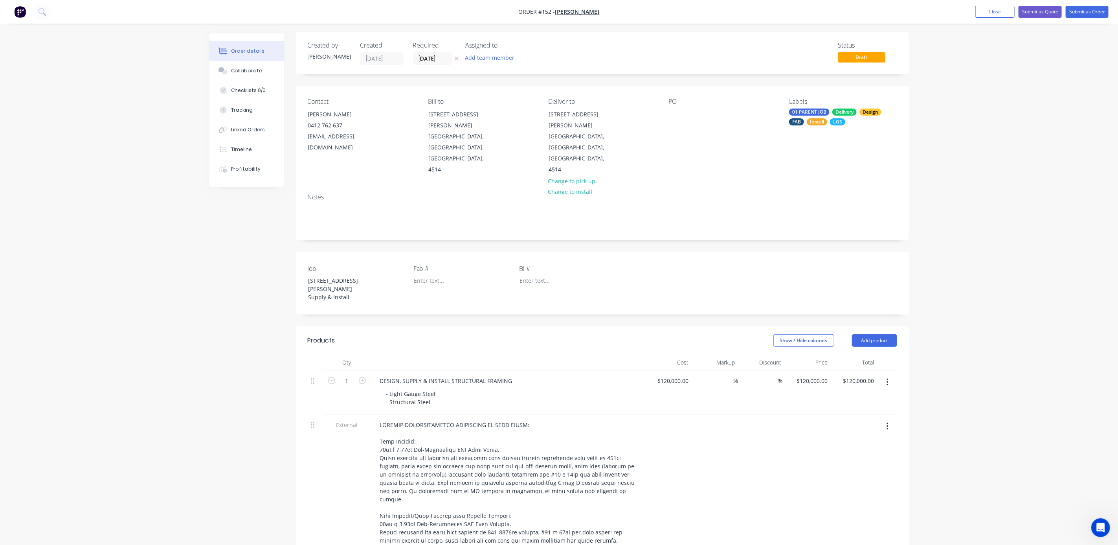
scroll to position [0, 0]
click at [435, 265] on div "Fab #" at bounding box center [463, 284] width 98 height 39
click at [434, 276] on div at bounding box center [457, 281] width 98 height 11
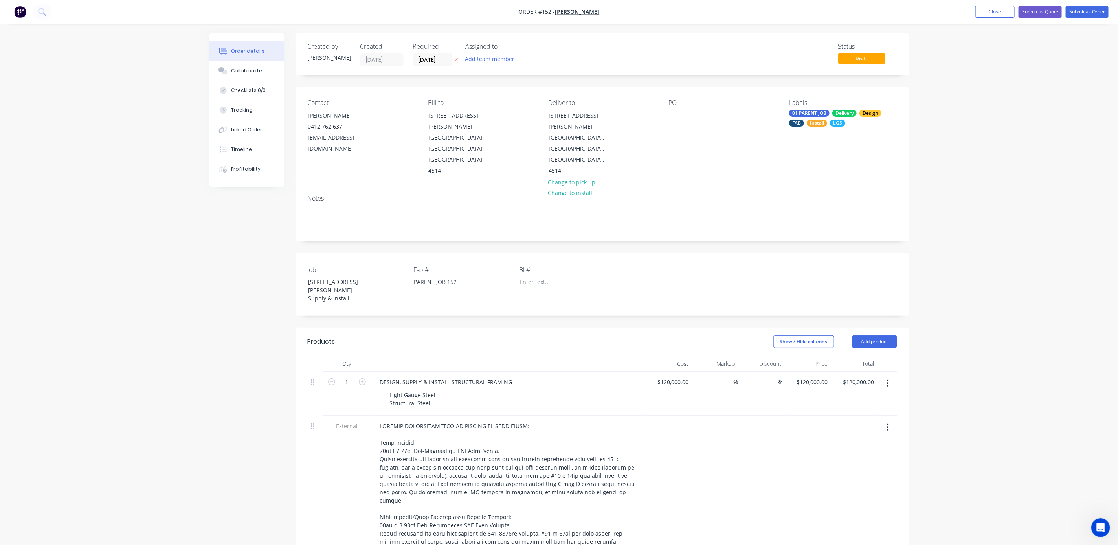
click at [1035, 19] on nav "Order #152 - Dennis Uhrhane Add product Close Submit as Quote Submit as Order" at bounding box center [559, 12] width 1118 height 24
click at [1032, 11] on button "Submit as Quote" at bounding box center [1040, 12] width 43 height 12
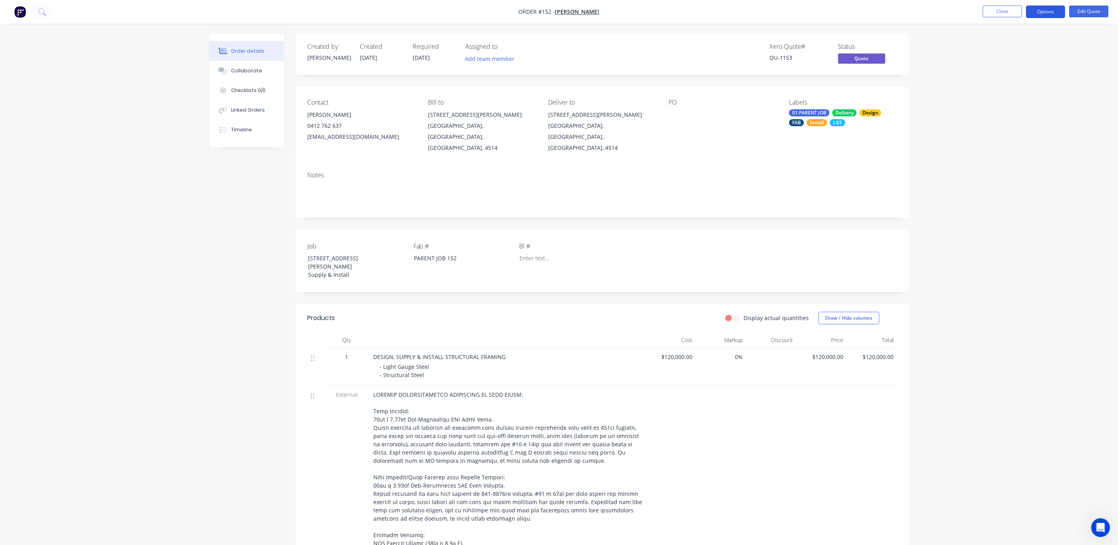
click at [1036, 11] on button "Options" at bounding box center [1045, 12] width 39 height 13
click at [1008, 46] on div "Quote" at bounding box center [1022, 47] width 72 height 11
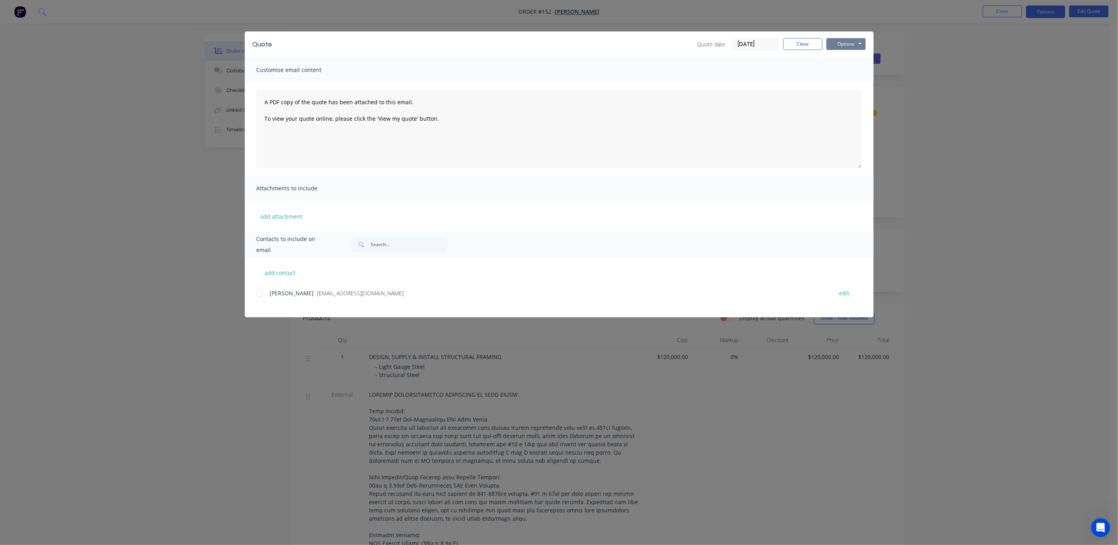
click at [836, 44] on button "Options" at bounding box center [846, 44] width 39 height 12
click at [841, 72] on button "Print" at bounding box center [852, 70] width 50 height 13
click at [804, 42] on button "Close" at bounding box center [802, 44] width 39 height 12
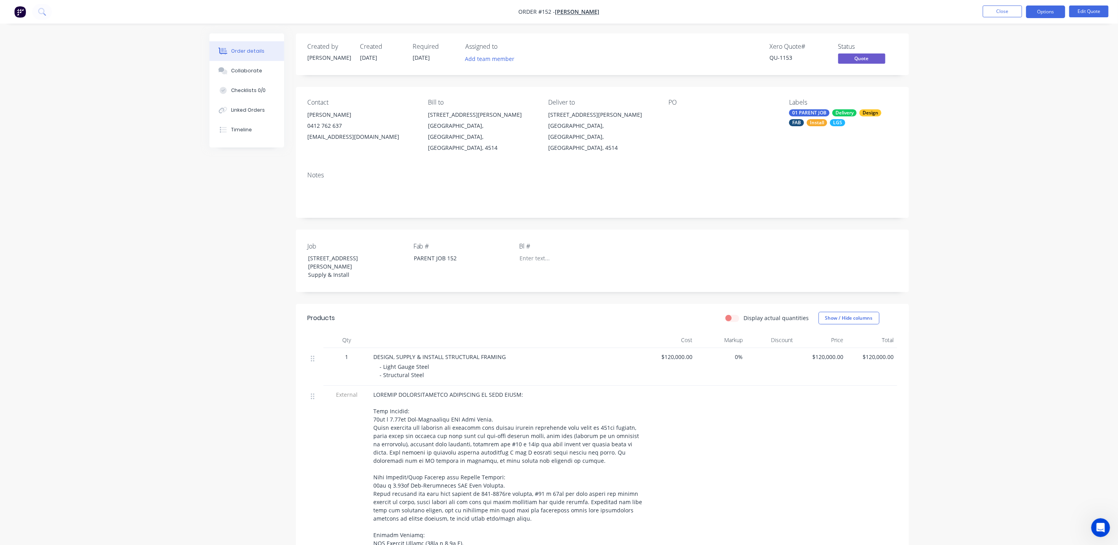
drag, startPoint x: 247, startPoint y: 70, endPoint x: 96, endPoint y: 118, distance: 159.0
click at [246, 70] on div "Collaborate" at bounding box center [246, 70] width 31 height 7
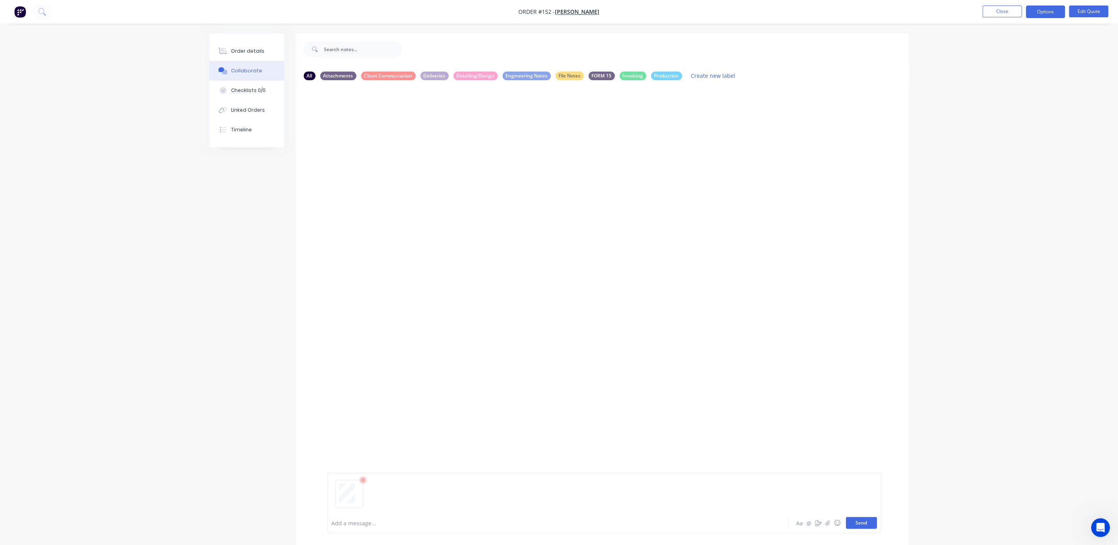
click at [864, 523] on button "Send" at bounding box center [861, 523] width 31 height 12
drag, startPoint x: 863, startPoint y: 525, endPoint x: 821, endPoint y: 525, distance: 42.5
click at [862, 525] on button "Send" at bounding box center [861, 523] width 31 height 12
click at [176, 210] on div "Order details Collaborate Checklists 0/0 Linked Orders Timeline Order details C…" at bounding box center [559, 278] width 1118 height 557
click at [17, 19] on nav "Order #152 - Dennis Uhrhane Close Options Edit Quote" at bounding box center [559, 12] width 1118 height 24
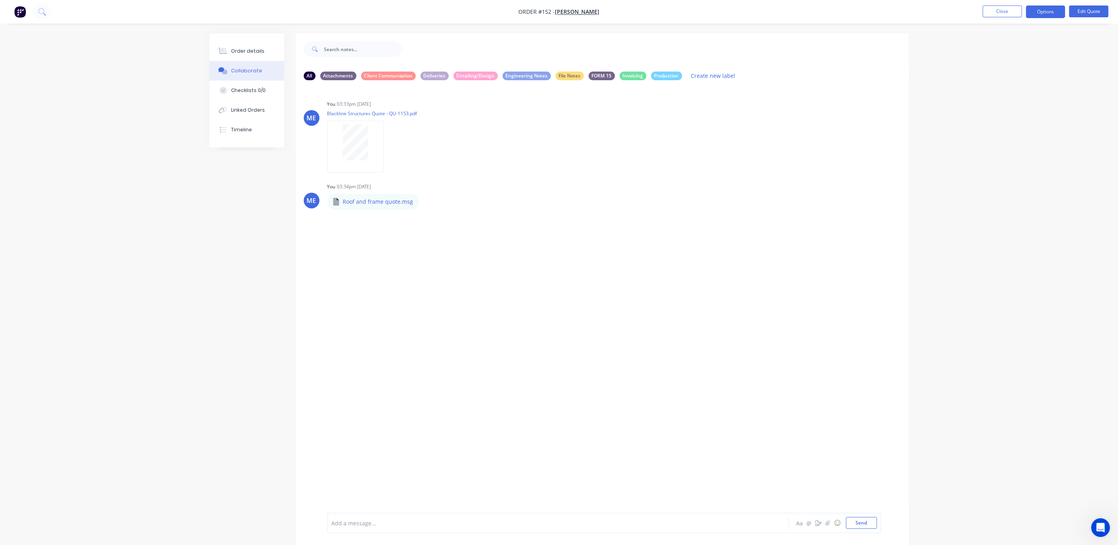
click at [17, 16] on img "button" at bounding box center [20, 12] width 12 height 12
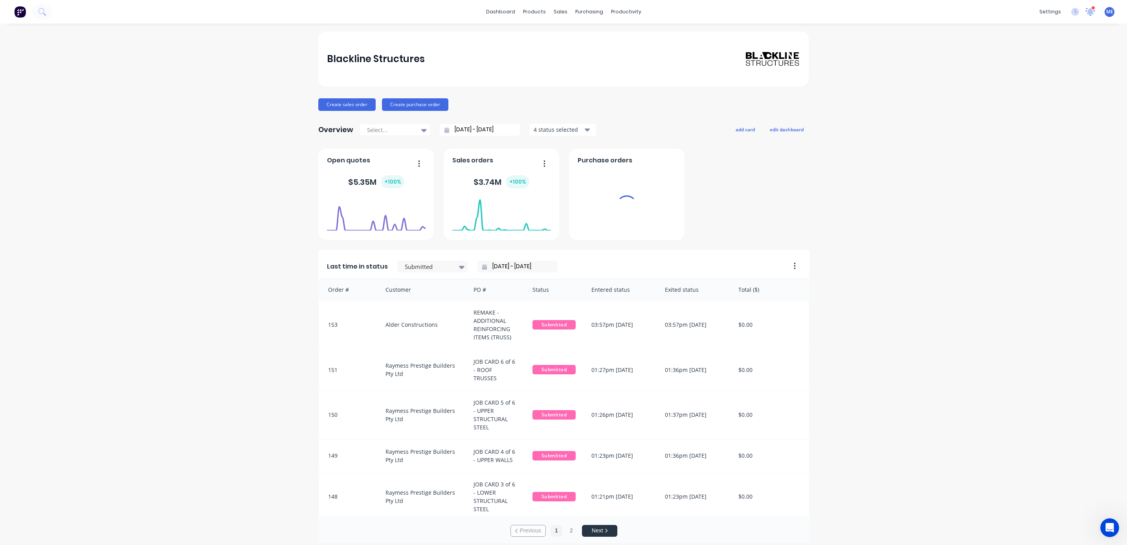
click at [1087, 9] on icon at bounding box center [1090, 11] width 7 height 6
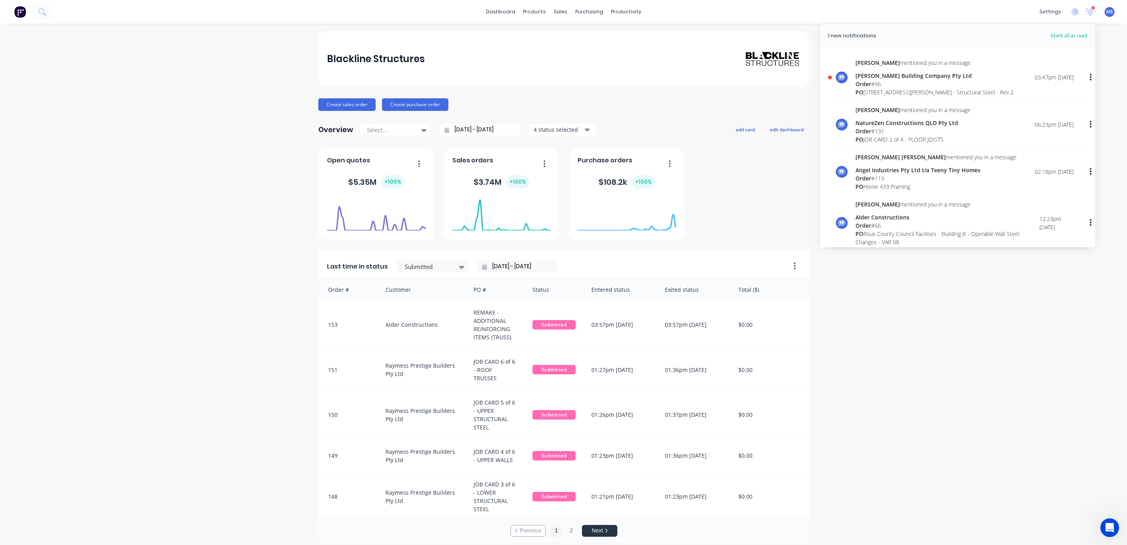
click at [899, 88] on div "PO Lot 7 No 76 Courtney Dr, Upper Coomera - Structural Steel - Rev 2" at bounding box center [935, 92] width 158 height 8
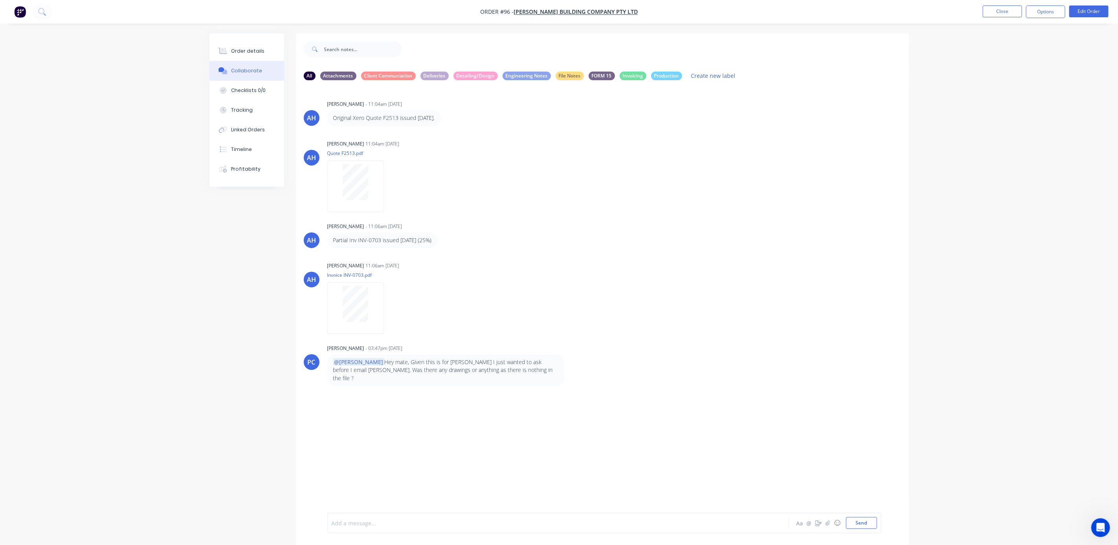
click at [412, 522] on div at bounding box center [536, 523] width 409 height 8
click at [399, 520] on div at bounding box center [536, 523] width 409 height 8
click at [1036, 200] on div "Order details Collaborate Checklists 0/0 Tracking Linked Orders Timeline Profit…" at bounding box center [559, 278] width 1118 height 557
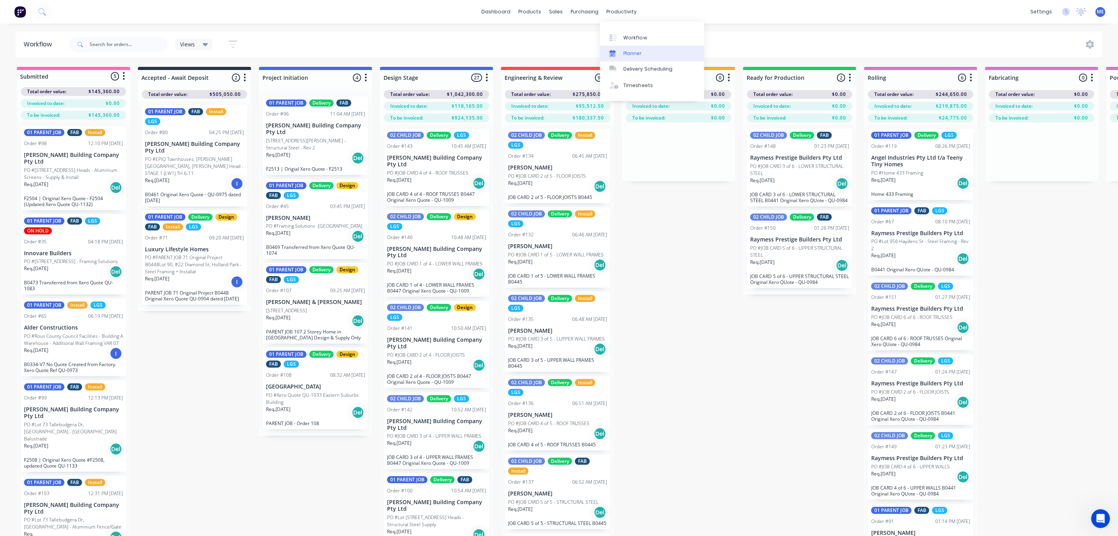
click at [629, 53] on div "Planner" at bounding box center [633, 53] width 18 height 7
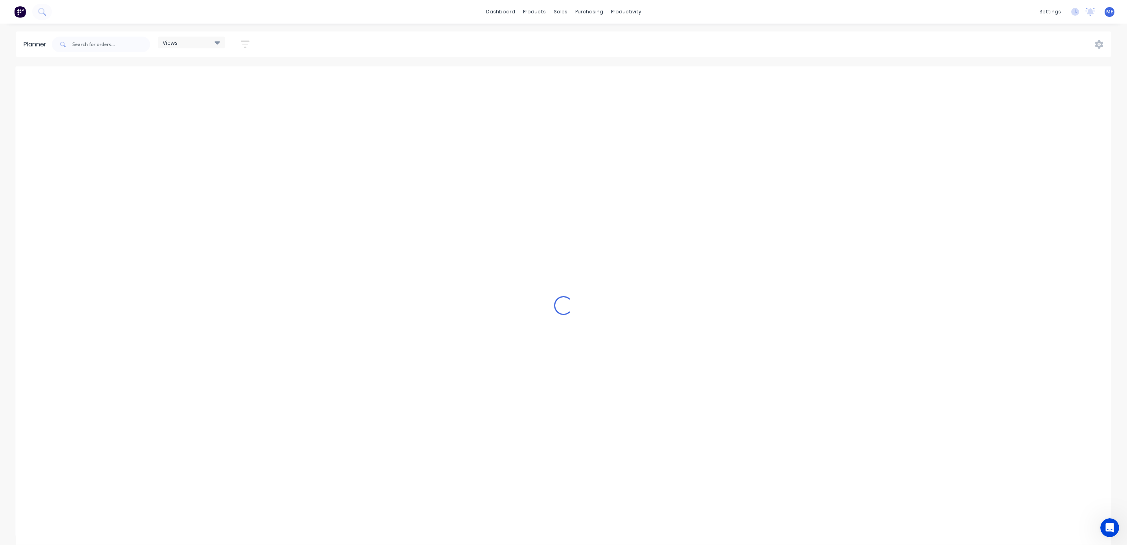
scroll to position [0, 178]
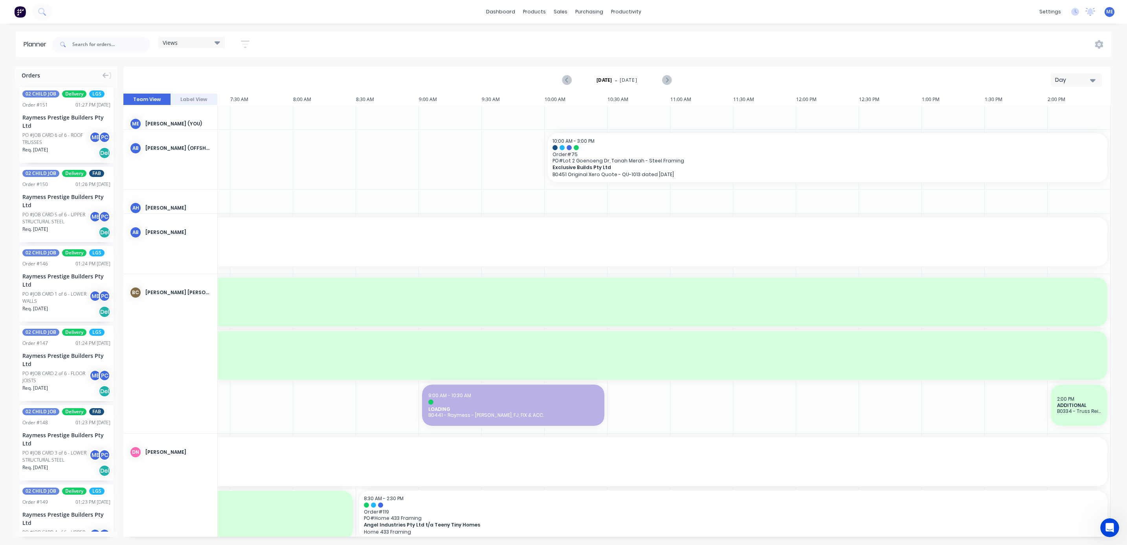
click at [210, 37] on div "Views" at bounding box center [191, 43] width 67 height 12
click at [208, 148] on button "FACTORY - (FRAMCECAD ONLY)" at bounding box center [206, 147] width 84 height 9
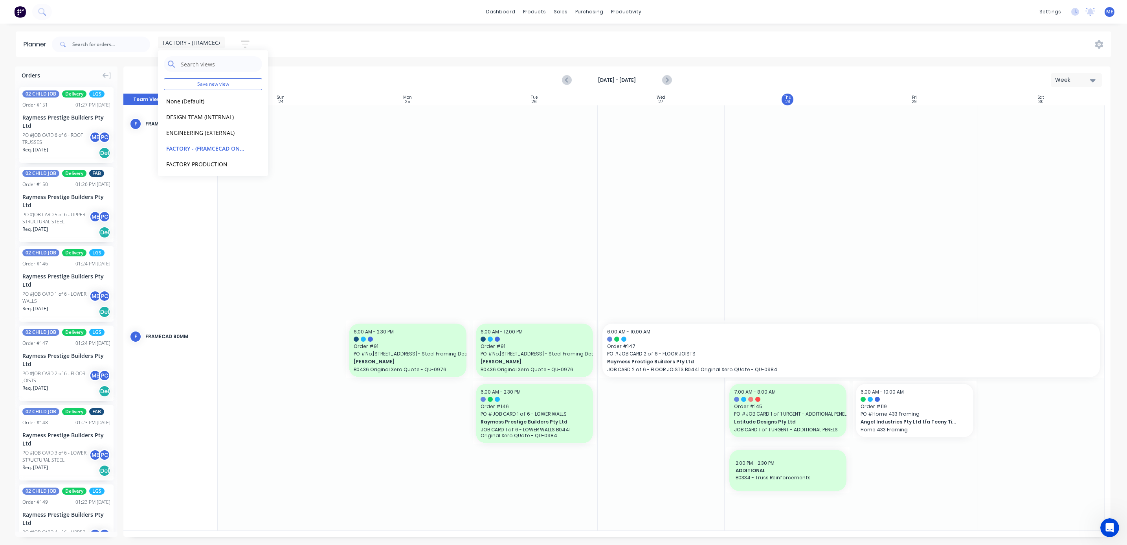
click at [1087, 77] on div "Week" at bounding box center [1073, 80] width 36 height 8
click at [664, 78] on icon "Next page" at bounding box center [666, 79] width 9 height 9
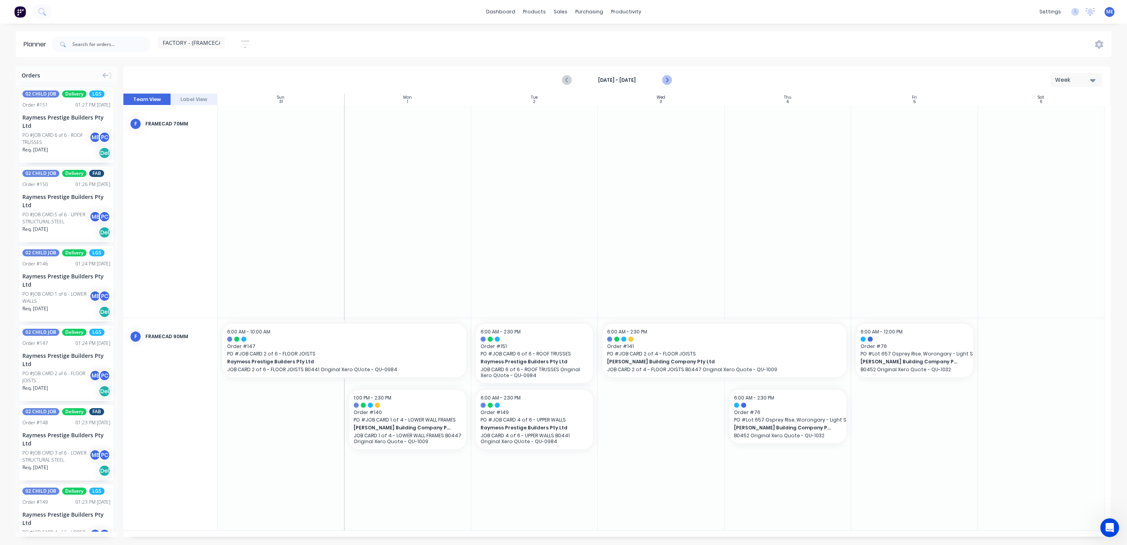
click at [664, 78] on icon "Next page" at bounding box center [666, 79] width 9 height 9
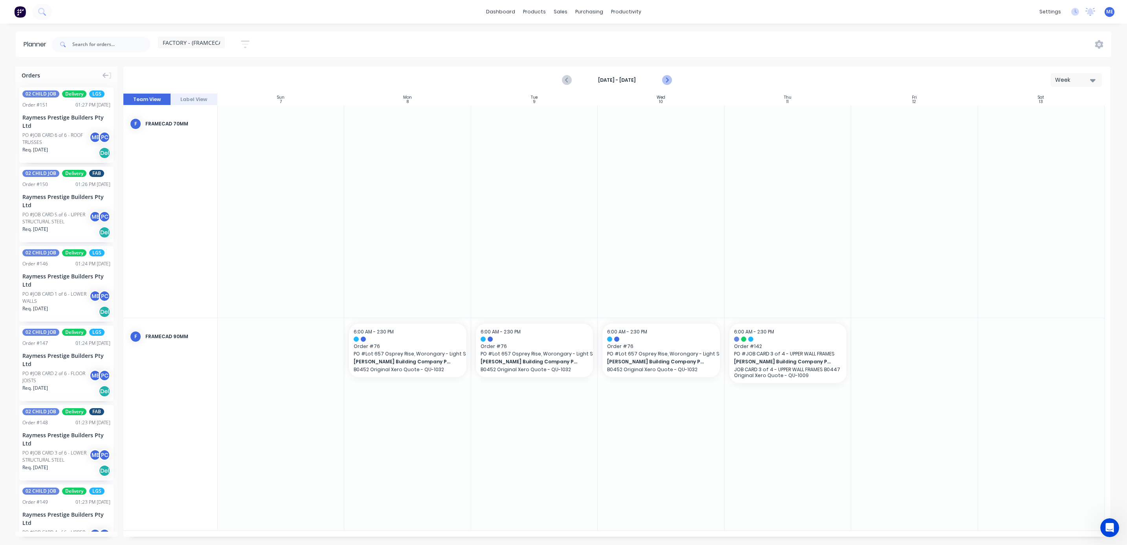
click at [666, 77] on icon "Next page" at bounding box center [667, 80] width 4 height 6
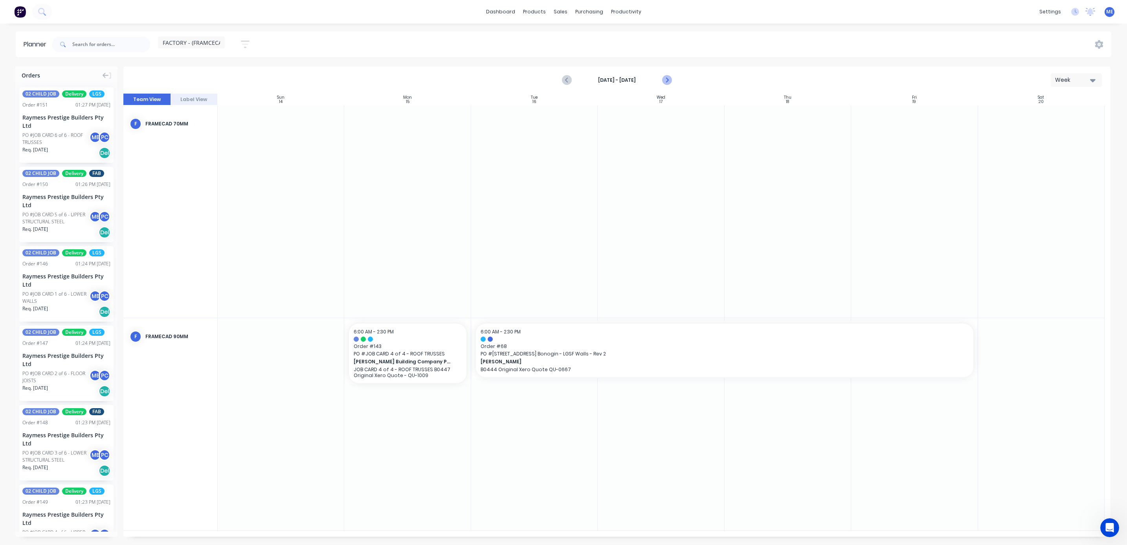
click at [666, 77] on icon "Next page" at bounding box center [667, 80] width 4 height 6
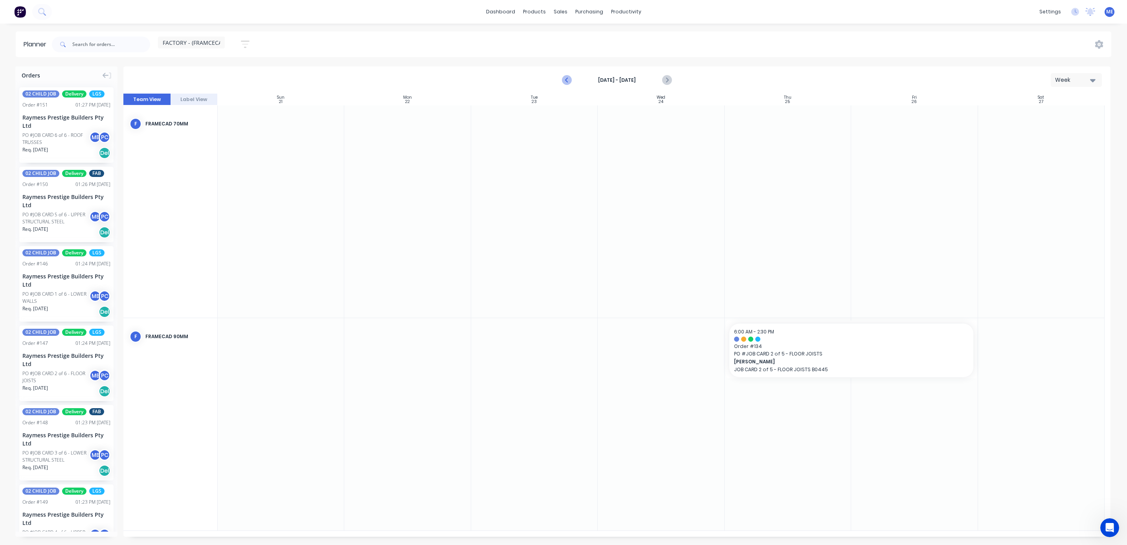
click at [569, 78] on icon "Previous page" at bounding box center [567, 79] width 9 height 9
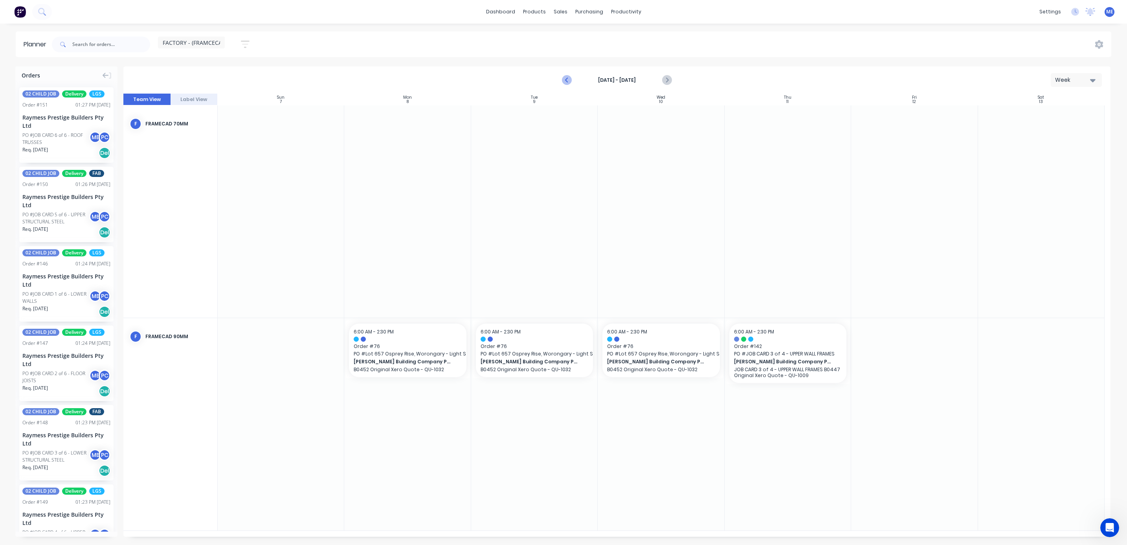
click at [569, 78] on icon "Previous page" at bounding box center [567, 79] width 9 height 9
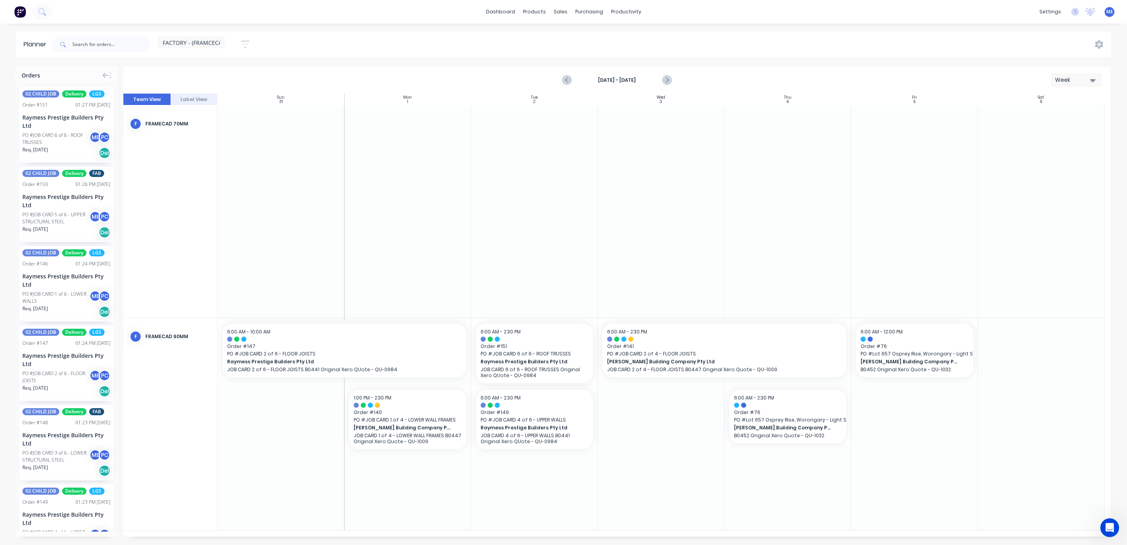
click at [484, 54] on div "FACTORY - (FRAMCECAD ONLY) Save new view None (Default) edit DESIGN TEAM (INTER…" at bounding box center [580, 45] width 1061 height 24
